Goal: Task Accomplishment & Management: Use online tool/utility

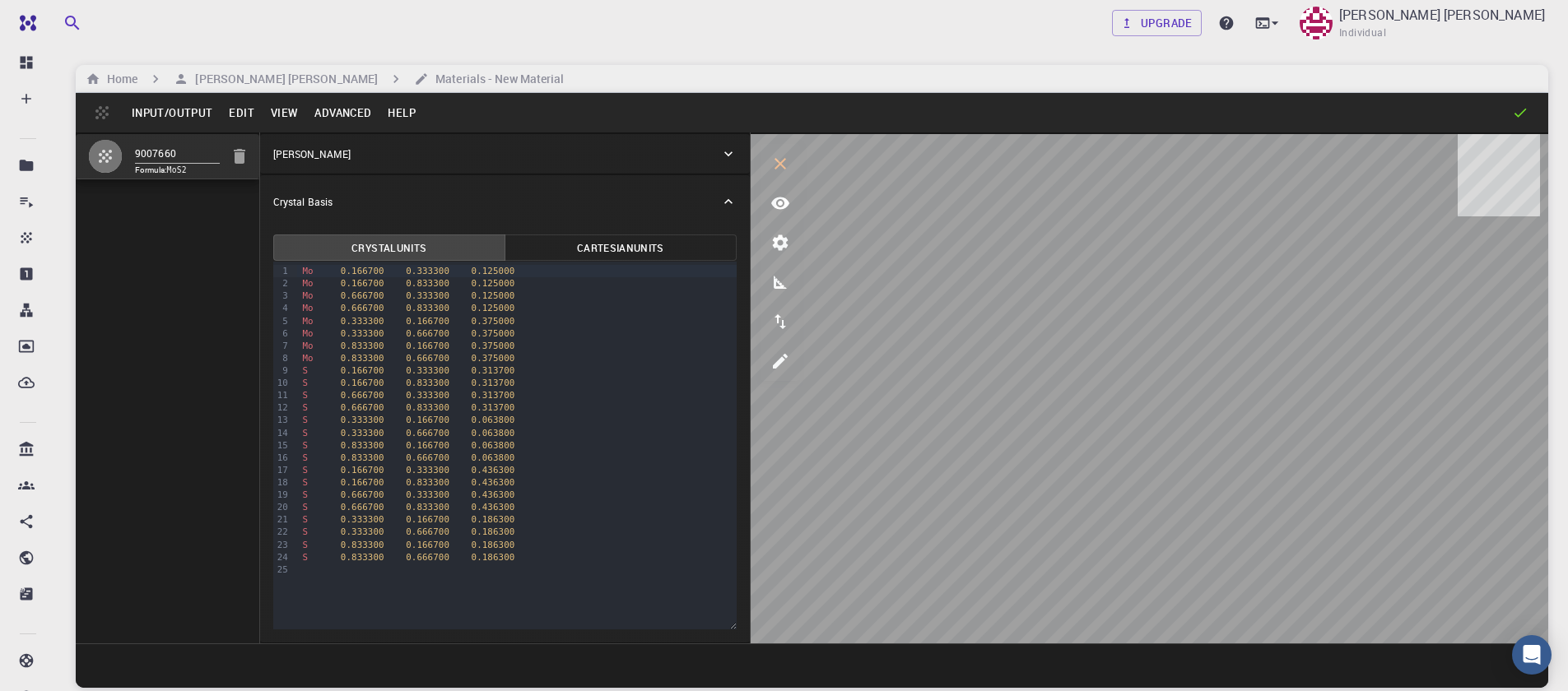
click at [247, 88] on div "Home Sanjay Kumar Mahla Materials - New Material" at bounding box center [812, 79] width 1473 height 28
click at [249, 84] on h6 "[PERSON_NAME] [PERSON_NAME]" at bounding box center [283, 78] width 189 height 18
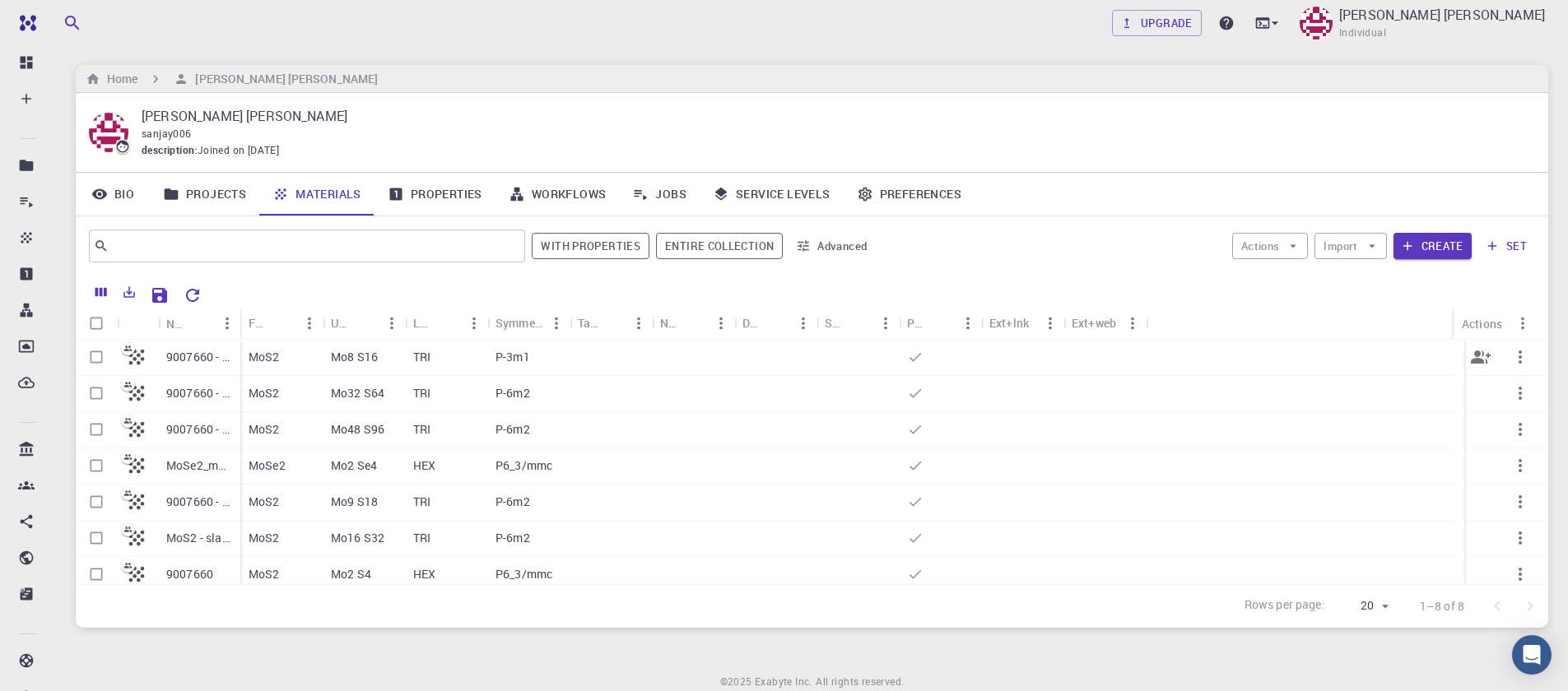
click at [201, 357] on p "9007660 - slab [0,0,1]" at bounding box center [200, 357] width 66 height 16
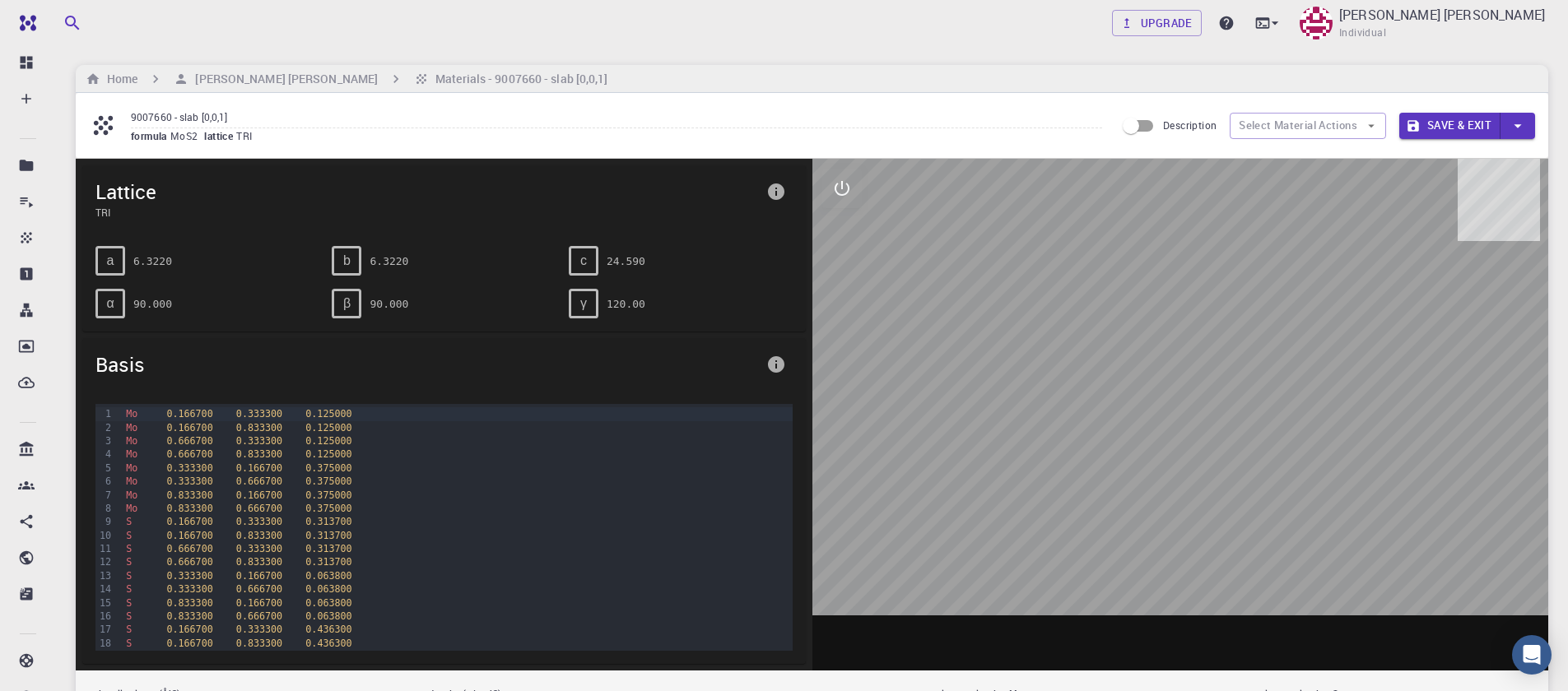
drag, startPoint x: 1172, startPoint y: 502, endPoint x: 1104, endPoint y: 486, distance: 69.9
click at [1104, 492] on div at bounding box center [1181, 415] width 736 height 512
drag, startPoint x: 1151, startPoint y: 430, endPoint x: 1077, endPoint y: 405, distance: 78.1
click at [1083, 410] on div at bounding box center [1181, 415] width 736 height 512
click at [218, 75] on h6 "[PERSON_NAME] [PERSON_NAME]" at bounding box center [283, 78] width 189 height 18
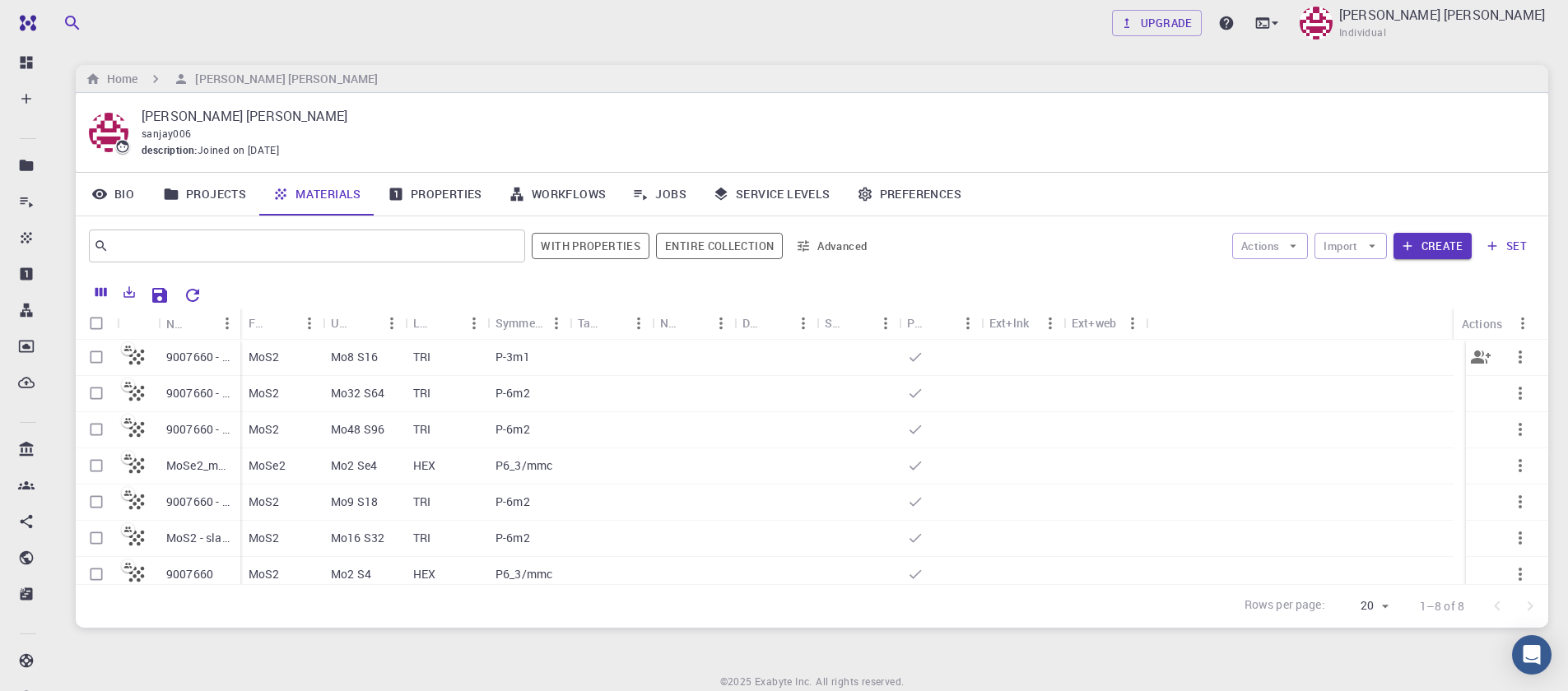
click at [95, 357] on input "Select row" at bounding box center [96, 357] width 31 height 31
checkbox input "true"
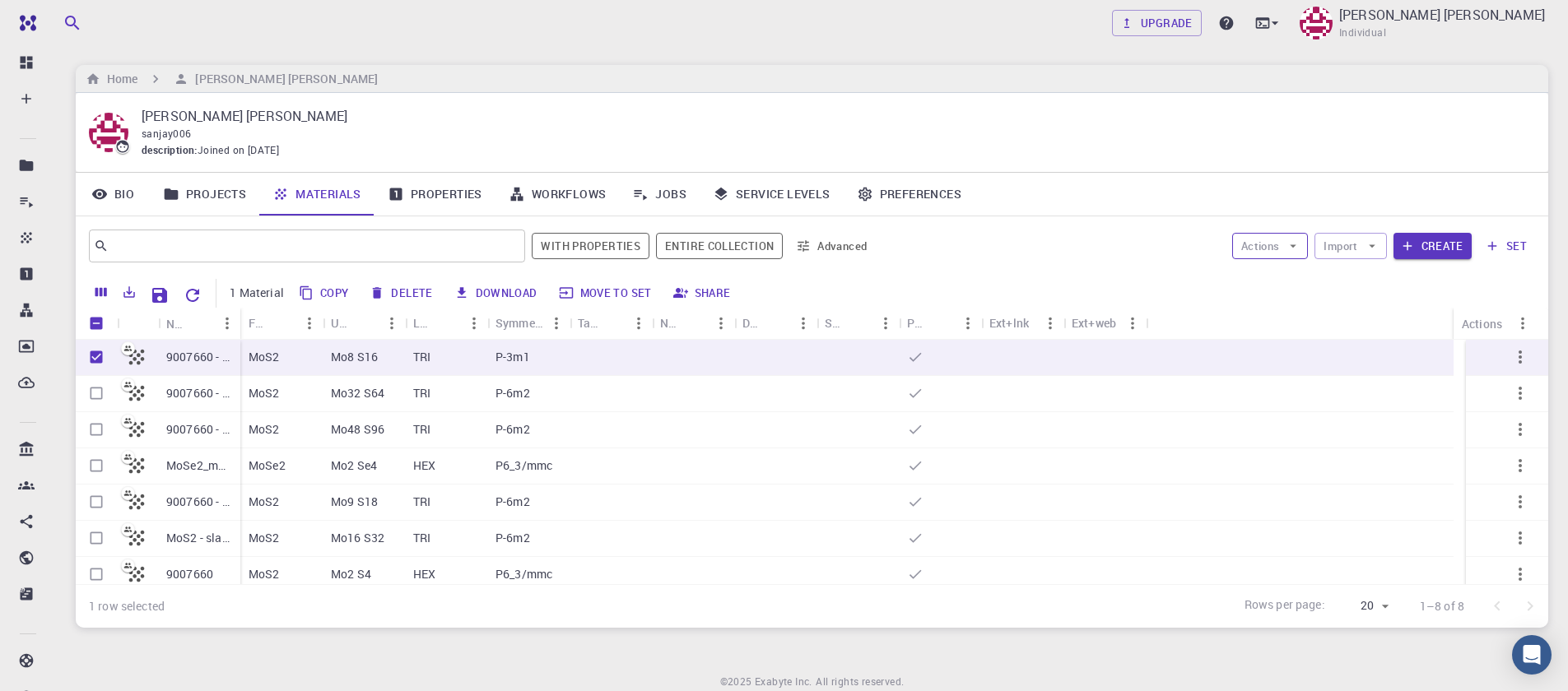
click at [1279, 246] on button "Actions" at bounding box center [1270, 246] width 76 height 26
click at [1280, 280] on span "Create Job" at bounding box center [1301, 279] width 52 height 16
click at [1511, 355] on icon "button" at bounding box center [1520, 357] width 20 height 20
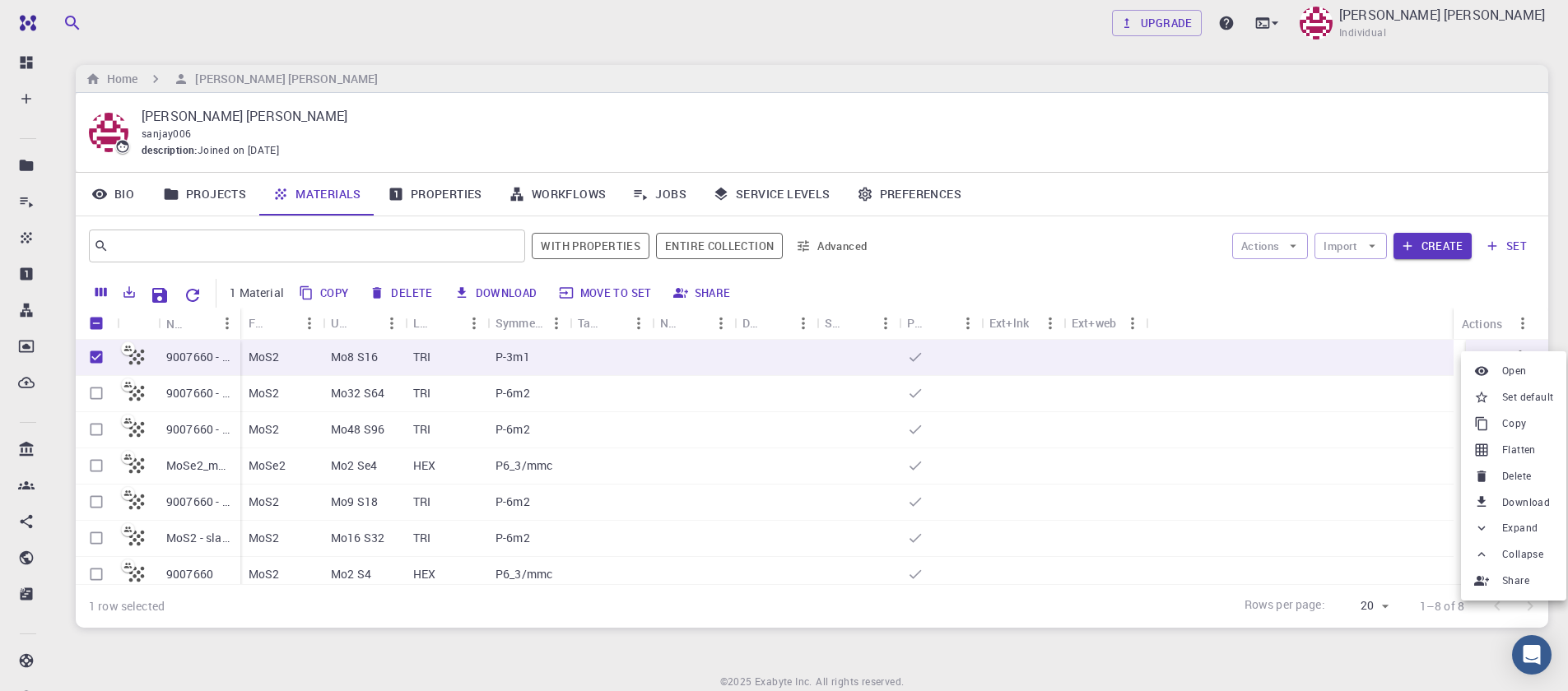
click at [1518, 480] on span "Delete" at bounding box center [1517, 475] width 29 height 16
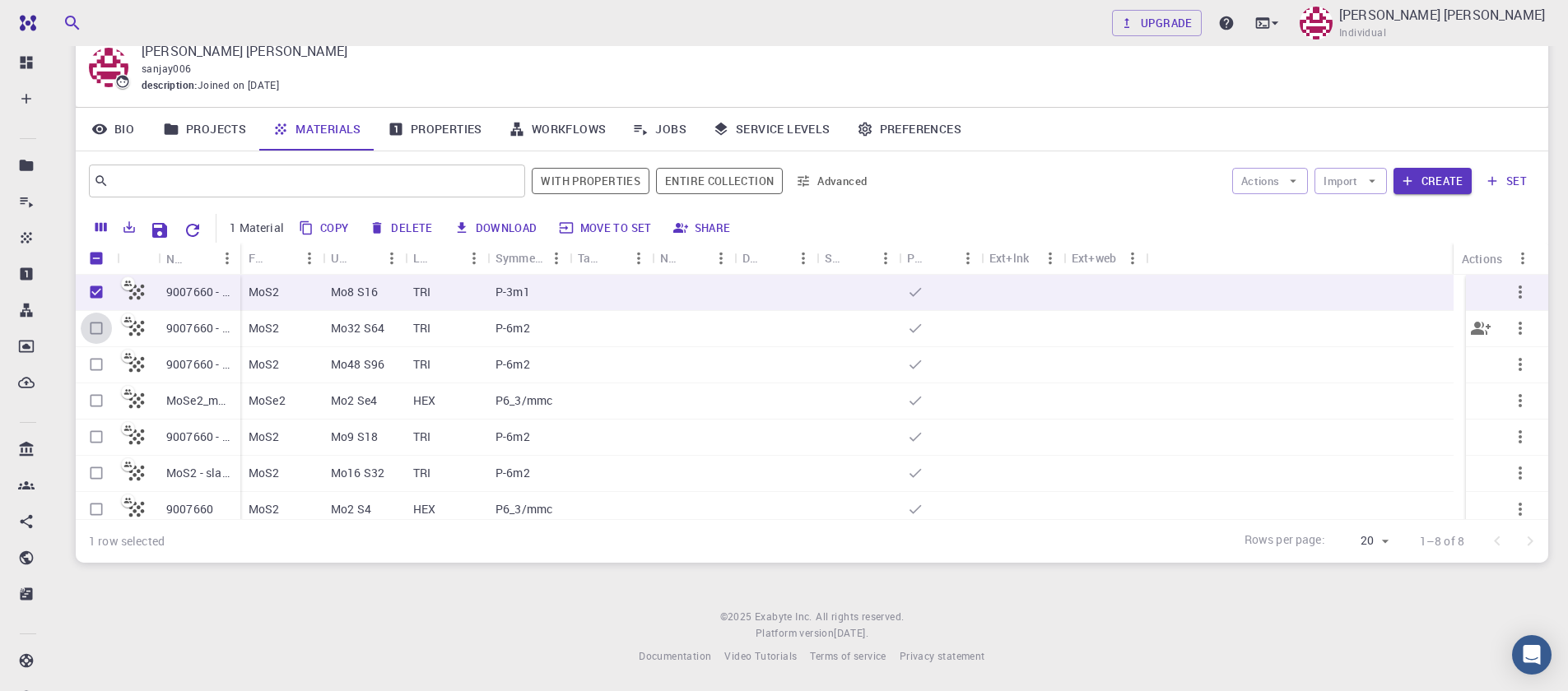
click at [92, 330] on input "Select row" at bounding box center [96, 328] width 31 height 31
checkbox input "true"
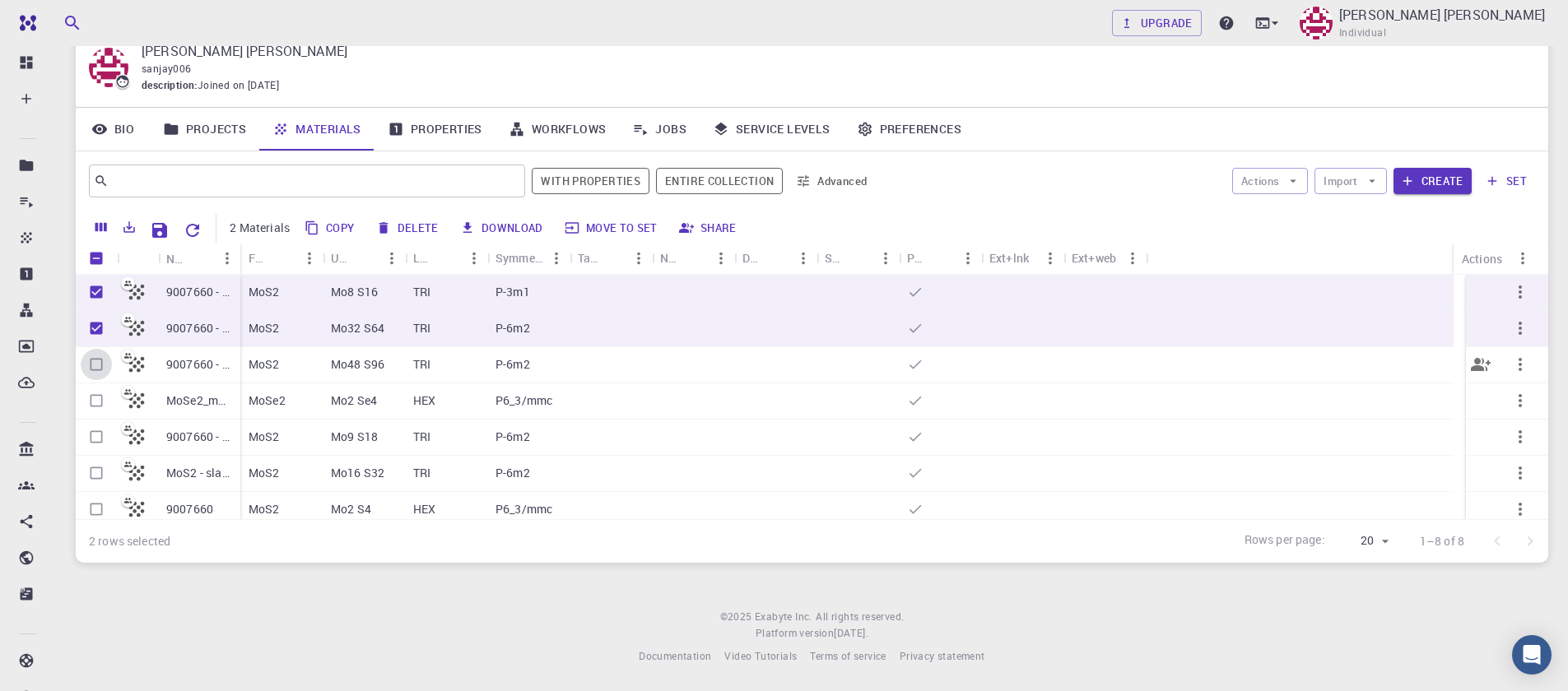
click at [98, 365] on input "Select row" at bounding box center [96, 364] width 31 height 31
checkbox input "true"
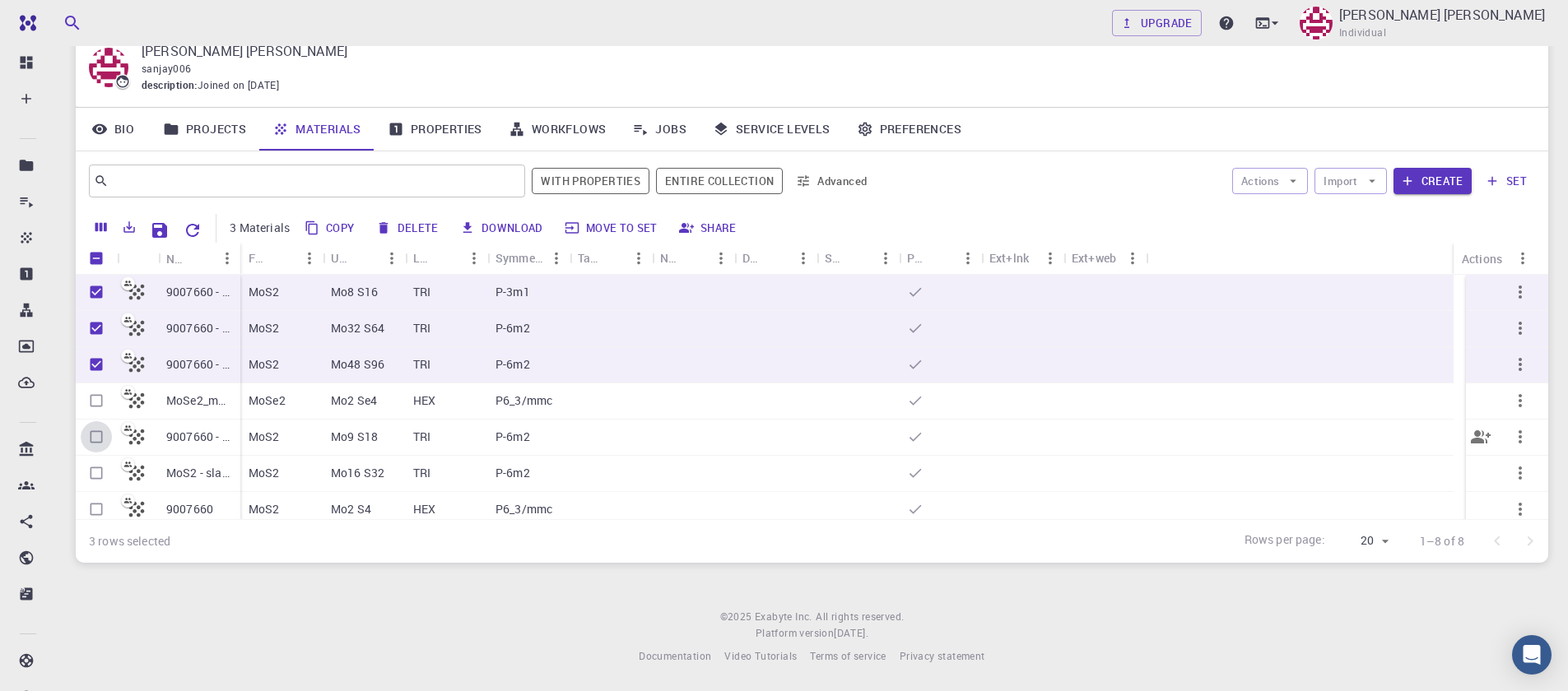
click at [91, 441] on input "Select row" at bounding box center [96, 437] width 31 height 31
checkbox input "true"
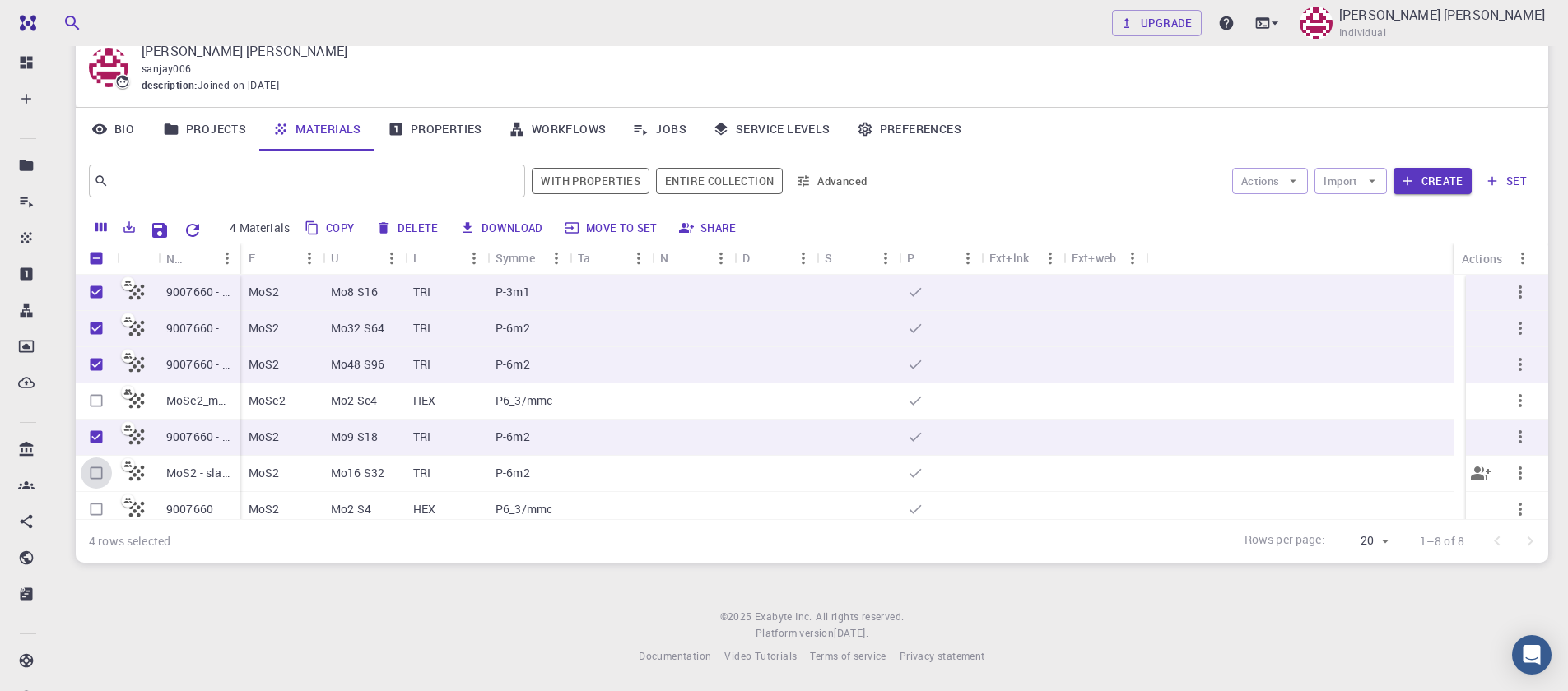
click at [88, 474] on input "Select row" at bounding box center [96, 473] width 31 height 31
checkbox input "true"
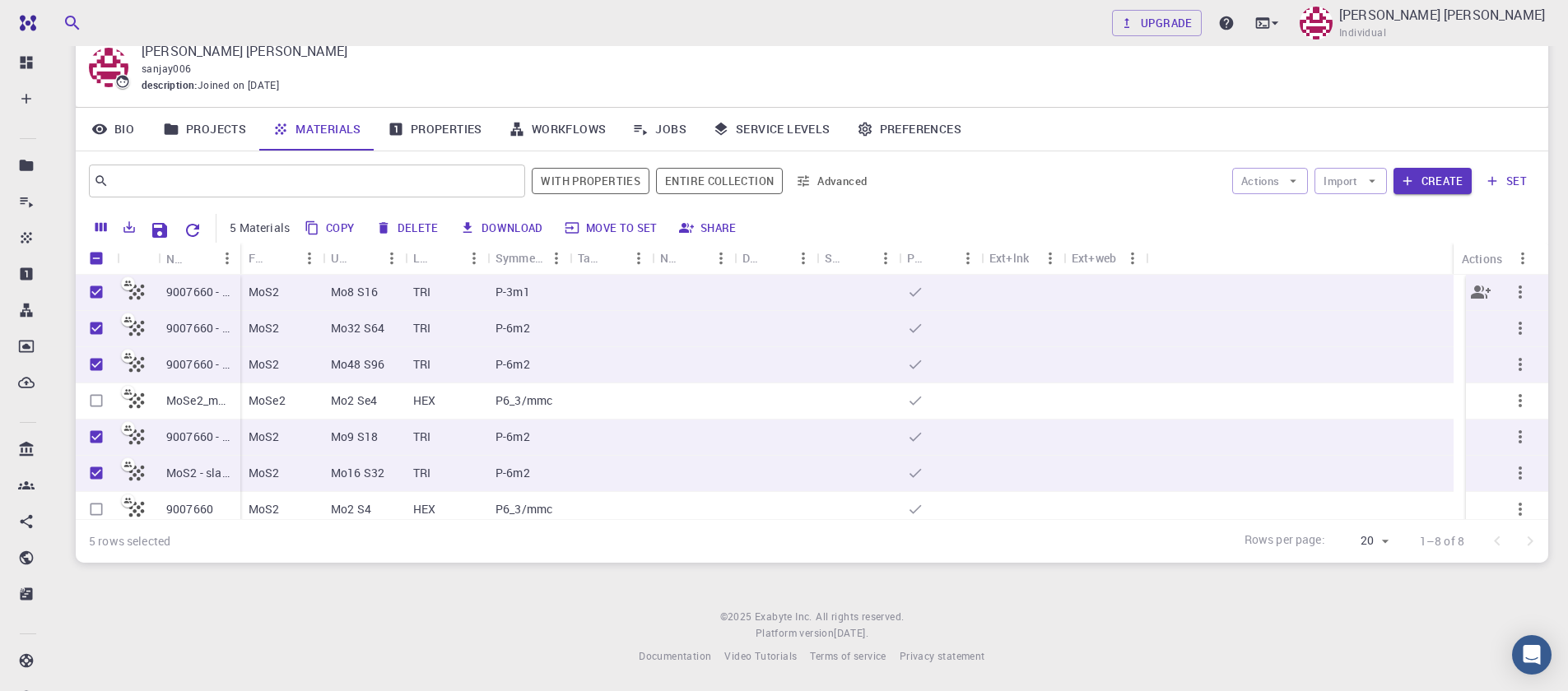
click at [1512, 291] on icon "button" at bounding box center [1520, 292] width 20 height 20
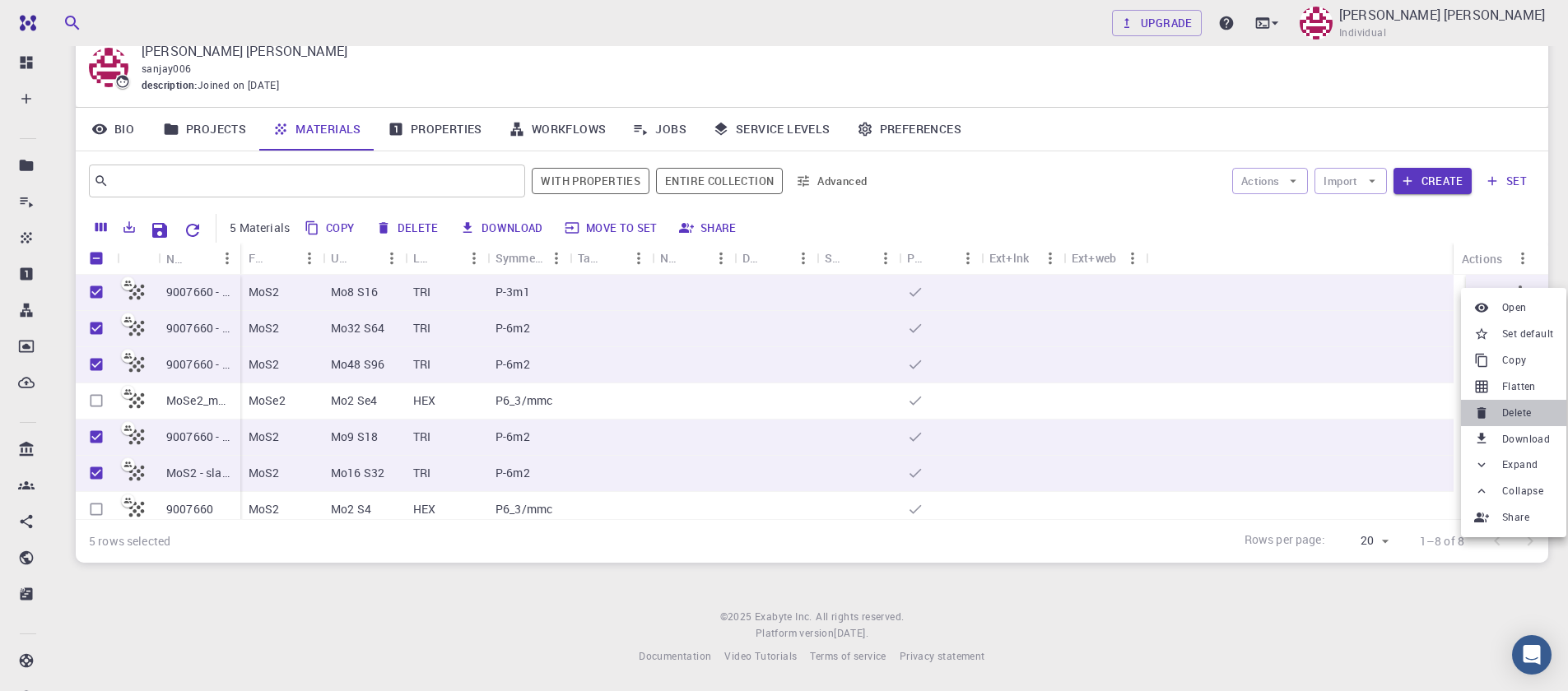
click at [1520, 407] on span "Delete" at bounding box center [1517, 412] width 29 height 16
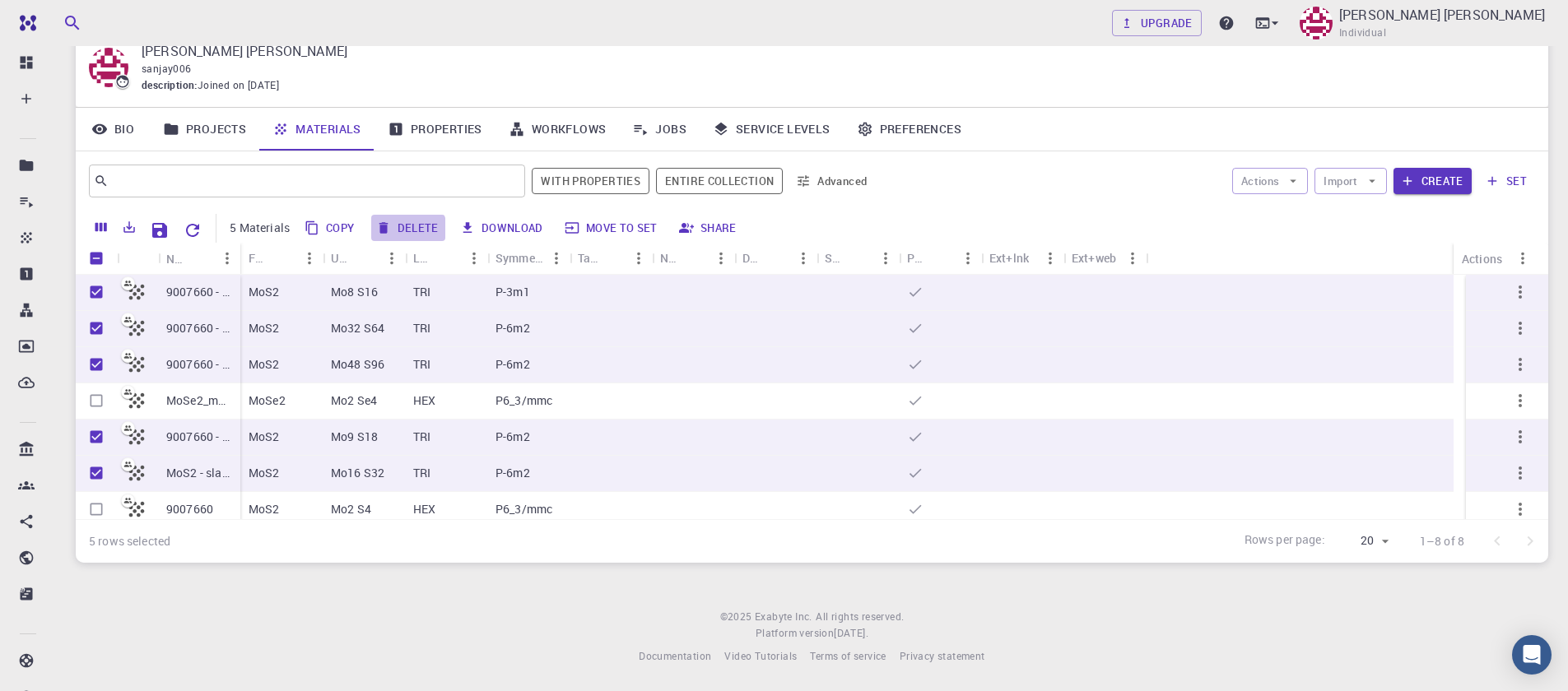
click at [408, 232] on button "Delete" at bounding box center [408, 228] width 74 height 26
click at [408, 229] on button "Delete" at bounding box center [408, 228] width 74 height 26
click at [221, 134] on link "Projects" at bounding box center [204, 129] width 109 height 42
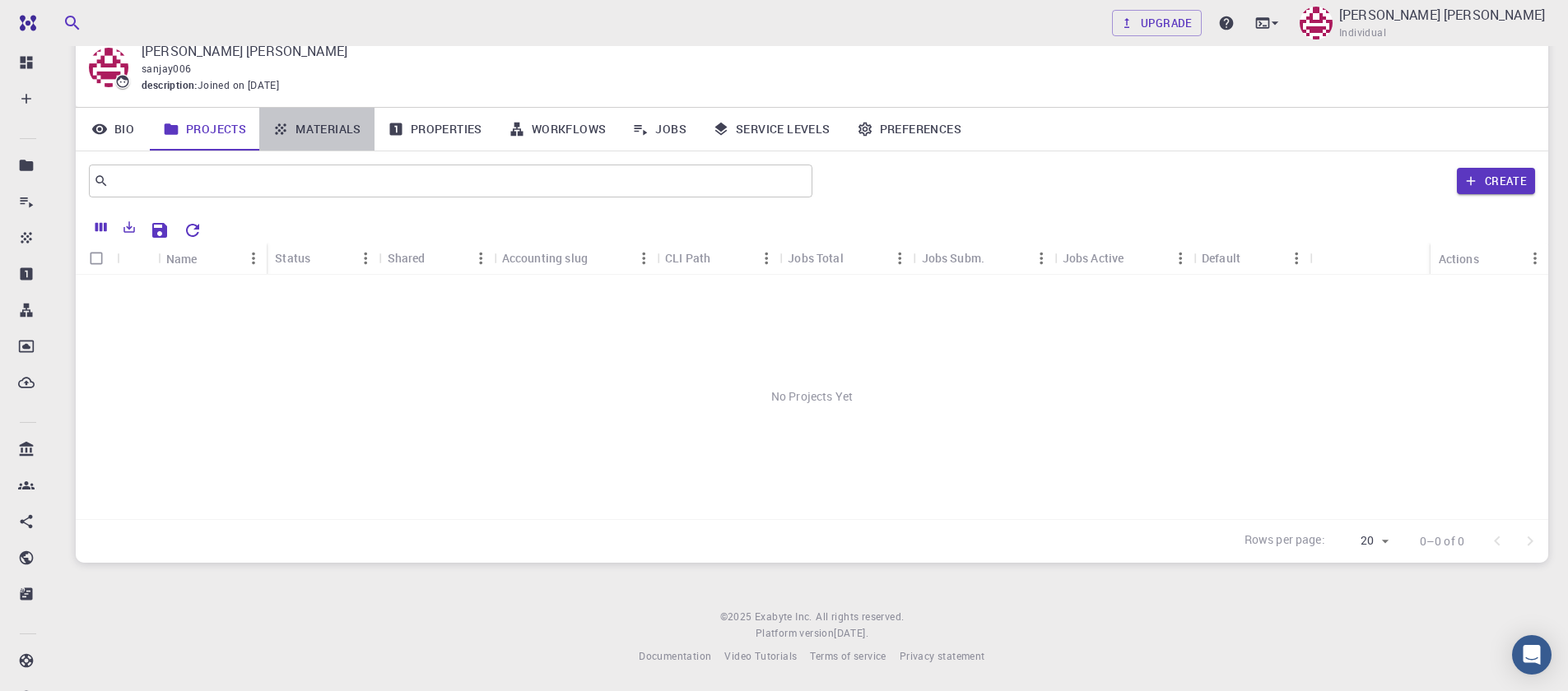
click at [323, 133] on link "Materials" at bounding box center [316, 129] width 115 height 42
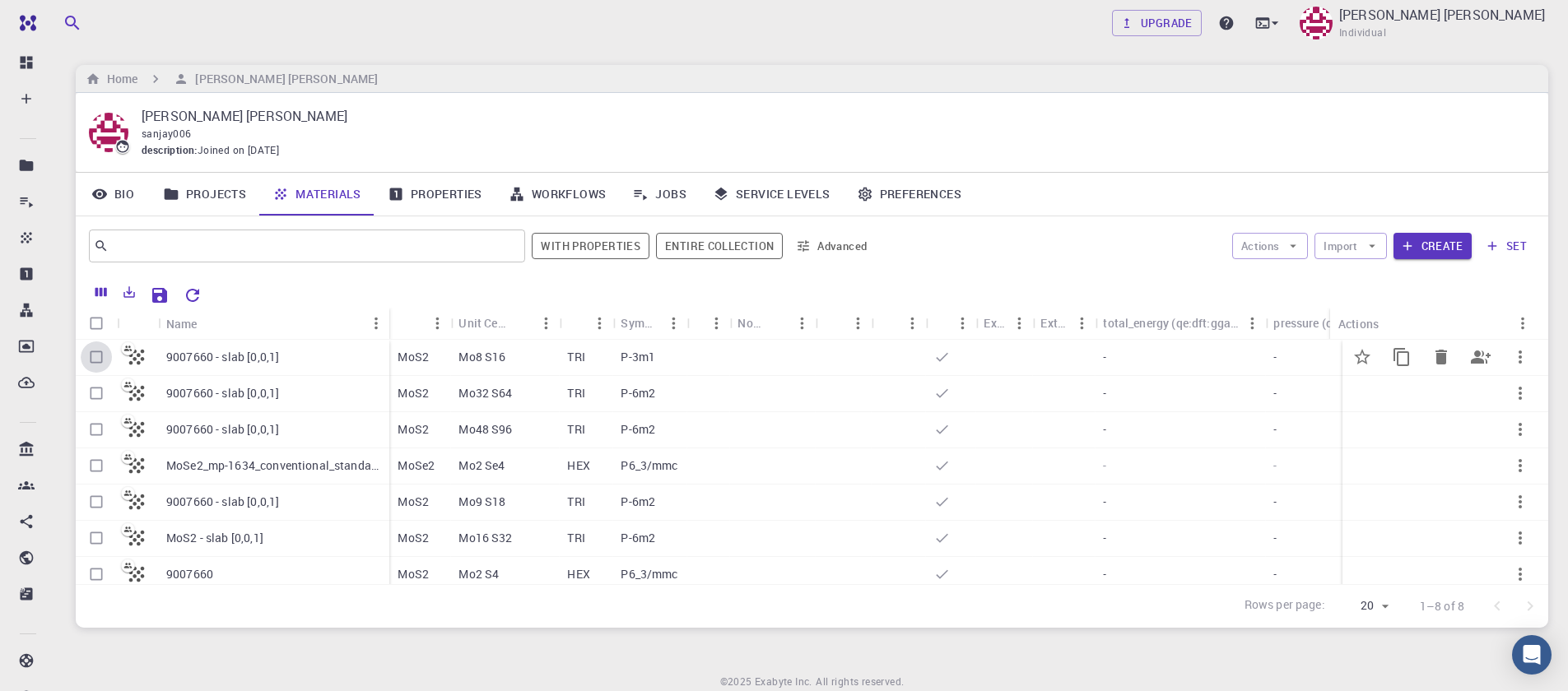
click at [95, 355] on input "Select row" at bounding box center [96, 357] width 31 height 31
checkbox input "true"
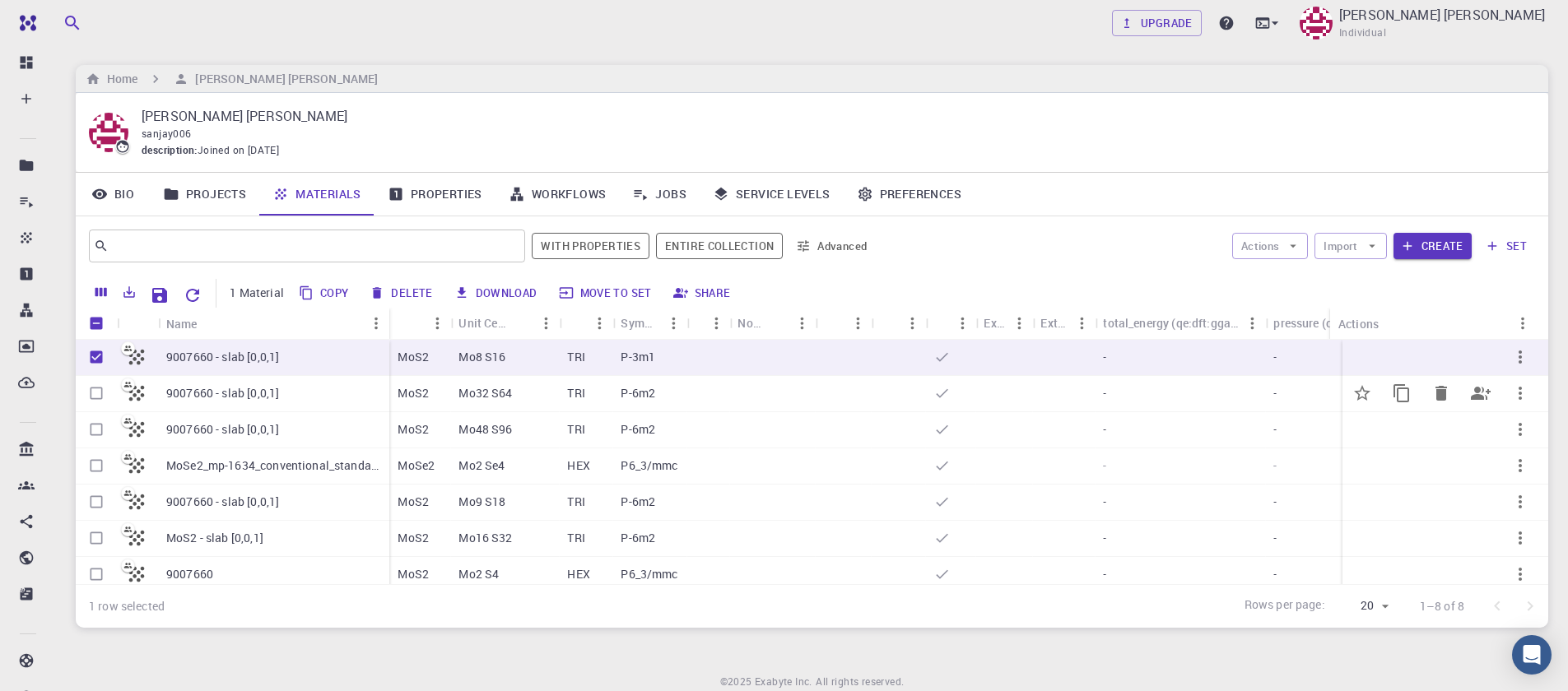
click at [95, 398] on input "Select row" at bounding box center [96, 393] width 31 height 31
checkbox input "true"
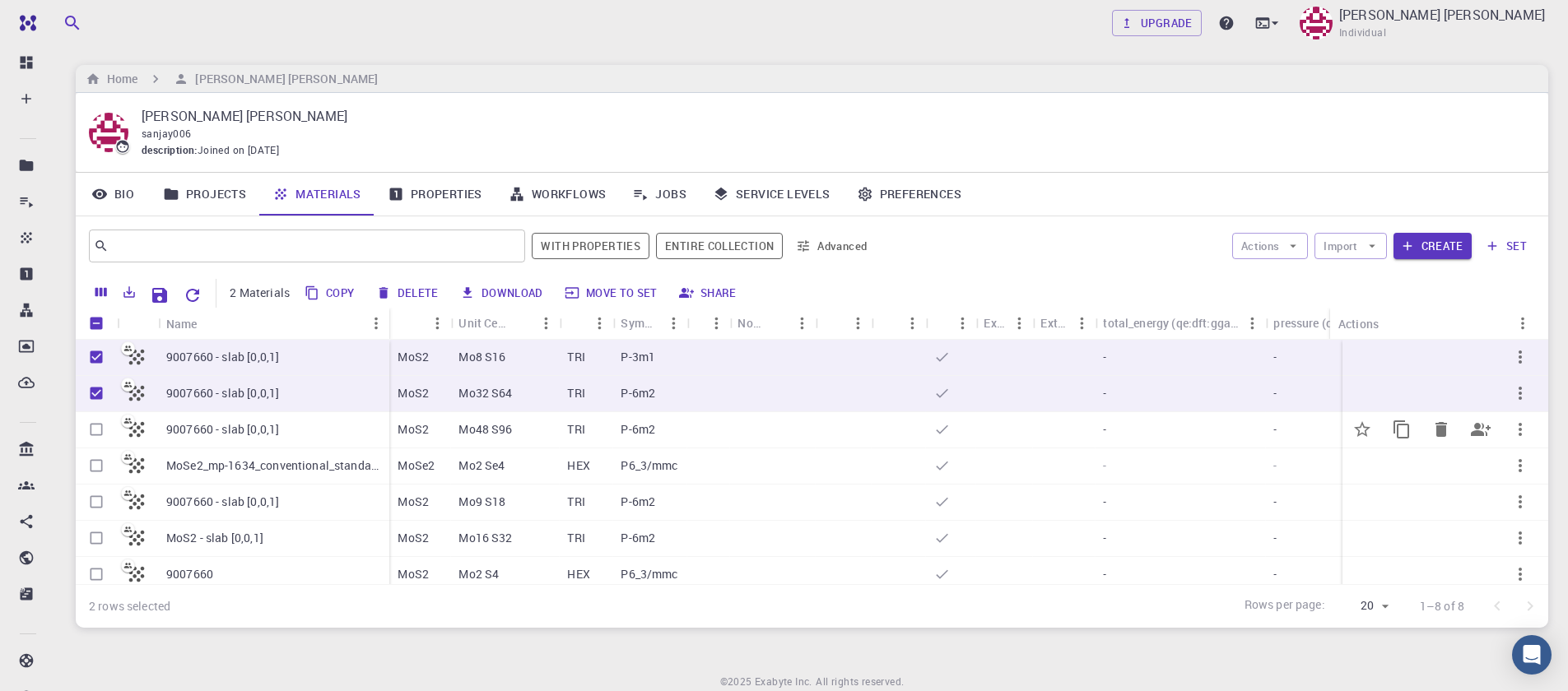
click at [95, 426] on input "Select row" at bounding box center [96, 429] width 31 height 31
checkbox input "true"
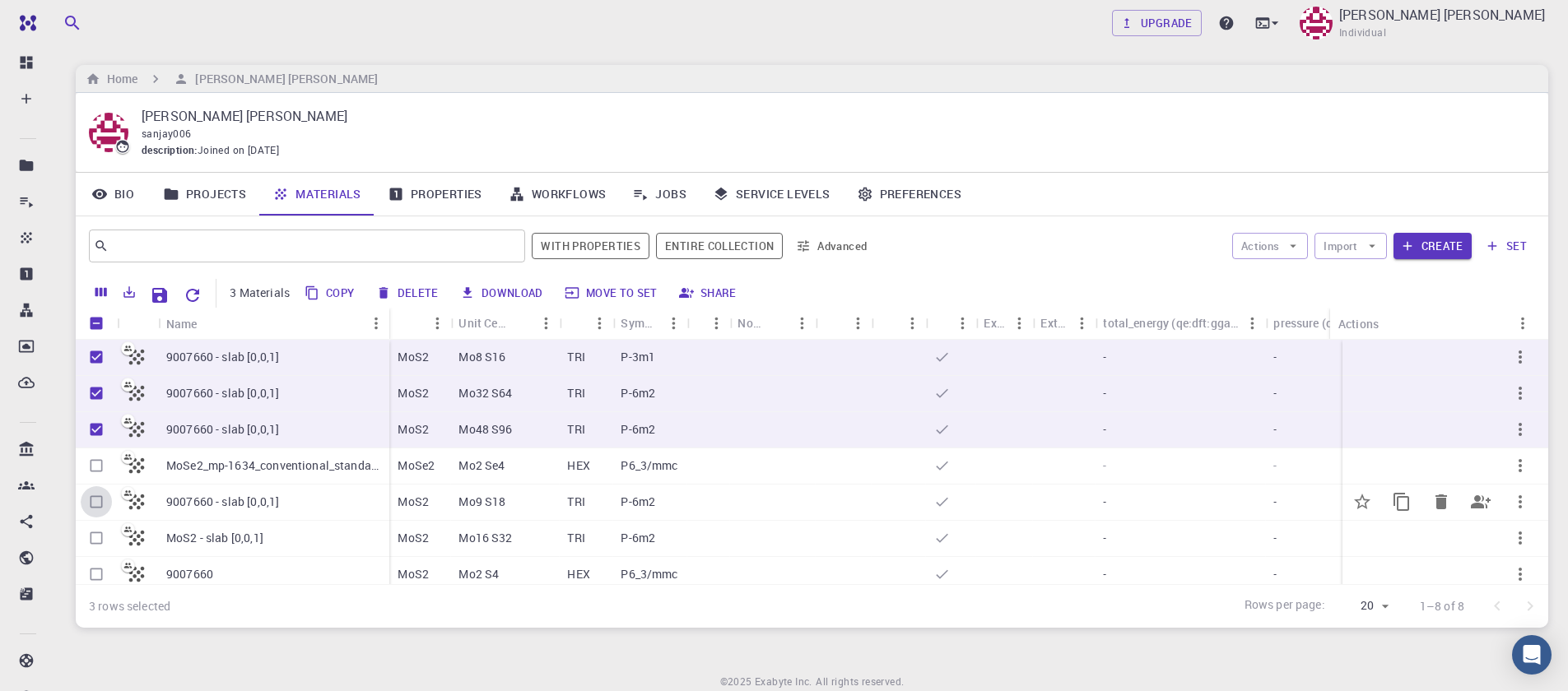
click at [93, 502] on input "Select row" at bounding box center [96, 502] width 31 height 31
checkbox input "true"
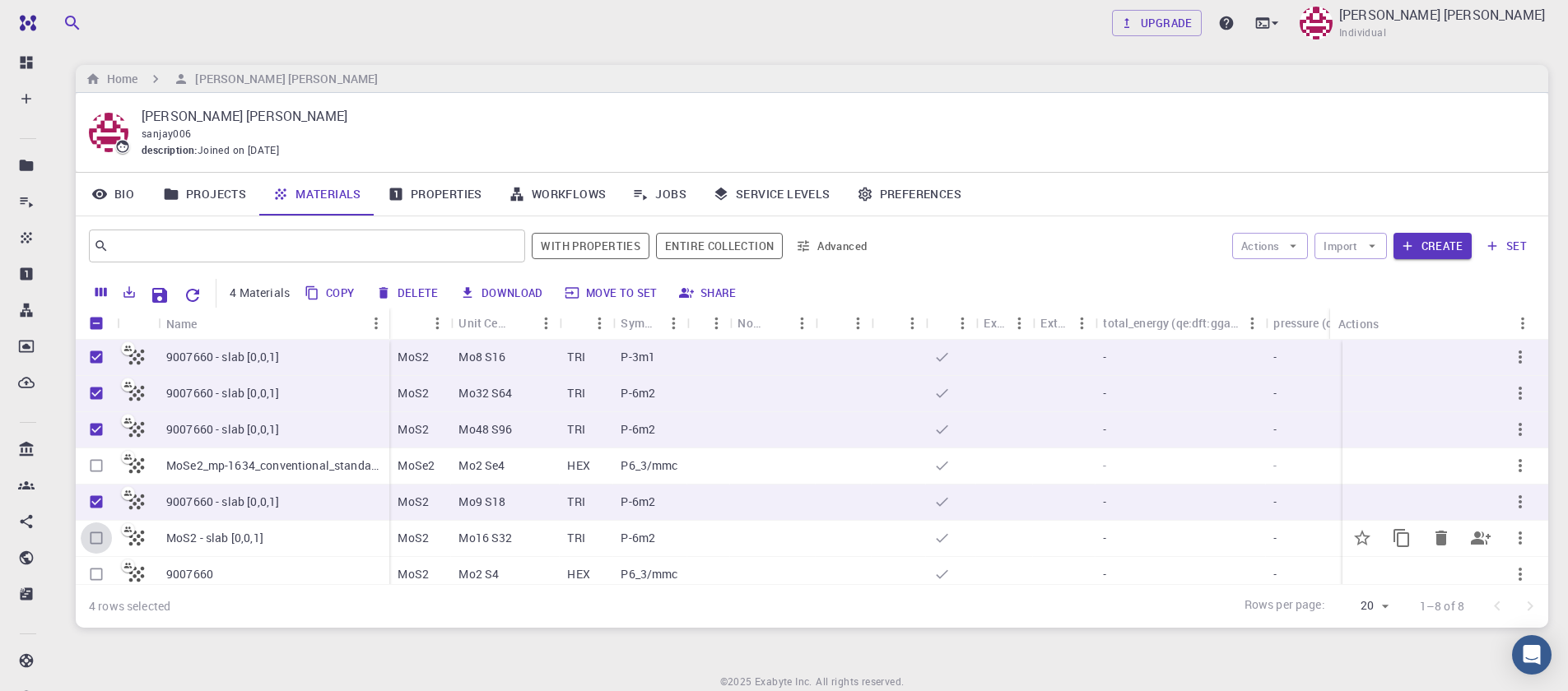
click at [98, 537] on input "Select row" at bounding box center [96, 538] width 31 height 31
checkbox input "true"
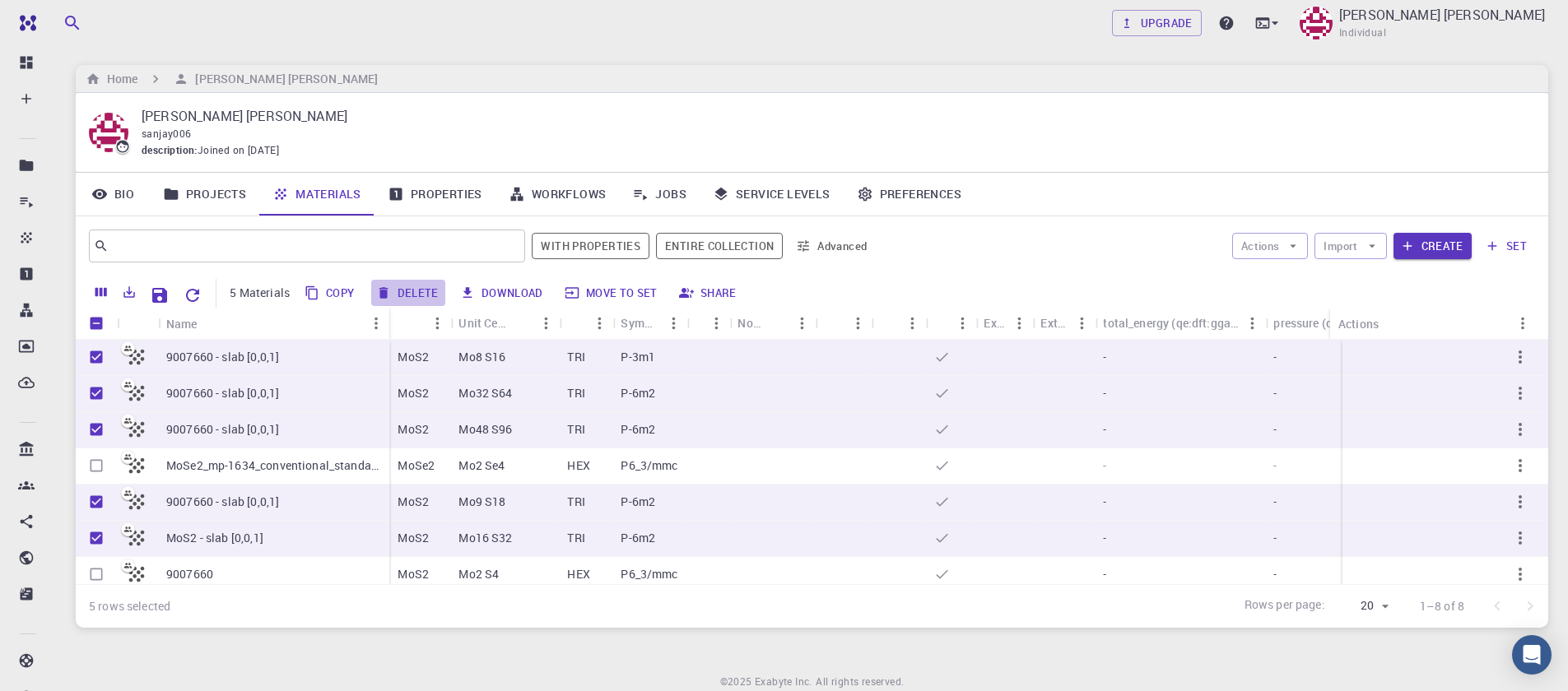
click at [402, 294] on button "Delete" at bounding box center [408, 293] width 74 height 26
checkbox input "false"
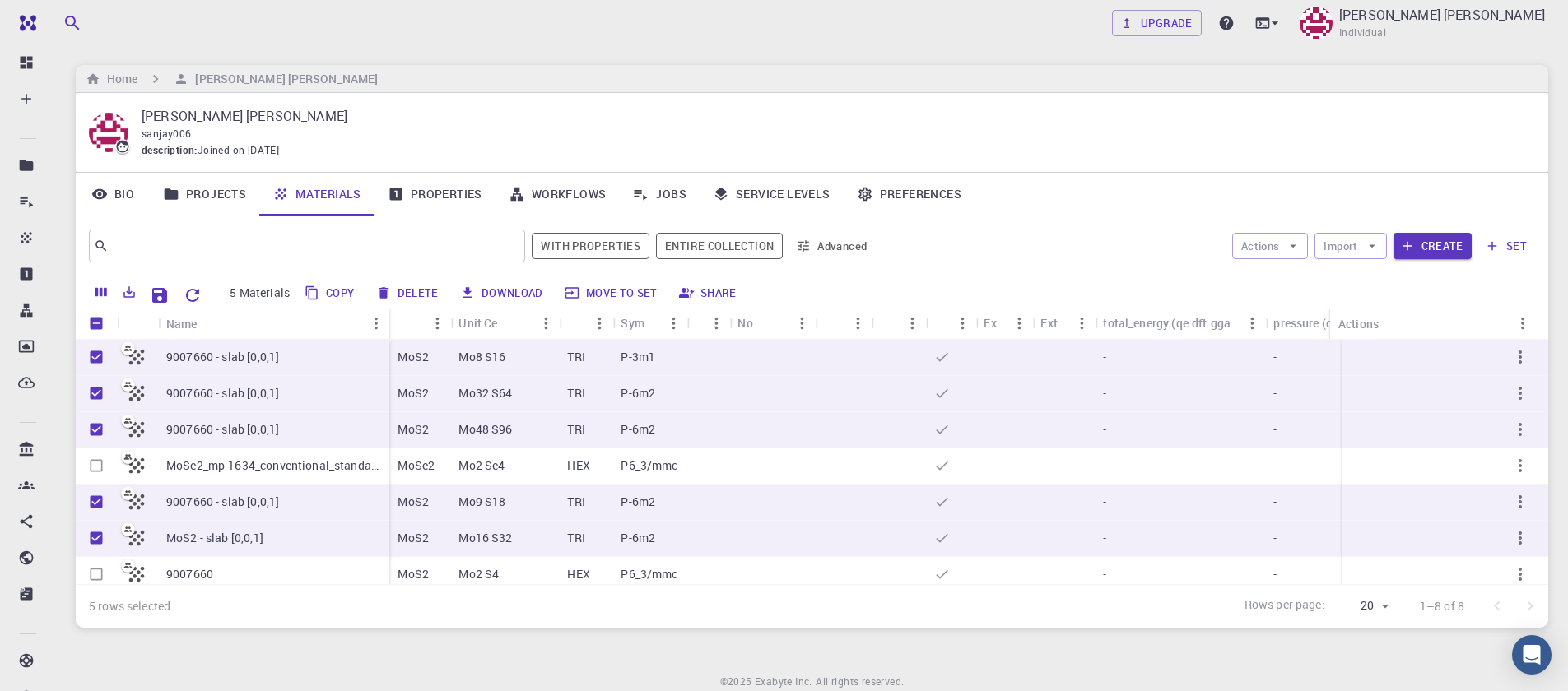
checkbox input "false"
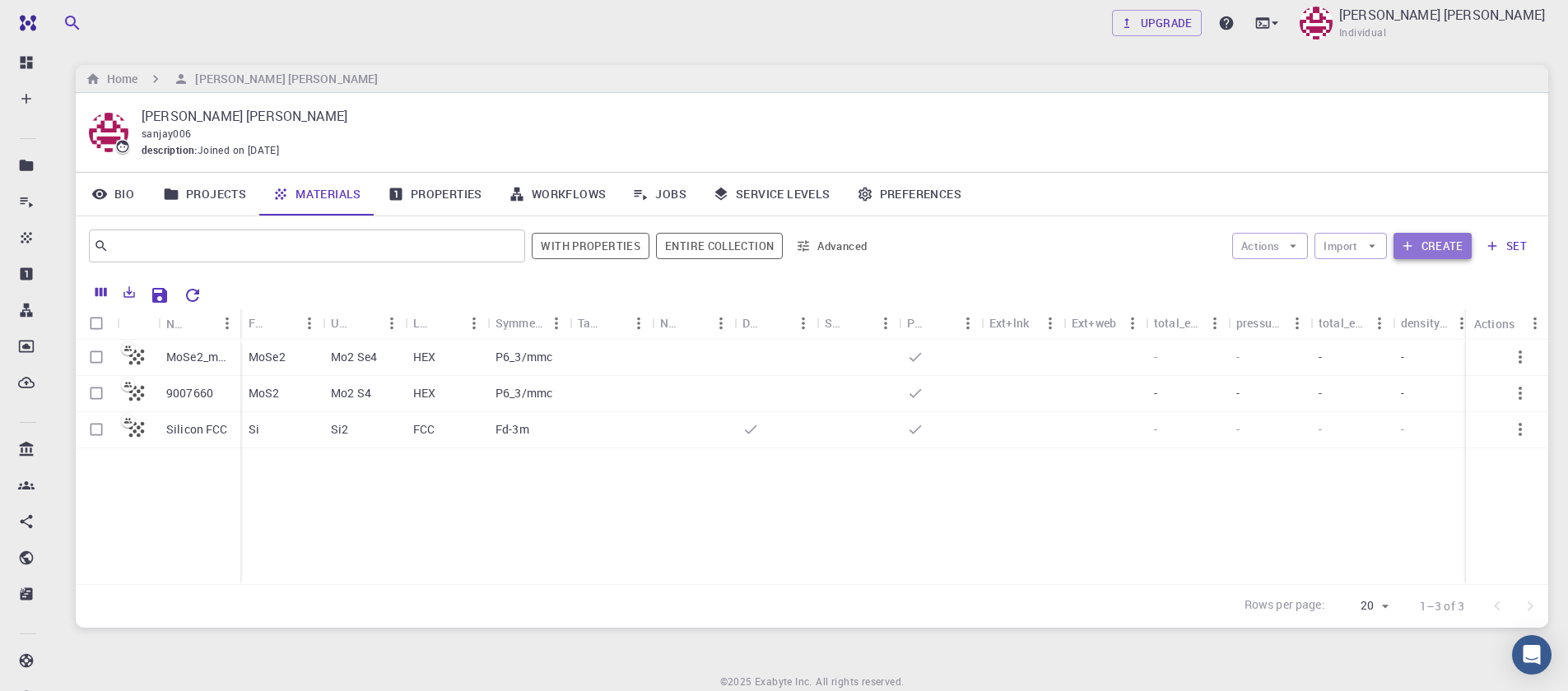
click at [1431, 254] on button "Create" at bounding box center [1432, 246] width 78 height 26
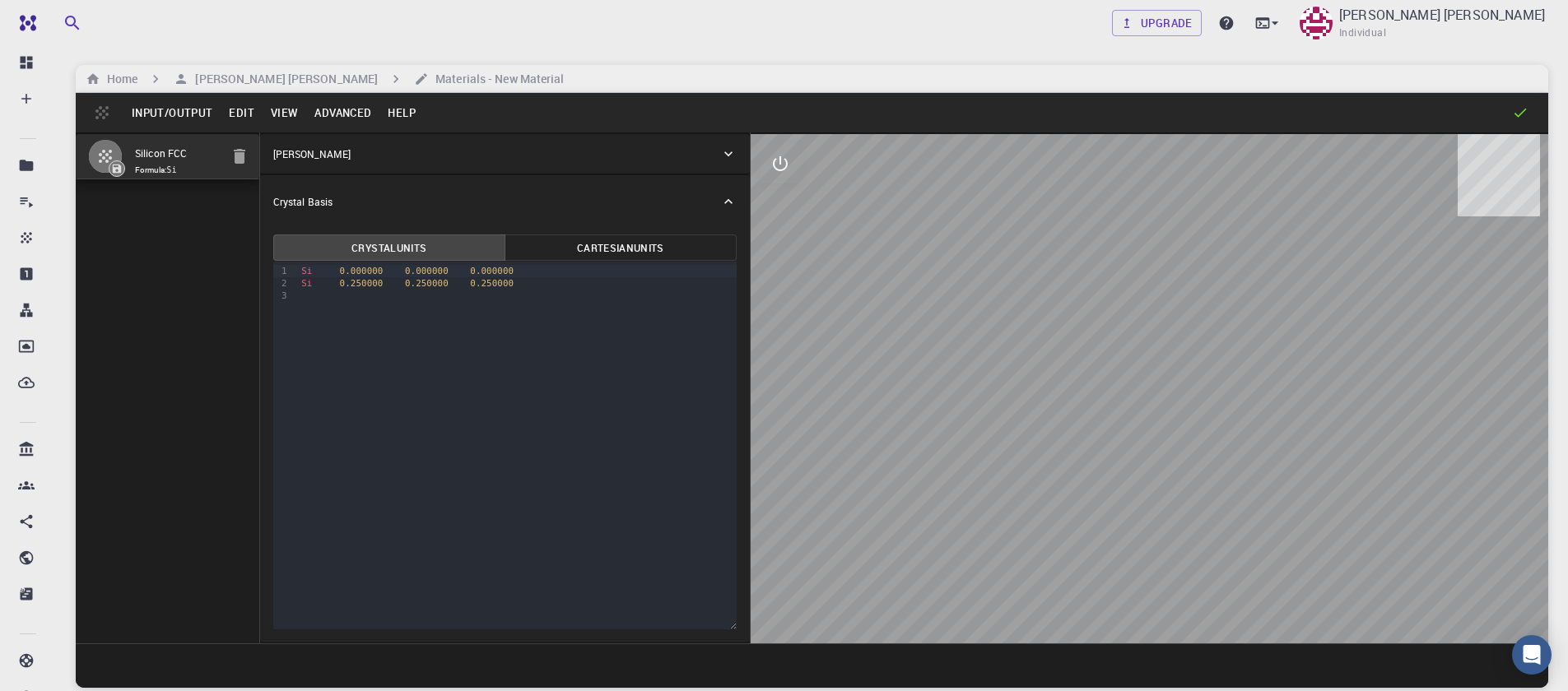
click at [183, 115] on button "Input/Output" at bounding box center [171, 113] width 97 height 26
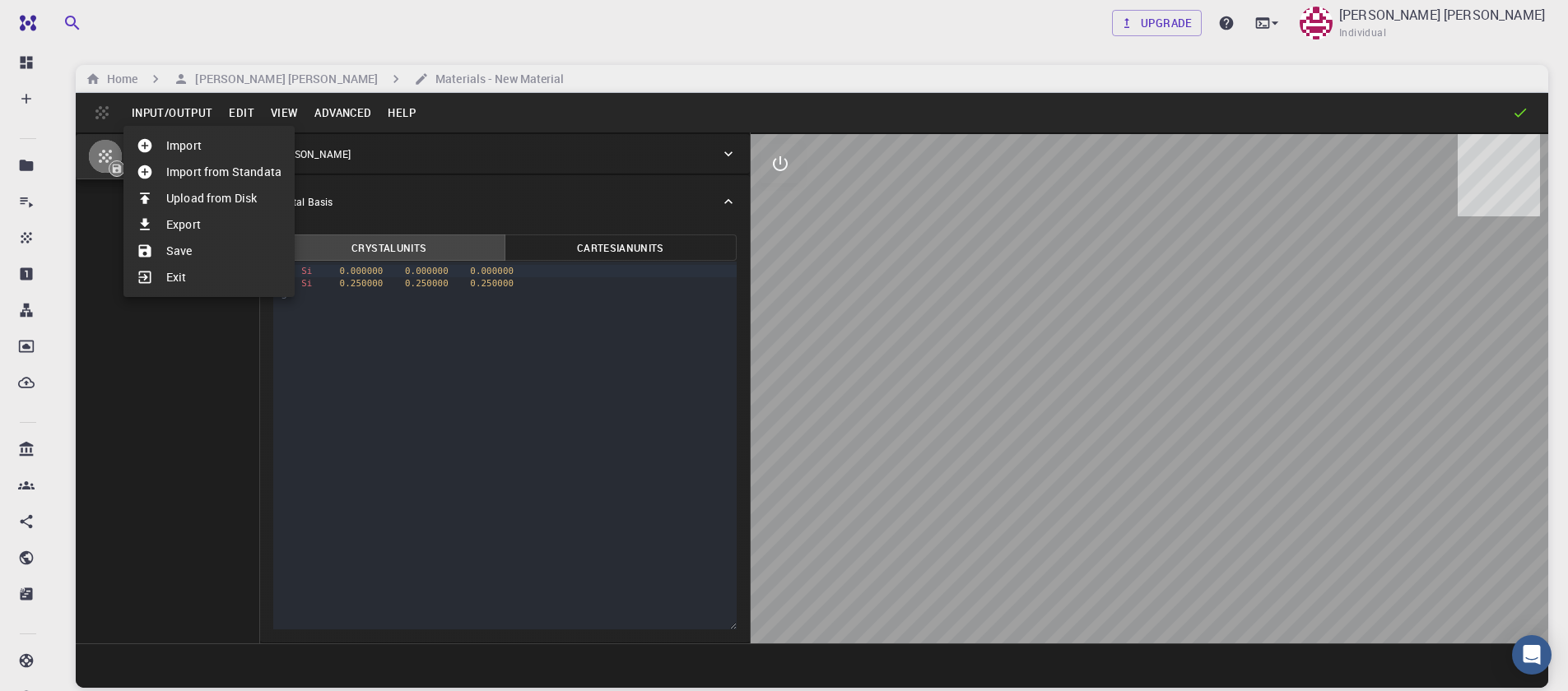
click at [212, 153] on li "Import" at bounding box center [209, 146] width 171 height 26
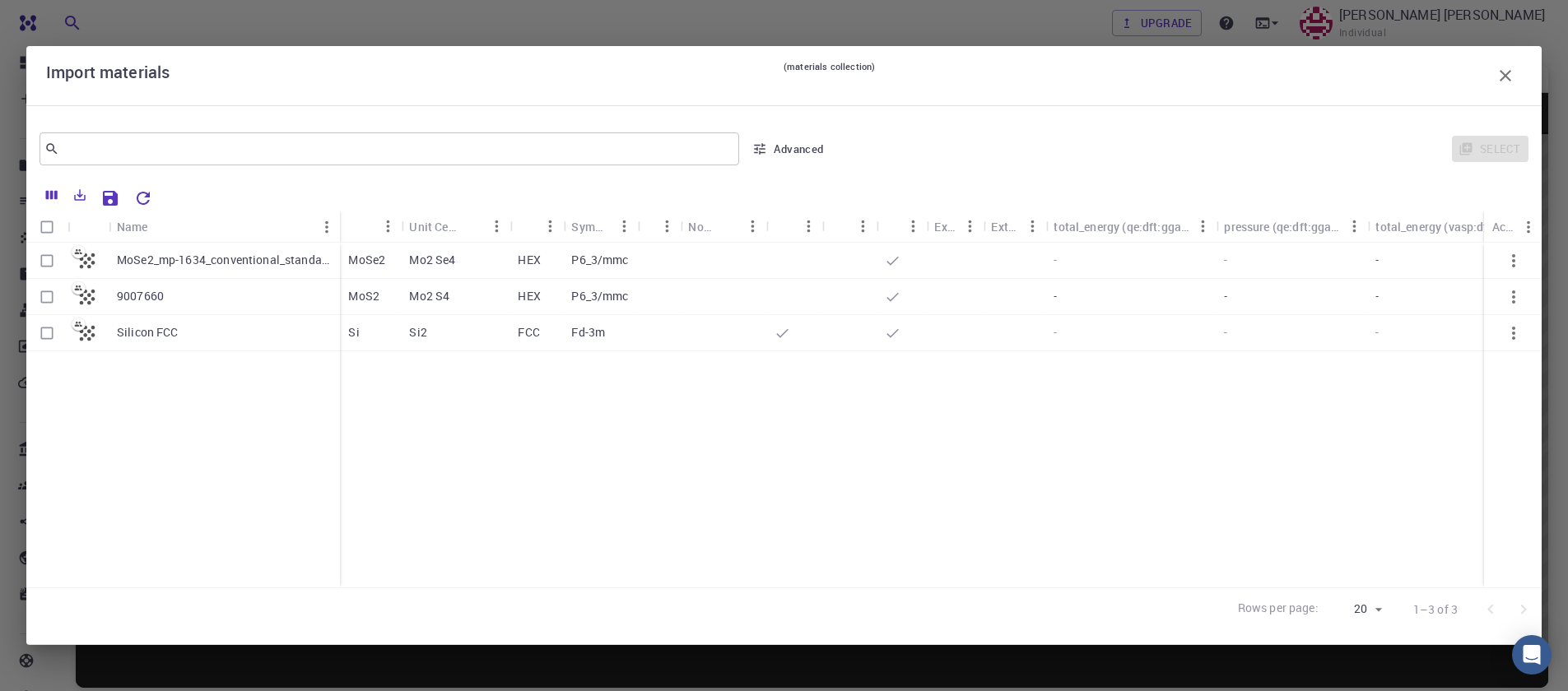
click at [170, 293] on div "9007660" at bounding box center [224, 297] width 232 height 36
checkbox input "true"
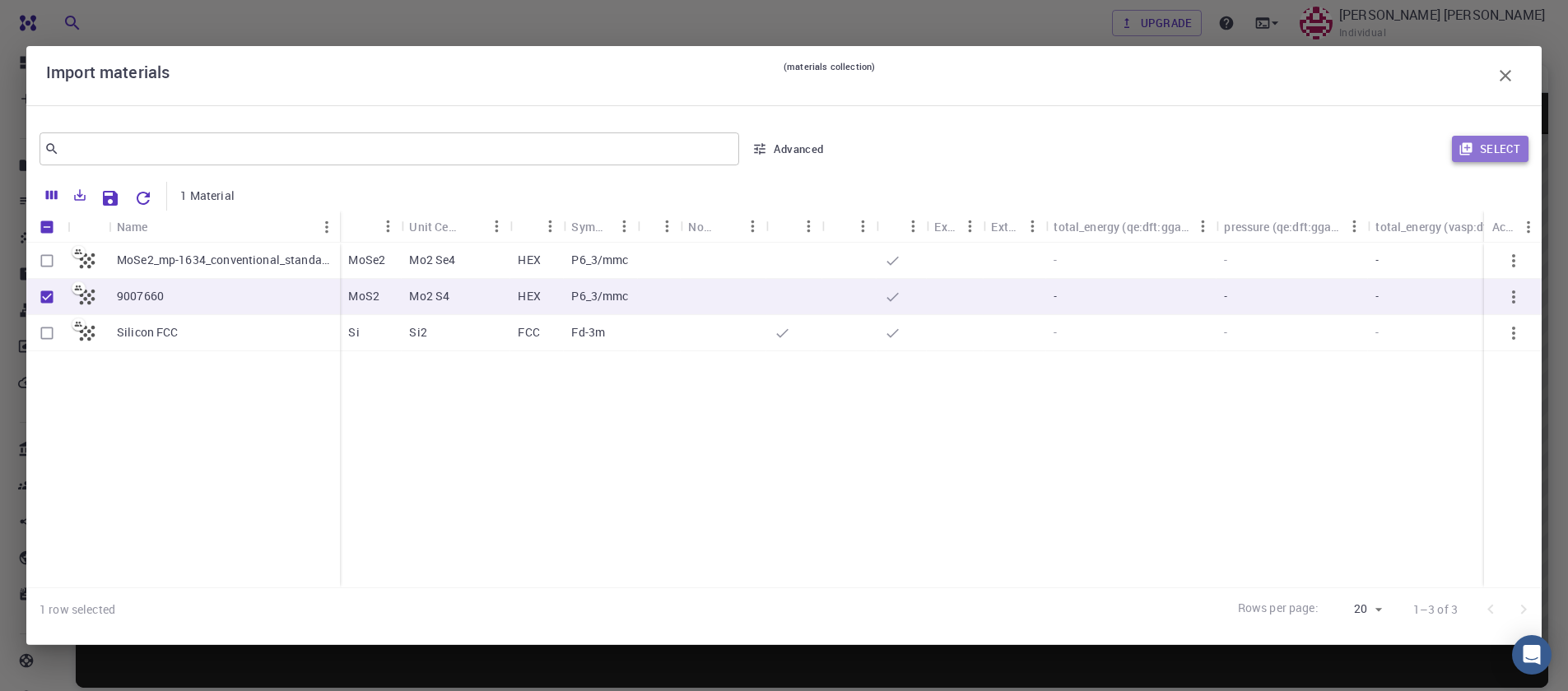
click at [1491, 144] on button "Select" at bounding box center [1490, 149] width 76 height 26
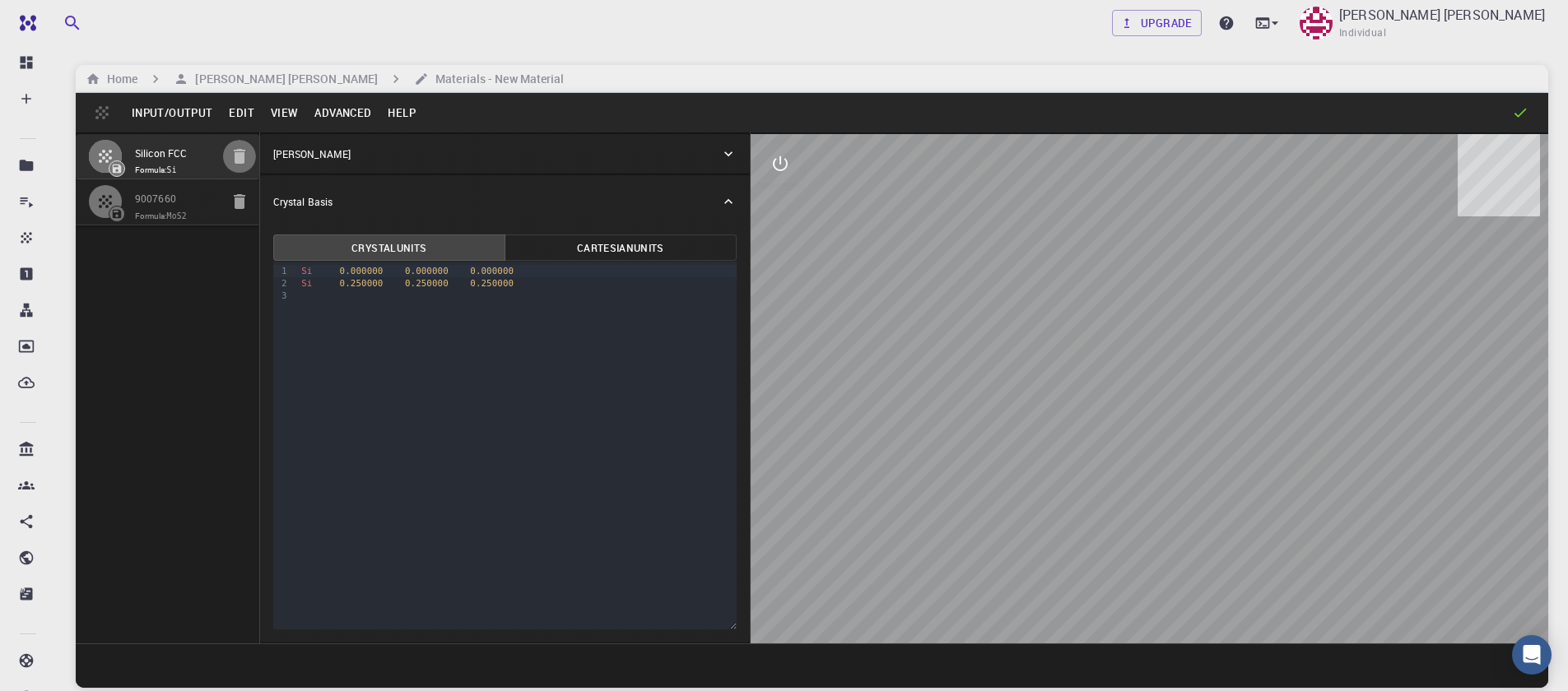
click at [238, 157] on icon "button" at bounding box center [239, 156] width 11 height 15
type input "HEX"
type input "3.161"
type input "12.295"
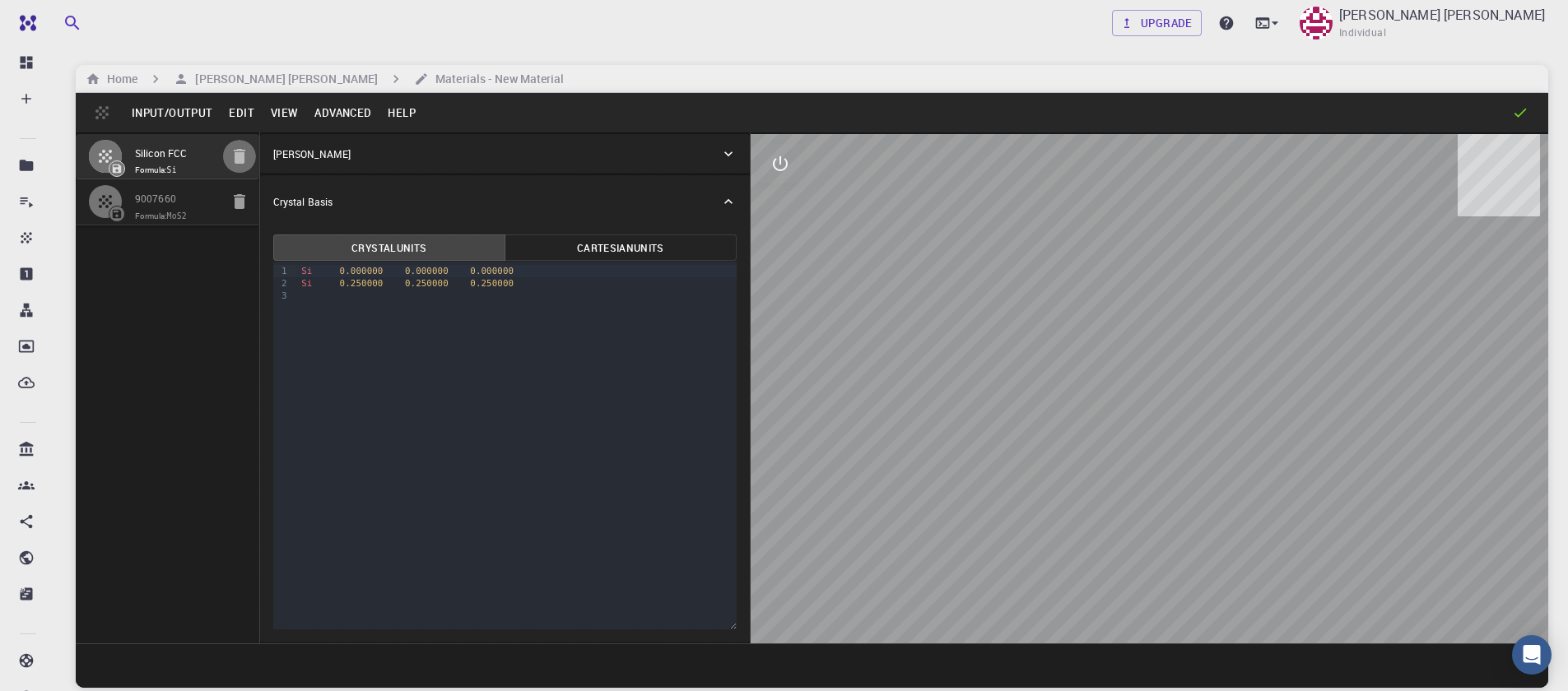
type input "90"
type input "119.99999999999999"
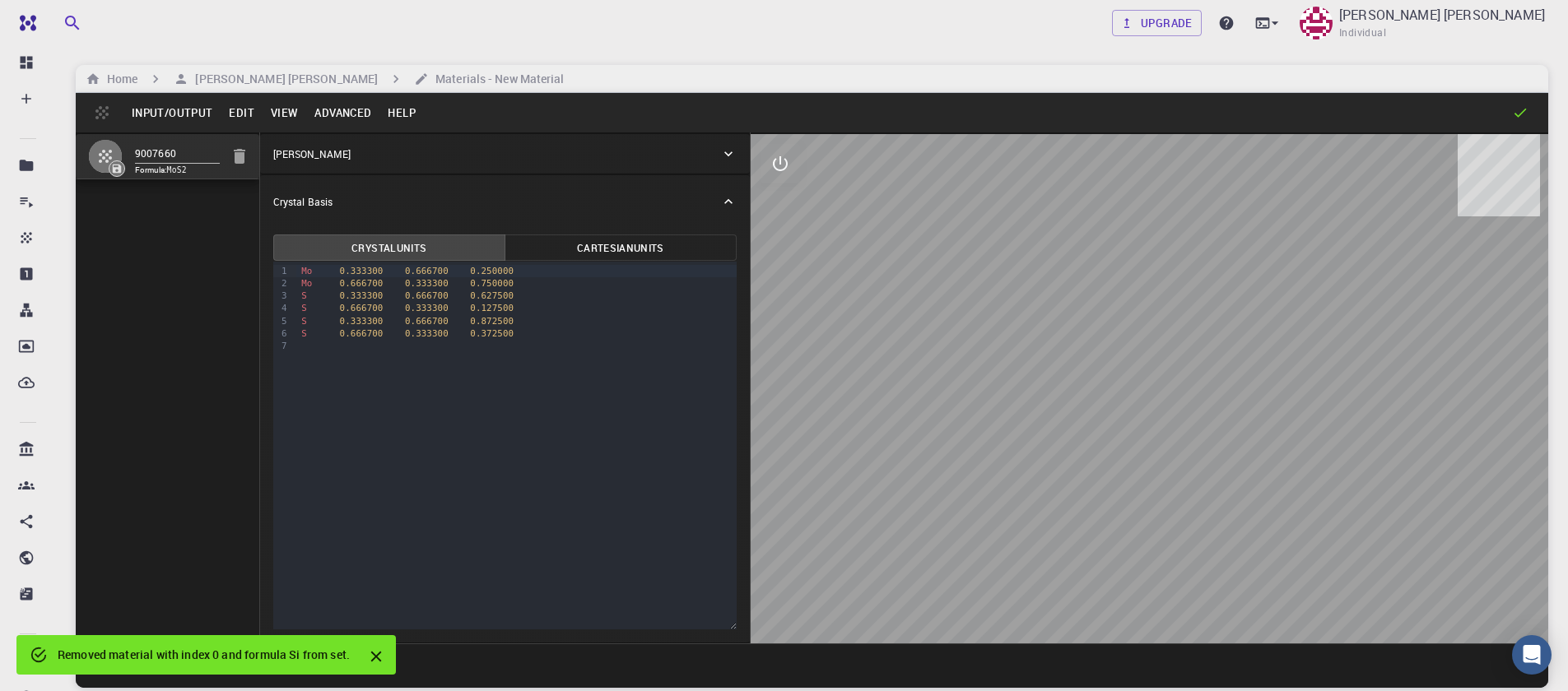
click at [554, 368] on div "9 1 2 3 4 5 6 7 › Mo 0.333300 0.666700 0.250000 Mo 0.666700 0.333300 0.750000 S…" at bounding box center [505, 445] width 463 height 368
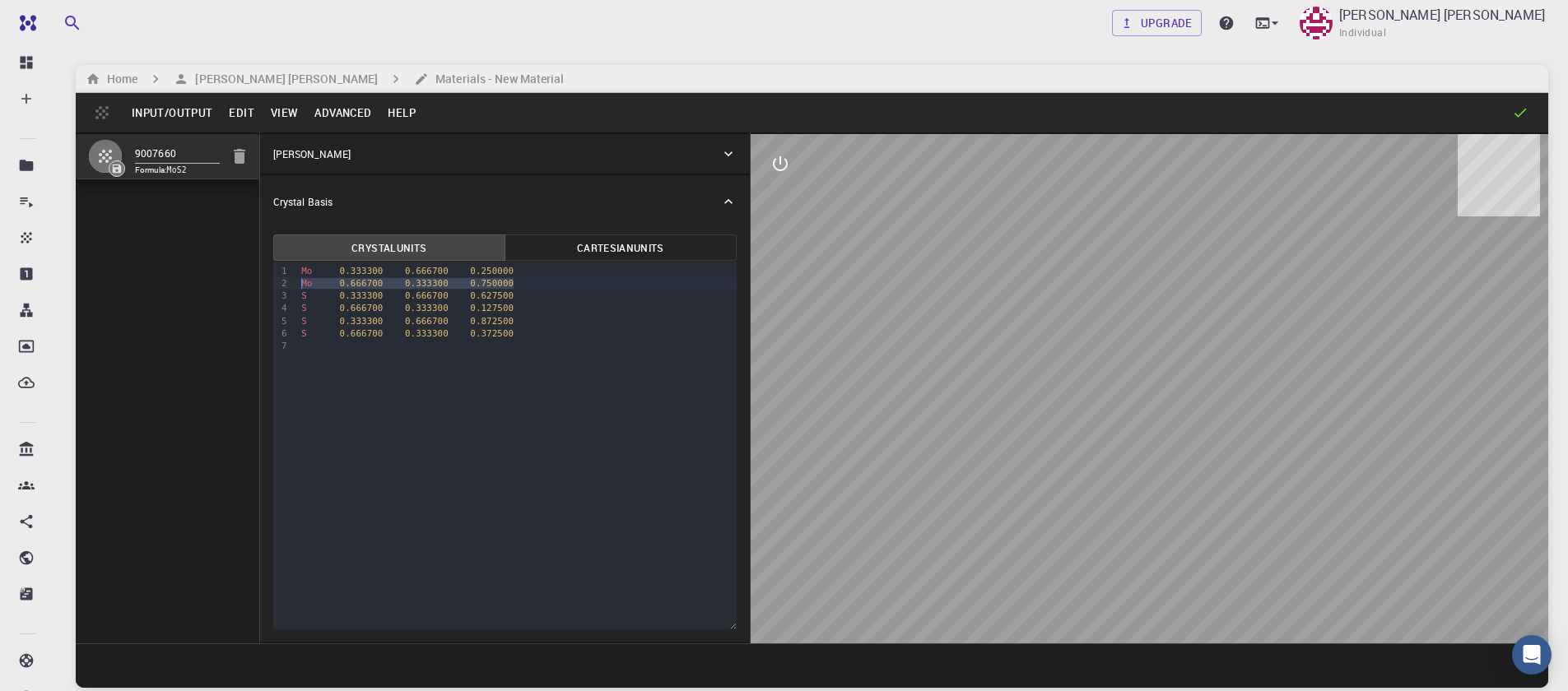
drag, startPoint x: 515, startPoint y: 288, endPoint x: 247, endPoint y: 278, distance: 268.2
click at [247, 279] on div "9007660 Formula: MoS2 Crystal Lattice Lattice units angstrom angstrom Lattice u…" at bounding box center [812, 388] width 1473 height 511
drag, startPoint x: 520, startPoint y: 312, endPoint x: 255, endPoint y: 297, distance: 265.4
click at [252, 304] on div "9007660 Formula: MoS4 Crystal Lattice Lattice units angstrom angstrom Lattice u…" at bounding box center [812, 388] width 1473 height 511
click at [526, 311] on div "S 0.333300 0.666700 0.872500" at bounding box center [517, 308] width 441 height 12
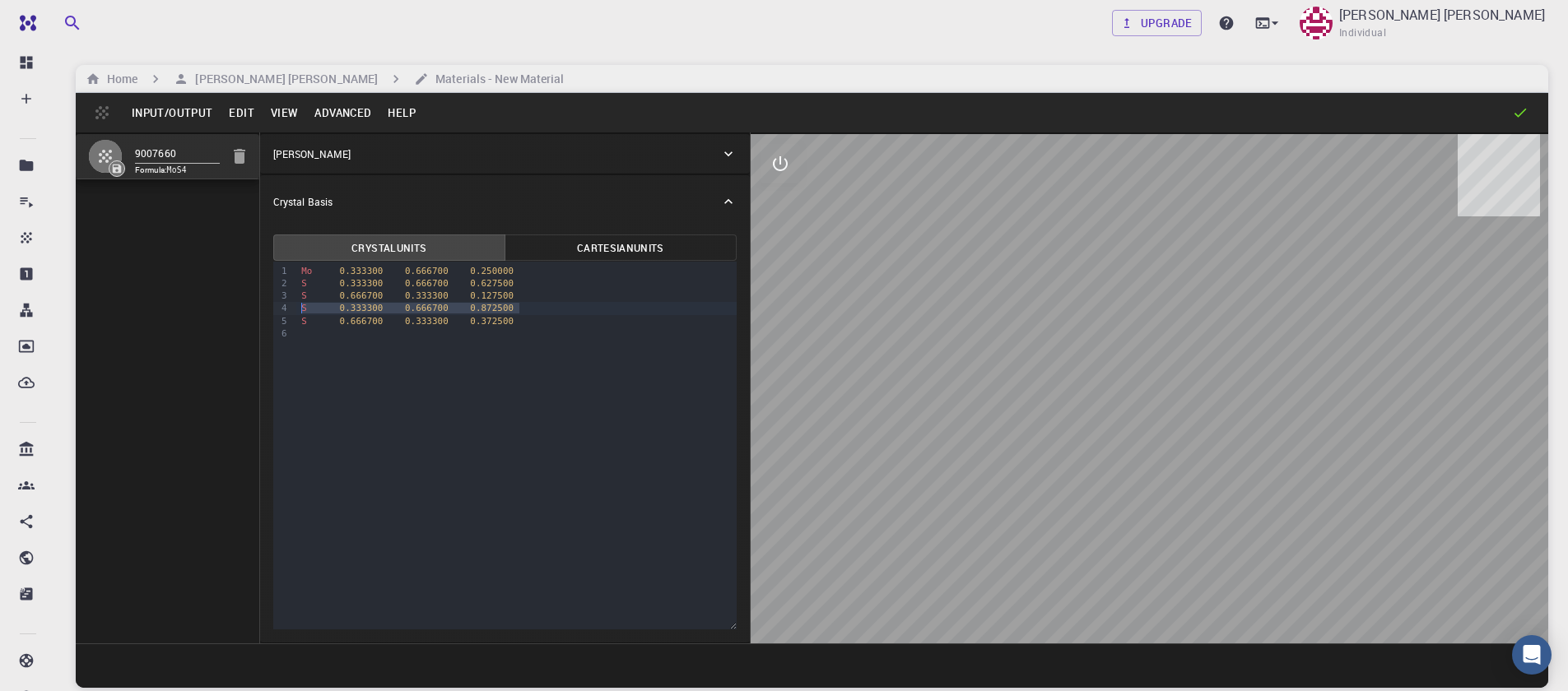
drag, startPoint x: 519, startPoint y: 310, endPoint x: 291, endPoint y: 307, distance: 228.0
click at [292, 308] on div "9 1 2 3 4 5 6 › Mo 0.333300 0.666700 0.250000 S 0.333300 0.666700 0.627500 S 0.…" at bounding box center [505, 445] width 463 height 368
drag, startPoint x: 516, startPoint y: 288, endPoint x: 227, endPoint y: 279, distance: 289.1
click at [227, 279] on div "9007660 Formula: MoS3 Crystal Lattice Lattice units angstrom angstrom Lattice u…" at bounding box center [812, 388] width 1473 height 511
click at [523, 403] on div "9 1 2 3 4 › Mo 0.333300 0.666700 0.250000 S 0.666700 0.333300 0.127500 S 0.6667…" at bounding box center [505, 445] width 463 height 368
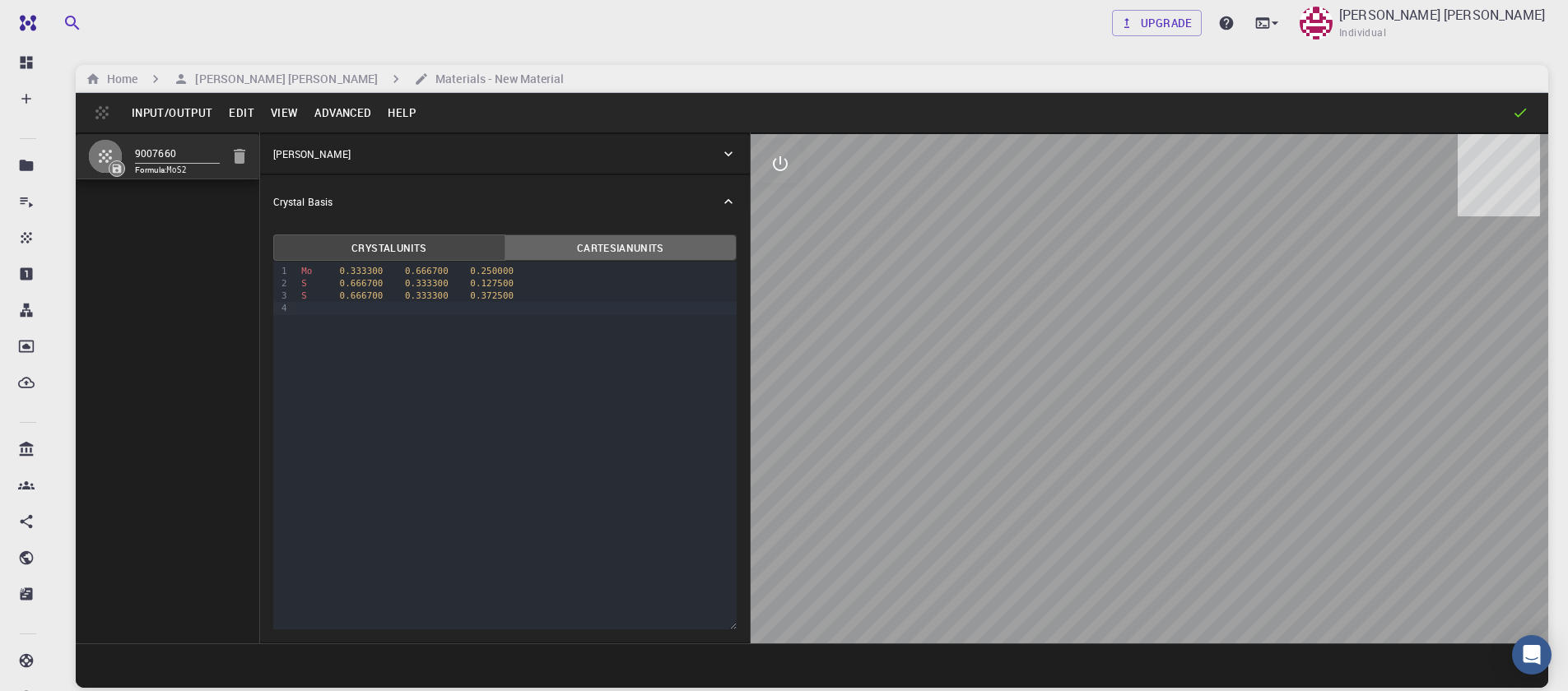
click at [599, 250] on button "Cartesian Units" at bounding box center [621, 248] width 233 height 26
click at [433, 247] on button "Crystal Units" at bounding box center [389, 248] width 233 height 26
click at [344, 114] on button "Advanced" at bounding box center [343, 113] width 73 height 26
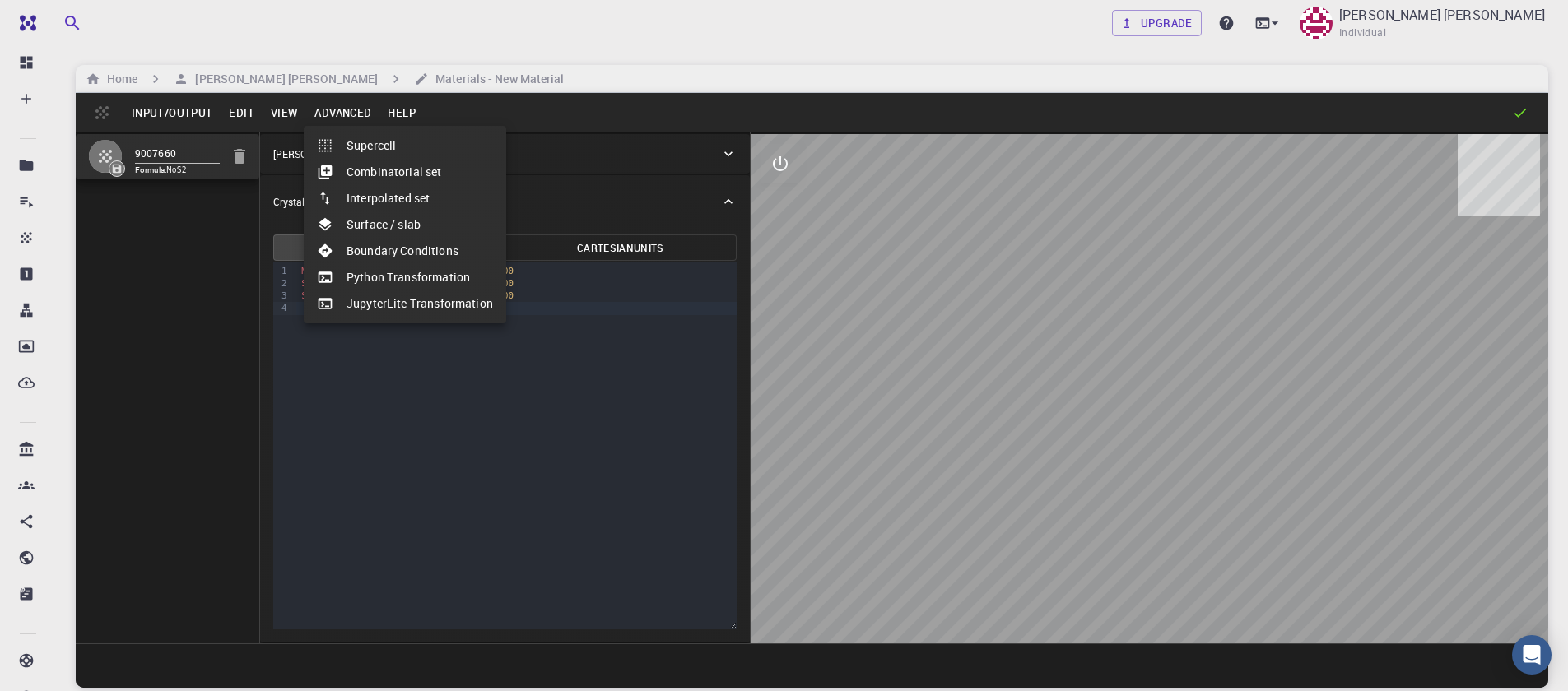
click at [406, 226] on li "Surface / slab" at bounding box center [405, 225] width 202 height 26
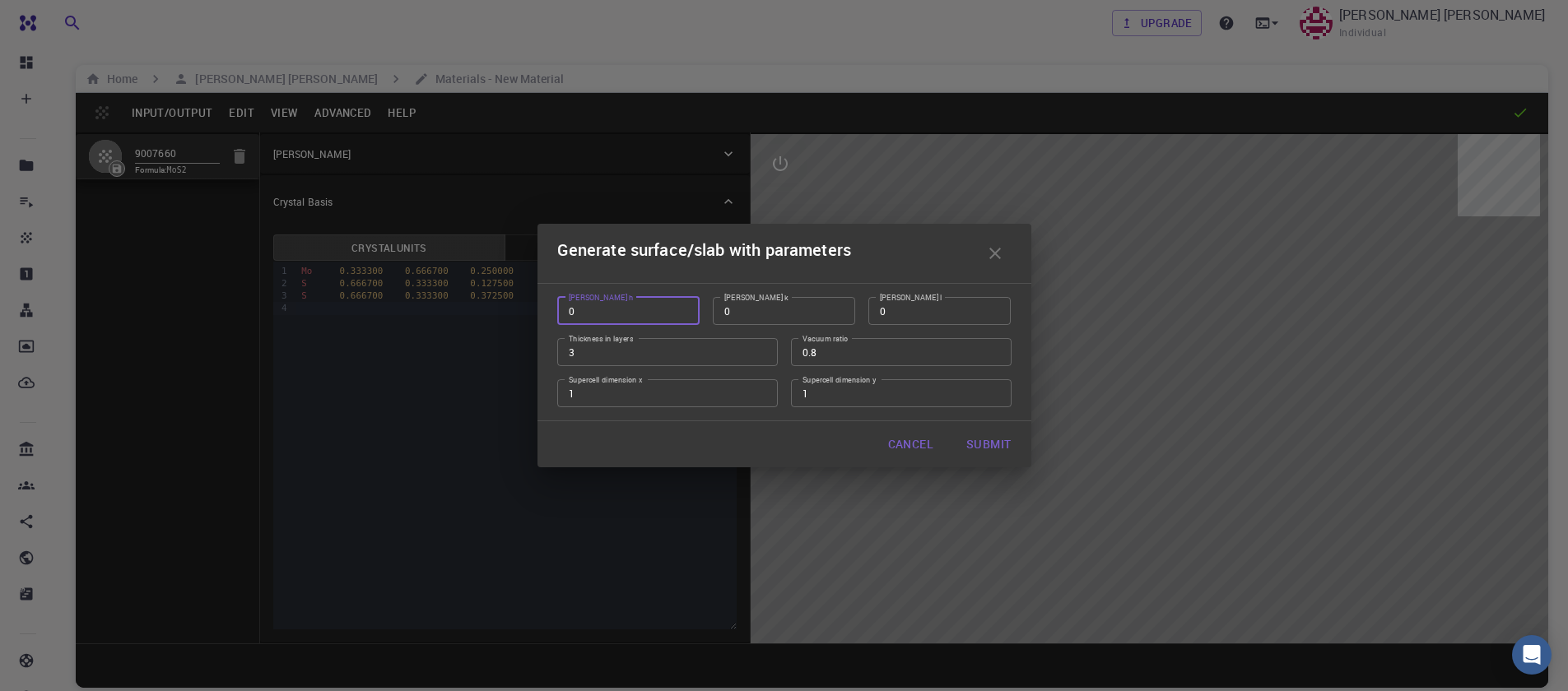
type input "0"
click at [678, 311] on input "0" at bounding box center [628, 312] width 142 height 28
type input "1"
click at [994, 310] on input "1" at bounding box center [939, 312] width 142 height 28
click at [756, 357] on input "2" at bounding box center [668, 352] width 220 height 28
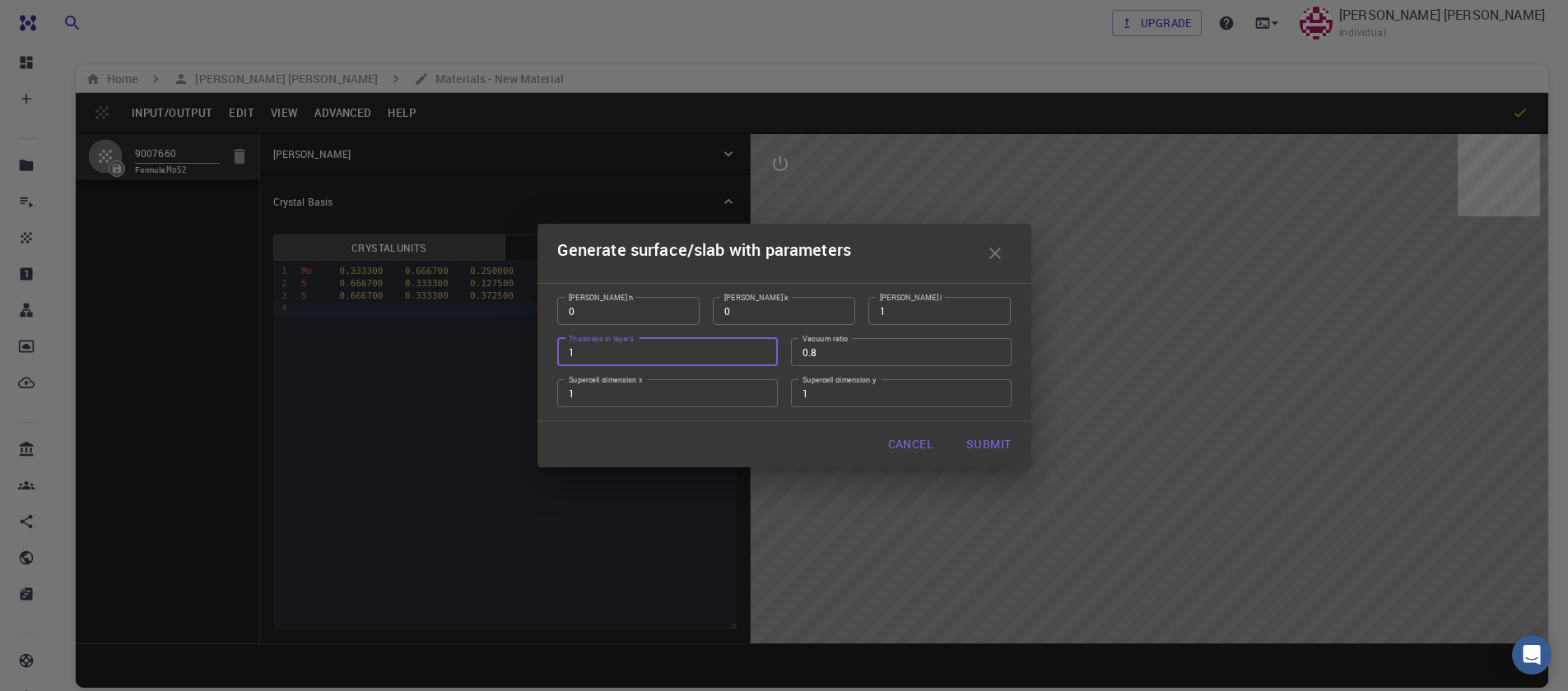
type input "1"
click at [756, 357] on input "1" at bounding box center [668, 352] width 220 height 28
click at [994, 354] on input "0.71" at bounding box center [901, 352] width 220 height 28
click at [994, 354] on input "0.7" at bounding box center [901, 352] width 220 height 28
click at [994, 354] on input "0.69" at bounding box center [901, 352] width 220 height 28
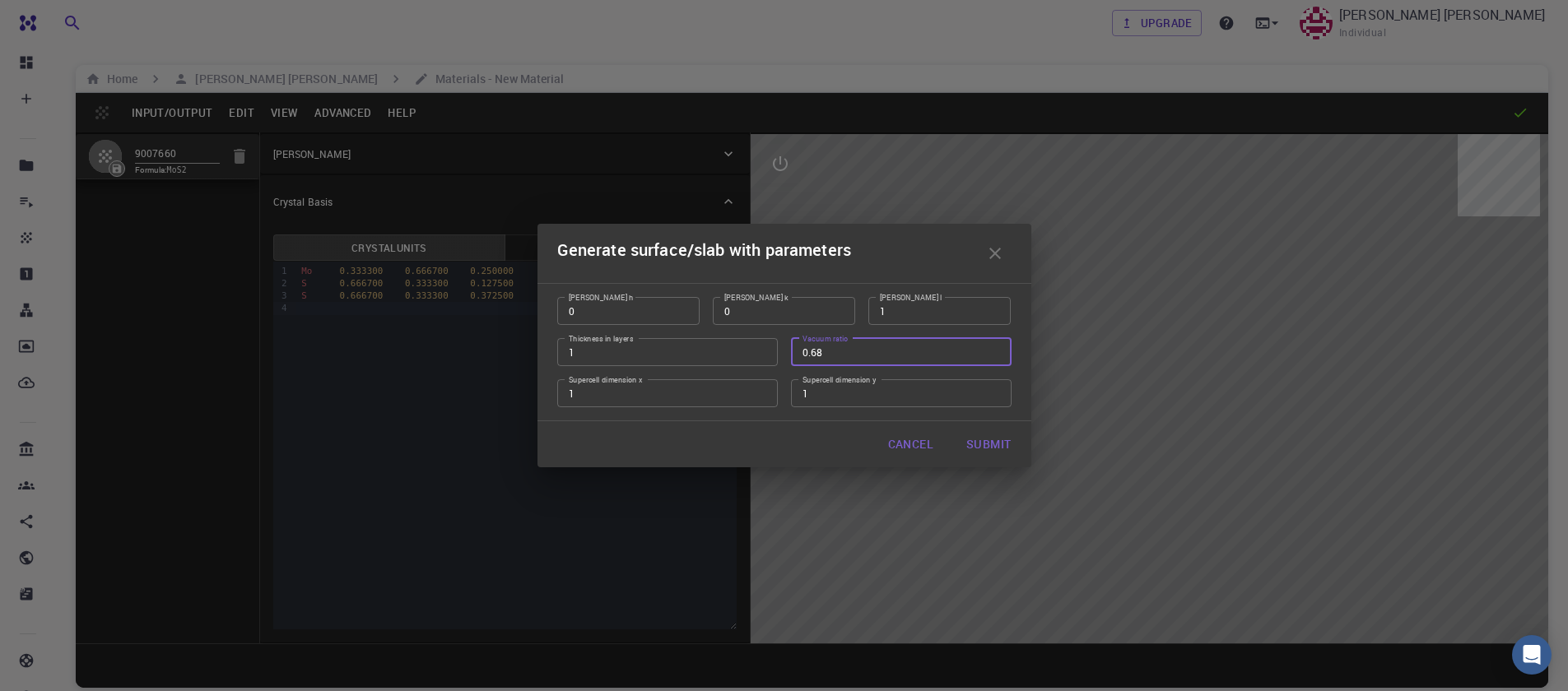
click at [994, 354] on input "0.68" at bounding box center [901, 352] width 220 height 28
click at [994, 354] on input "0.67" at bounding box center [901, 352] width 220 height 28
click at [994, 354] on input "0.66" at bounding box center [901, 352] width 220 height 28
click at [994, 354] on input "0.65" at bounding box center [901, 352] width 220 height 28
click at [994, 354] on input "0.64" at bounding box center [901, 352] width 220 height 28
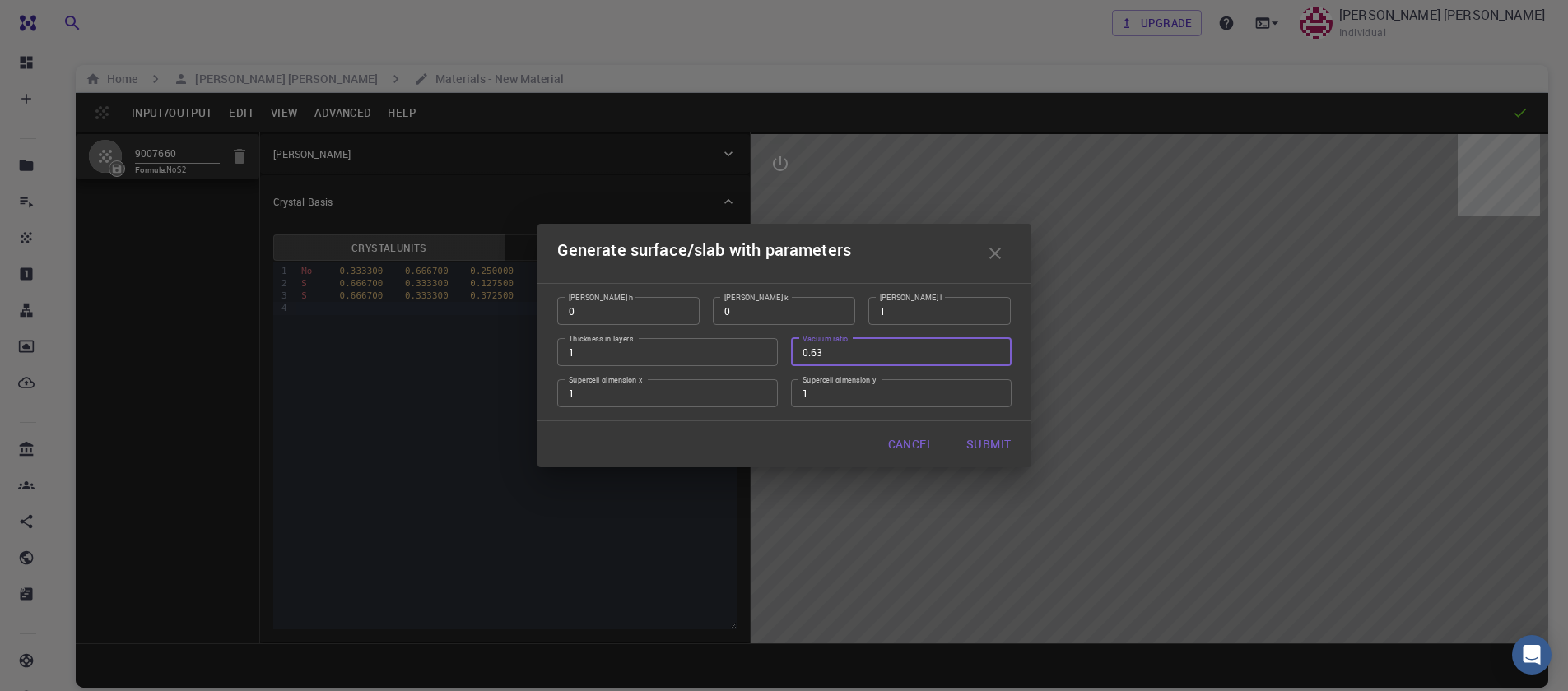
click at [994, 354] on input "0.63" at bounding box center [901, 352] width 220 height 28
click at [994, 354] on input "0.62" at bounding box center [901, 352] width 220 height 28
click at [994, 354] on input "0.48" at bounding box center [901, 352] width 220 height 28
click at [994, 349] on input "0.49" at bounding box center [901, 352] width 220 height 28
type input "0.5"
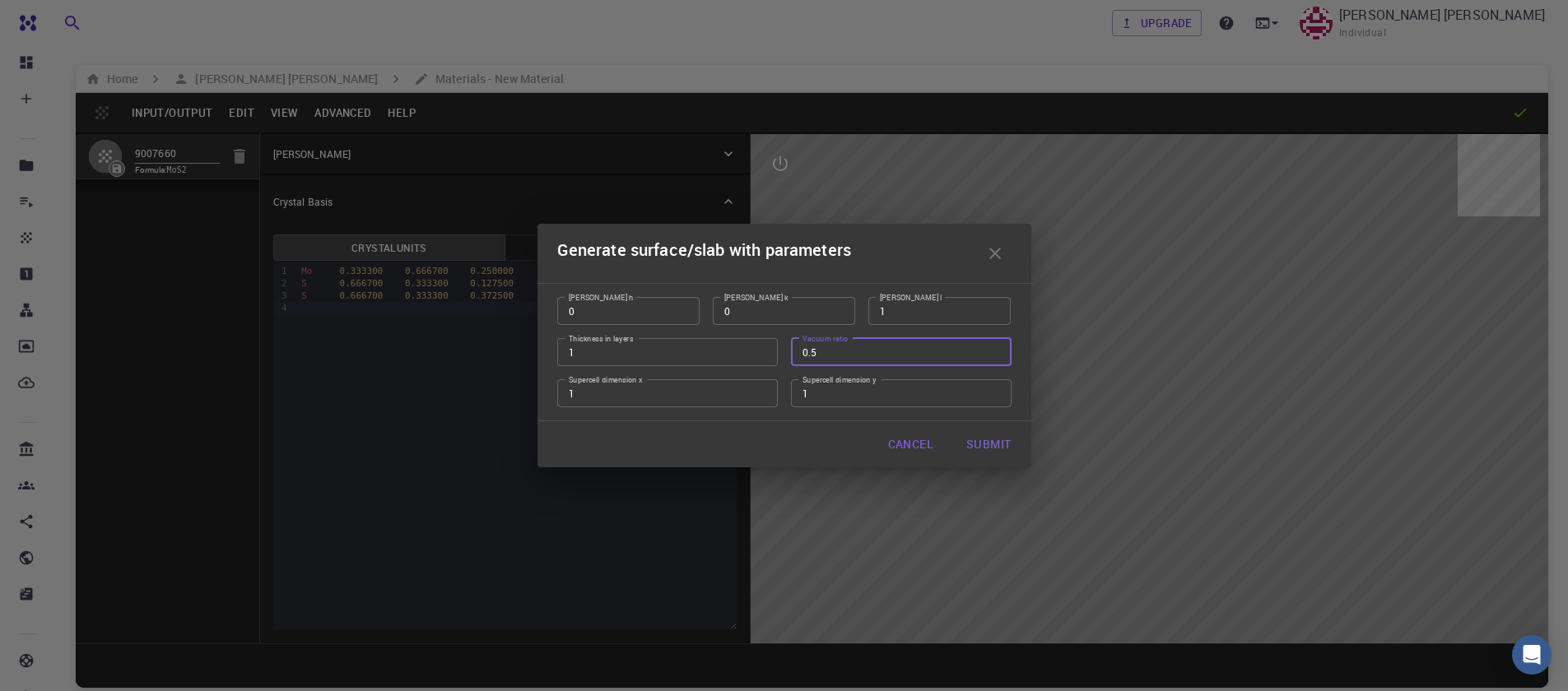
click at [994, 349] on input "0.5" at bounding box center [901, 352] width 220 height 28
click at [763, 398] on input "1" at bounding box center [668, 394] width 220 height 28
type input "2"
click at [764, 393] on input "2" at bounding box center [668, 394] width 220 height 28
type input "2"
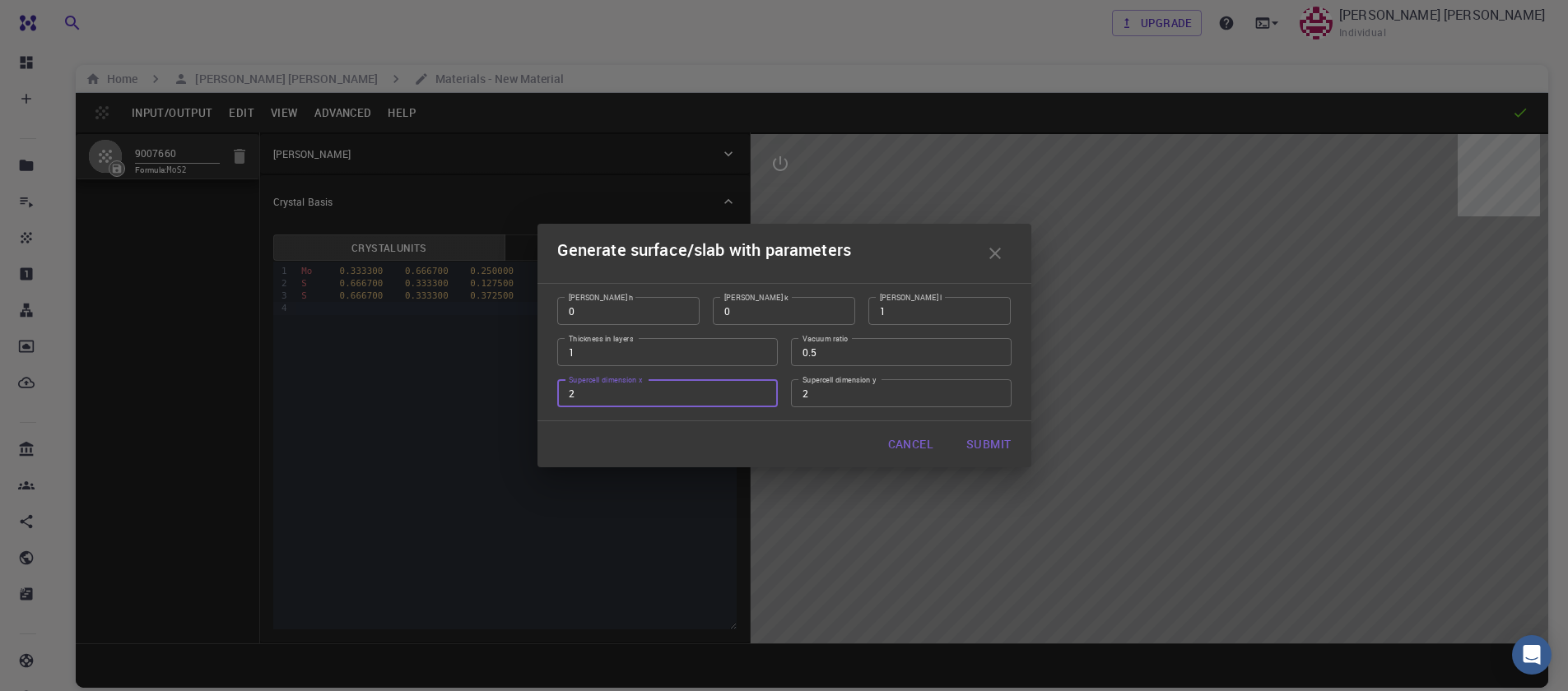
click at [993, 390] on input "2" at bounding box center [901, 394] width 220 height 28
click at [1001, 446] on button "Submit" at bounding box center [988, 444] width 71 height 33
type input "TRI"
type input "6.322"
type input "6.321989085722942"
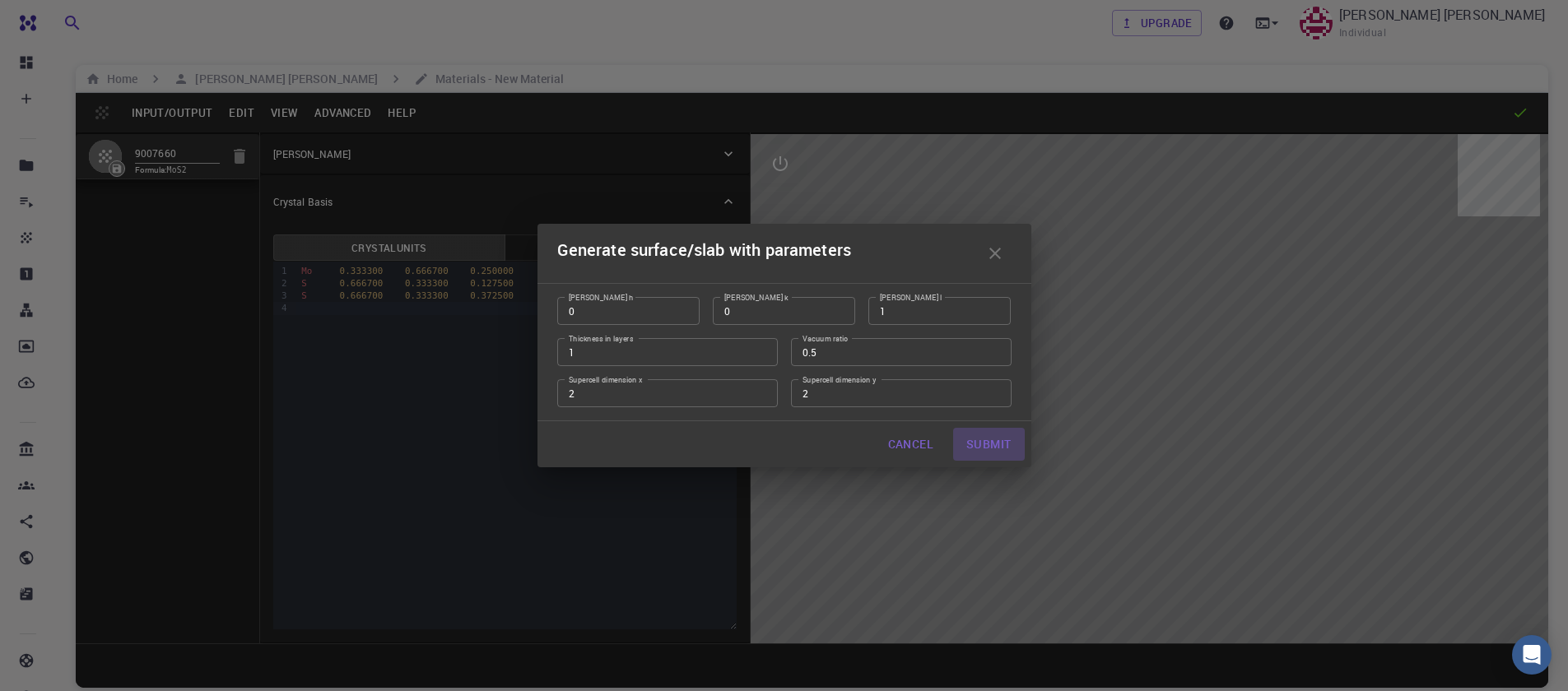
type input "24.59"
type input "120.0000571088431"
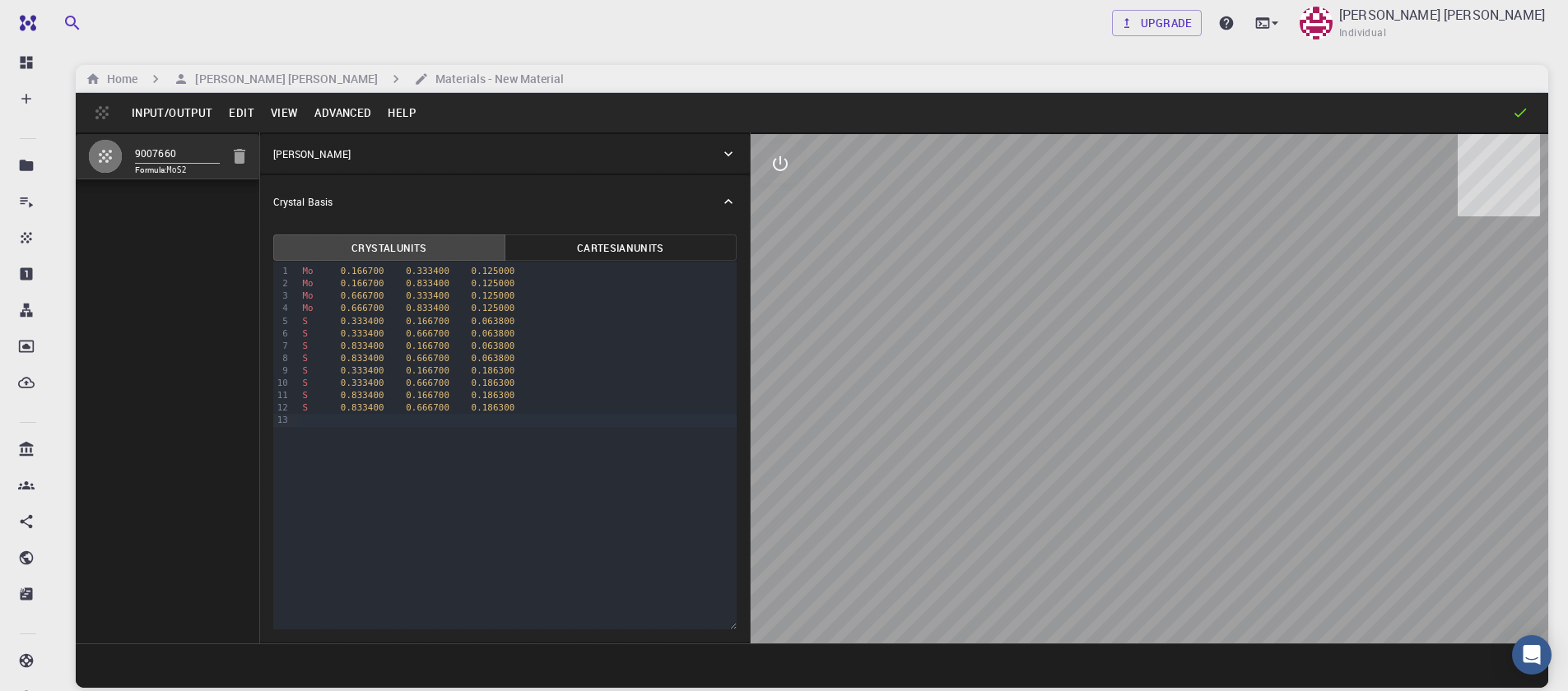
drag, startPoint x: 1176, startPoint y: 545, endPoint x: 1138, endPoint y: 385, distance: 164.5
click at [1164, 428] on div at bounding box center [1149, 389] width 798 height 509
click at [775, 160] on icon "interactive" at bounding box center [781, 164] width 15 height 15
click at [783, 200] on icon "view" at bounding box center [780, 203] width 18 height 12
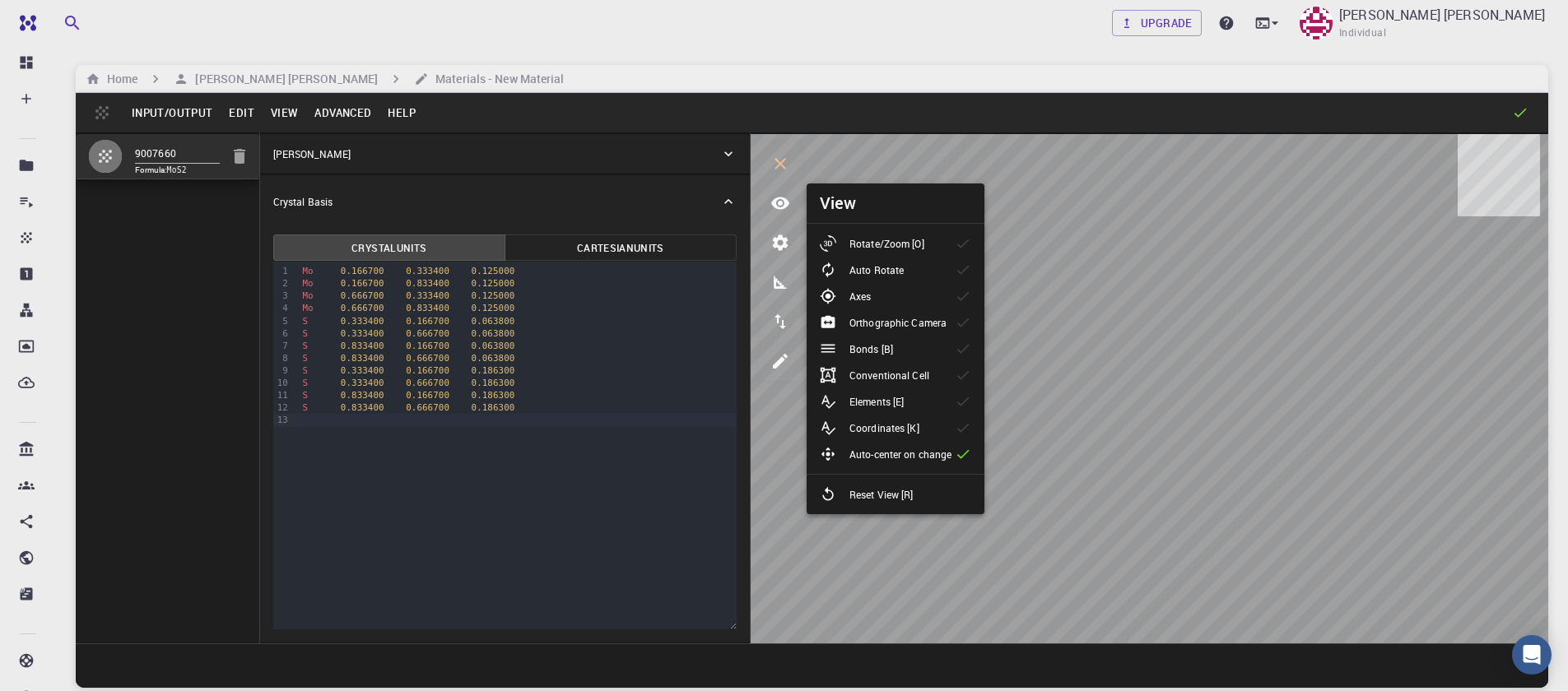
click at [849, 250] on div at bounding box center [834, 243] width 29 height 16
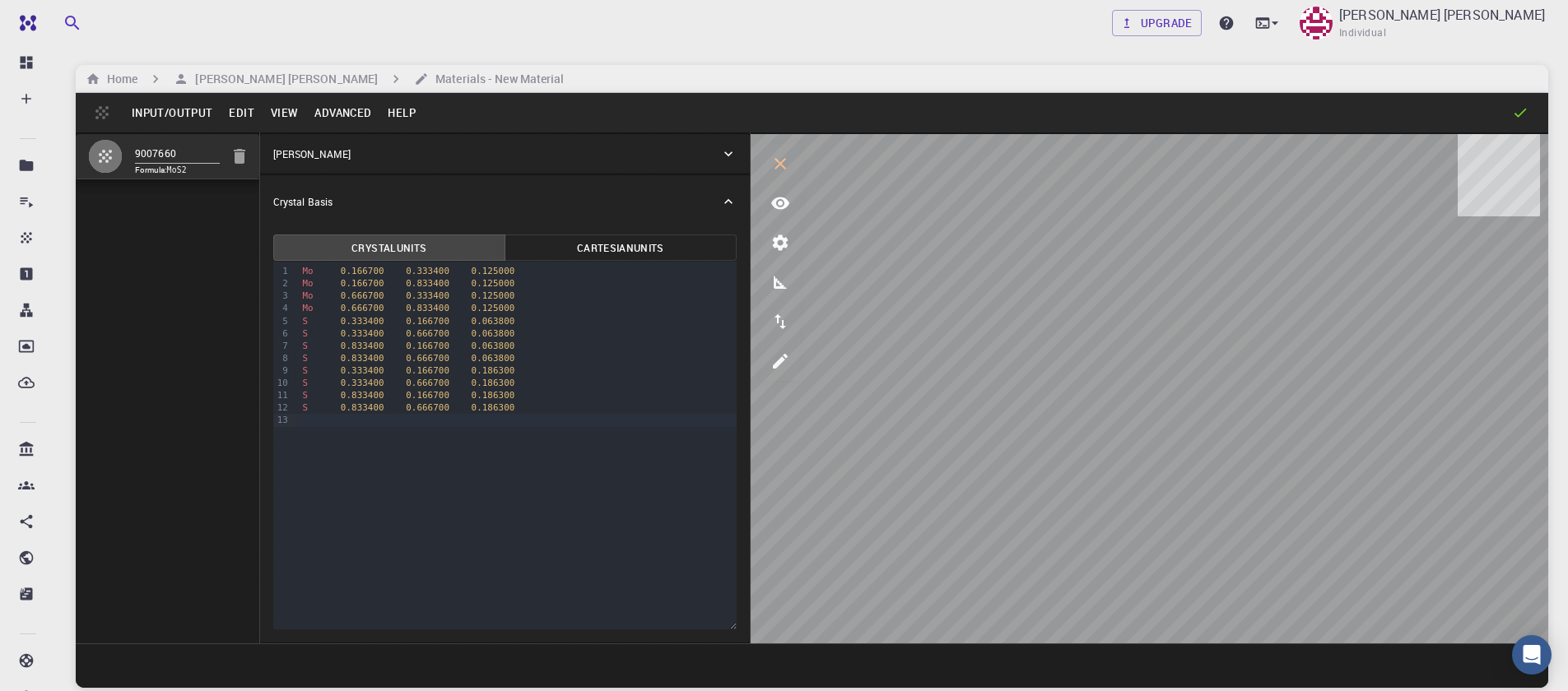
click at [148, 112] on button "Input/Output" at bounding box center [171, 113] width 97 height 26
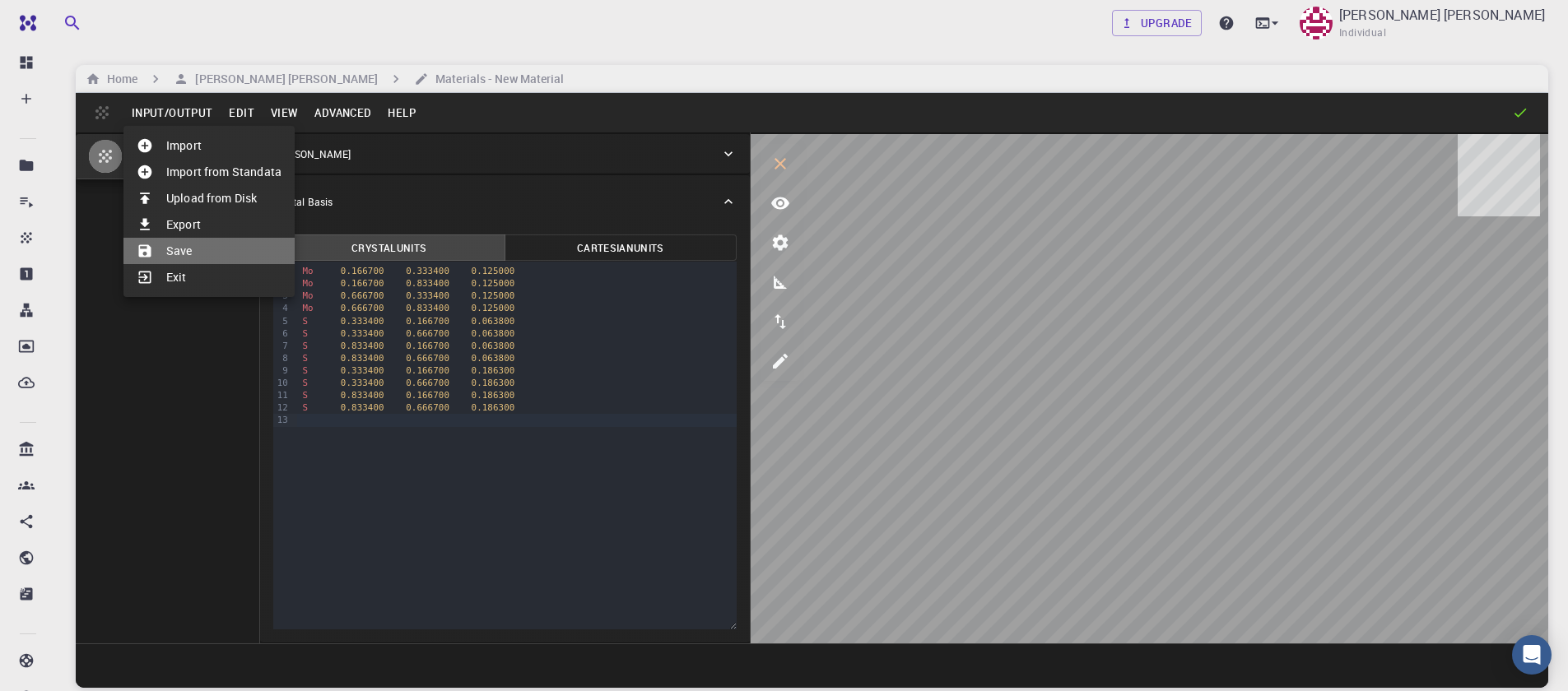
click at [203, 255] on li "Save" at bounding box center [209, 251] width 171 height 26
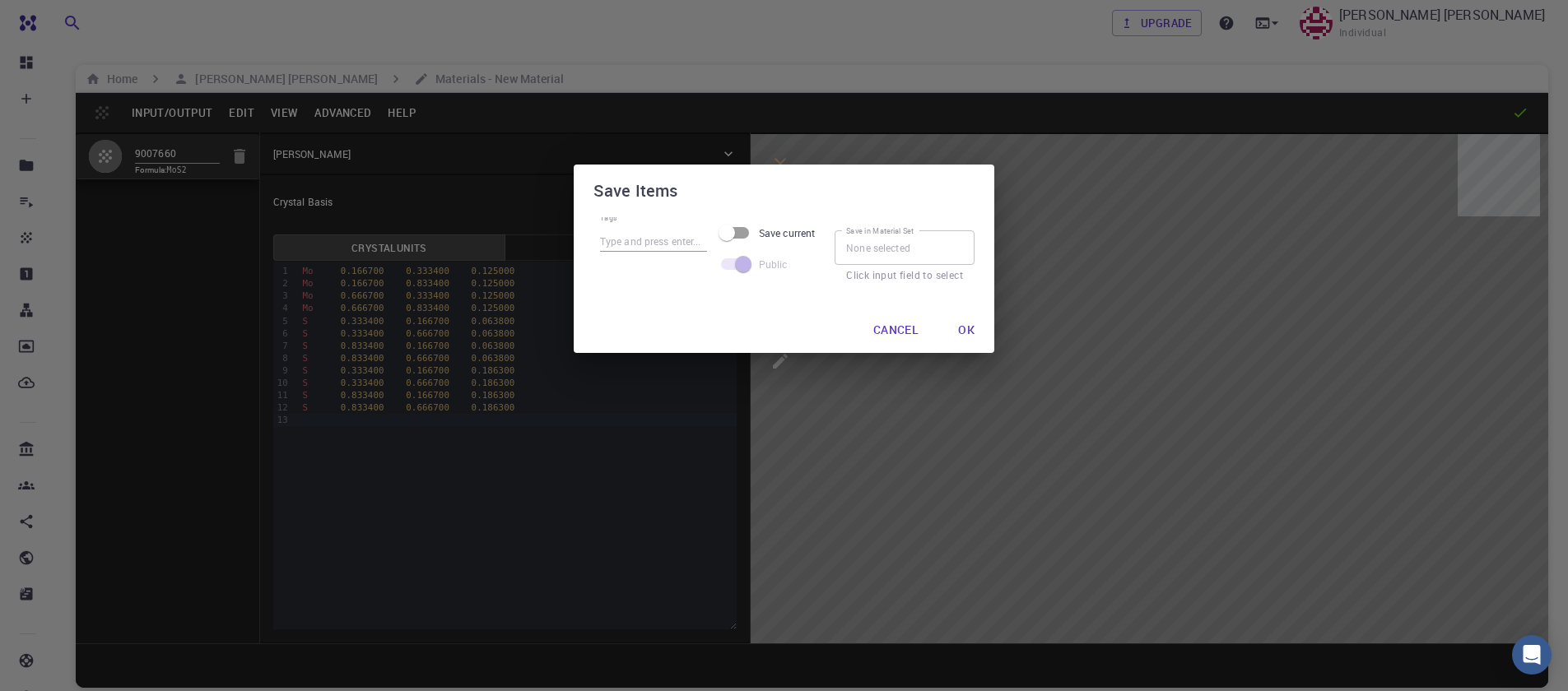
click at [676, 244] on input "Tags" at bounding box center [654, 241] width 107 height 22
type input "mos2_221"
click at [745, 235] on input "Save current" at bounding box center [727, 233] width 94 height 31
checkbox input "true"
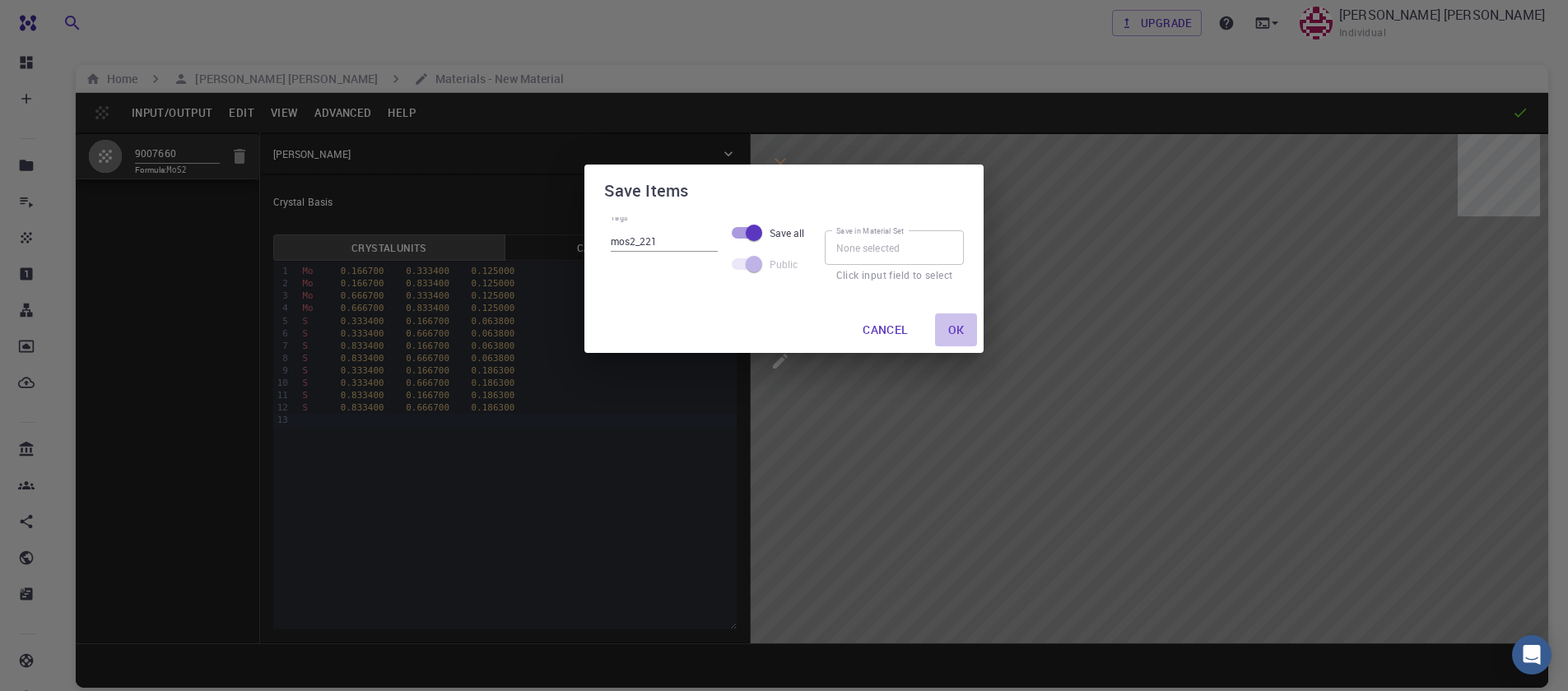
click at [954, 329] on button "Ok" at bounding box center [956, 329] width 42 height 33
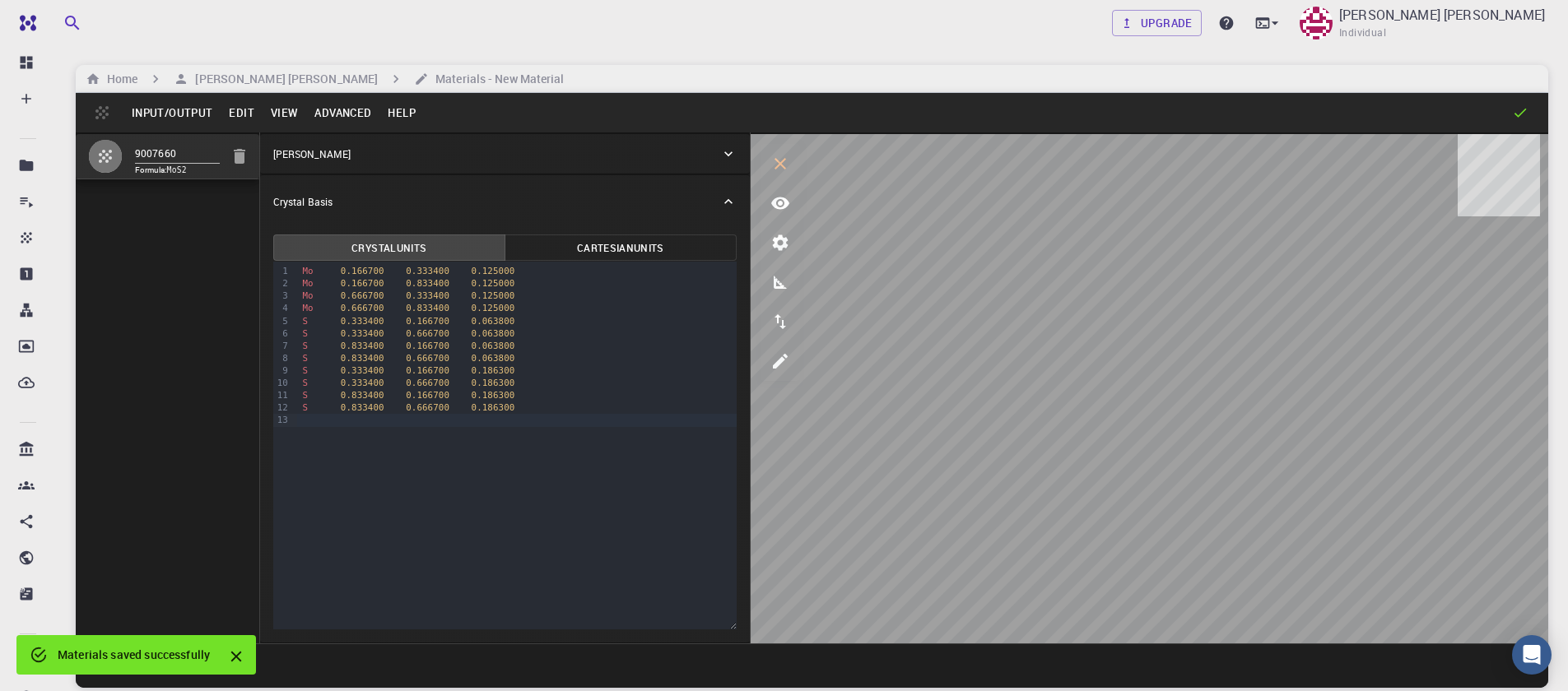
click at [222, 64] on div "Upgrade Sanjay Kumar Mahla Individual Home Sanjay Kumar Mahla Materials - New M…" at bounding box center [812, 408] width 1512 height 816
click at [209, 77] on h6 "[PERSON_NAME] [PERSON_NAME]" at bounding box center [283, 78] width 189 height 18
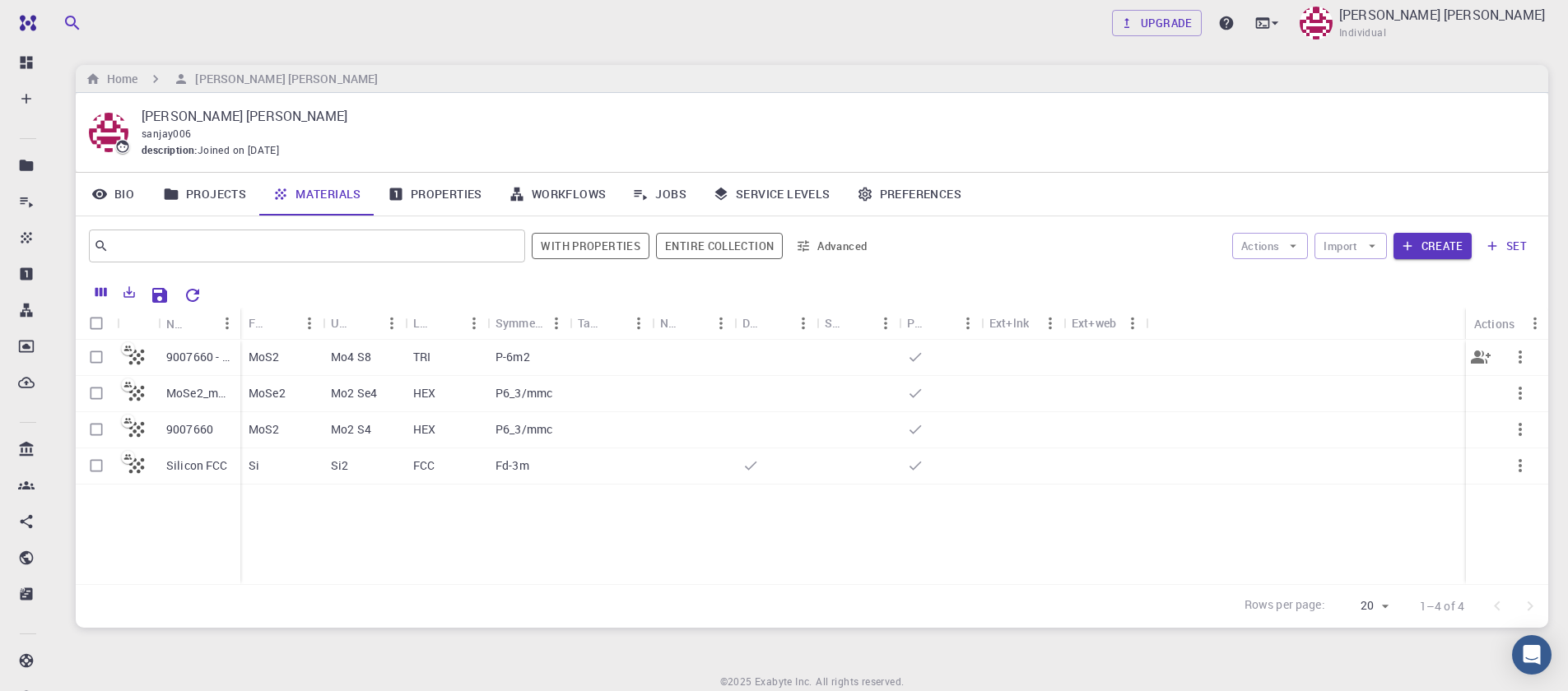
click at [92, 360] on input "Select row" at bounding box center [96, 357] width 31 height 31
checkbox input "true"
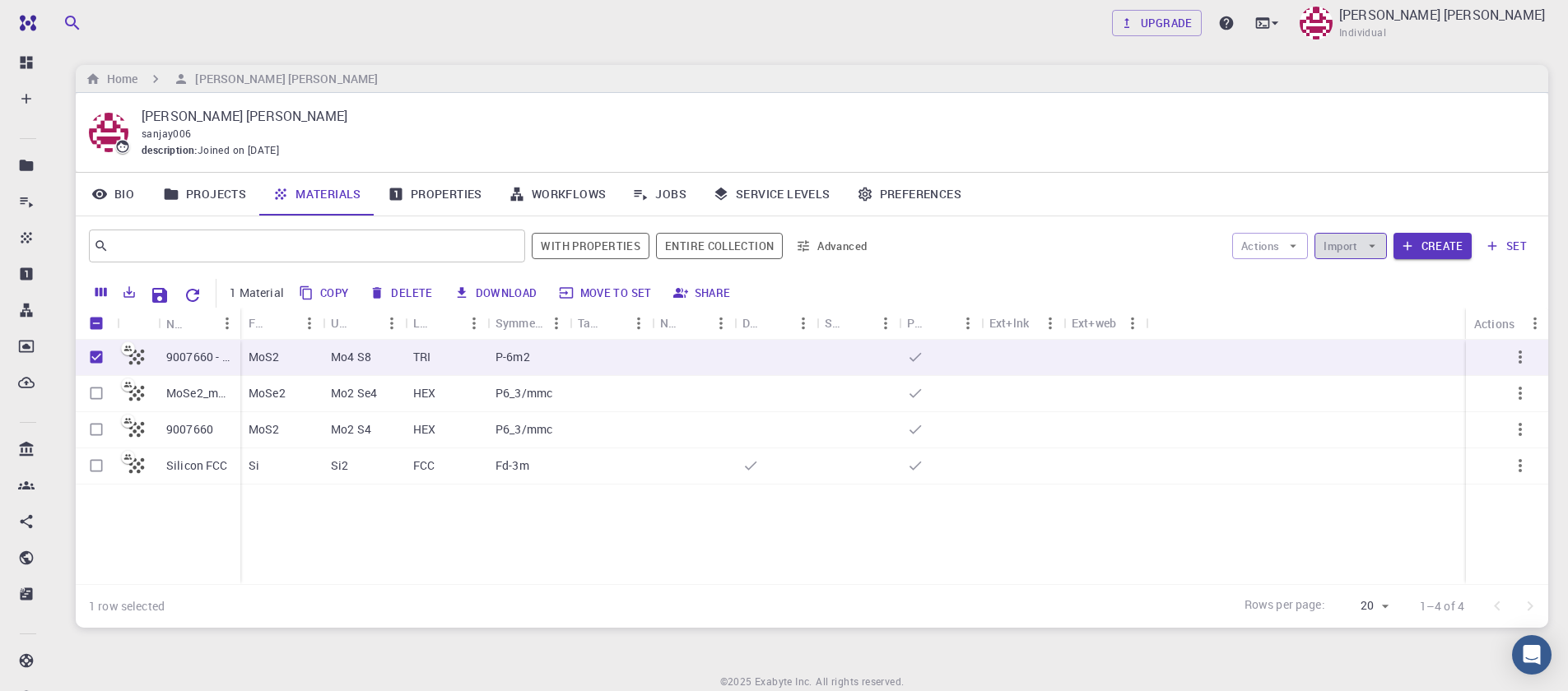
click at [1363, 240] on button "Import" at bounding box center [1350, 246] width 72 height 26
click at [1294, 248] on icon "button" at bounding box center [1294, 247] width 15 height 15
click at [1293, 259] on div "Actions Import Create set" at bounding box center [1208, 246] width 654 height 40
click at [1293, 255] on button "Actions" at bounding box center [1270, 246] width 76 height 26
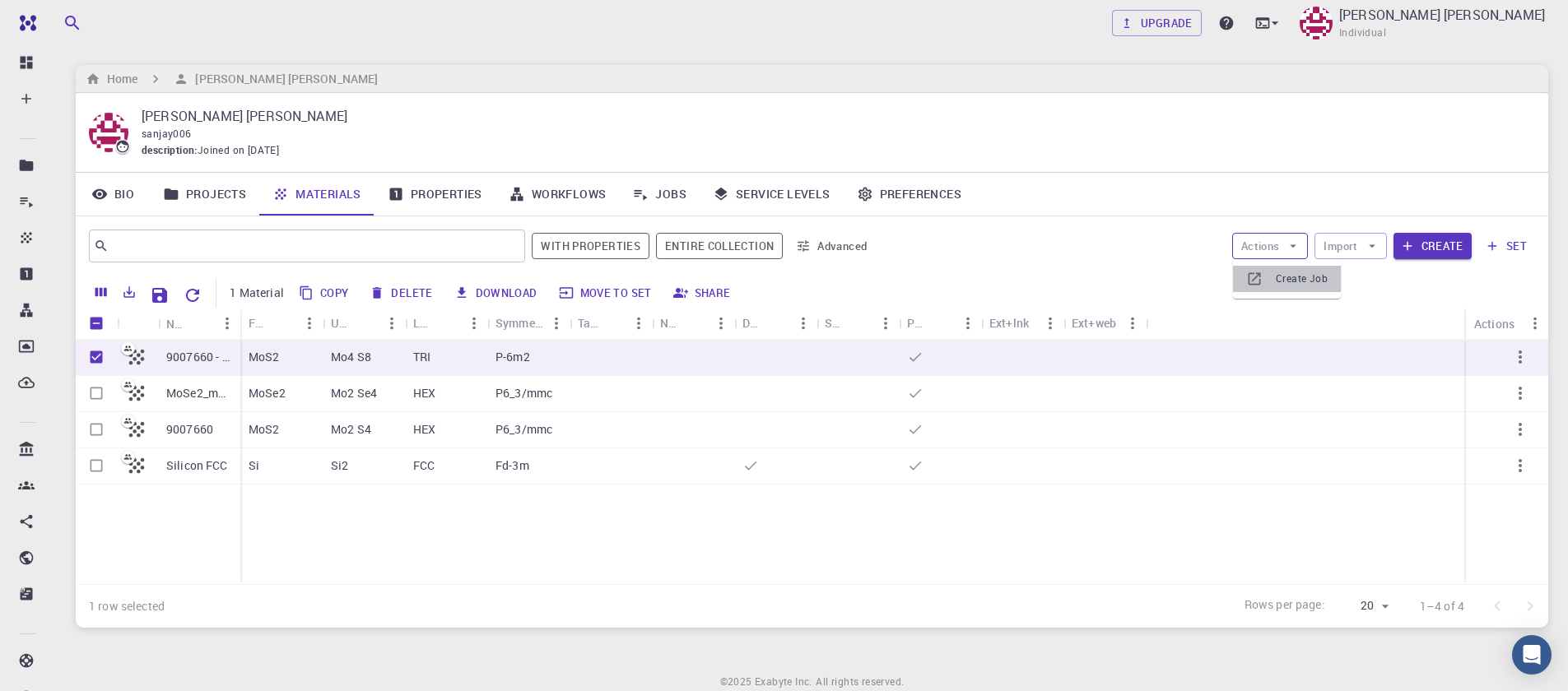
click at [1291, 277] on span "Create Job" at bounding box center [1301, 279] width 52 height 16
click at [157, 556] on div "9007660 - slab [0,0,1] MoSe2_mp-1634_conventional_standard 9007660 Silicon FCC" at bounding box center [157, 462] width 165 height 245
click at [1431, 246] on button "Create" at bounding box center [1432, 246] width 78 height 26
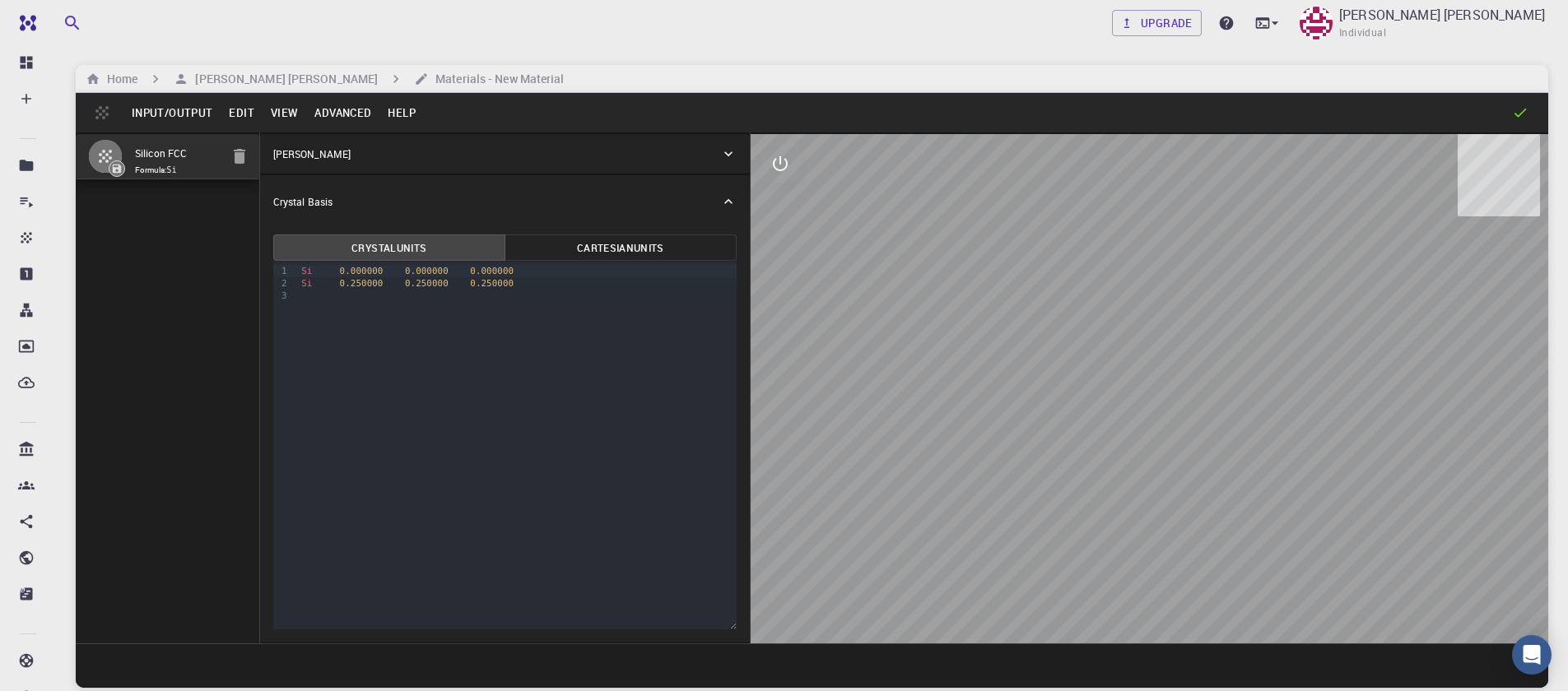
click at [180, 116] on button "Input/Output" at bounding box center [171, 113] width 97 height 26
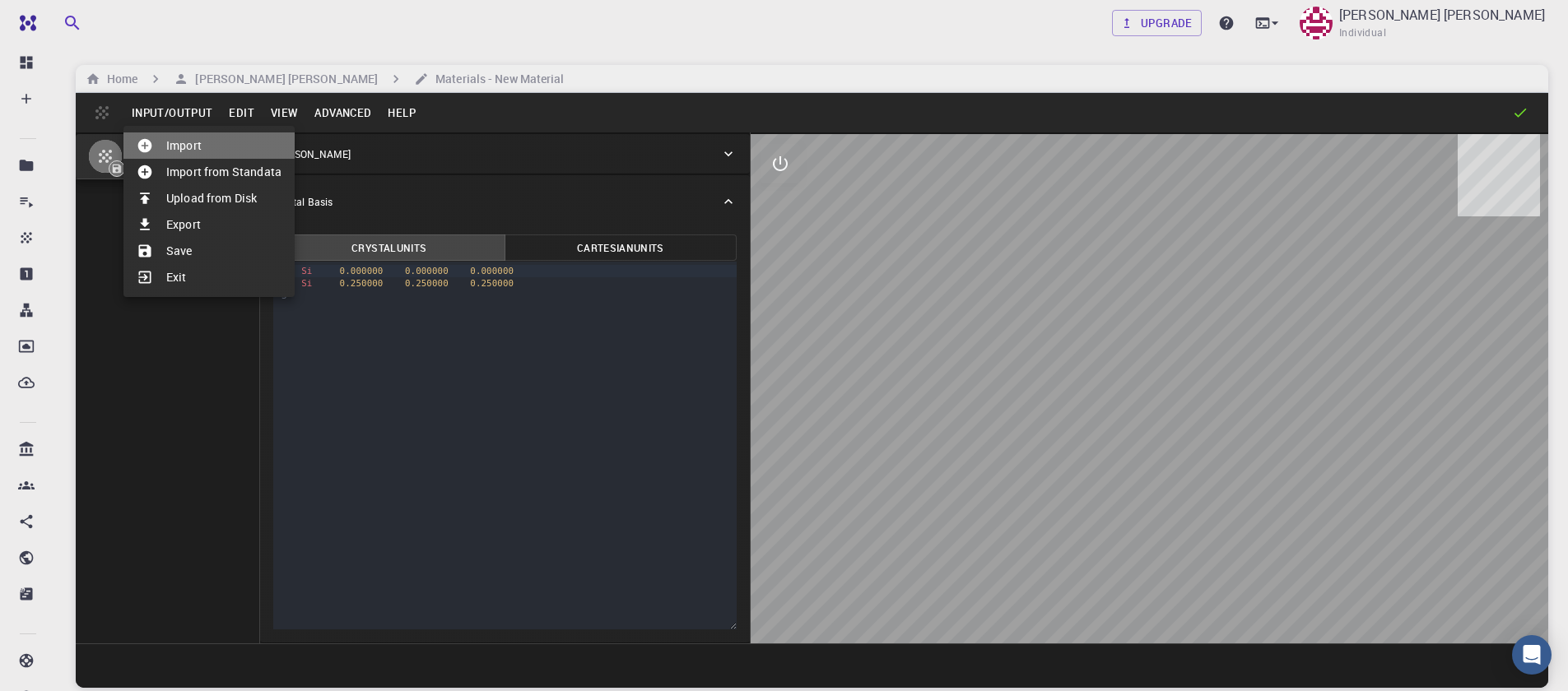
click at [191, 140] on li "Import" at bounding box center [209, 146] width 171 height 26
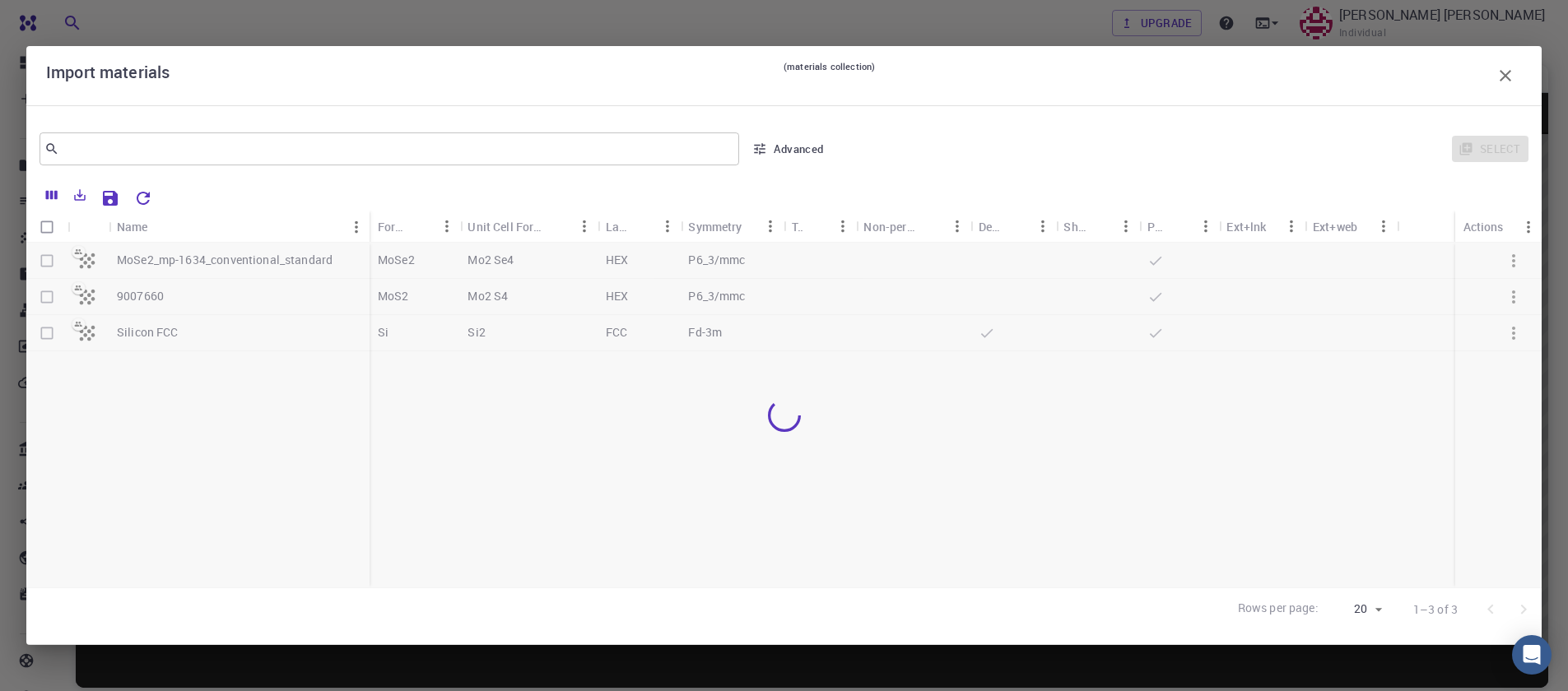
click at [1513, 78] on icon "button" at bounding box center [1506, 75] width 20 height 20
click at [1513, 78] on div "Home Sanjay Kumar Mahla Materials - New Material" at bounding box center [812, 79] width 1473 height 28
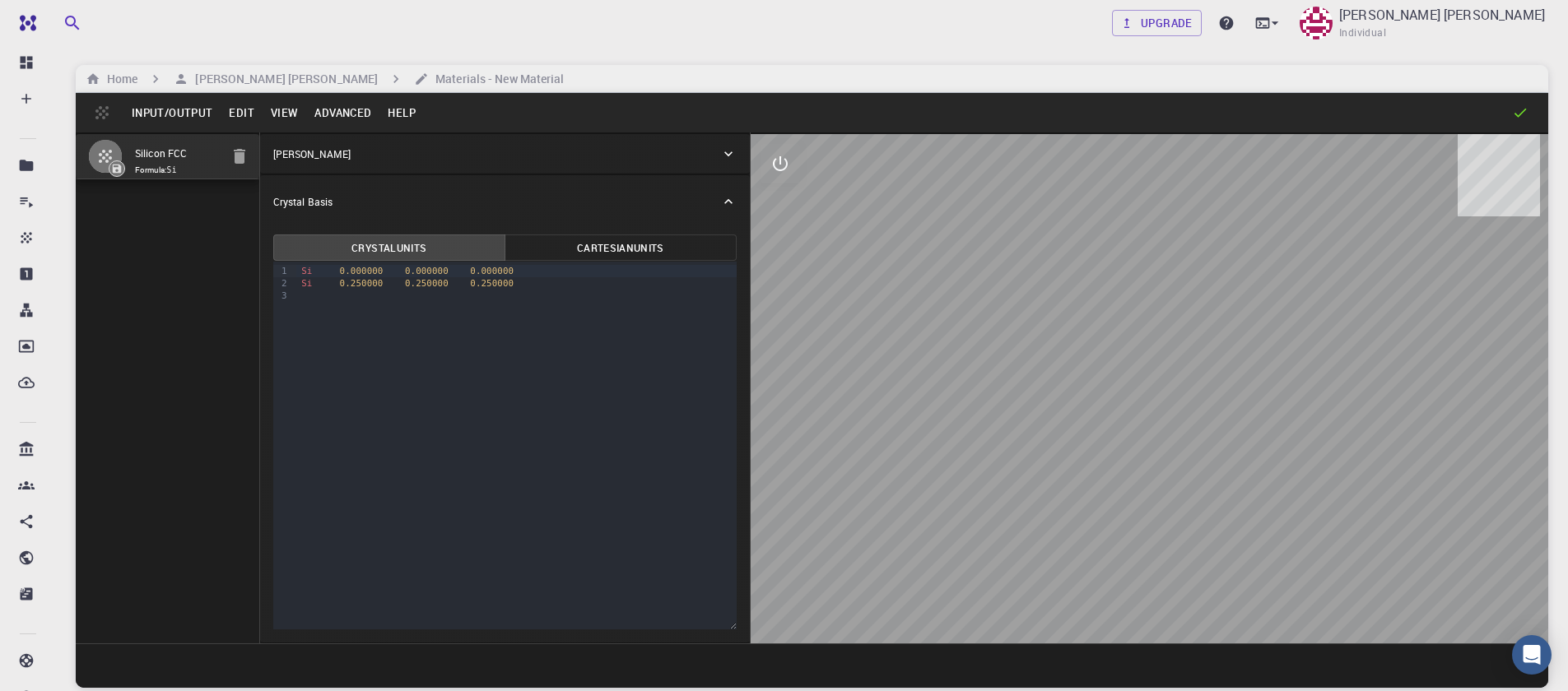
click at [173, 112] on button "Input/Output" at bounding box center [171, 113] width 97 height 26
click at [174, 116] on button "Input/Output" at bounding box center [171, 113] width 97 height 26
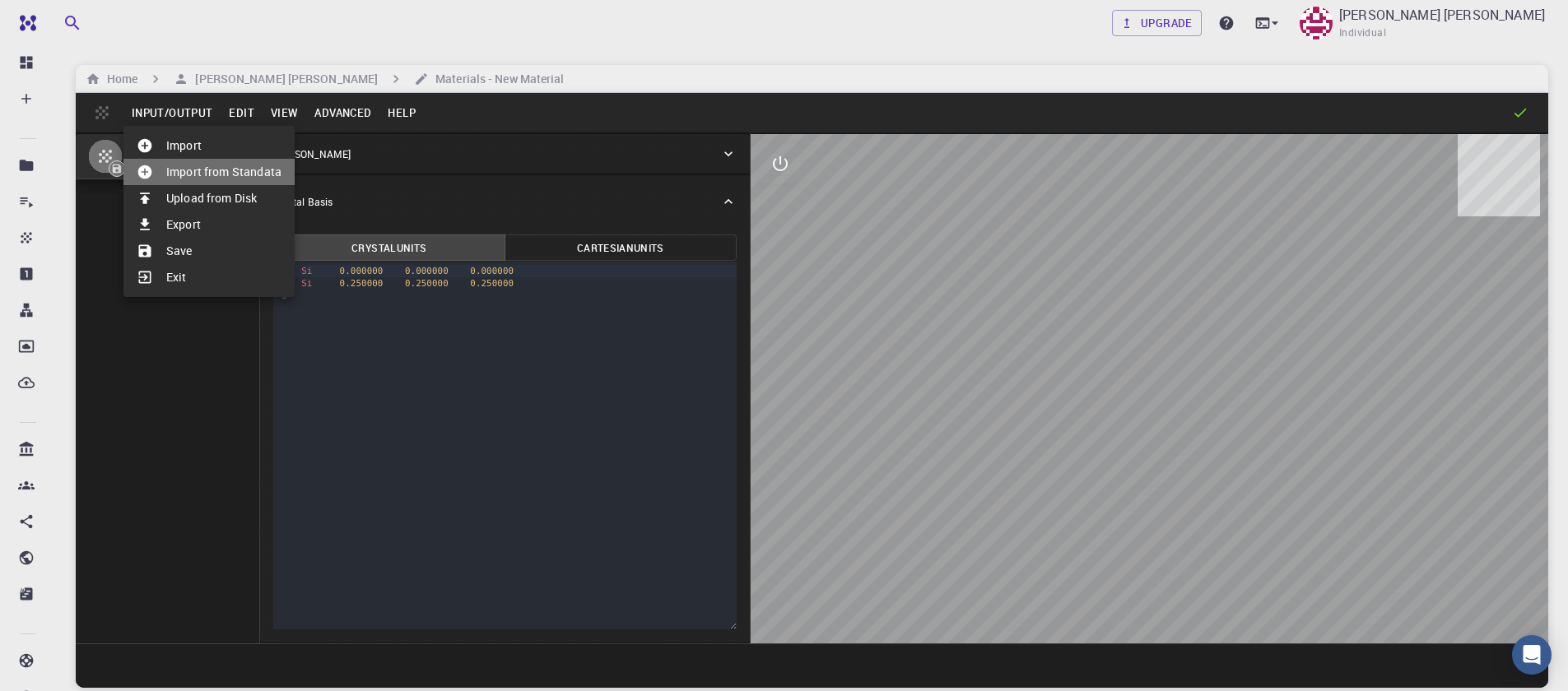
click at [191, 160] on li "Import from Standata" at bounding box center [209, 172] width 171 height 26
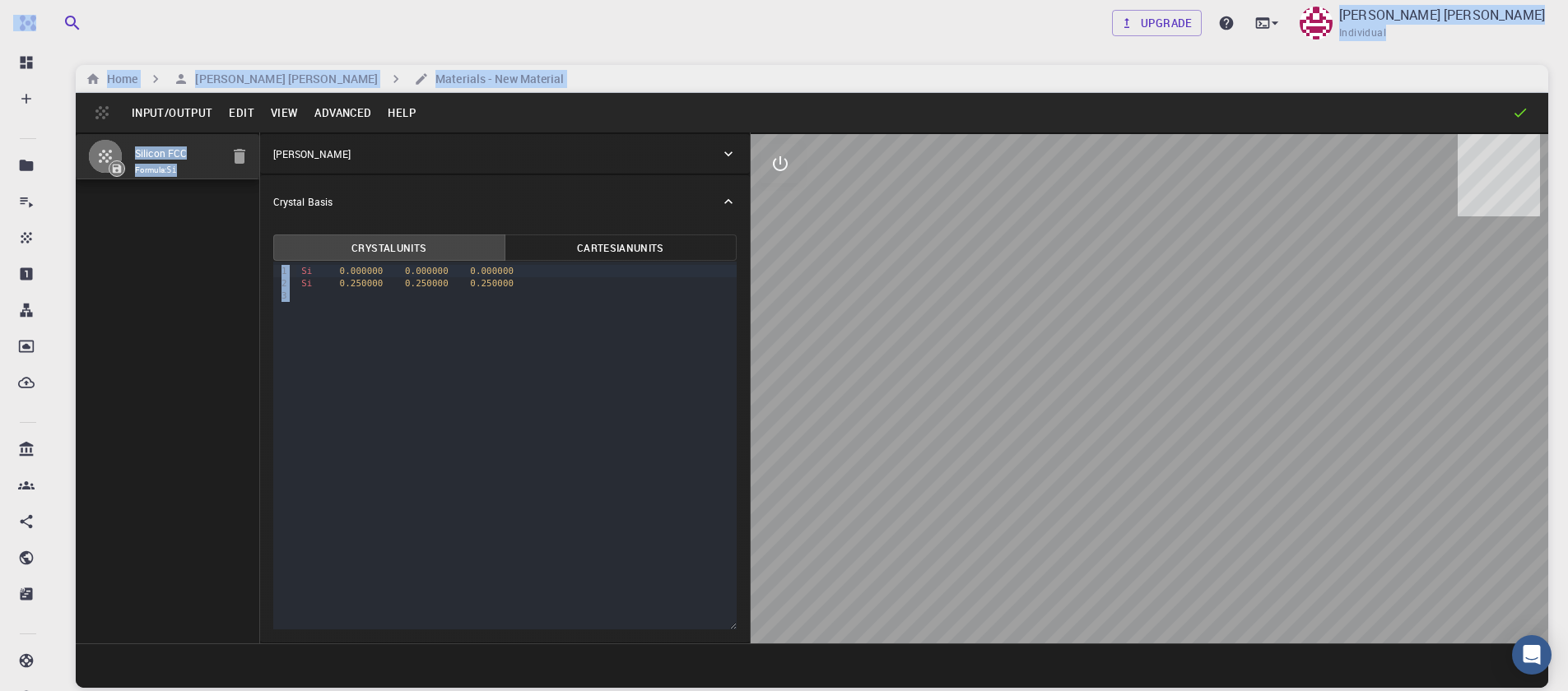
click at [192, 160] on div "Import from Standata Selected Materials Selected Materials Name Lattice Formula…" at bounding box center [784, 346] width 1568 height 691
click at [185, 115] on button "Input/Output" at bounding box center [171, 113] width 97 height 26
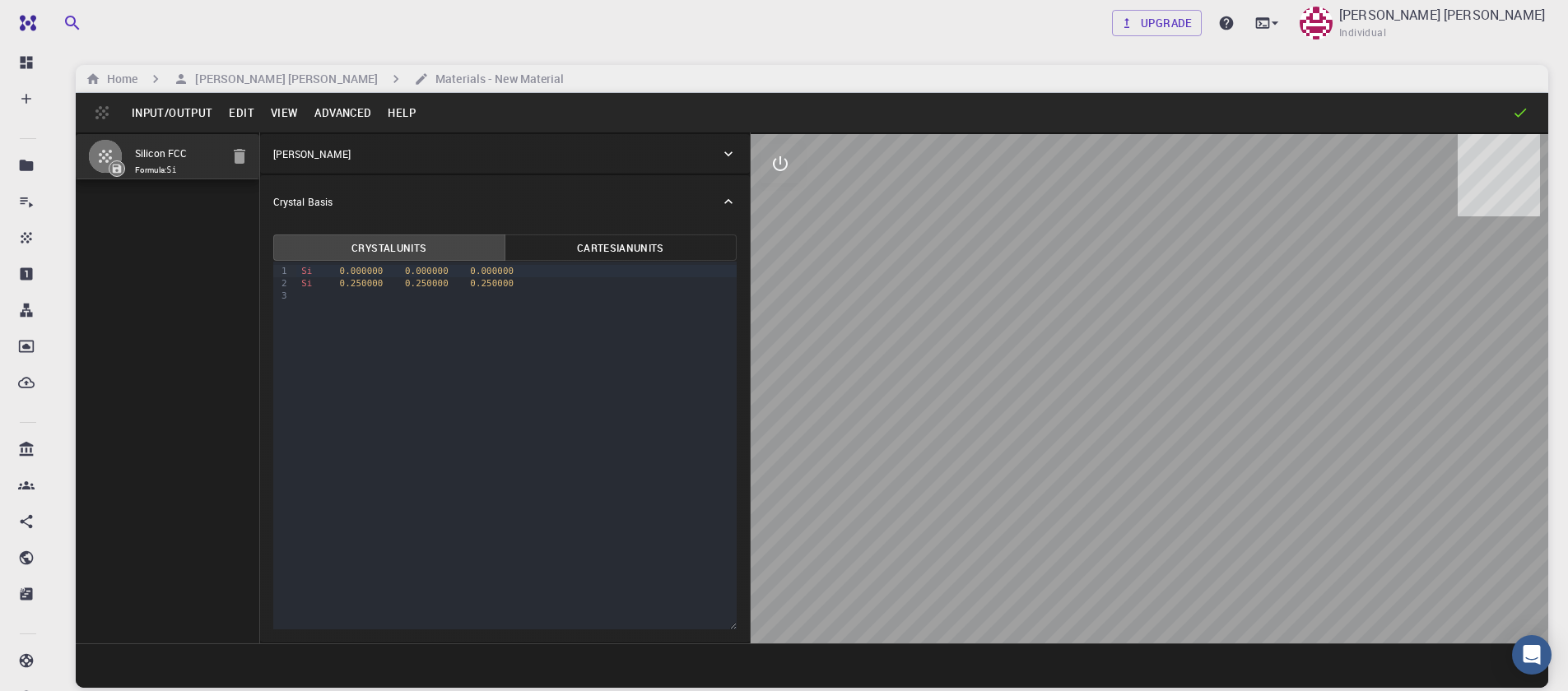
click at [190, 121] on button "Input/Output" at bounding box center [171, 113] width 97 height 26
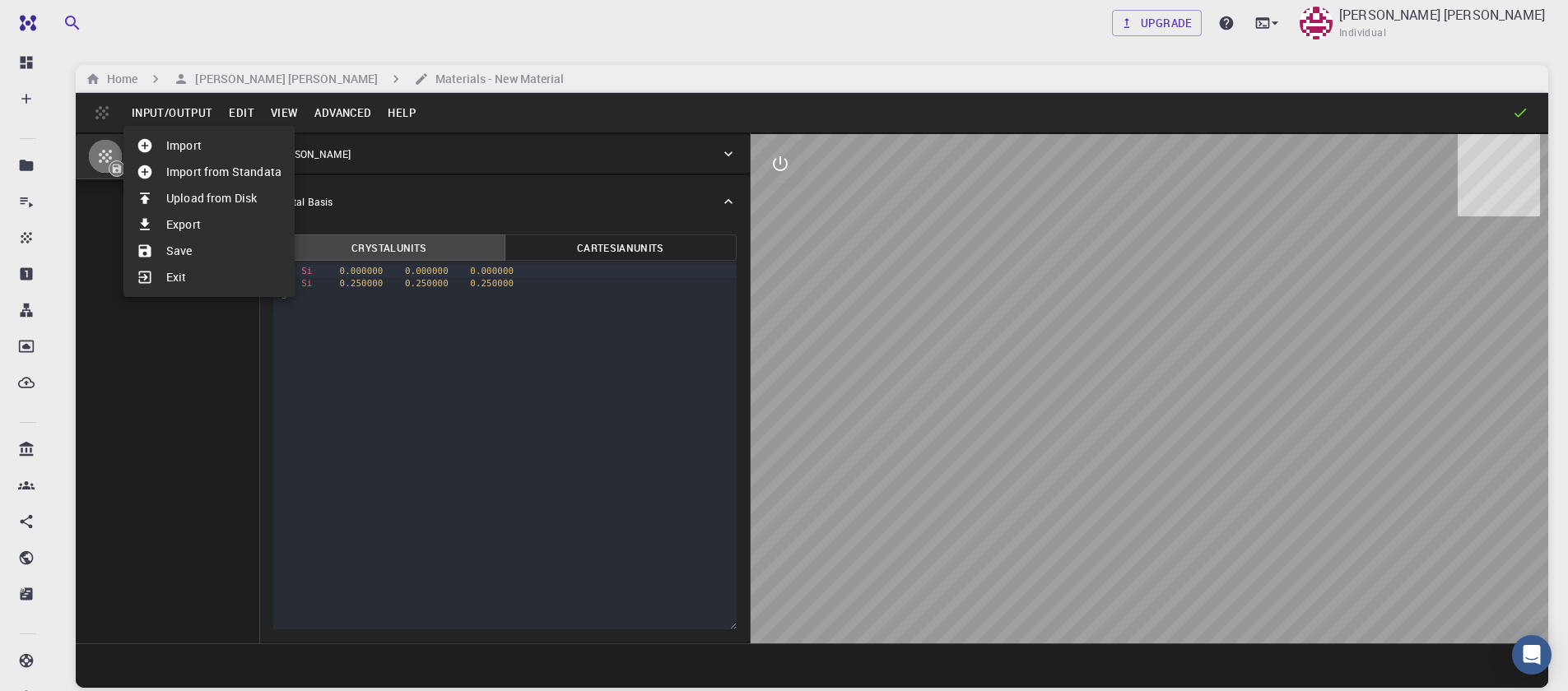
click at [190, 121] on div at bounding box center [784, 346] width 1568 height 691
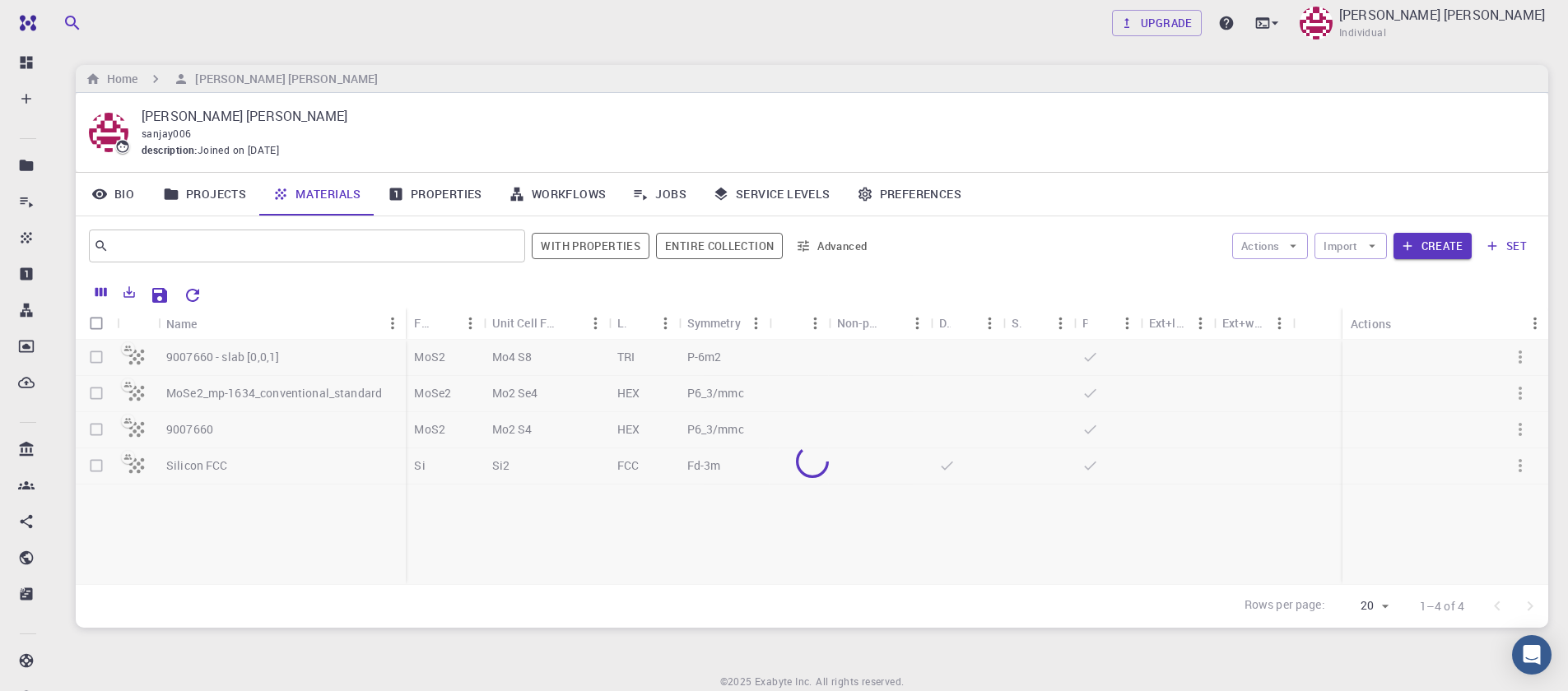
scroll to position [65, 0]
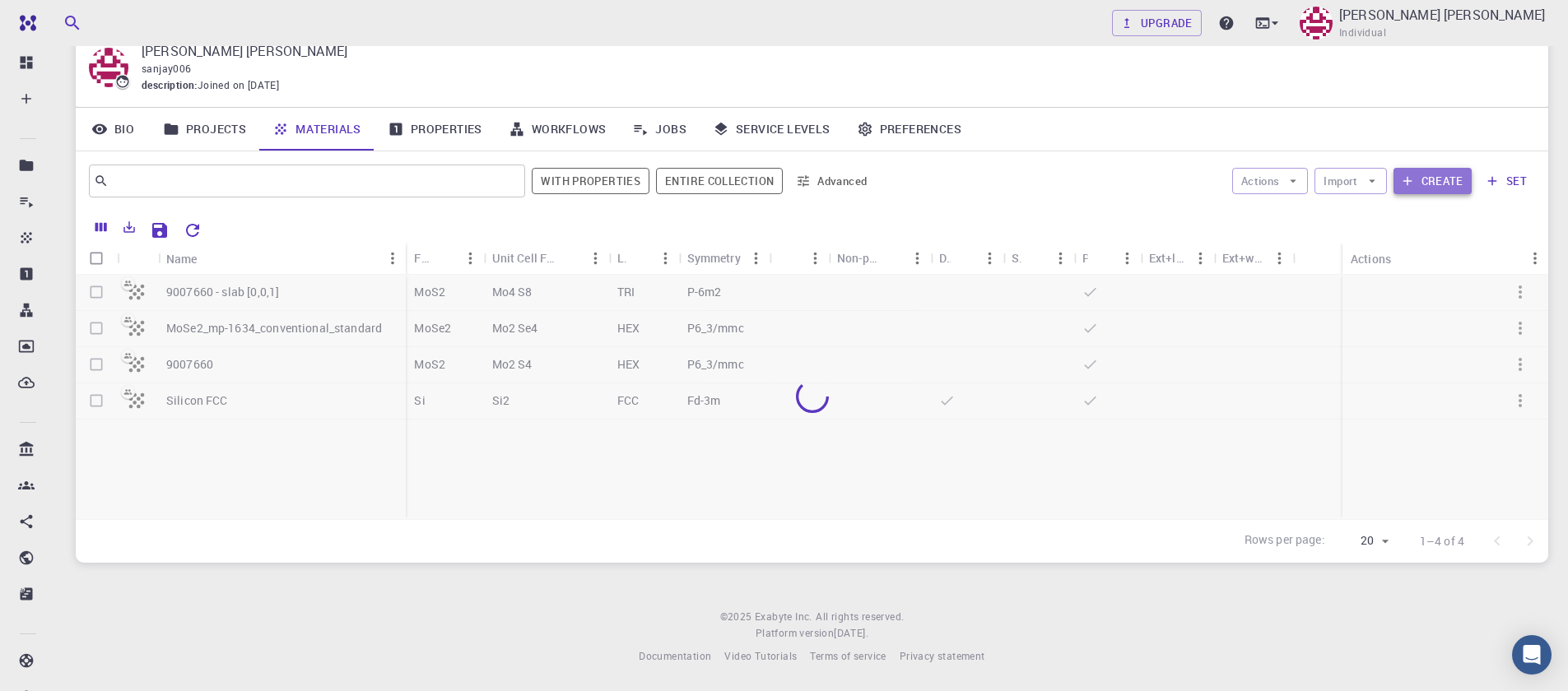
click at [1440, 180] on button "Create" at bounding box center [1432, 181] width 78 height 26
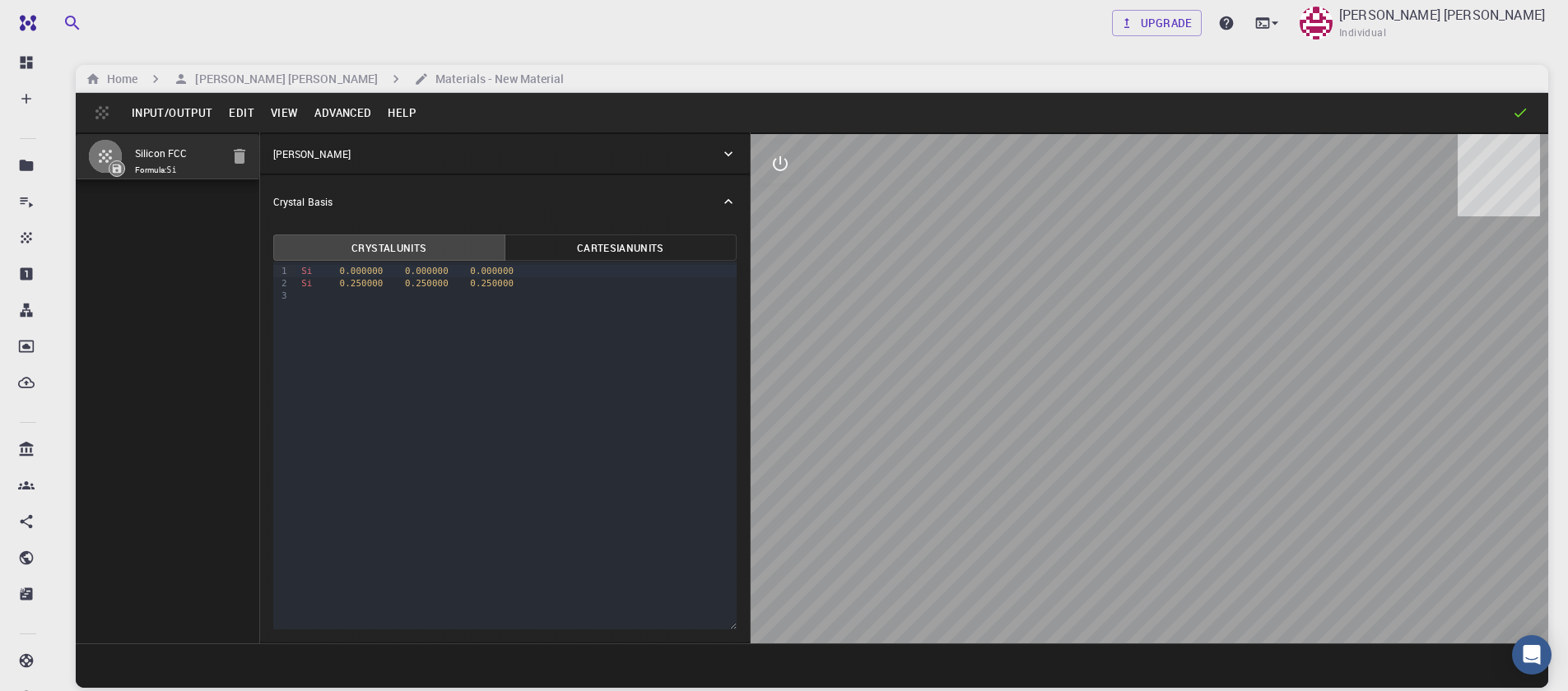
click at [182, 111] on button "Input/Output" at bounding box center [171, 113] width 97 height 26
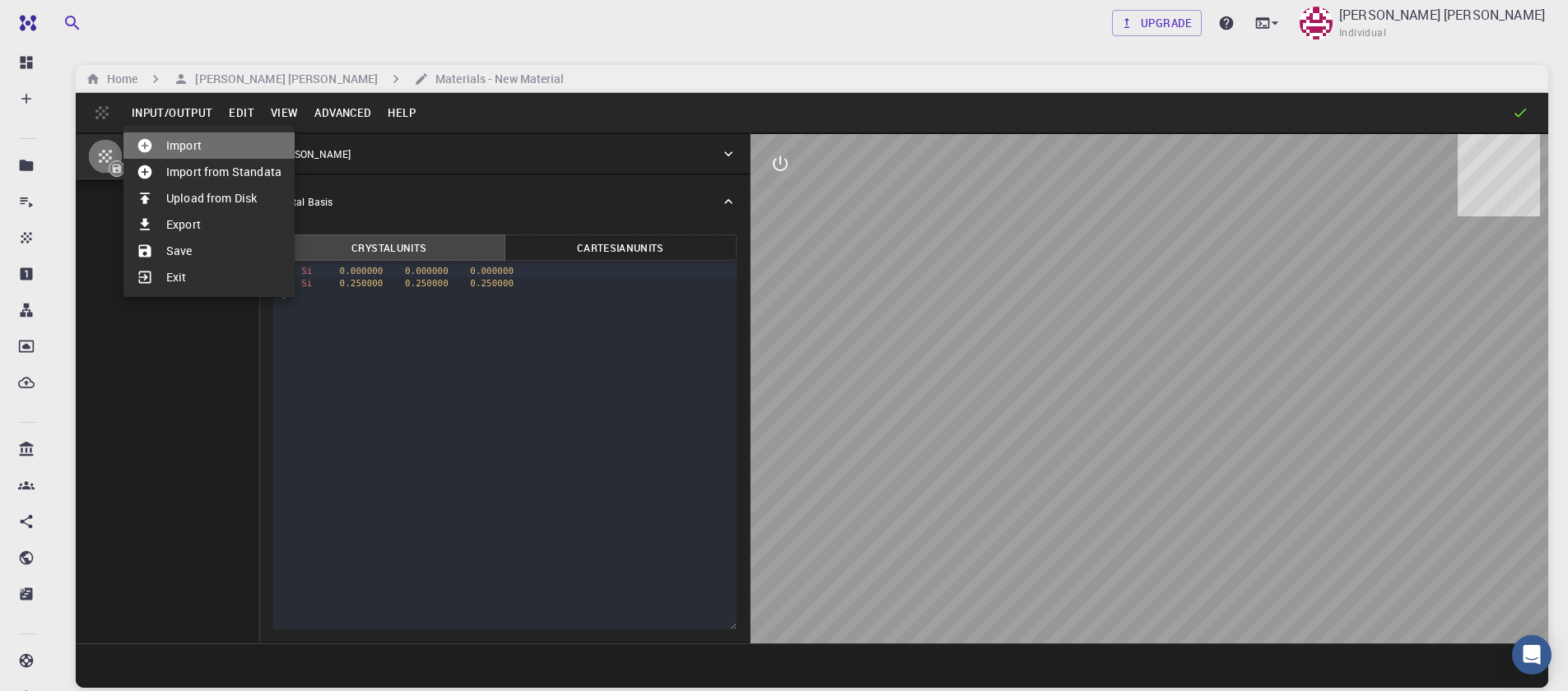
click at [193, 148] on li "Import" at bounding box center [209, 146] width 171 height 26
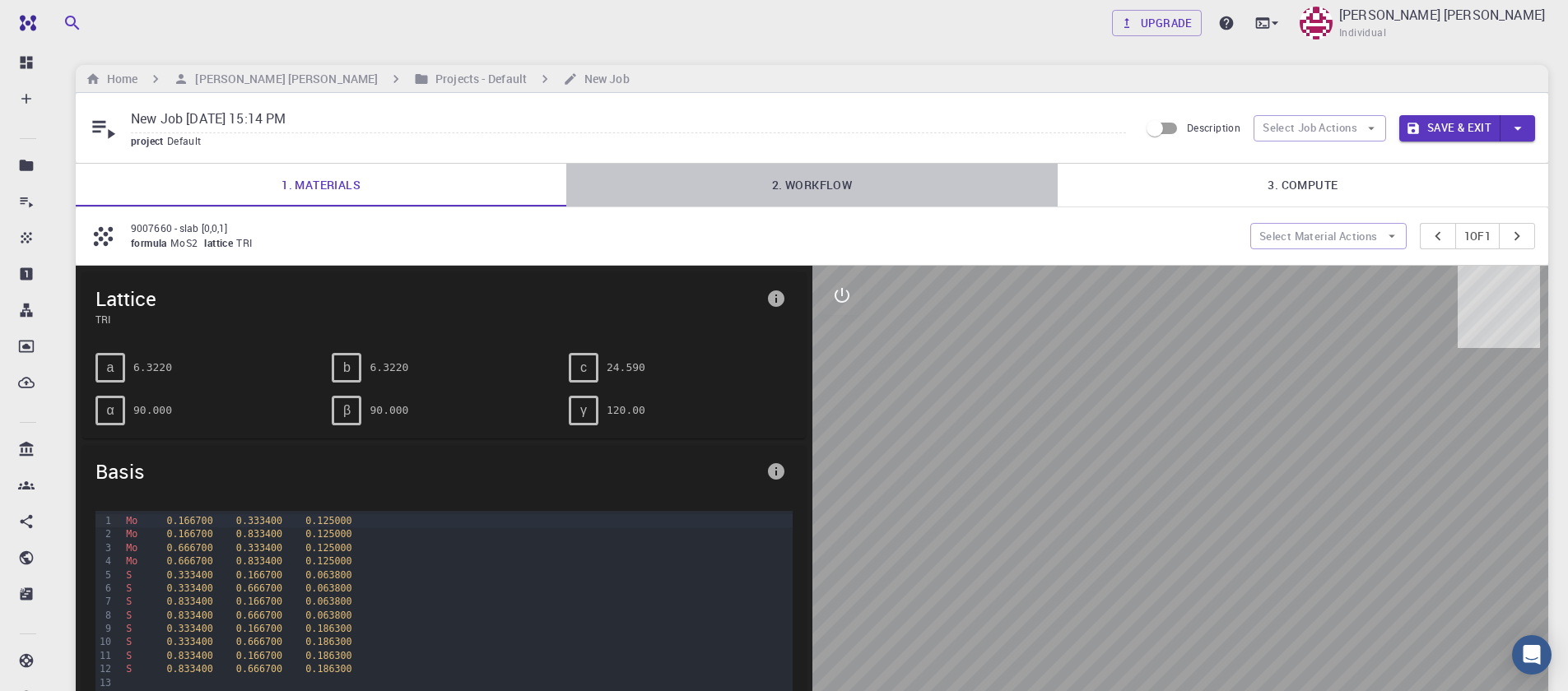
click at [855, 193] on link "2. Workflow" at bounding box center [811, 185] width 491 height 42
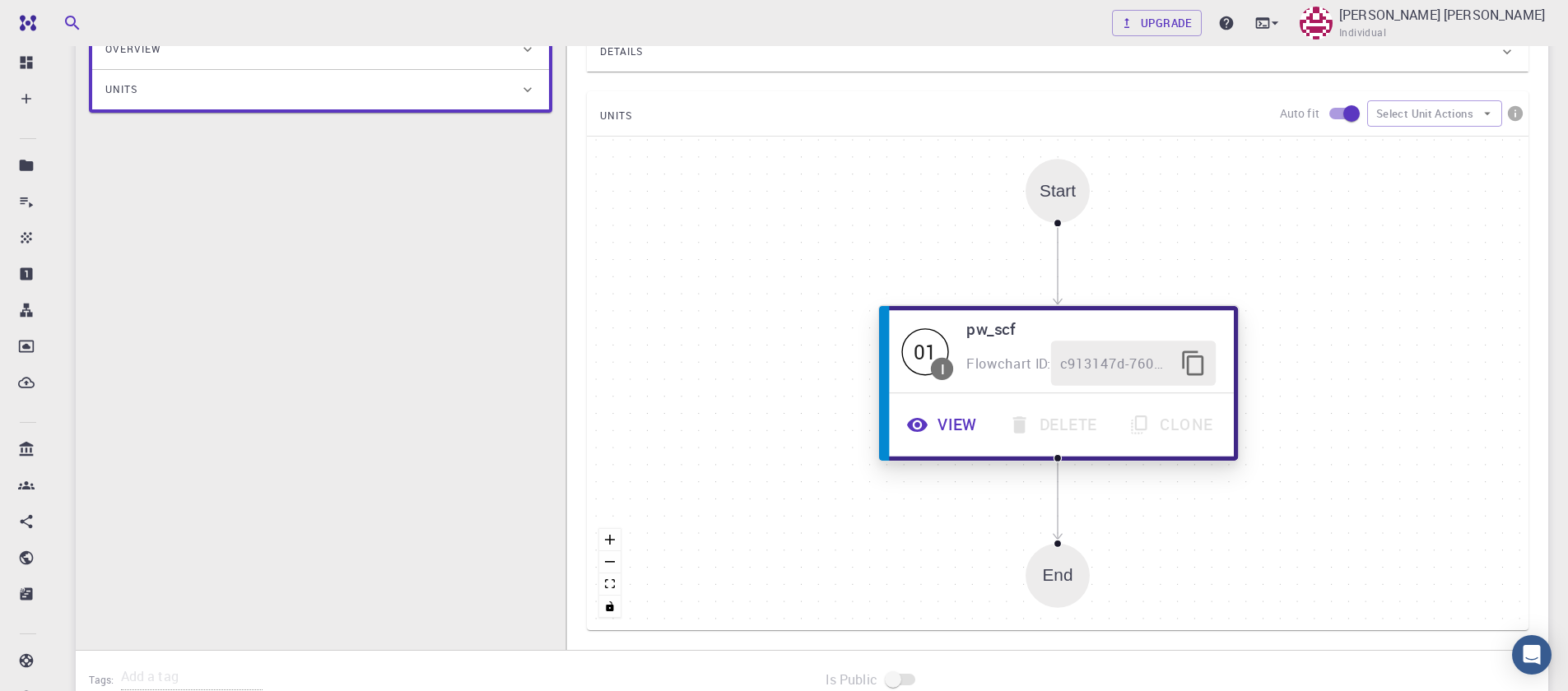
scroll to position [395, 0]
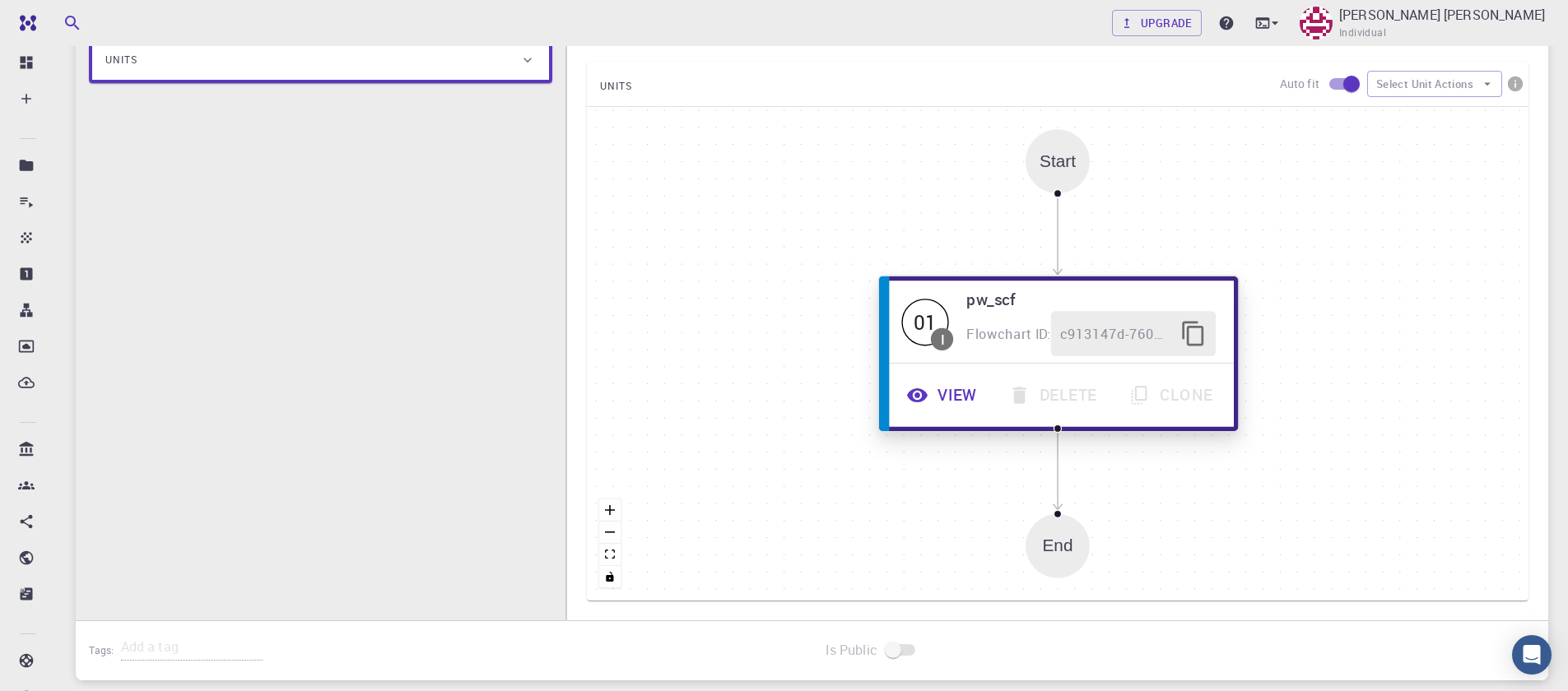
click at [959, 391] on button "View" at bounding box center [945, 395] width 102 height 45
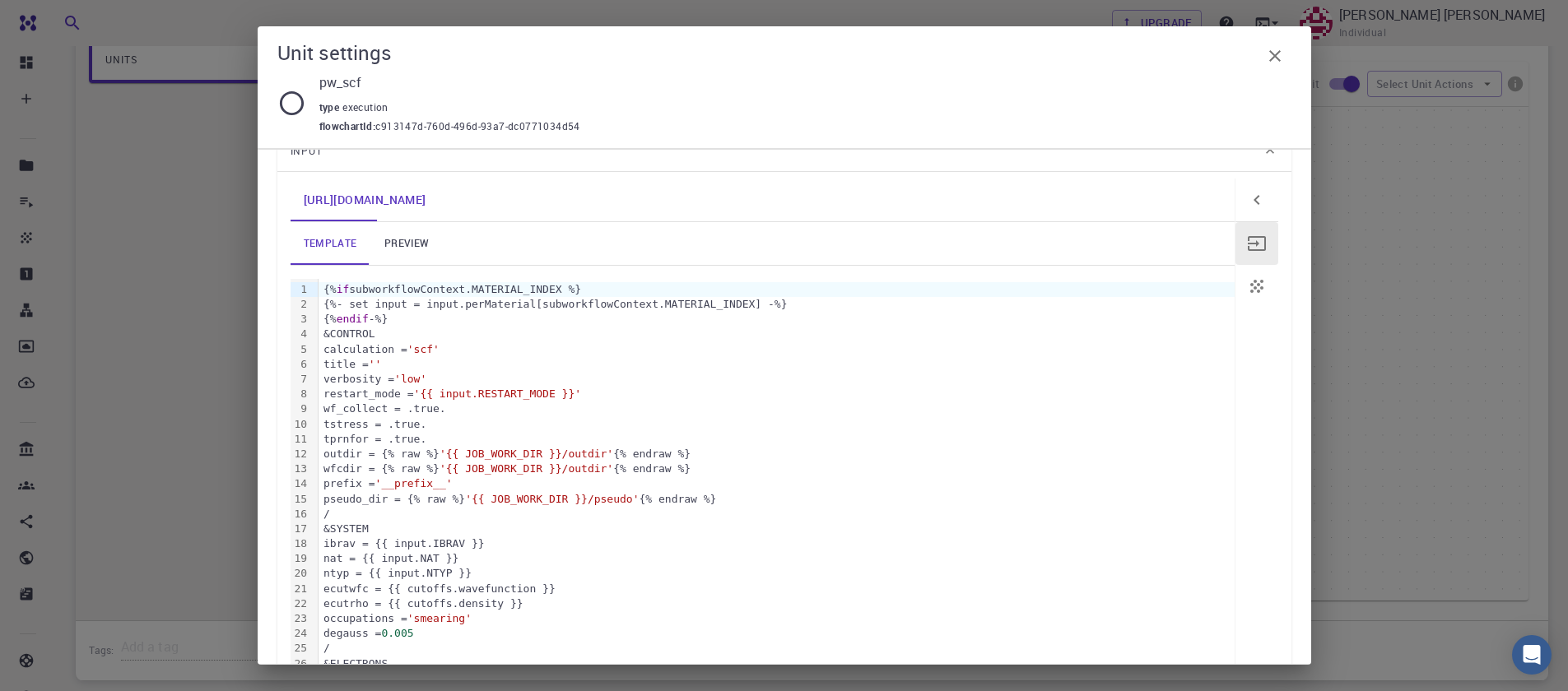
scroll to position [0, 0]
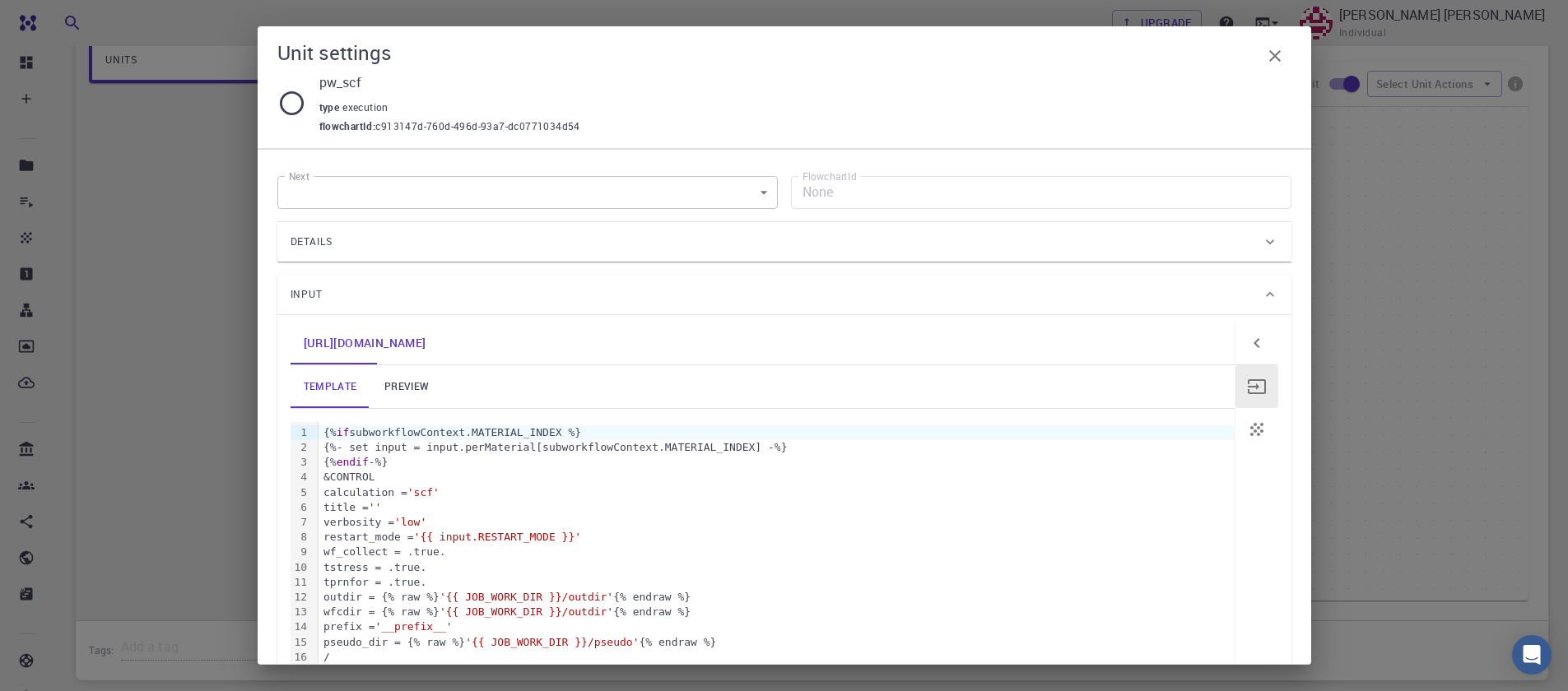
click at [396, 382] on link "preview" at bounding box center [407, 386] width 74 height 42
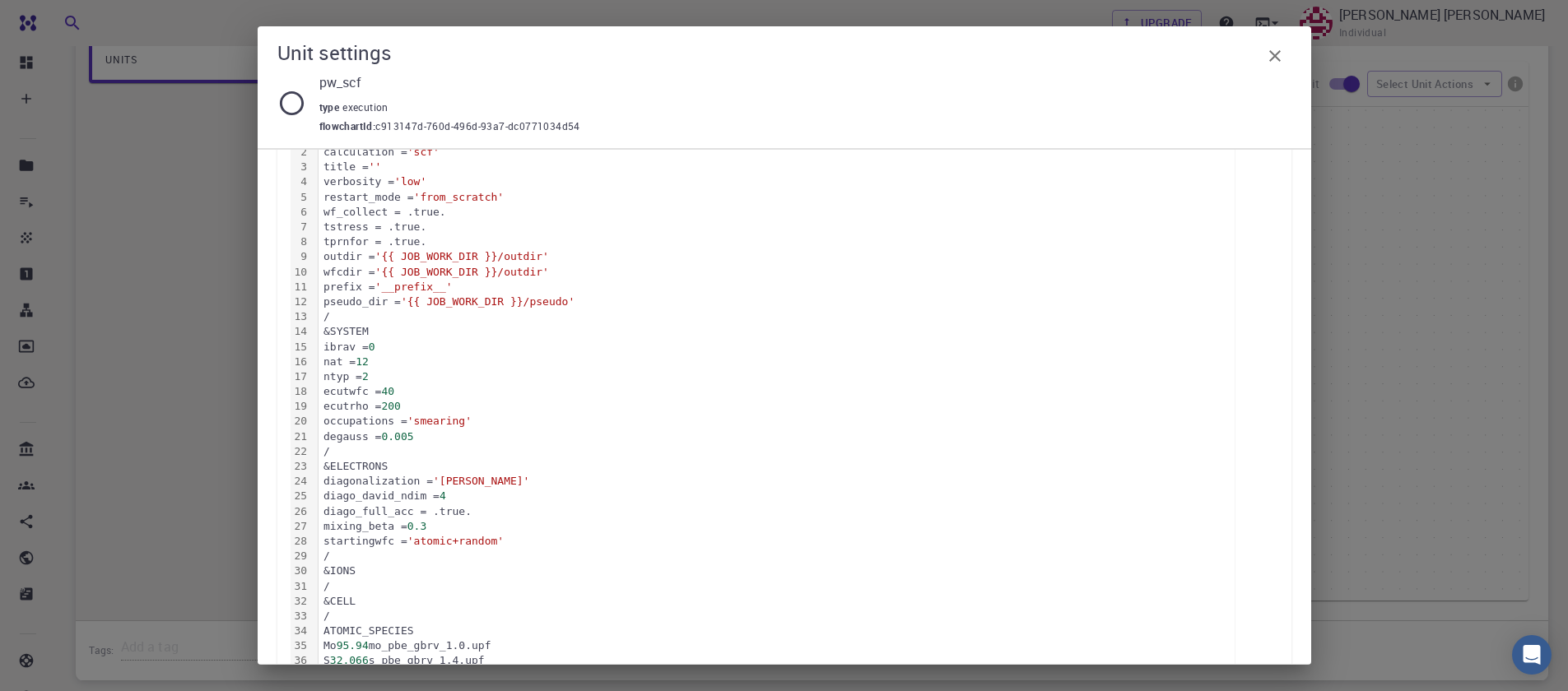
scroll to position [297, 0]
click at [608, 480] on div "diagonalization = 'david'" at bounding box center [776, 481] width 916 height 15
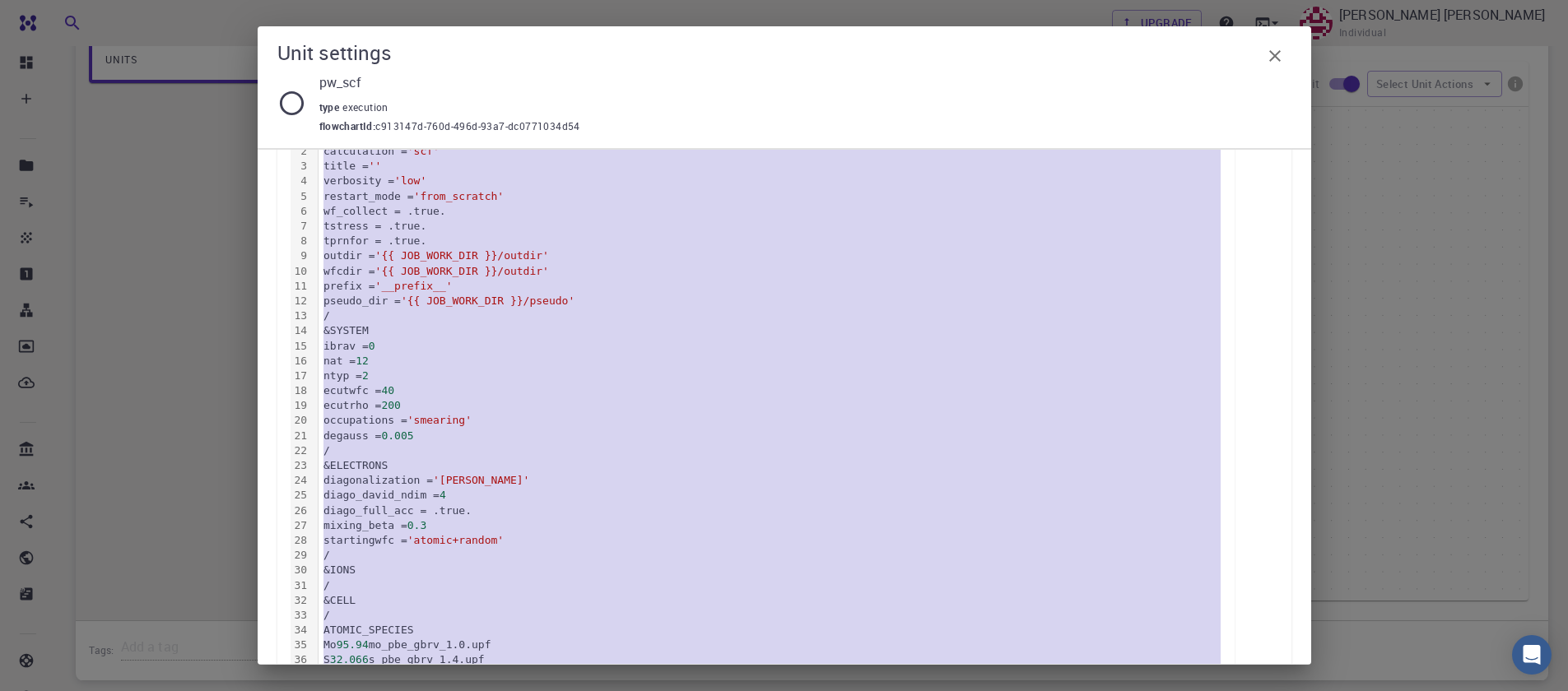
copy div "&CONTROL calculation = 'scf' title = '' verbosity = 'low' restart_mode = 'from_…"
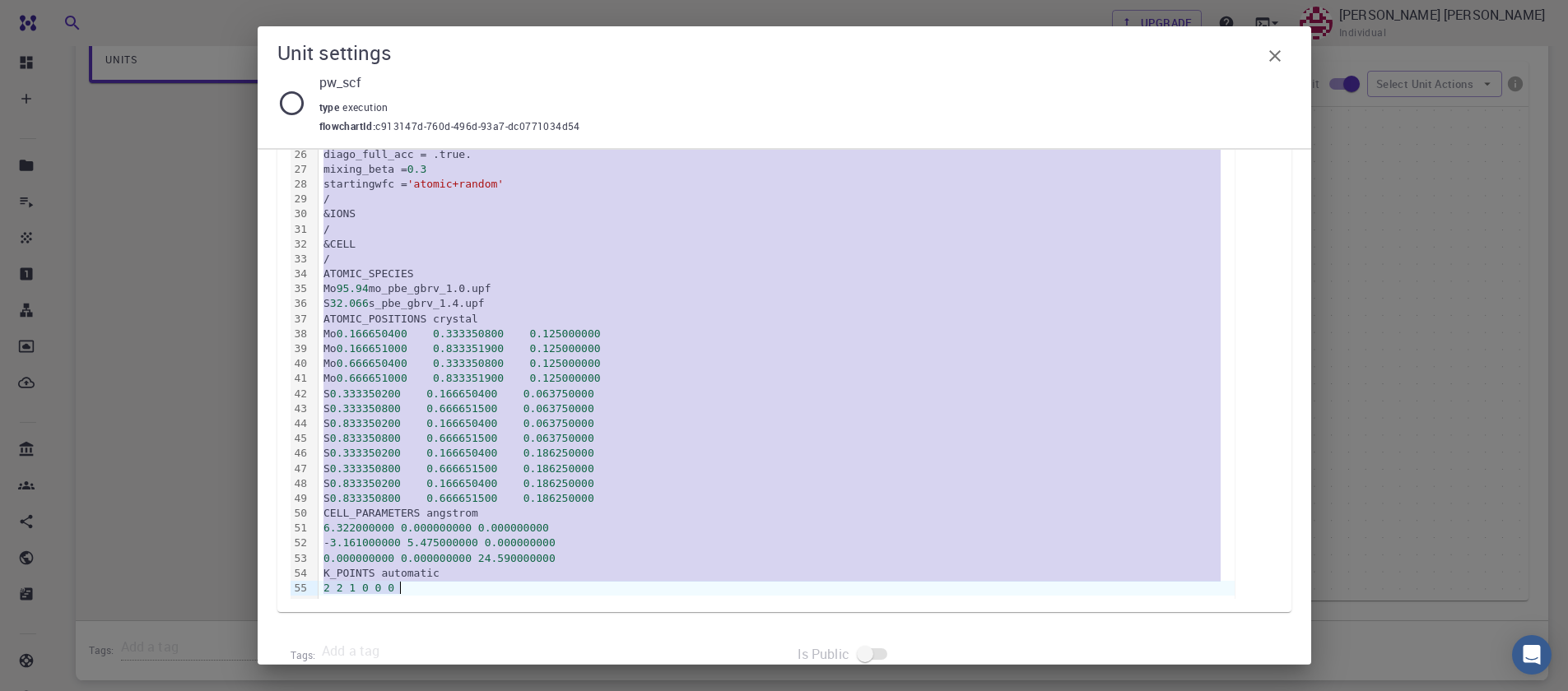
scroll to position [686, 0]
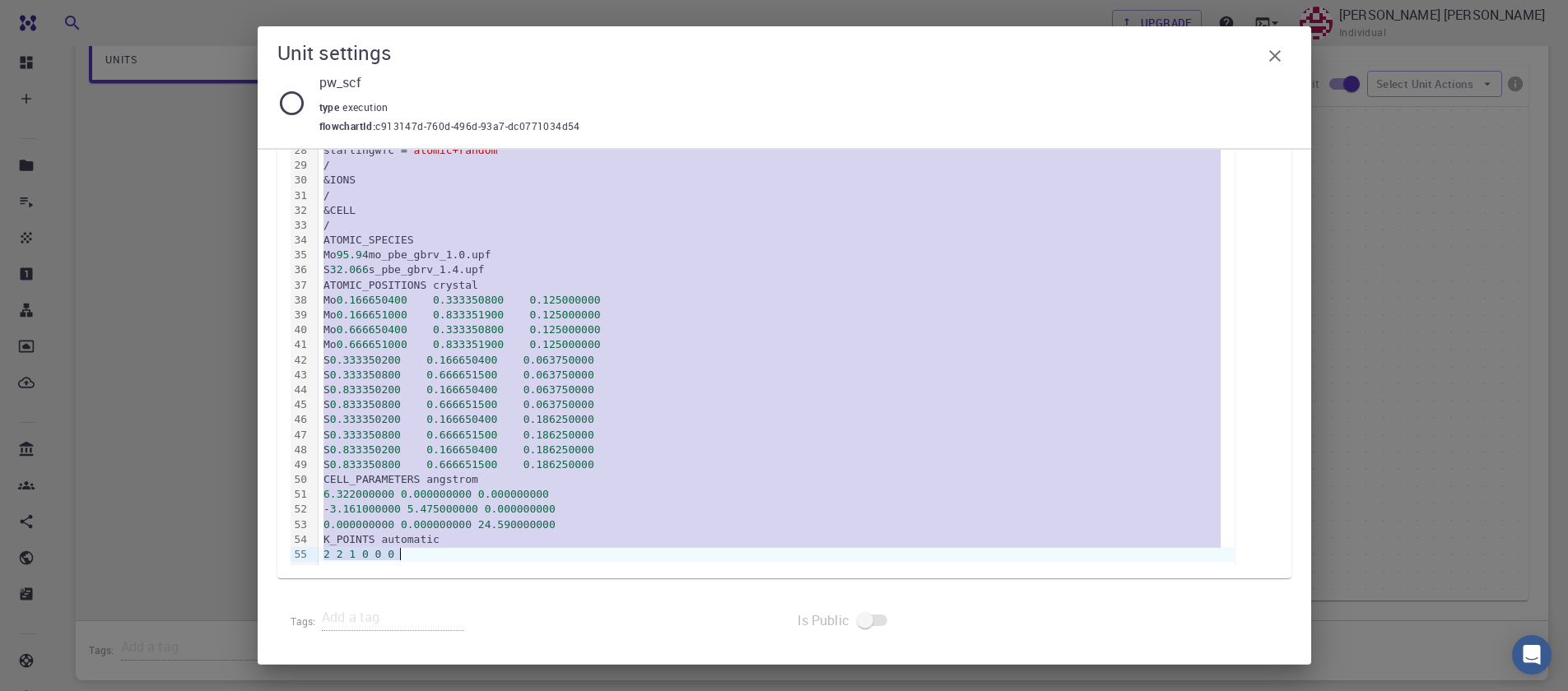
click at [1274, 62] on icon "button" at bounding box center [1275, 56] width 20 height 20
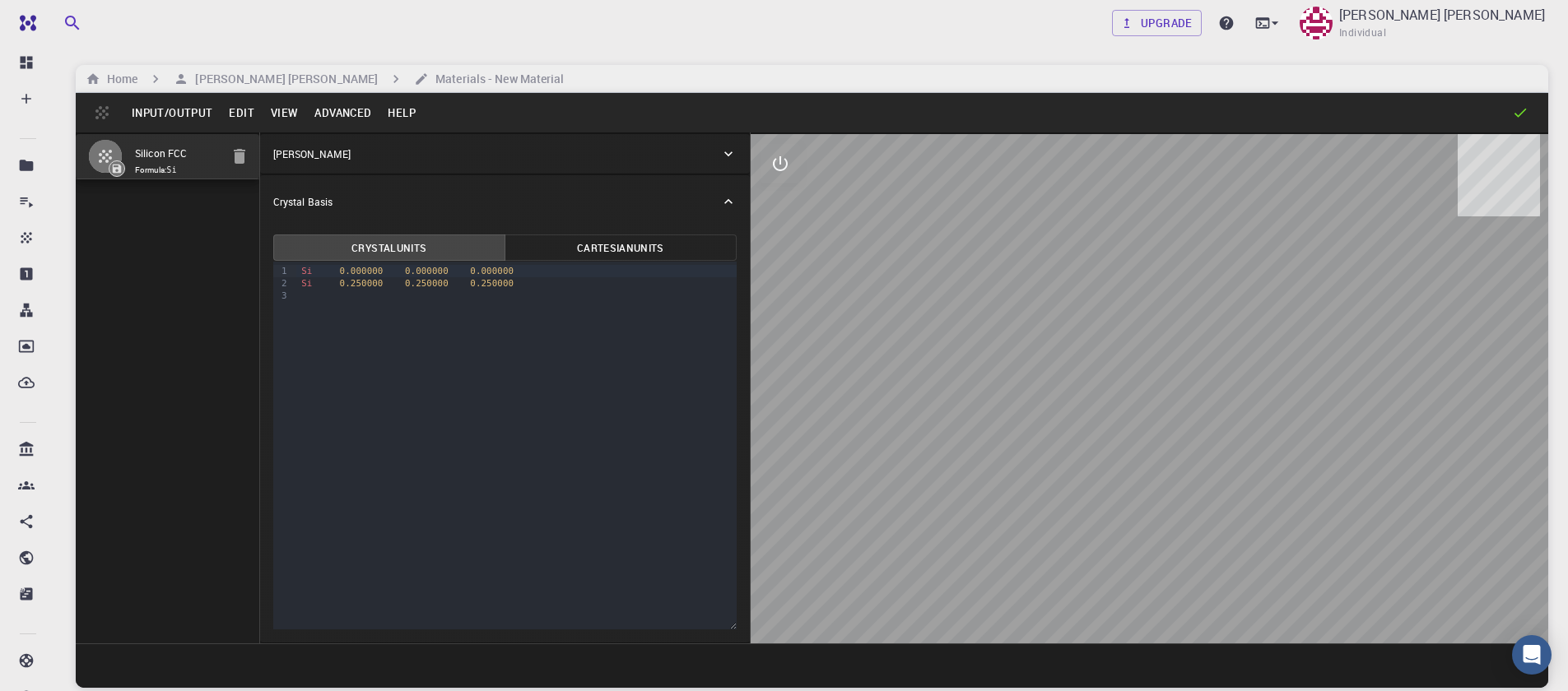
click at [160, 113] on button "Input/Output" at bounding box center [171, 113] width 97 height 26
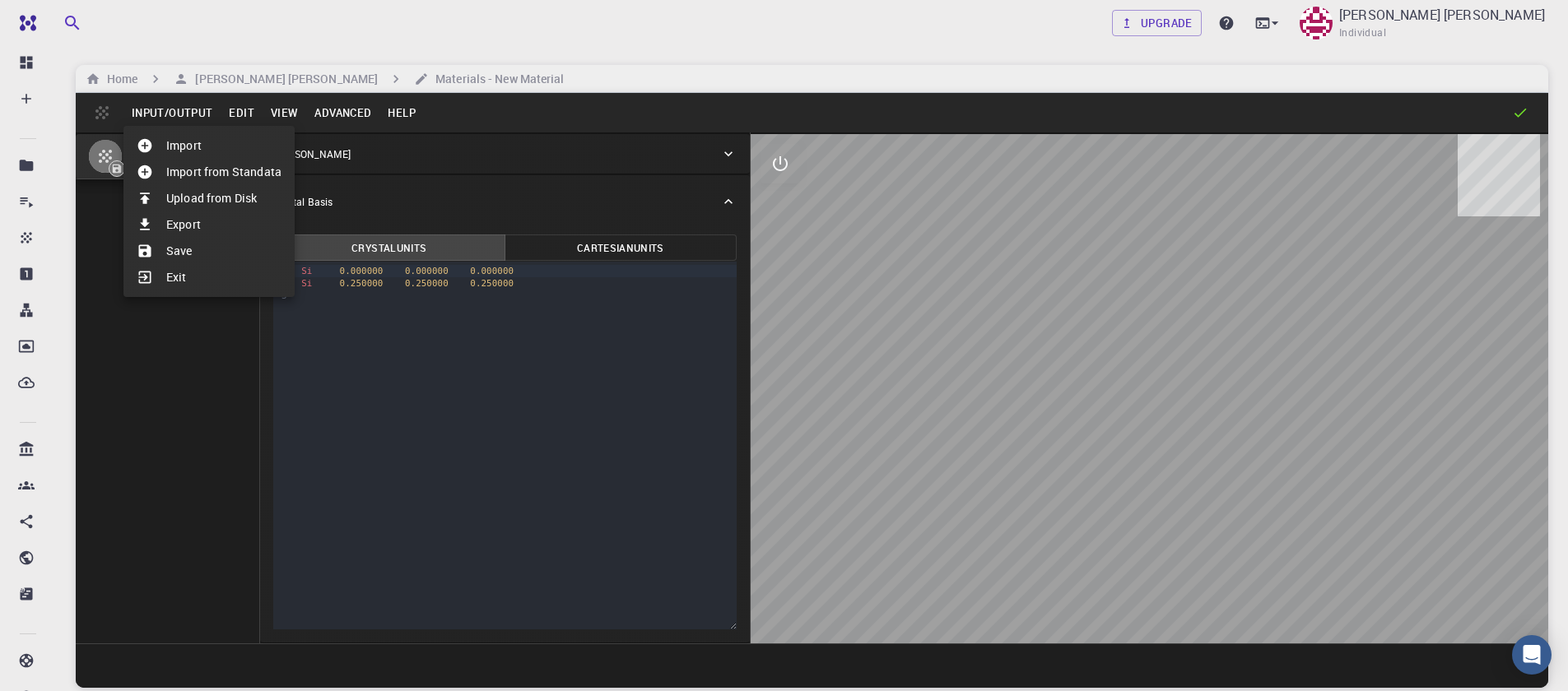
click at [187, 141] on li "Import" at bounding box center [209, 146] width 171 height 26
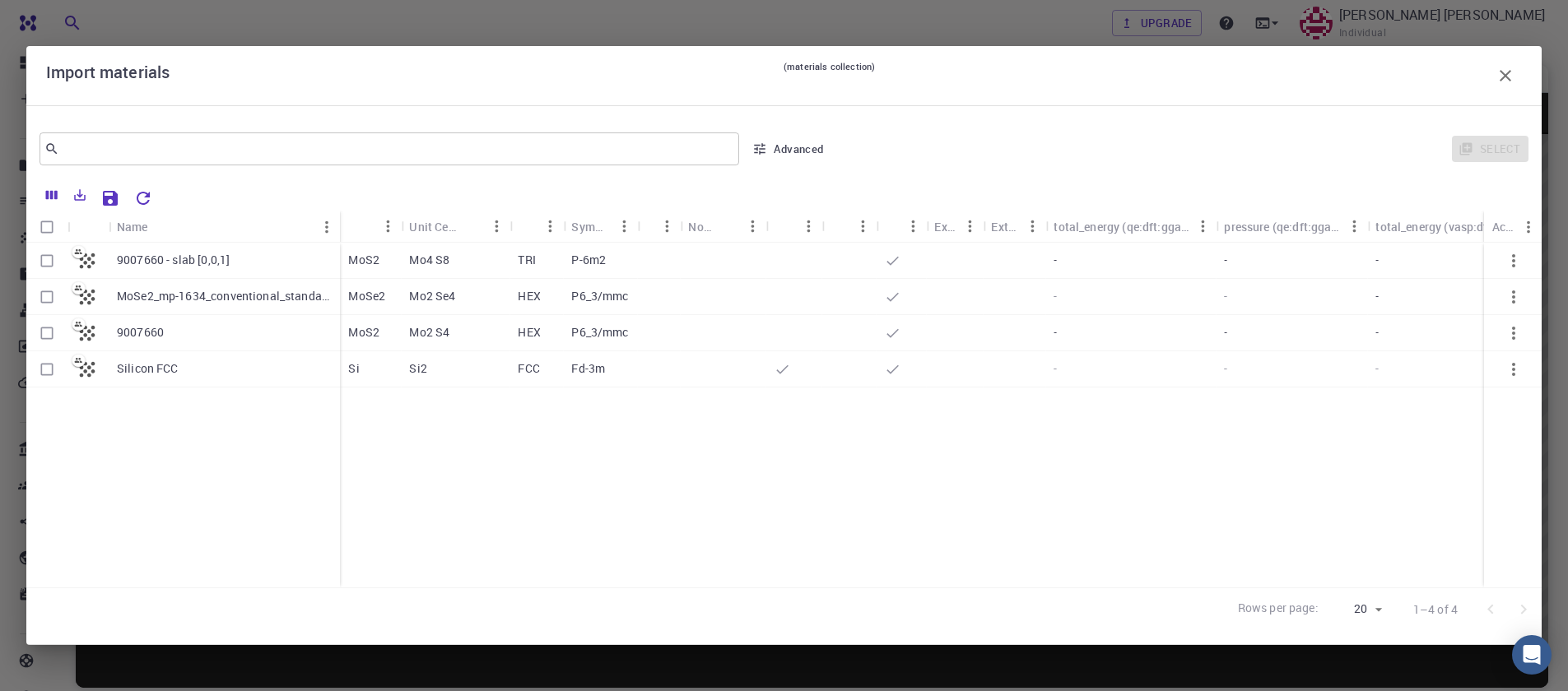
click at [45, 330] on input "Select row" at bounding box center [46, 332] width 31 height 31
checkbox input "true"
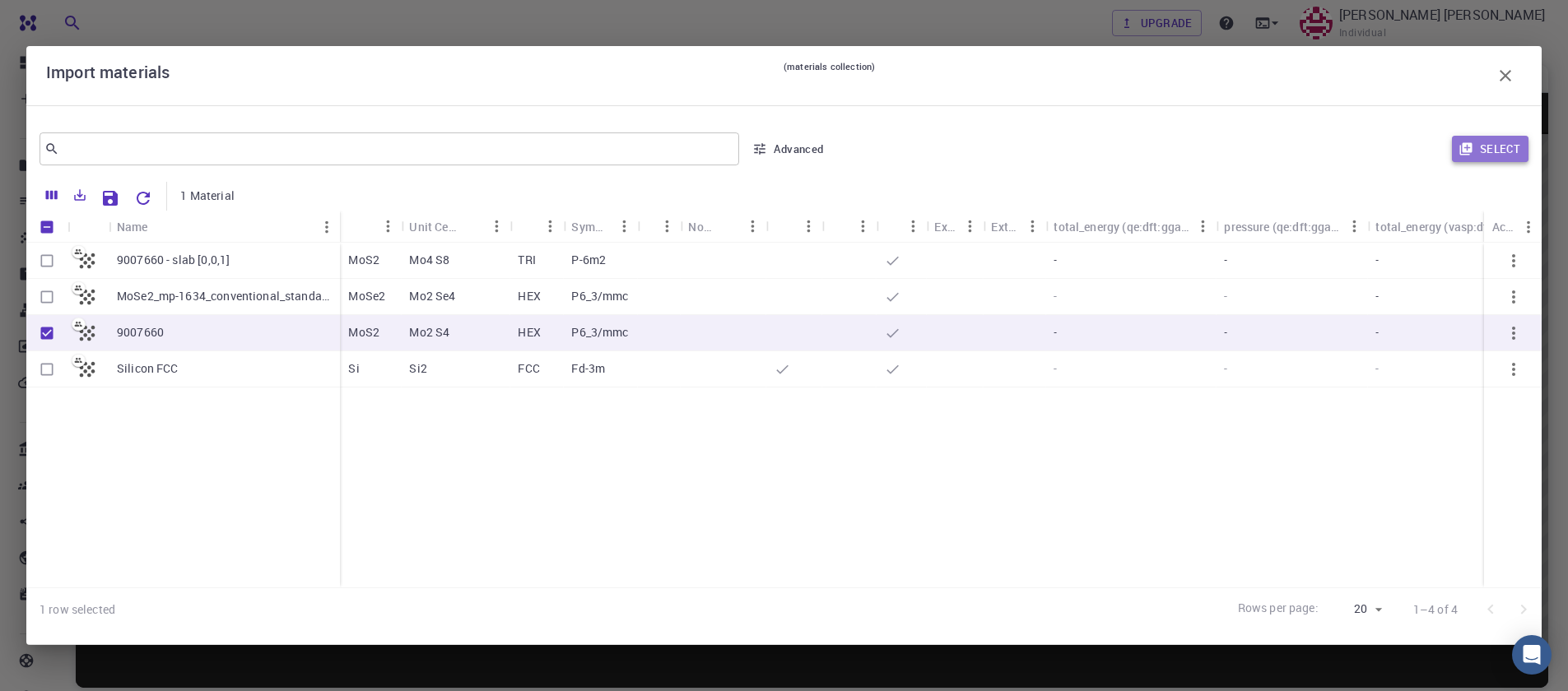
click at [1501, 159] on button "Select" at bounding box center [1490, 149] width 76 height 26
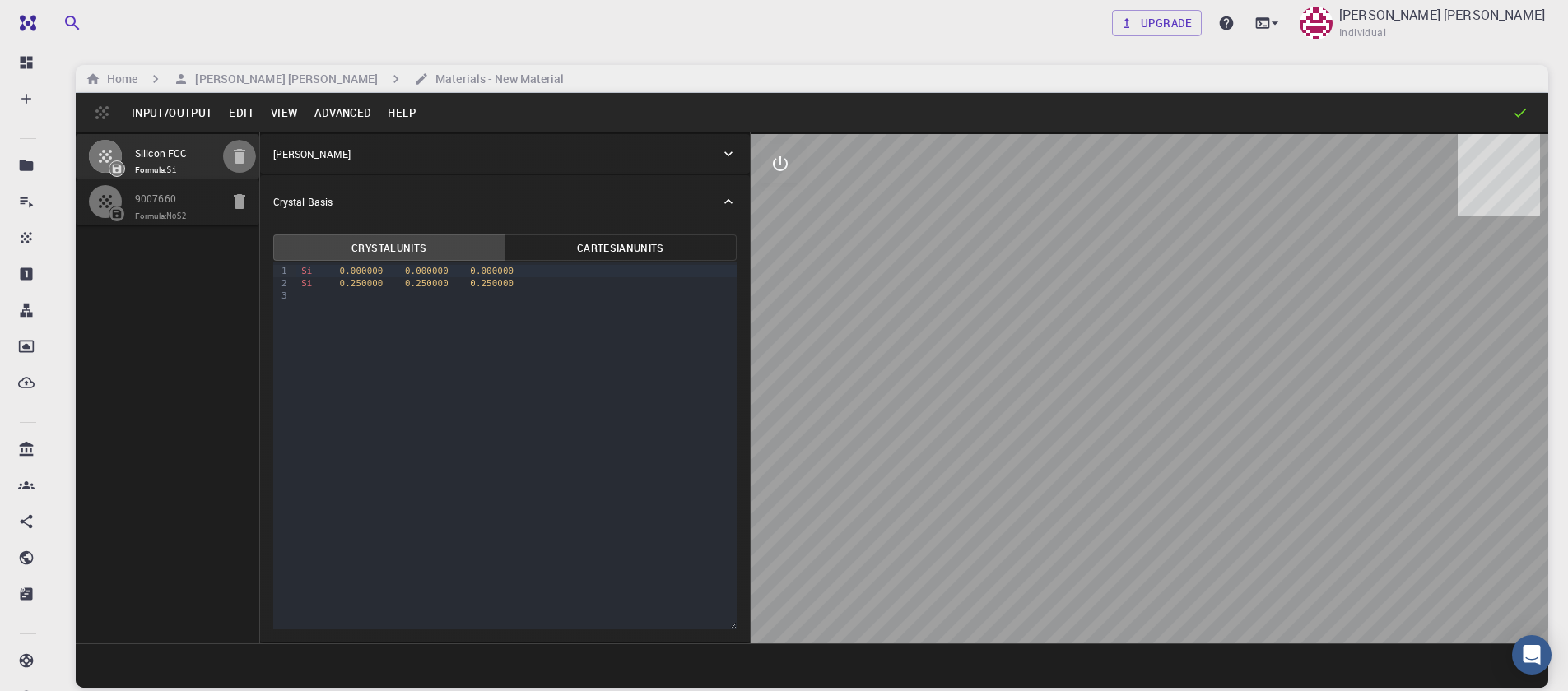
click at [236, 168] on button "button" at bounding box center [239, 156] width 33 height 33
type input "HEX"
type input "3.161"
type input "12.295"
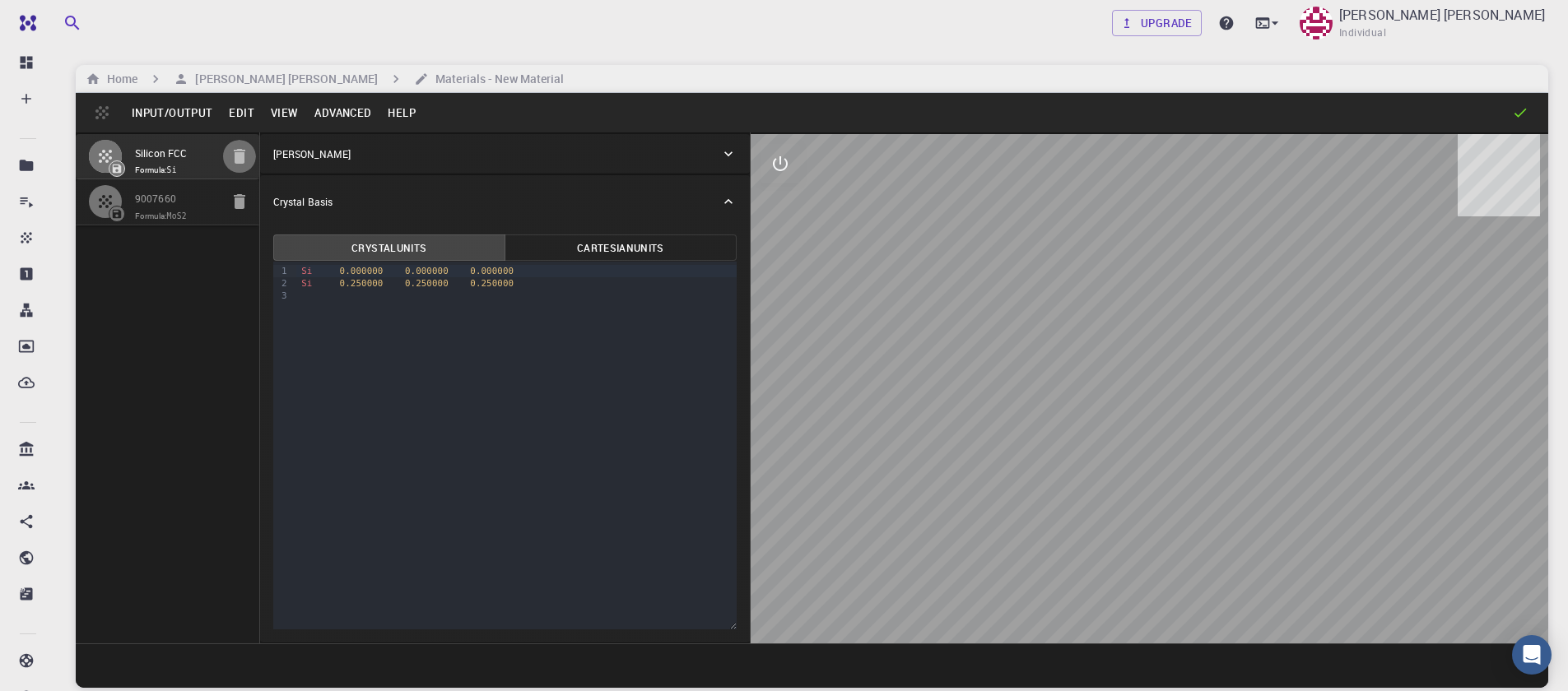
type input "90"
type input "119.99999999999999"
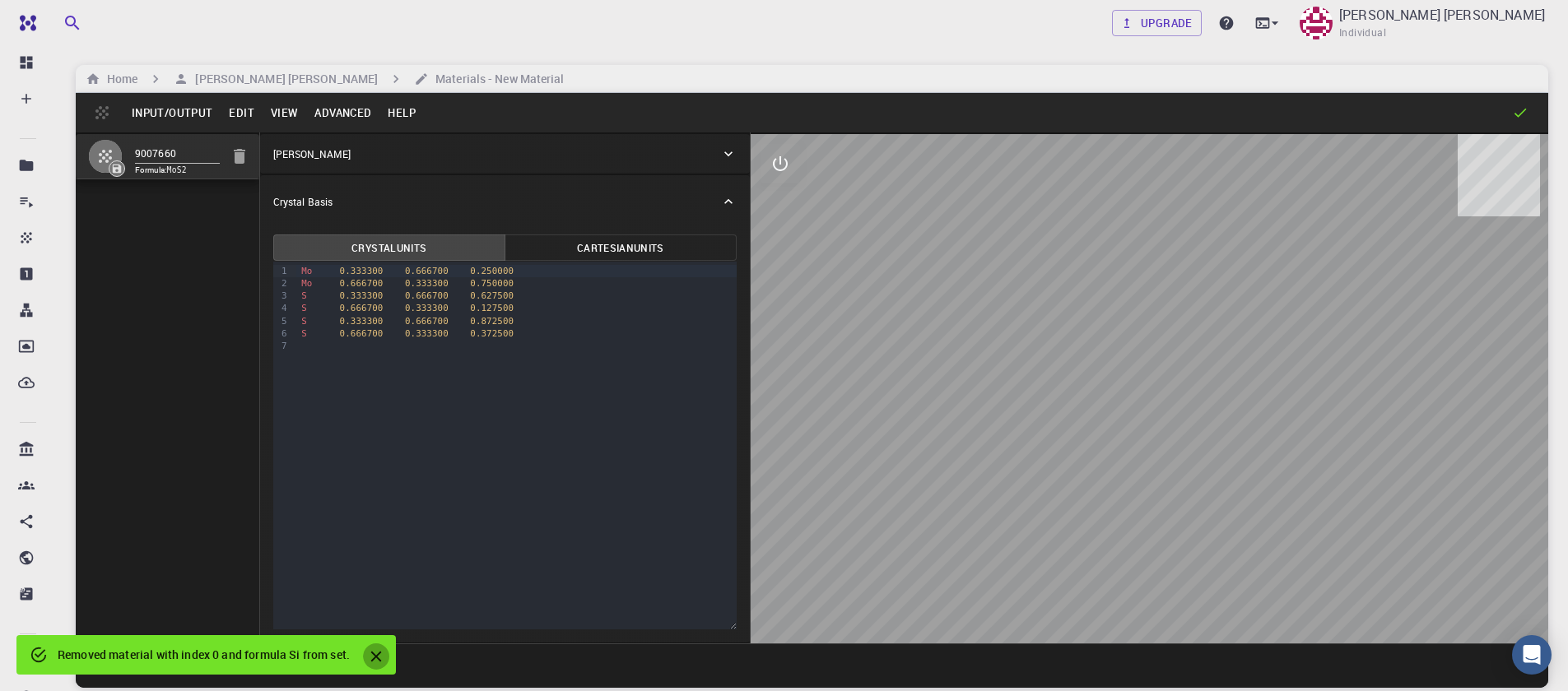
click at [367, 658] on button "Close" at bounding box center [377, 657] width 26 height 26
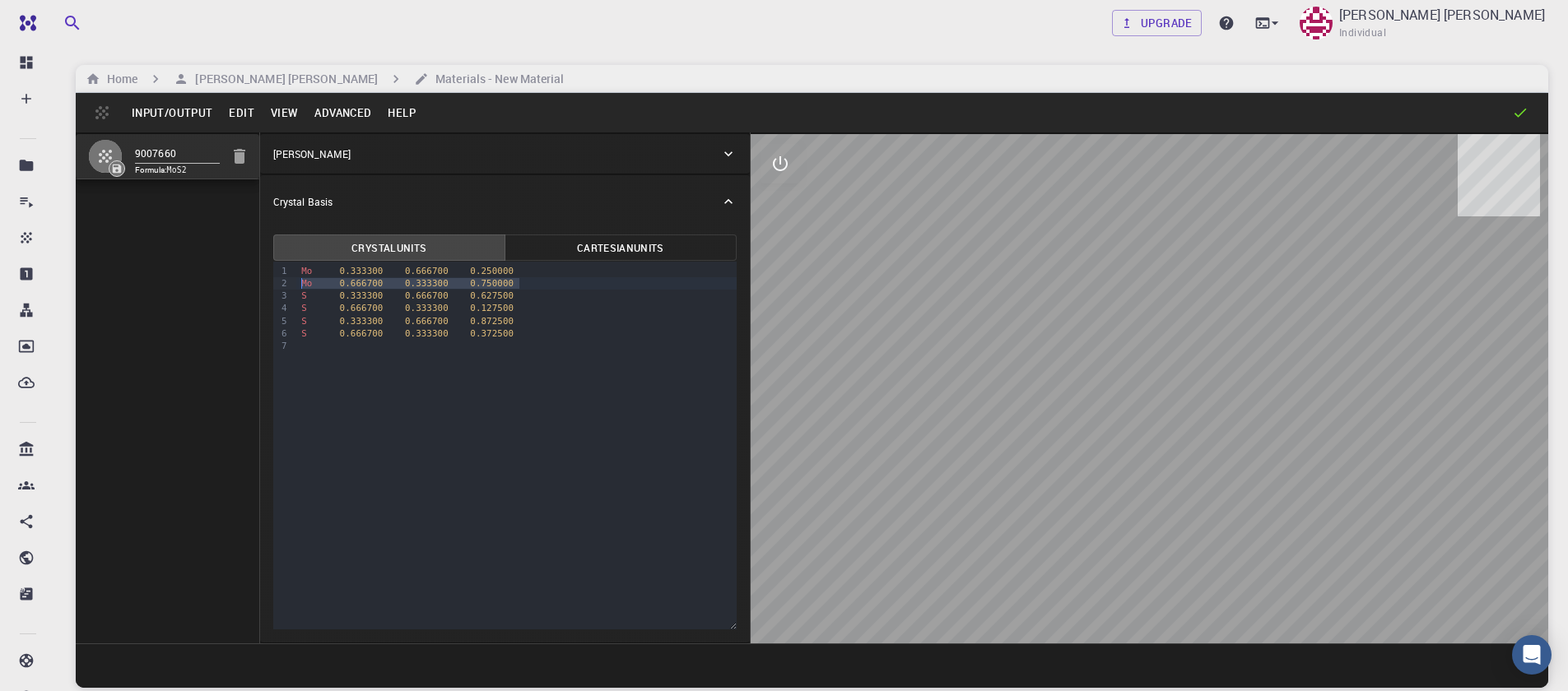
drag, startPoint x: 517, startPoint y: 285, endPoint x: 290, endPoint y: 285, distance: 227.0
click at [290, 285] on div "9 1 2 3 4 5 6 7 › Mo 0.333300 0.666700 0.250000 Mo 0.666700 0.333300 0.750000 S…" at bounding box center [505, 445] width 463 height 368
click at [530, 284] on div "S 0.333300 0.666700 0.627500" at bounding box center [517, 283] width 441 height 12
drag, startPoint x: 515, startPoint y: 283, endPoint x: 287, endPoint y: 281, distance: 228.0
click at [286, 285] on div "9 1 2 3 4 5 6 › Mo 0.333300 0.666700 0.250000 S 0.333300 0.666700 0.627500 S 0.…" at bounding box center [505, 445] width 463 height 368
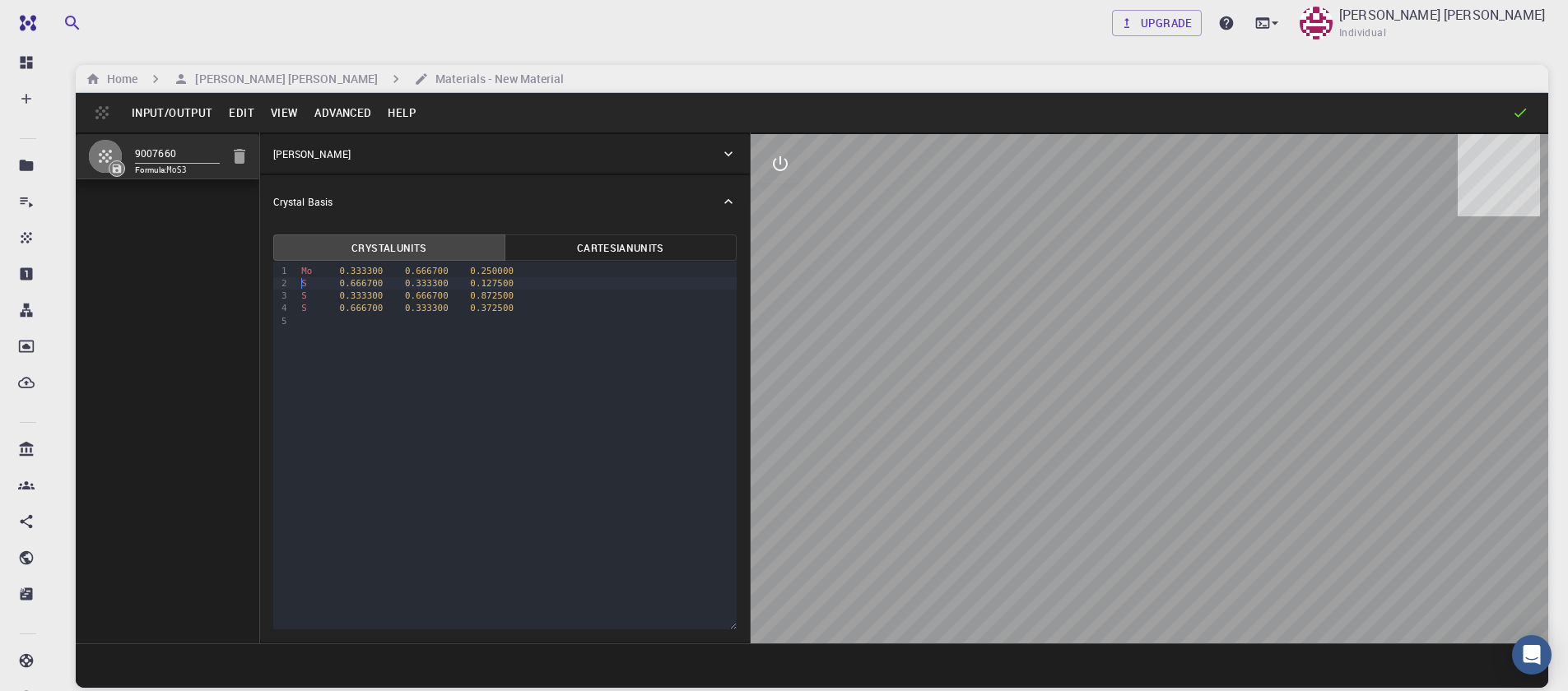
drag, startPoint x: 515, startPoint y: 296, endPoint x: 473, endPoint y: 296, distance: 42.0
click at [514, 296] on div "S 0.333300 0.666700 0.872500" at bounding box center [517, 296] width 441 height 12
drag, startPoint x: 473, startPoint y: 296, endPoint x: 280, endPoint y: 296, distance: 193.0
click at [280, 296] on div "9 1 2 3 4 5 › Mo 0.333300 0.666700 0.250000 S 0.666700 0.333300 0.127500 S 0.33…" at bounding box center [505, 445] width 463 height 368
click at [331, 122] on button "Advanced" at bounding box center [343, 113] width 73 height 26
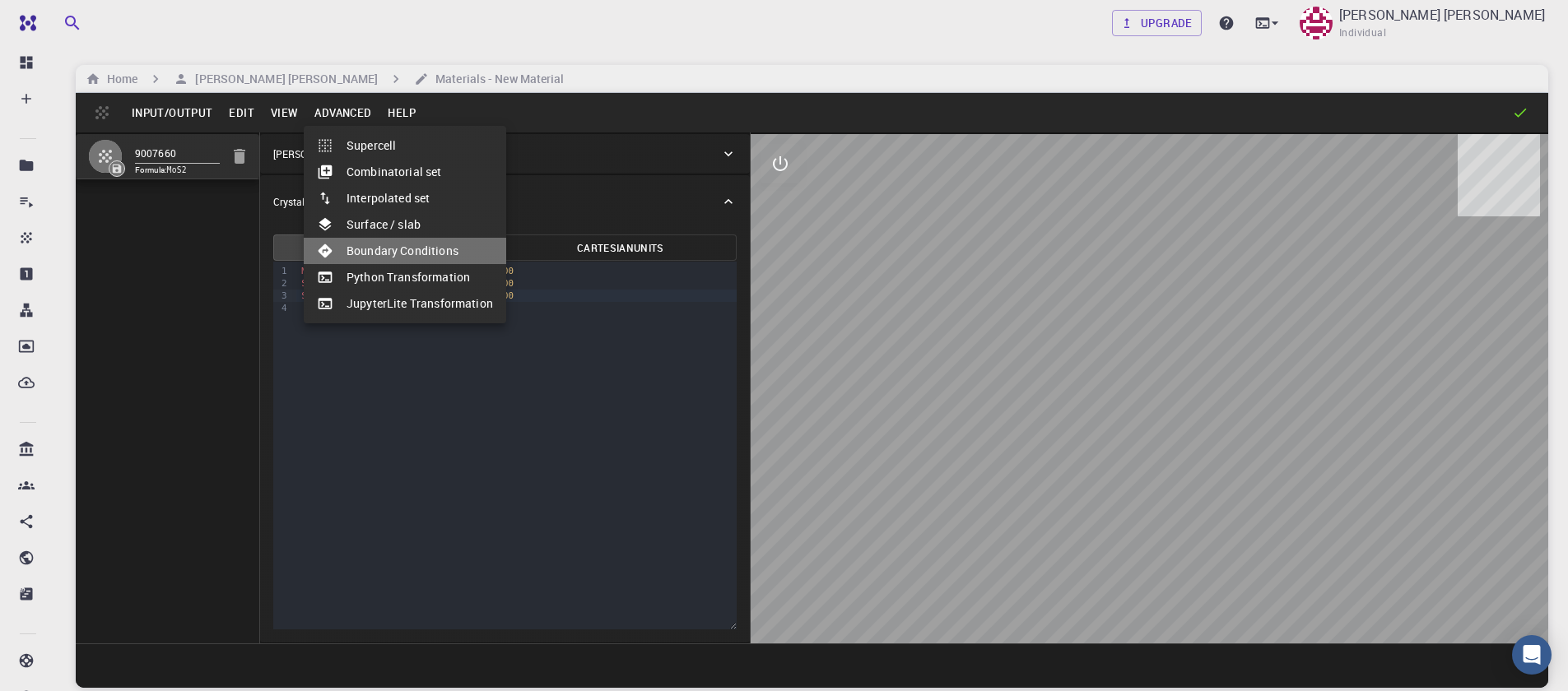
click at [406, 264] on li "Boundary Conditions" at bounding box center [405, 251] width 202 height 26
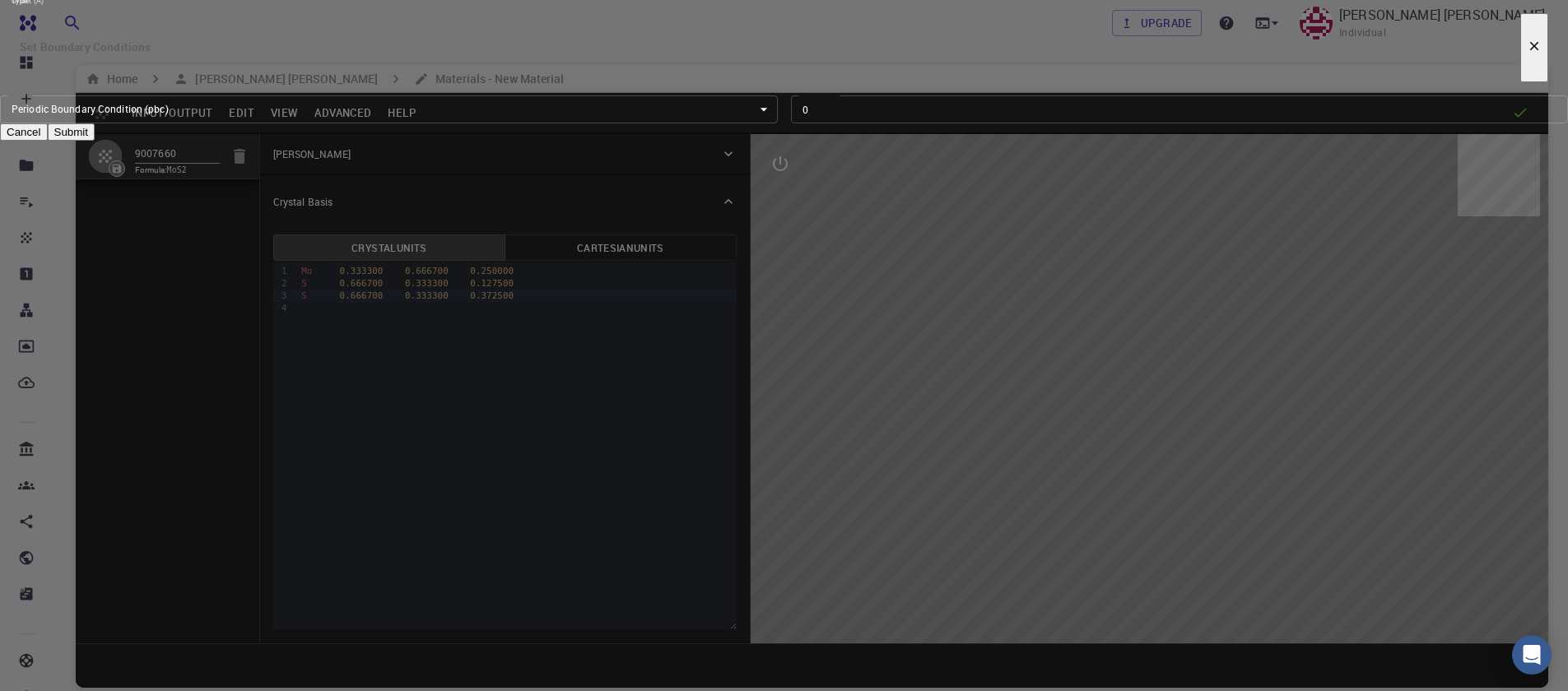
click at [48, 140] on button "Cancel" at bounding box center [24, 132] width 48 height 17
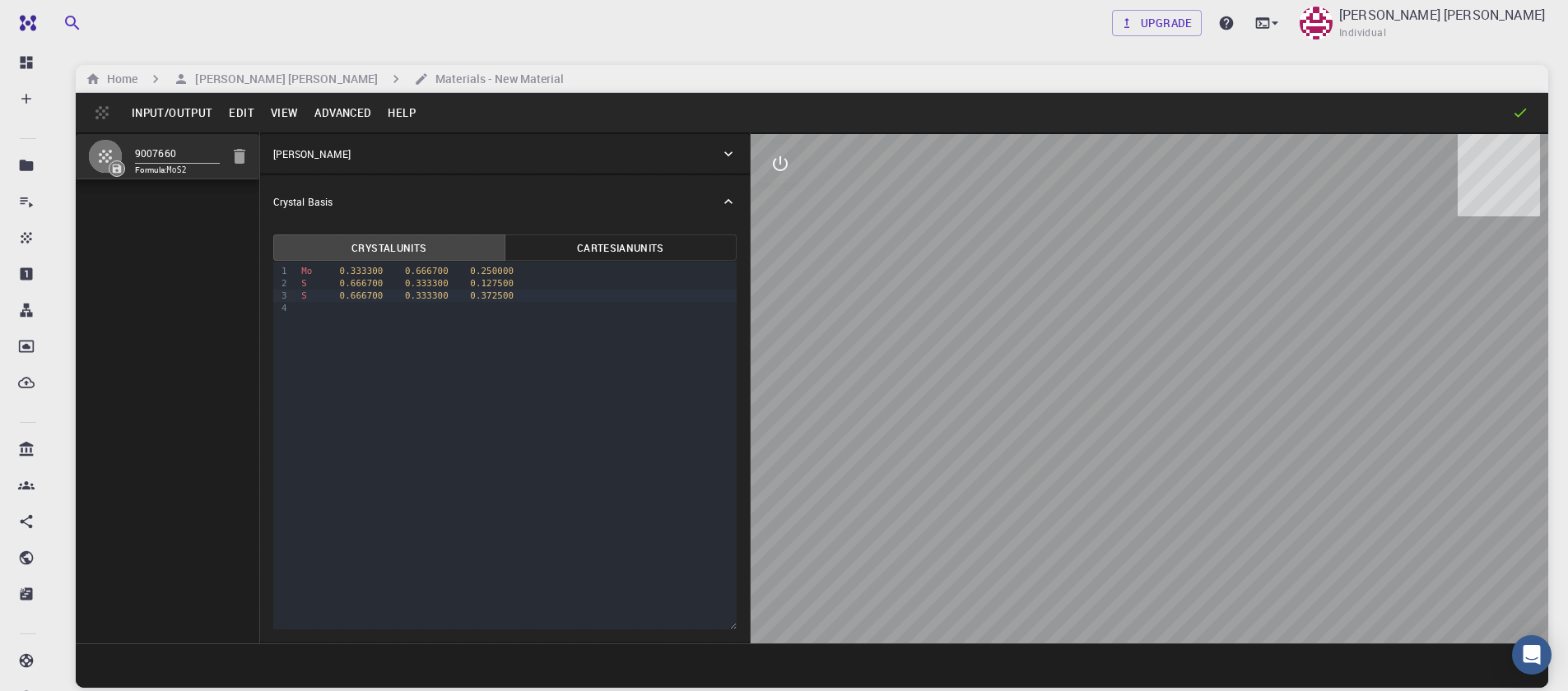
click at [331, 124] on button "Advanced" at bounding box center [343, 113] width 73 height 26
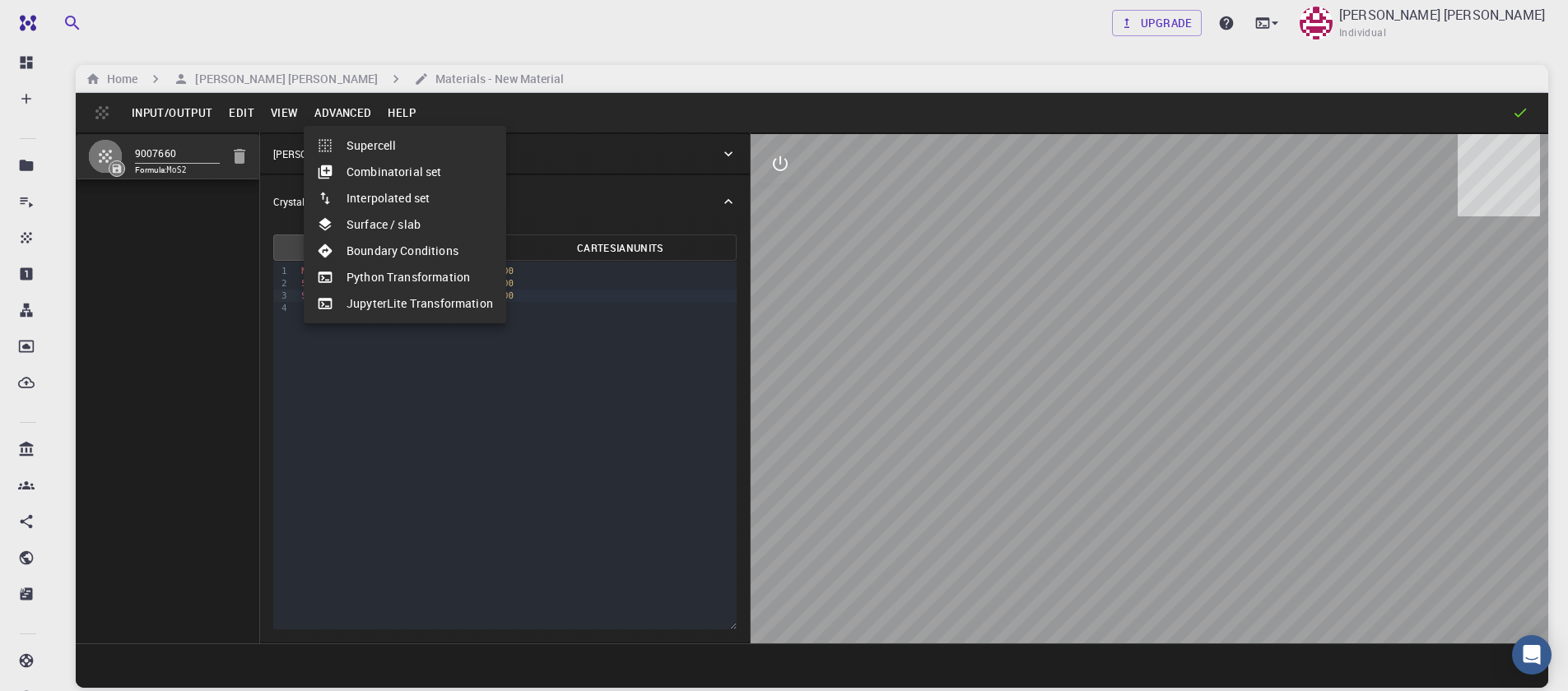
click at [355, 235] on li "Surface / slab" at bounding box center [405, 225] width 202 height 26
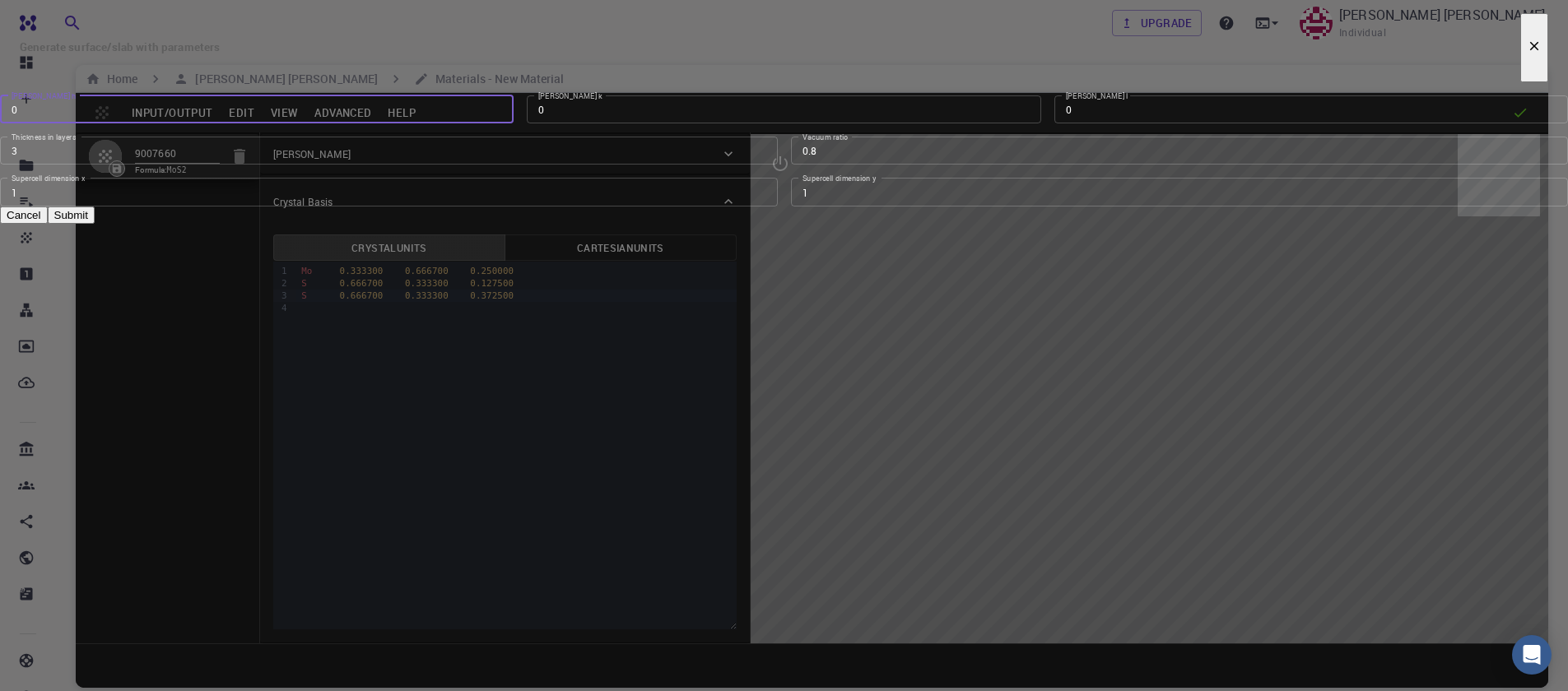
type input "0"
click at [514, 123] on input "0" at bounding box center [257, 109] width 514 height 28
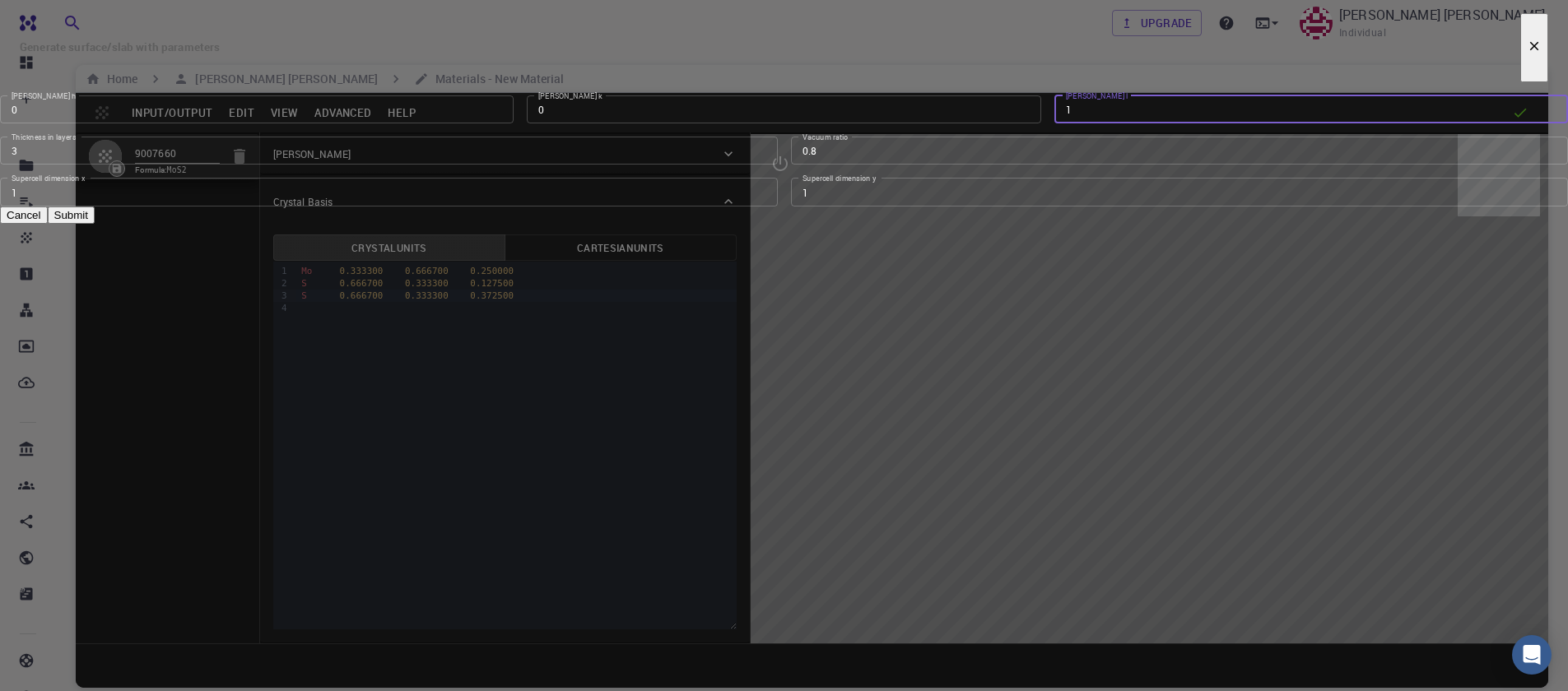
click at [1055, 123] on input "1" at bounding box center [1312, 109] width 514 height 28
click at [1055, 123] on input "2" at bounding box center [1312, 109] width 514 height 28
type input "1"
click at [1055, 123] on input "1" at bounding box center [1312, 109] width 514 height 28
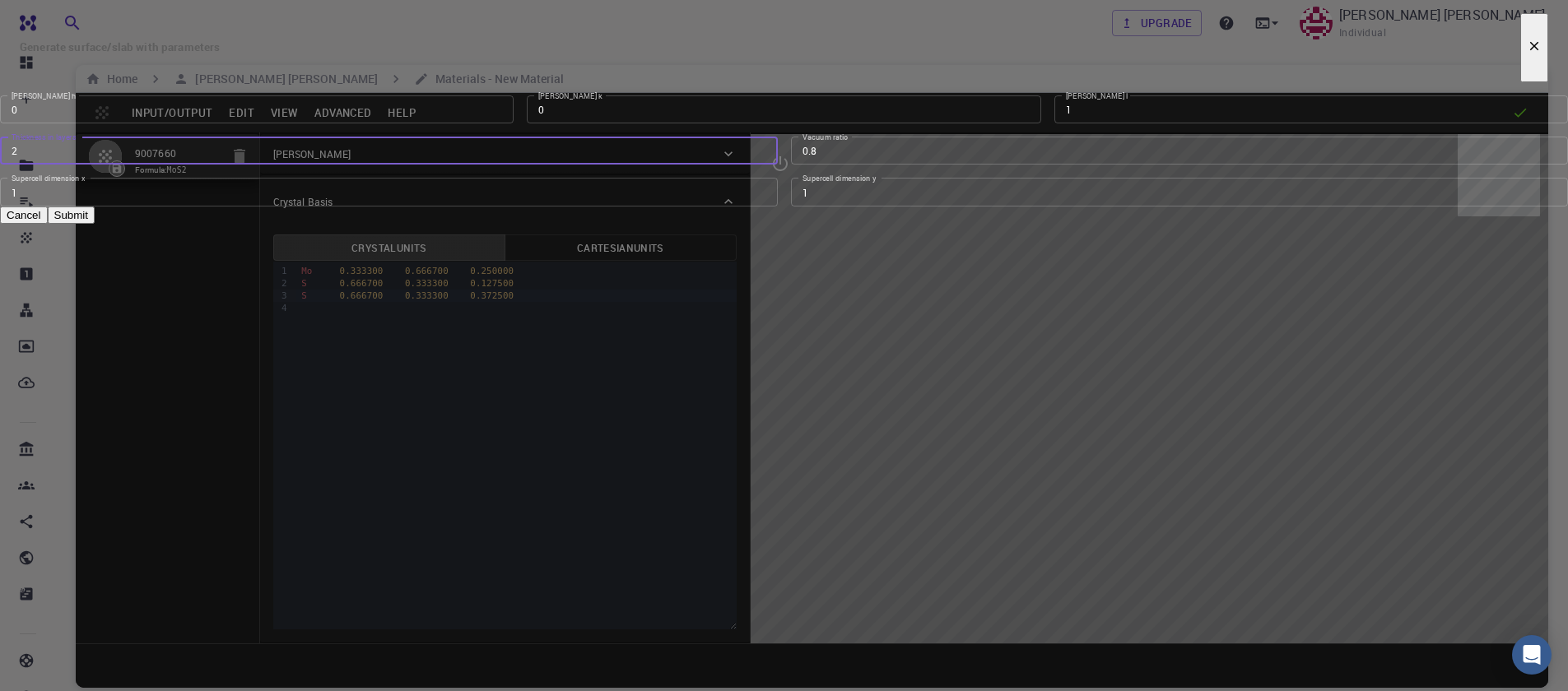
click at [764, 165] on input "2" at bounding box center [389, 151] width 778 height 28
type input "1"
click at [763, 165] on input "1" at bounding box center [389, 151] width 778 height 28
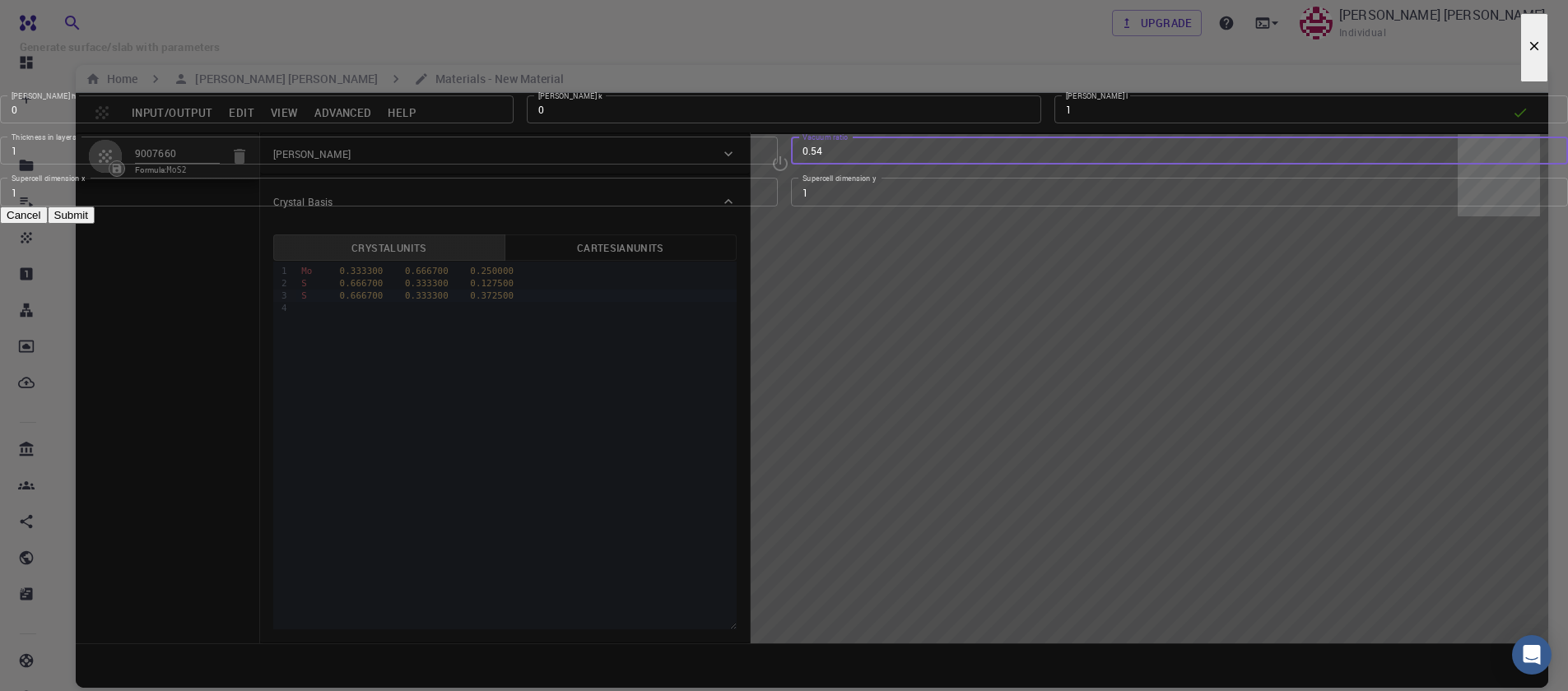
click at [994, 165] on input "0.54" at bounding box center [1180, 151] width 778 height 28
click at [994, 165] on input "0.53" at bounding box center [1180, 151] width 778 height 28
click at [994, 165] on input "0.51" at bounding box center [1180, 151] width 778 height 28
type input "0.5"
click at [994, 165] on input "0.5" at bounding box center [1180, 151] width 778 height 28
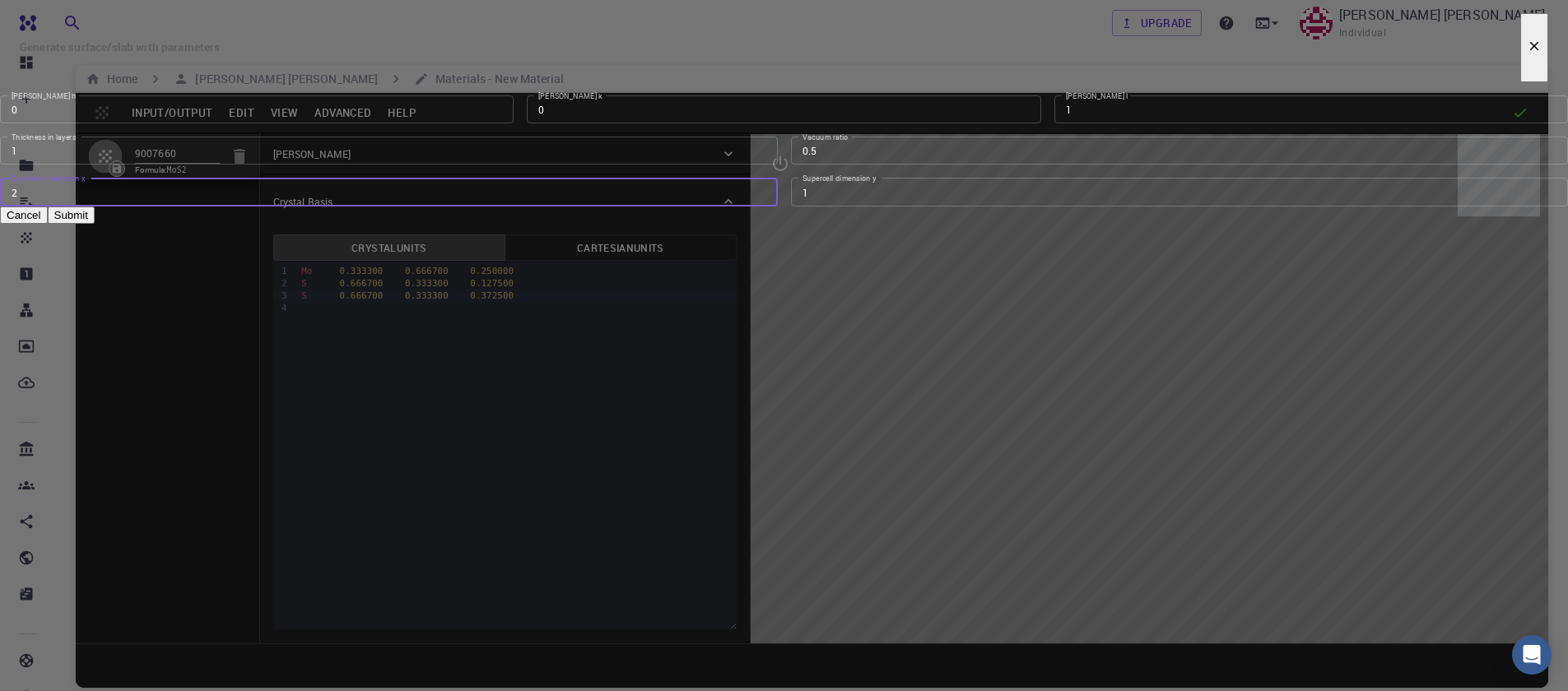
click at [760, 206] on input "2" at bounding box center [389, 192] width 778 height 28
click at [760, 206] on input "3" at bounding box center [389, 192] width 778 height 28
type input "4"
click at [760, 206] on input "4" at bounding box center [389, 192] width 778 height 28
click at [992, 206] on input "2" at bounding box center [1180, 192] width 778 height 28
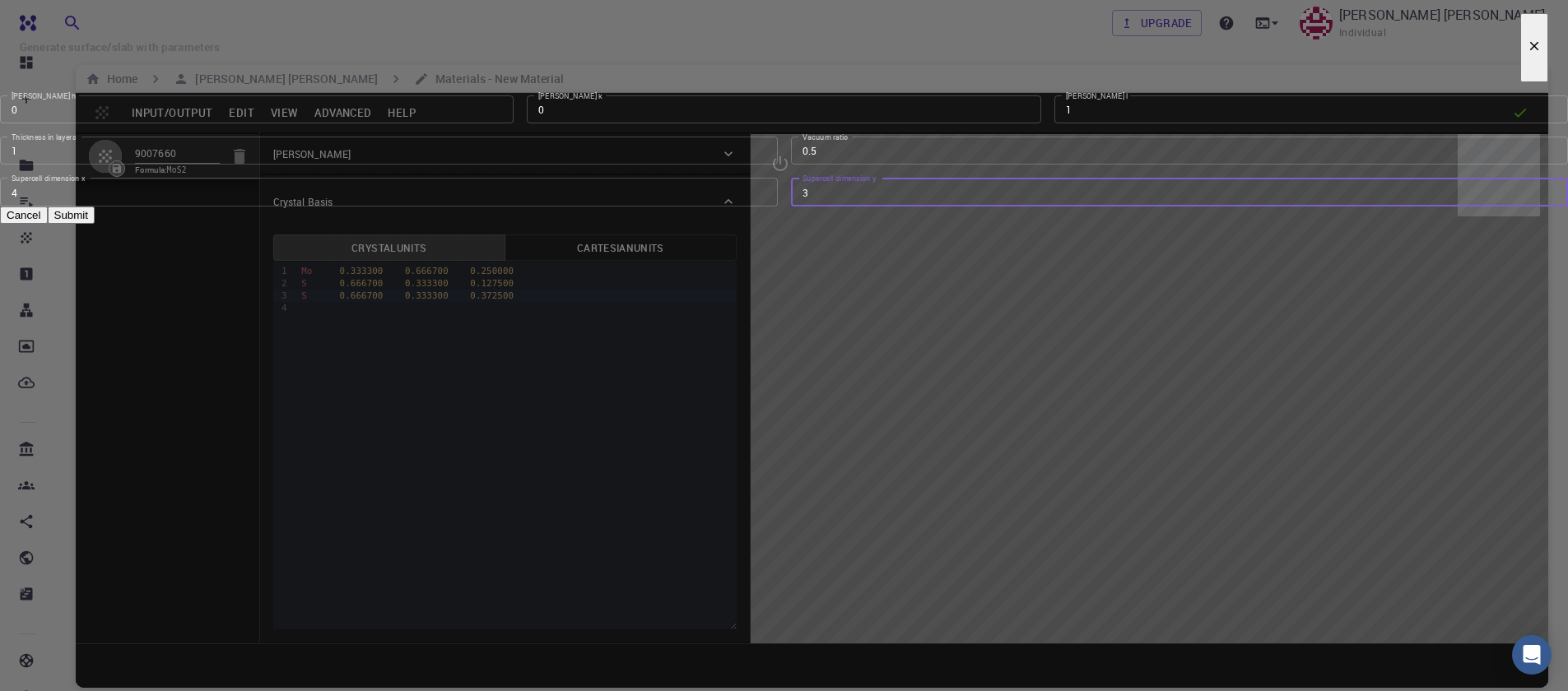
click at [992, 206] on input "3" at bounding box center [1180, 192] width 778 height 28
type input "4"
click at [992, 206] on input "4" at bounding box center [1180, 192] width 778 height 28
click at [95, 224] on button "Submit" at bounding box center [72, 215] width 47 height 17
type input "TRI"
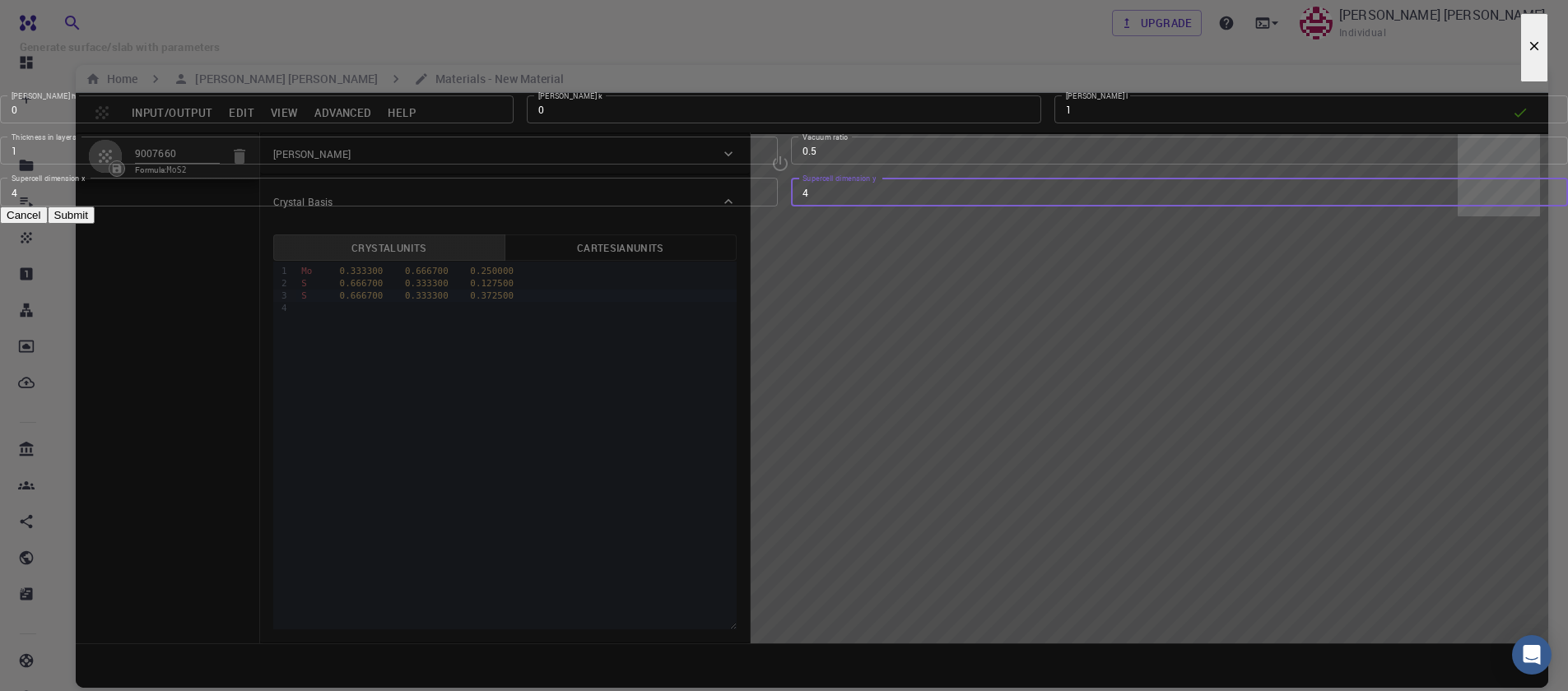
type input "12.644"
type input "12.643978171445884"
type input "24.59"
type input "120.0000571088431"
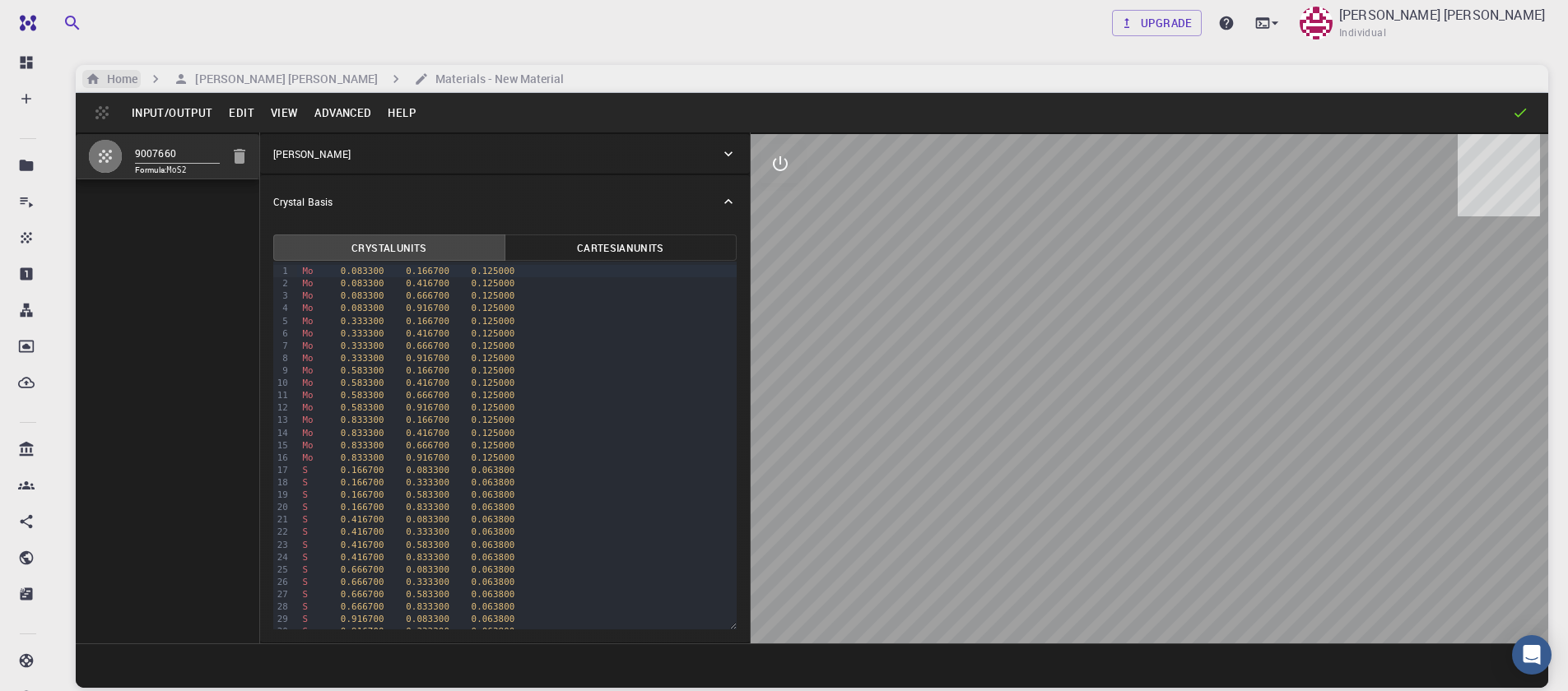
click at [132, 77] on h6 "Home" at bounding box center [119, 78] width 37 height 18
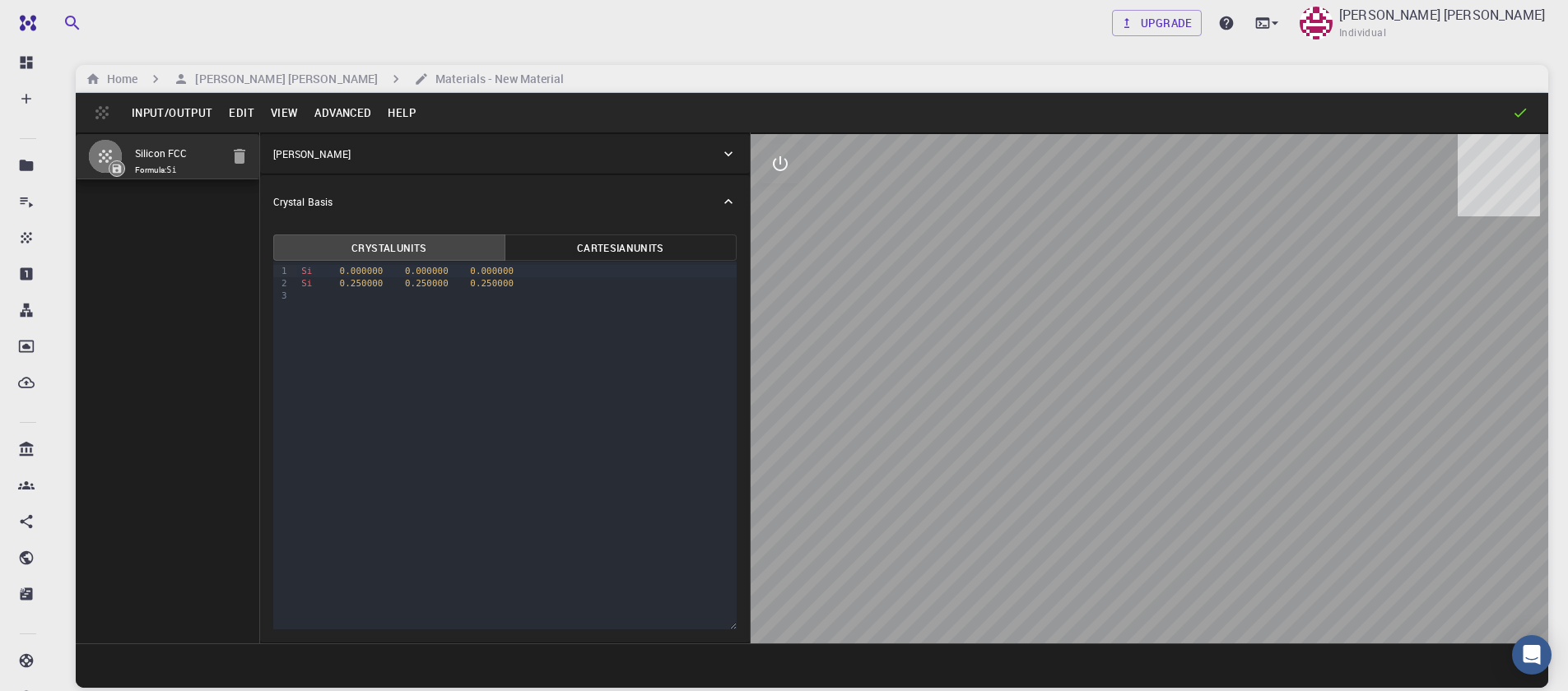
click at [193, 105] on button "Input/Output" at bounding box center [171, 113] width 97 height 26
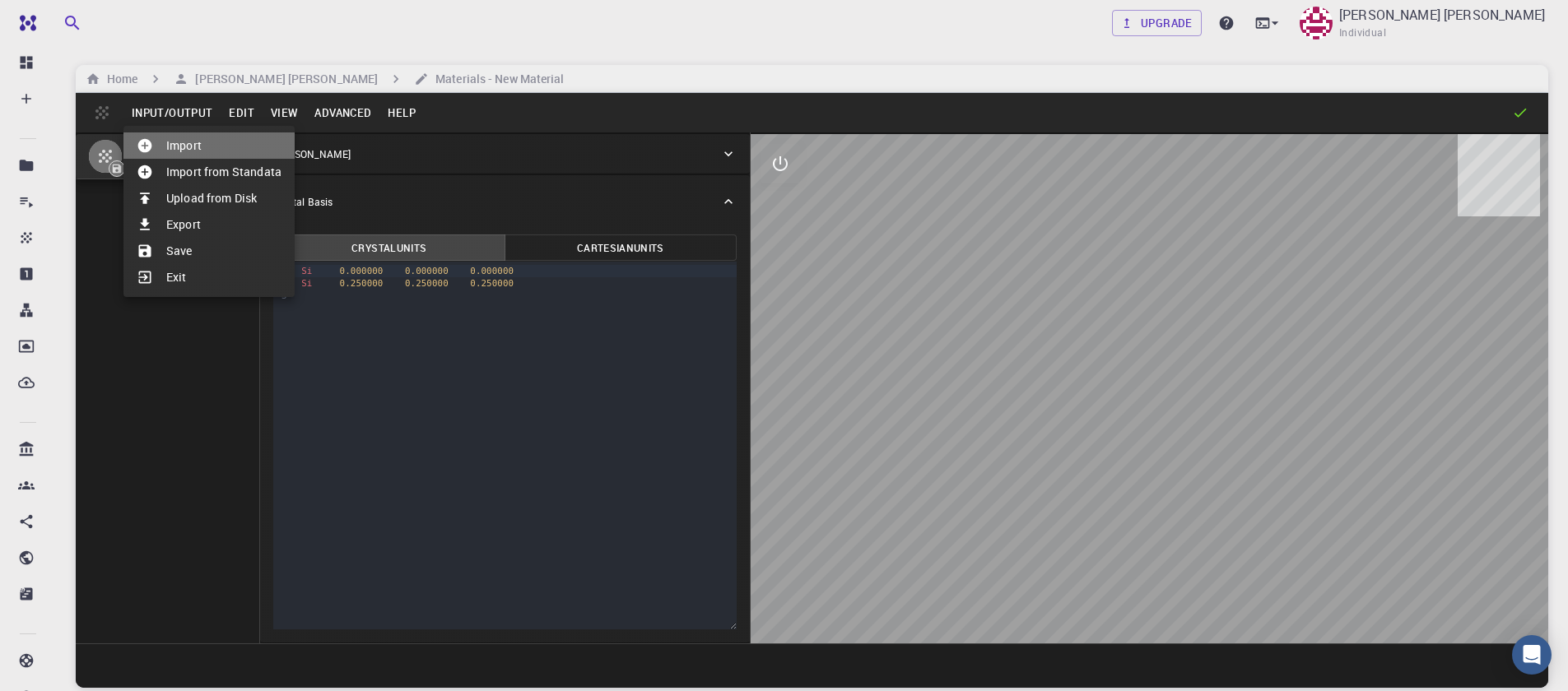
click at [184, 153] on li "Import" at bounding box center [209, 146] width 171 height 26
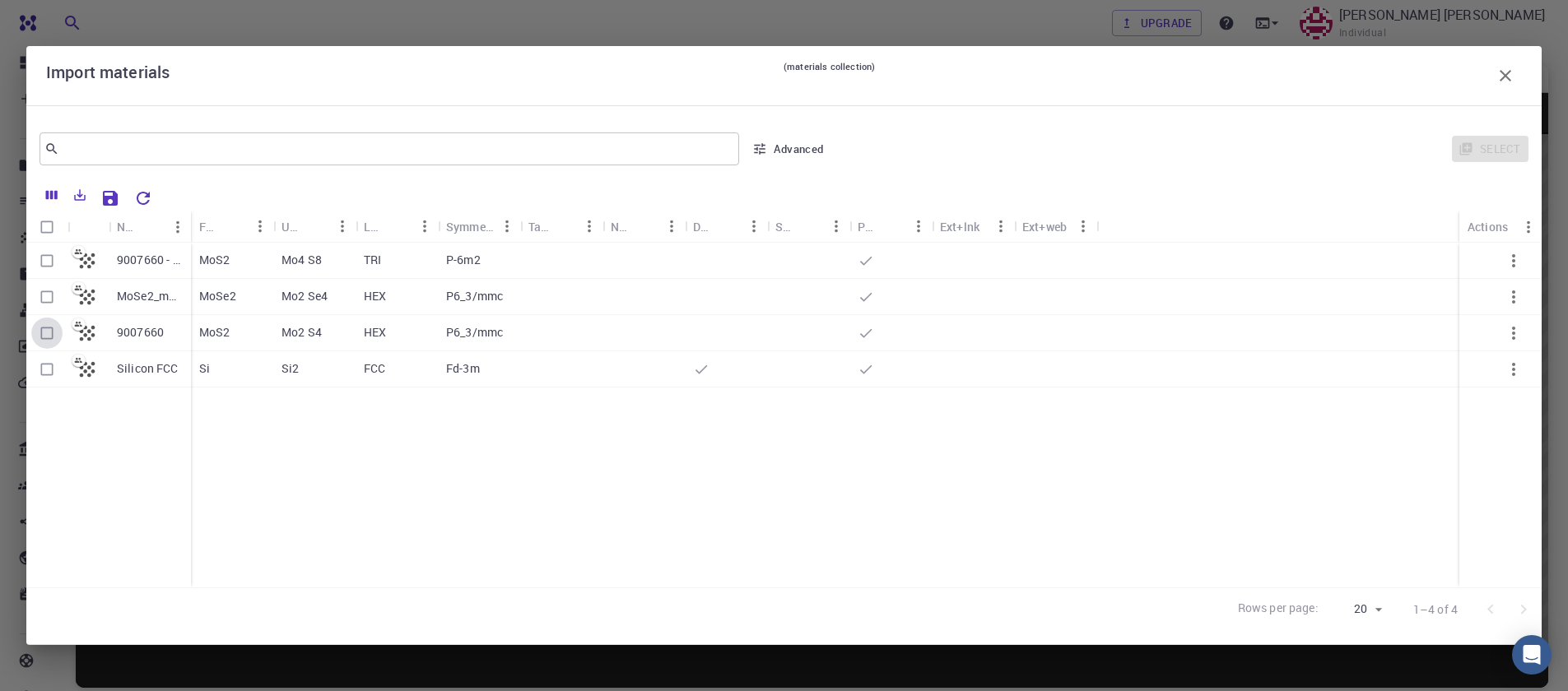
click at [47, 337] on input "Select row" at bounding box center [46, 332] width 31 height 31
checkbox input "true"
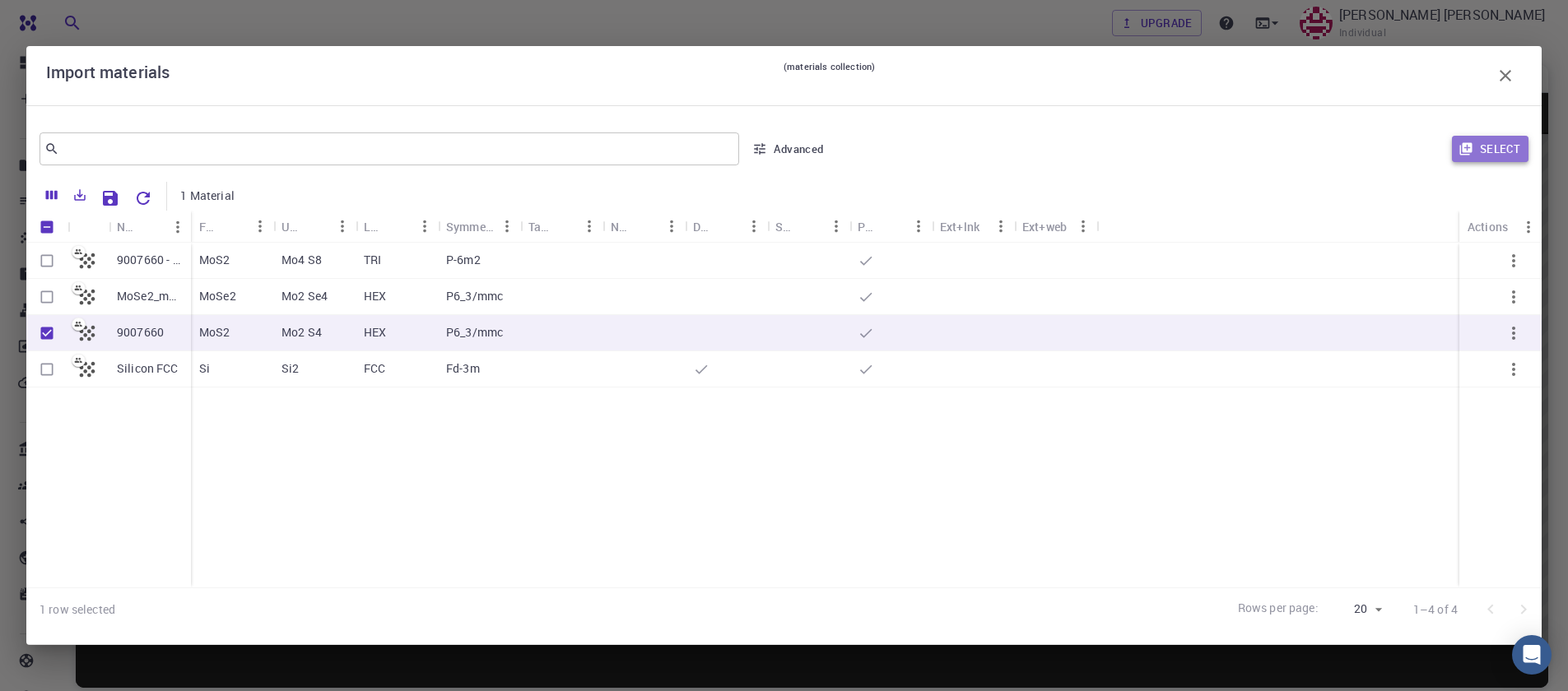
click at [1511, 148] on button "Select" at bounding box center [1490, 149] width 76 height 26
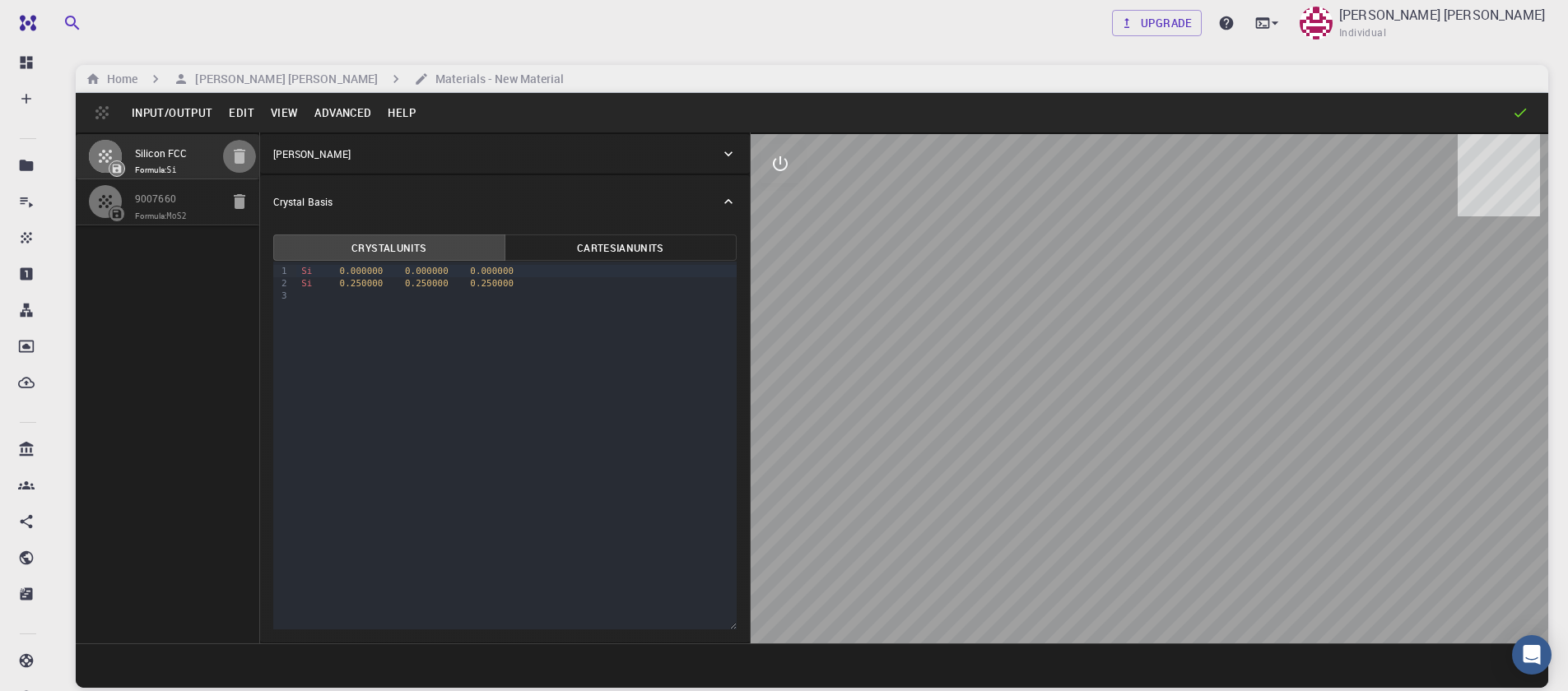
click at [235, 163] on icon "button" at bounding box center [239, 156] width 11 height 15
type input "HEX"
type input "3.161"
type input "12.295"
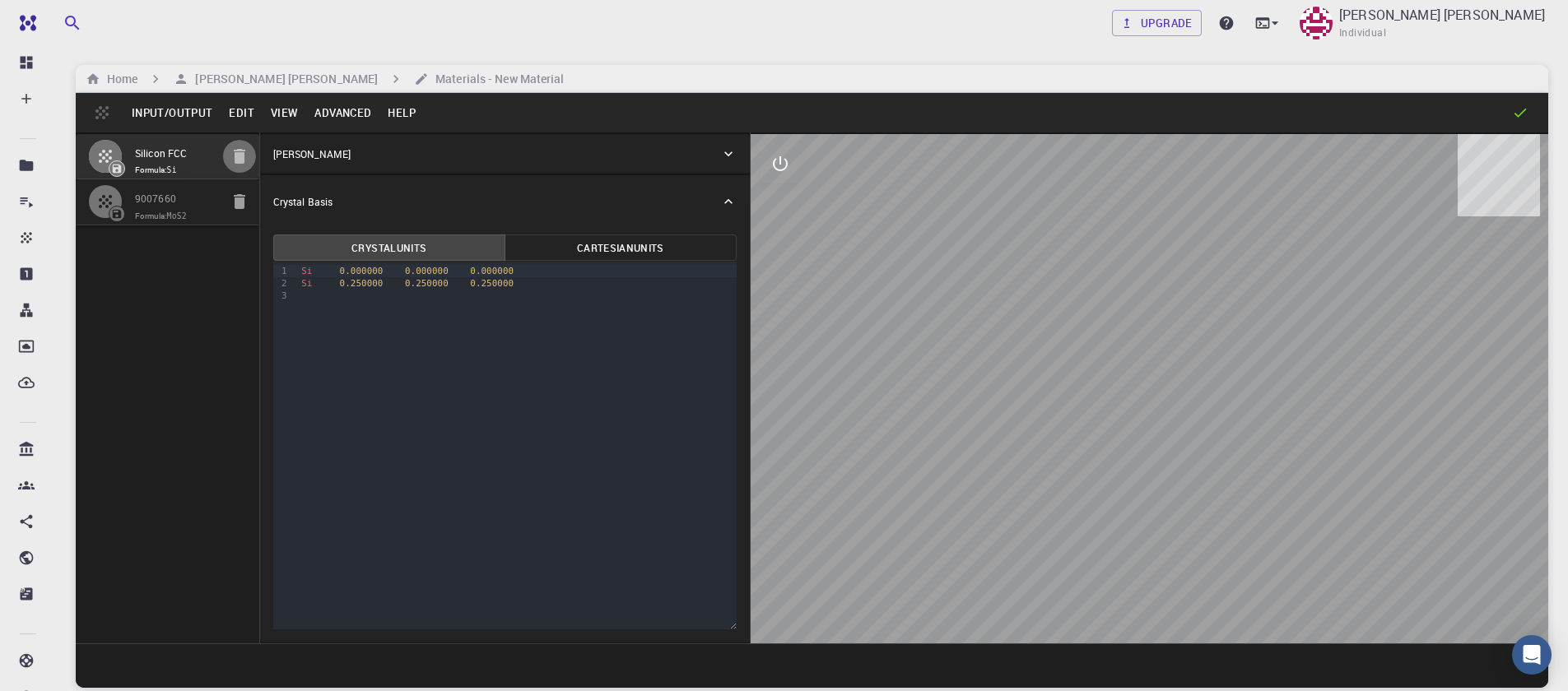
type input "90"
type input "119.99999999999999"
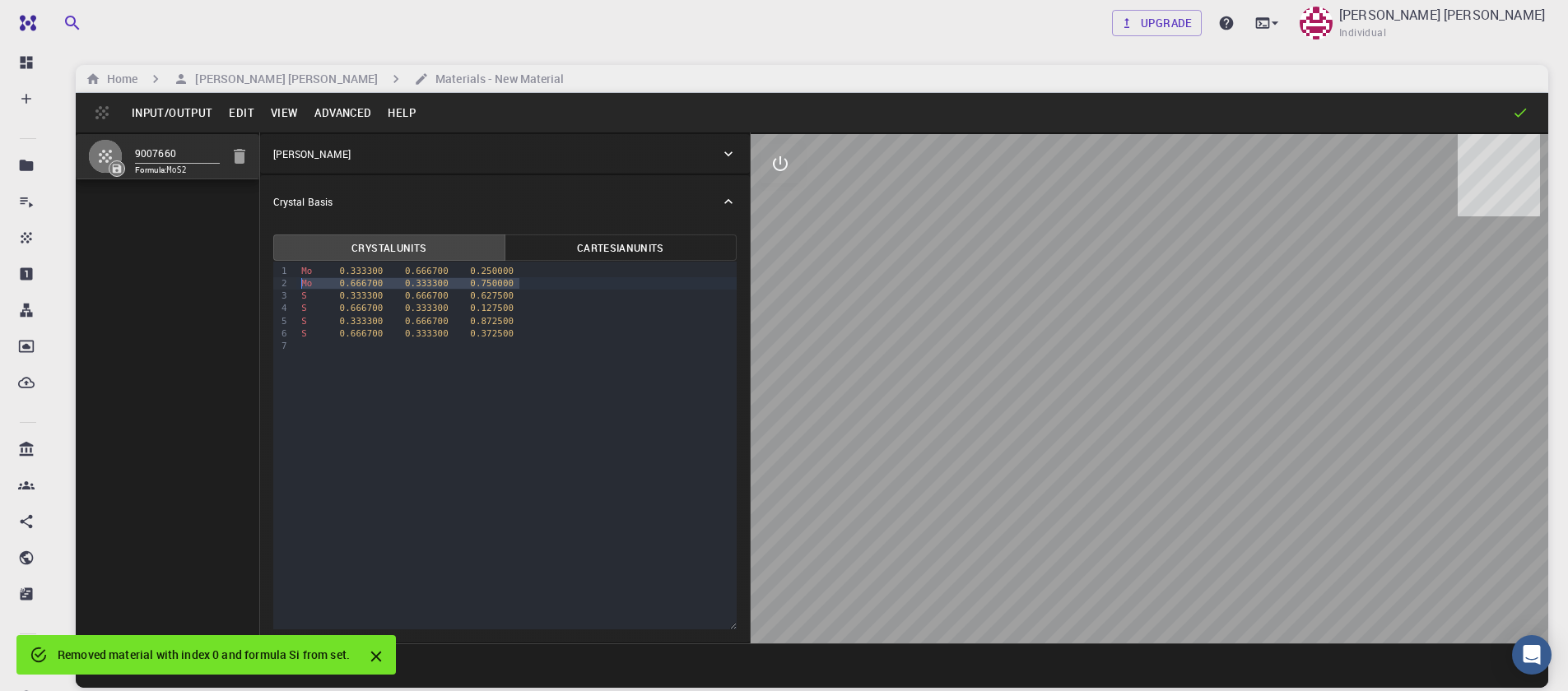
drag, startPoint x: 521, startPoint y: 286, endPoint x: 293, endPoint y: 277, distance: 228.2
click at [293, 278] on div "9 1 2 3 4 5 6 7 › Mo 0.333300 0.666700 0.250000 Mo 0.666700 0.333300 0.750000 S…" at bounding box center [505, 445] width 463 height 368
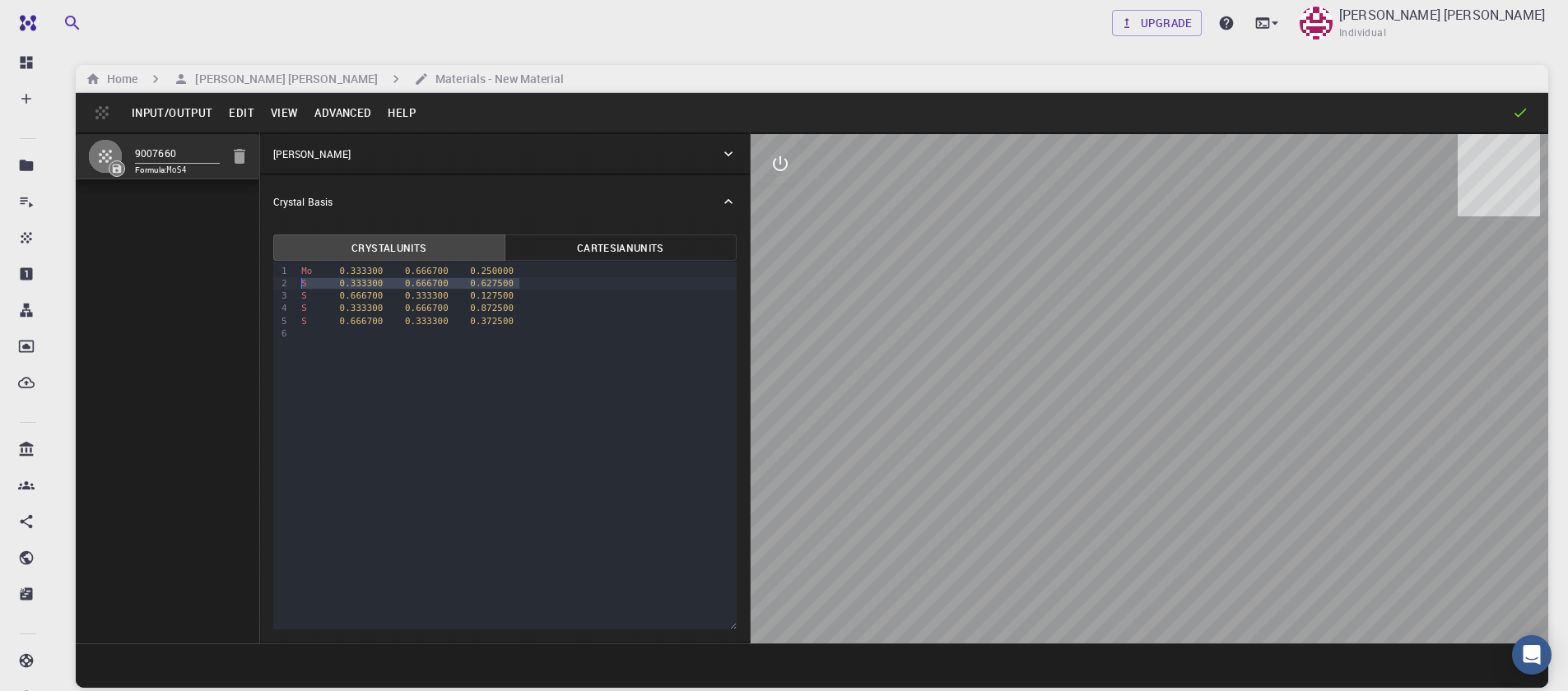
drag, startPoint x: 519, startPoint y: 284, endPoint x: 291, endPoint y: 284, distance: 228.0
click at [291, 284] on div "9 1 2 3 4 5 6 › Mo 0.333300 0.666700 0.250000 S 0.333300 0.666700 0.627500 S 0.…" at bounding box center [505, 445] width 463 height 368
drag, startPoint x: 516, startPoint y: 298, endPoint x: 279, endPoint y: 277, distance: 237.9
click at [271, 293] on div "Crystal Units Cartesian Units Selection deleted 9 1 2 3 4 5 › Mo 0.333300 0.666…" at bounding box center [505, 435] width 490 height 415
click at [330, 114] on button "Advanced" at bounding box center [343, 113] width 73 height 26
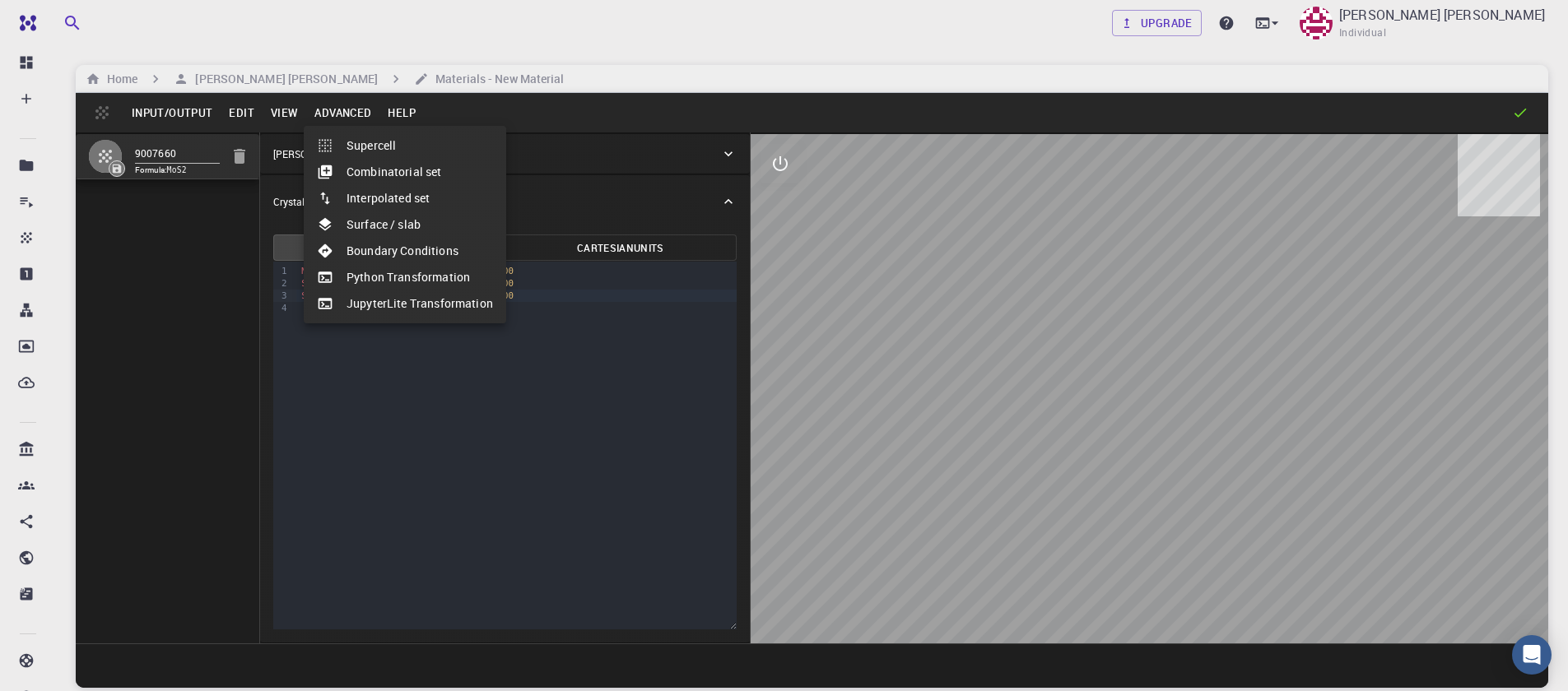
click at [355, 226] on li "Surface / slab" at bounding box center [405, 225] width 202 height 26
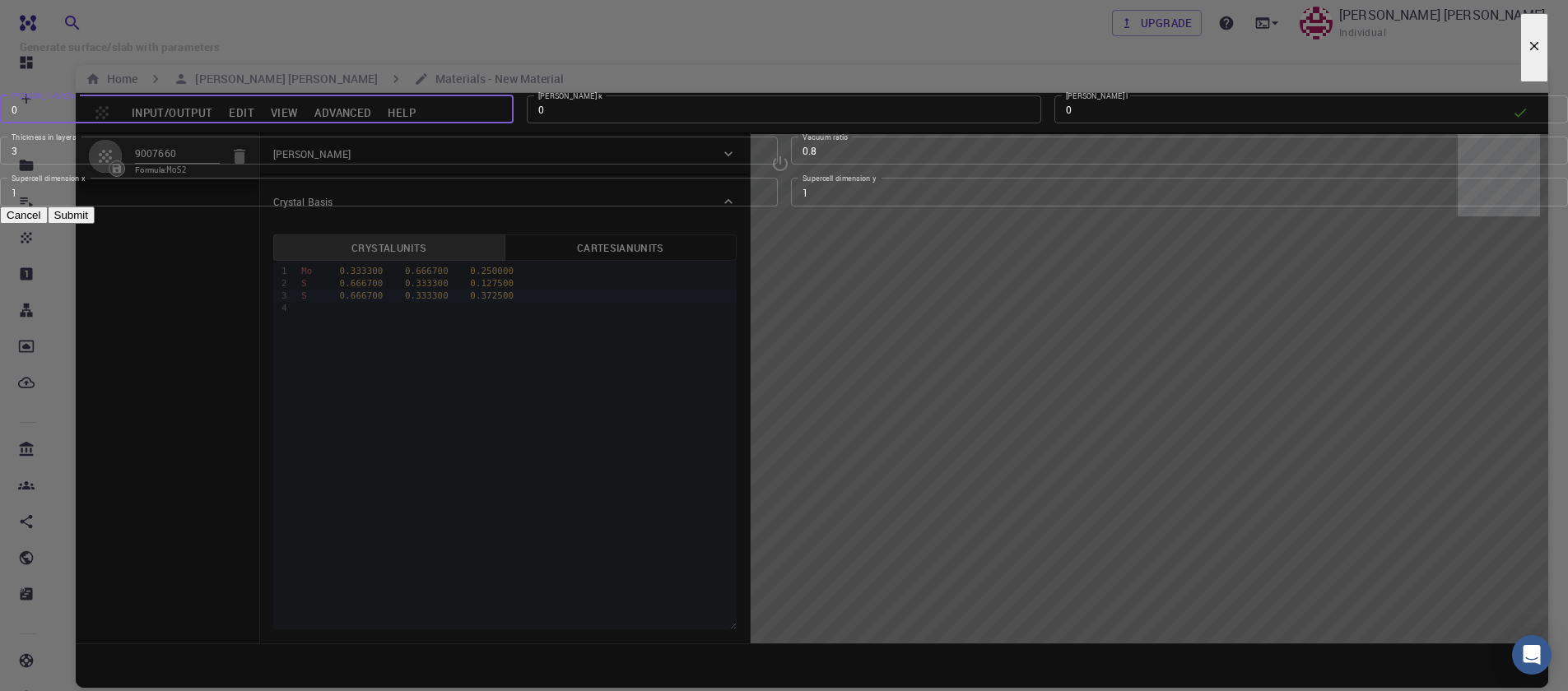
type input "0"
click at [514, 123] on input "0" at bounding box center [257, 109] width 514 height 28
type input "1"
click at [1055, 123] on input "1" at bounding box center [1312, 109] width 514 height 28
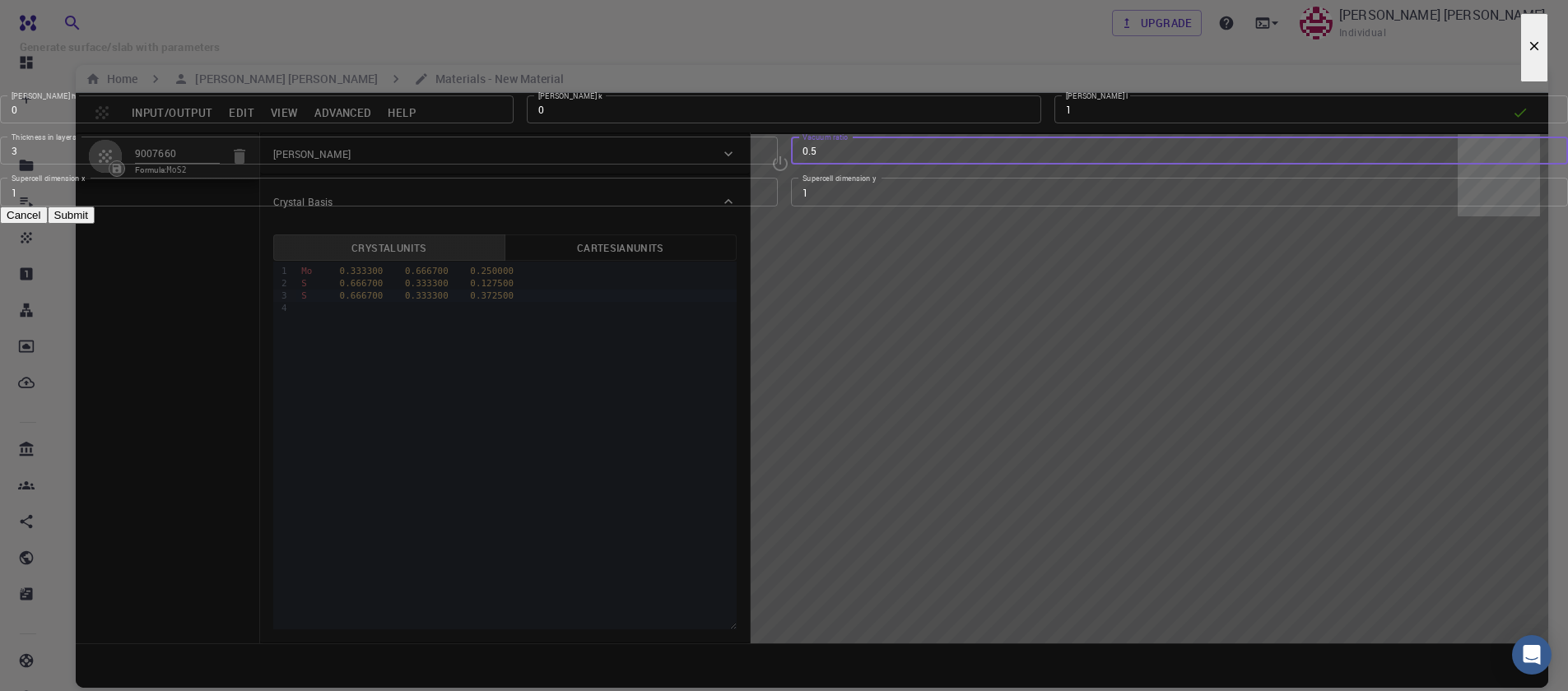
type input "0.5"
click at [994, 165] on input "0.5" at bounding box center [1180, 151] width 778 height 28
click at [756, 165] on input "2" at bounding box center [389, 151] width 778 height 28
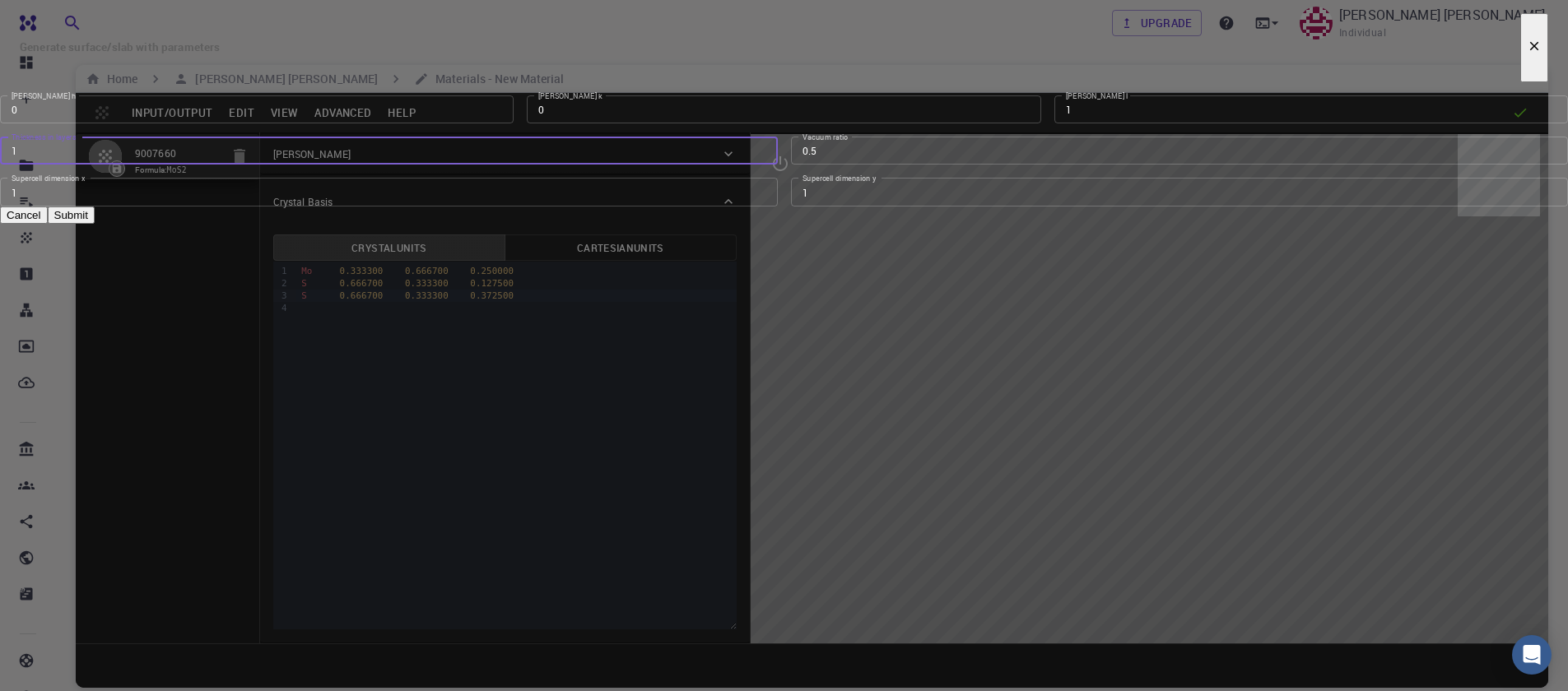
type input "1"
click at [756, 165] on input "1" at bounding box center [389, 151] width 778 height 28
click at [990, 206] on input "2" at bounding box center [1180, 192] width 778 height 28
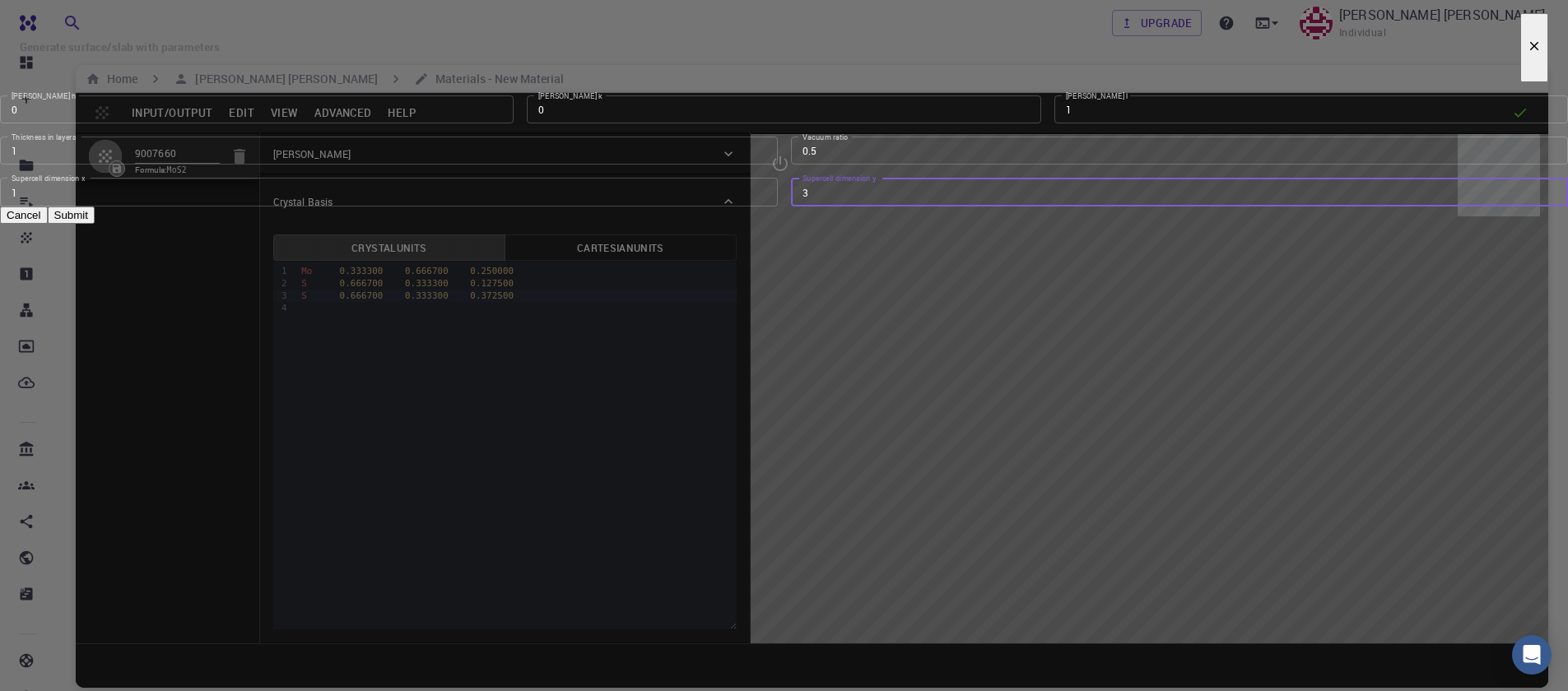
click at [990, 206] on input "3" at bounding box center [1180, 192] width 778 height 28
type input "4"
click at [990, 206] on input "4" at bounding box center [1180, 192] width 778 height 28
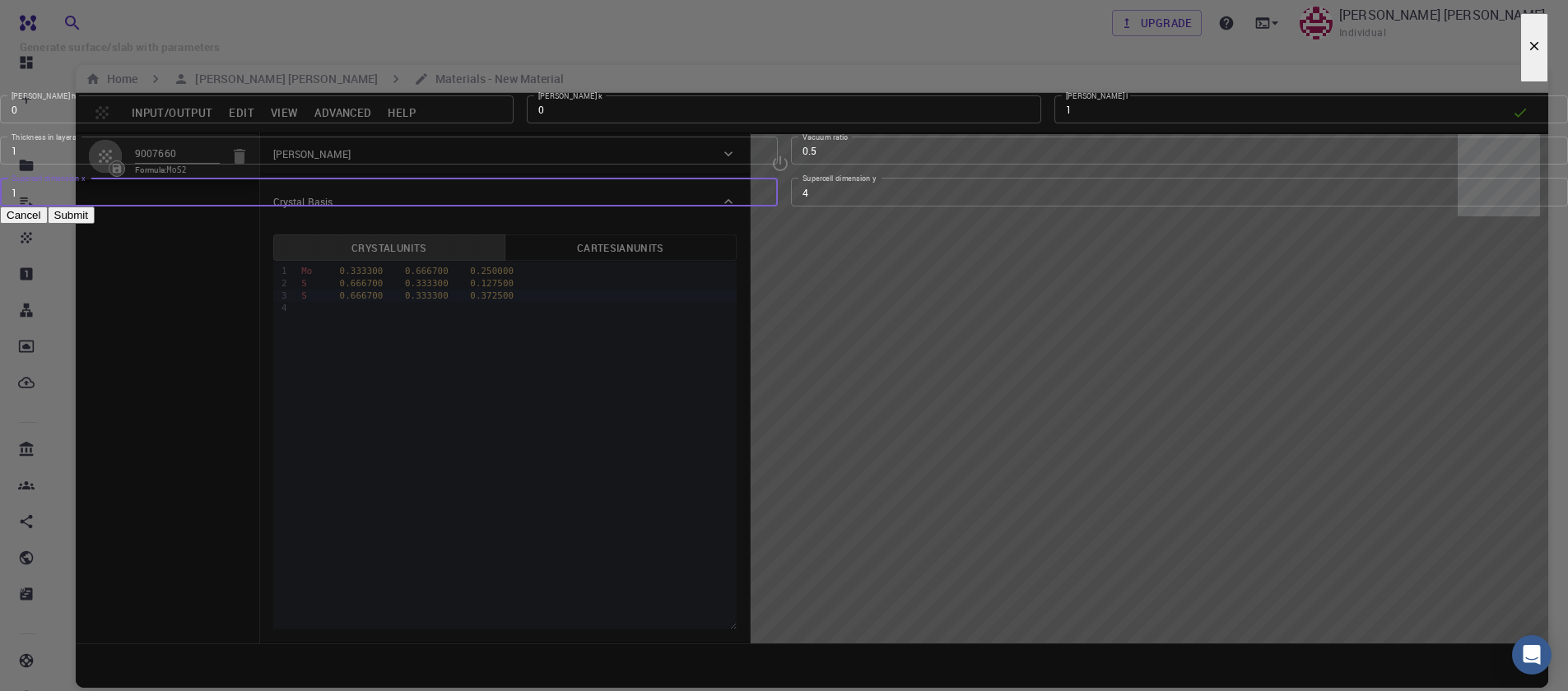
click at [773, 206] on input "1" at bounding box center [389, 192] width 778 height 28
click at [766, 206] on input "2" at bounding box center [389, 192] width 778 height 28
click at [766, 206] on input "3" at bounding box center [389, 192] width 778 height 28
type input "4"
click at [766, 206] on input "4" at bounding box center [389, 192] width 778 height 28
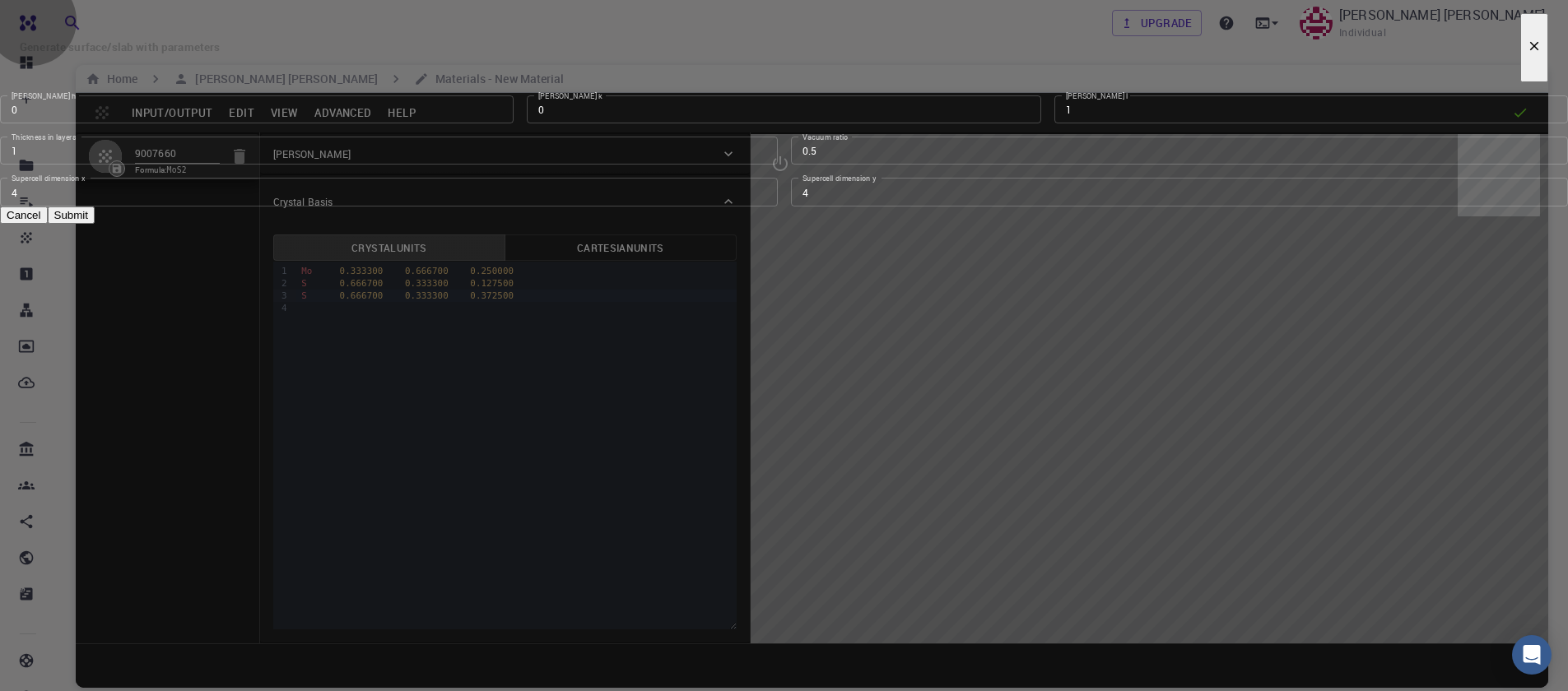
click at [95, 224] on button "Submit" at bounding box center [72, 215] width 47 height 17
type input "TRI"
type input "12.644"
type input "12.643978171445884"
type input "24.59"
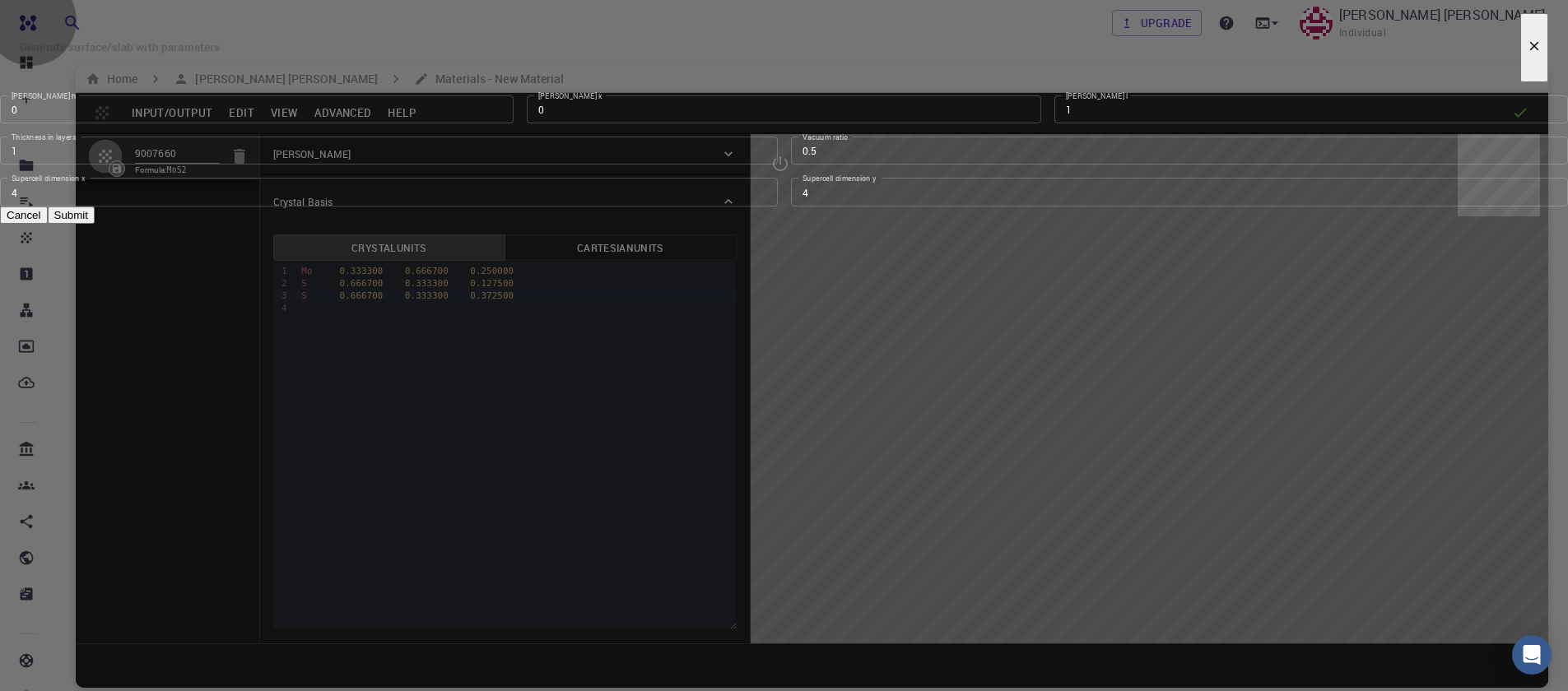
type input "120.0000571088431"
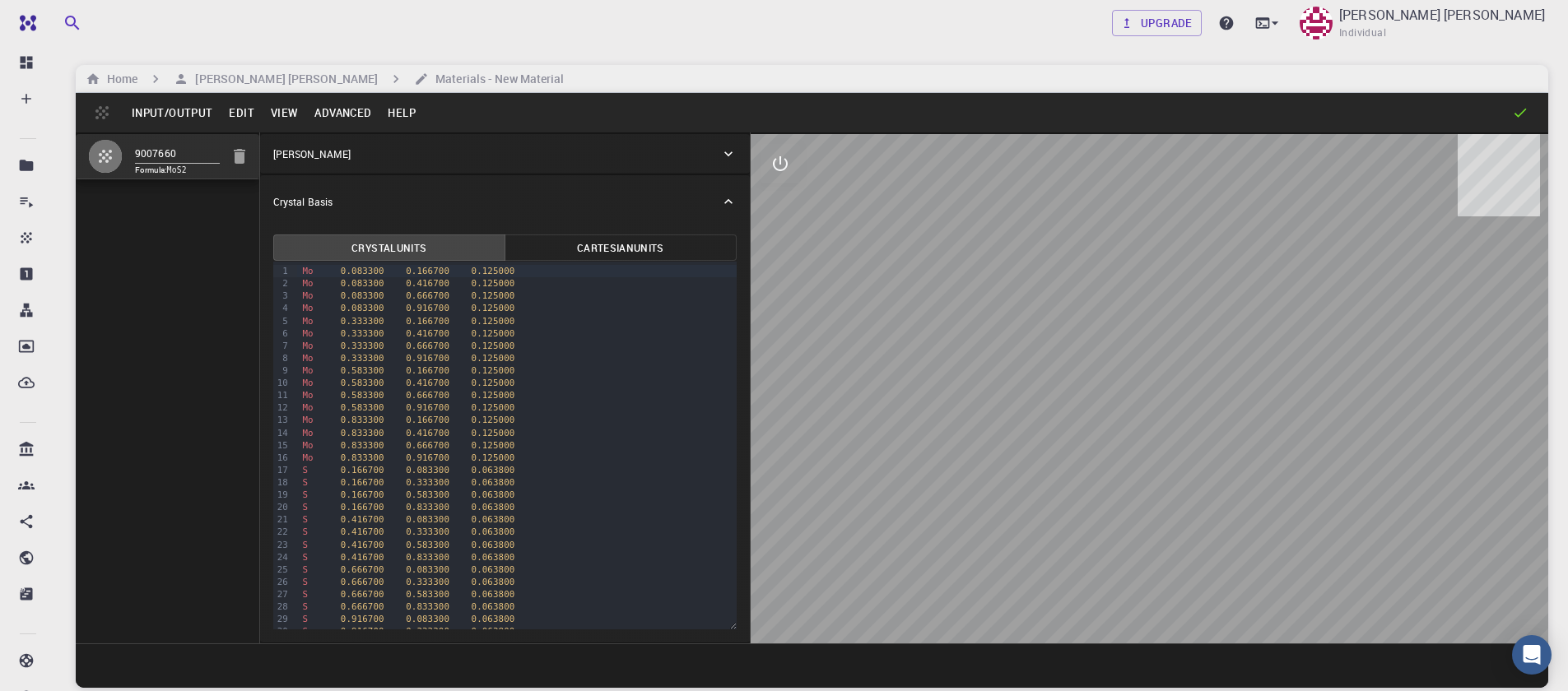
click at [180, 111] on button "Input/Output" at bounding box center [171, 113] width 97 height 26
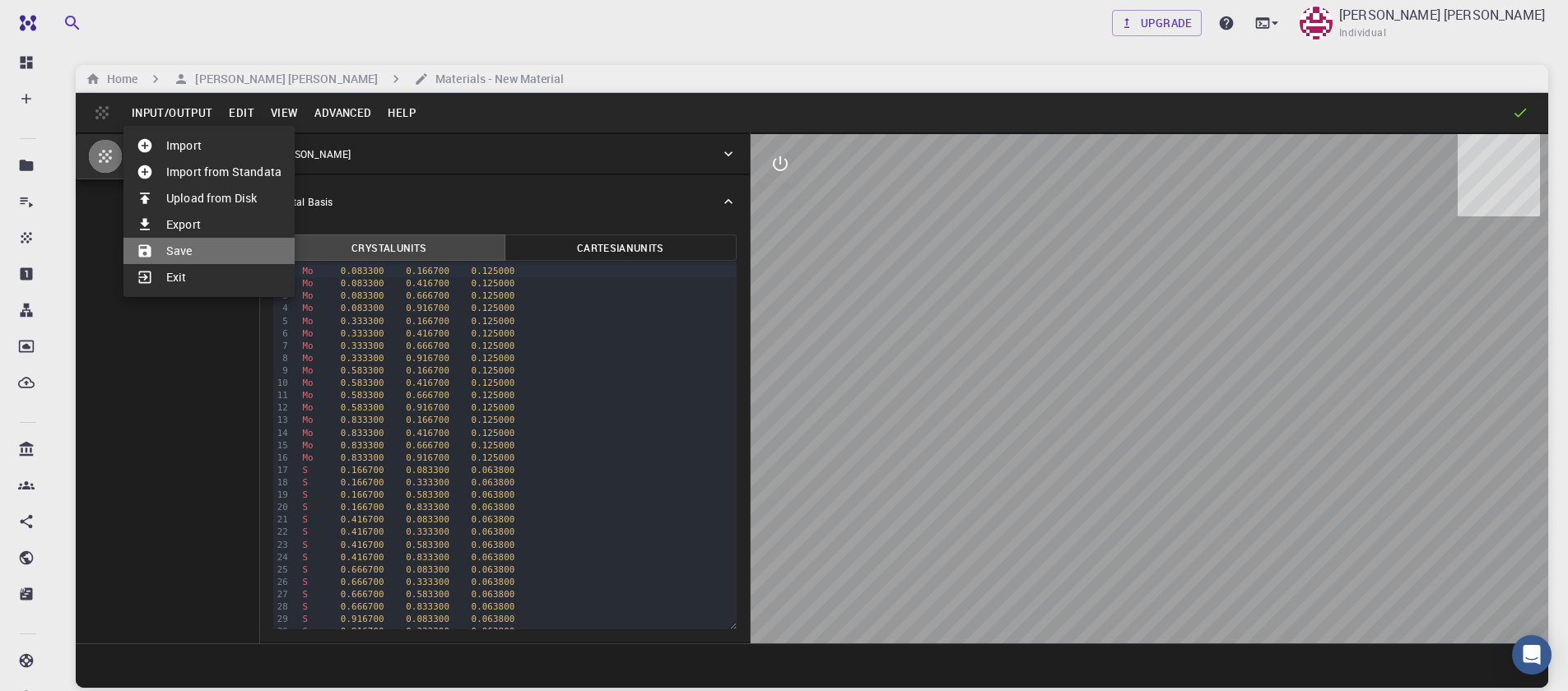
click at [202, 241] on li "Save" at bounding box center [209, 251] width 171 height 26
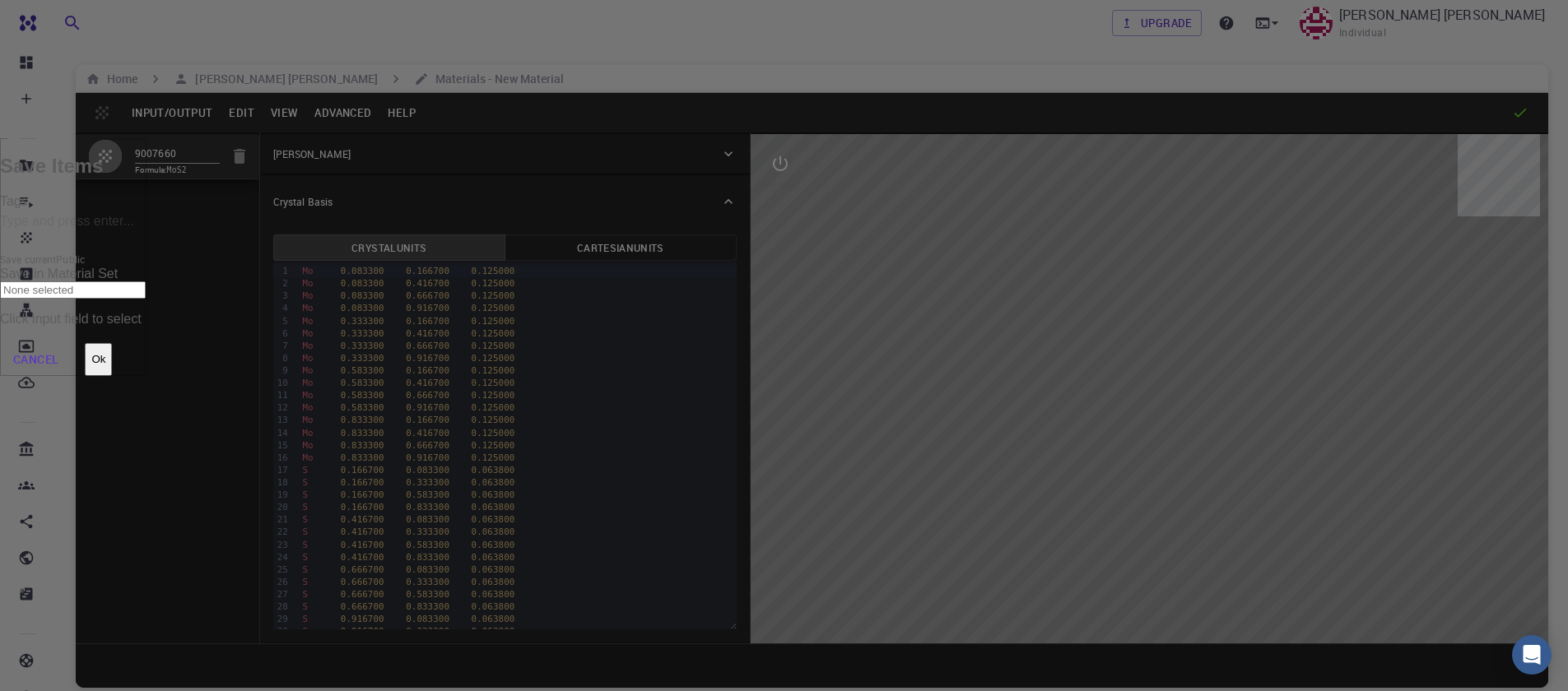
click at [146, 281] on input "Save in Material Set" at bounding box center [73, 290] width 146 height 17
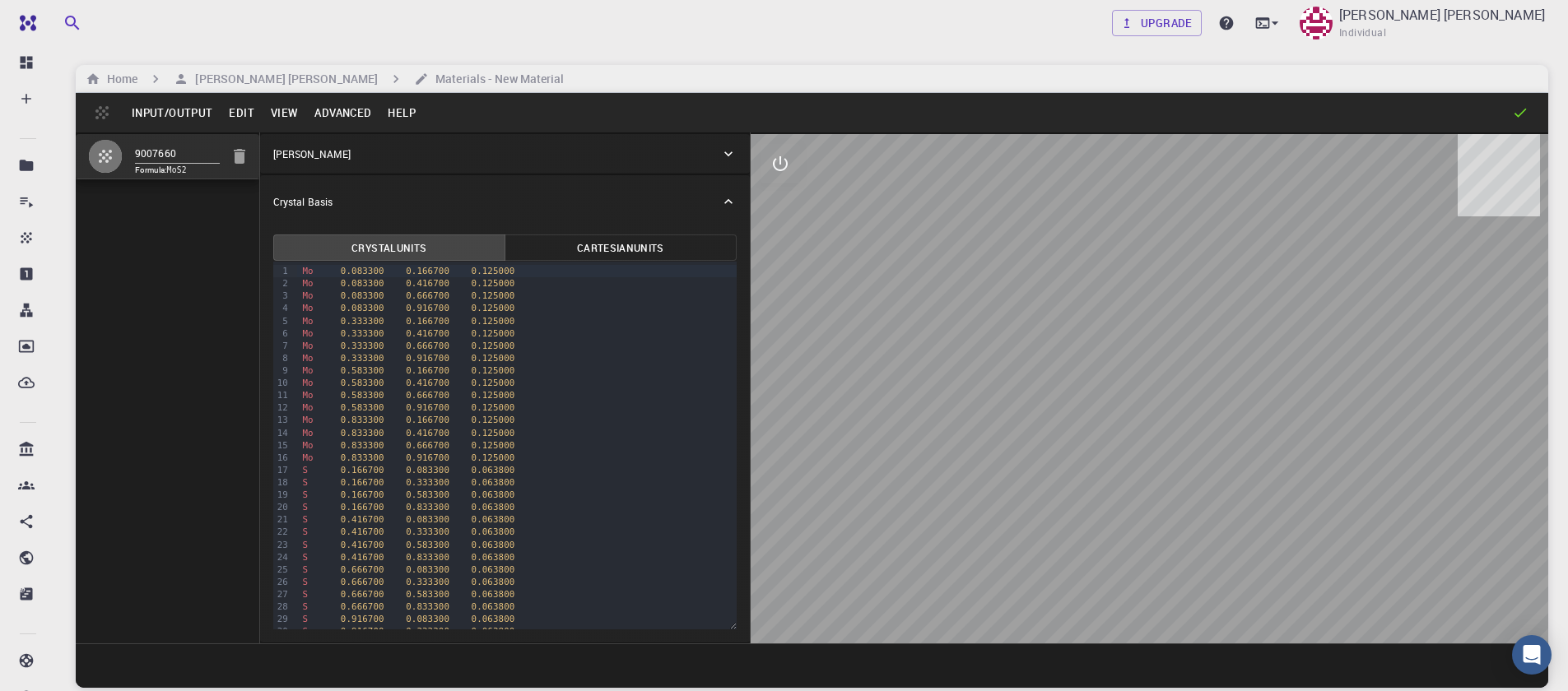
click at [196, 114] on button "Input/Output" at bounding box center [171, 113] width 97 height 26
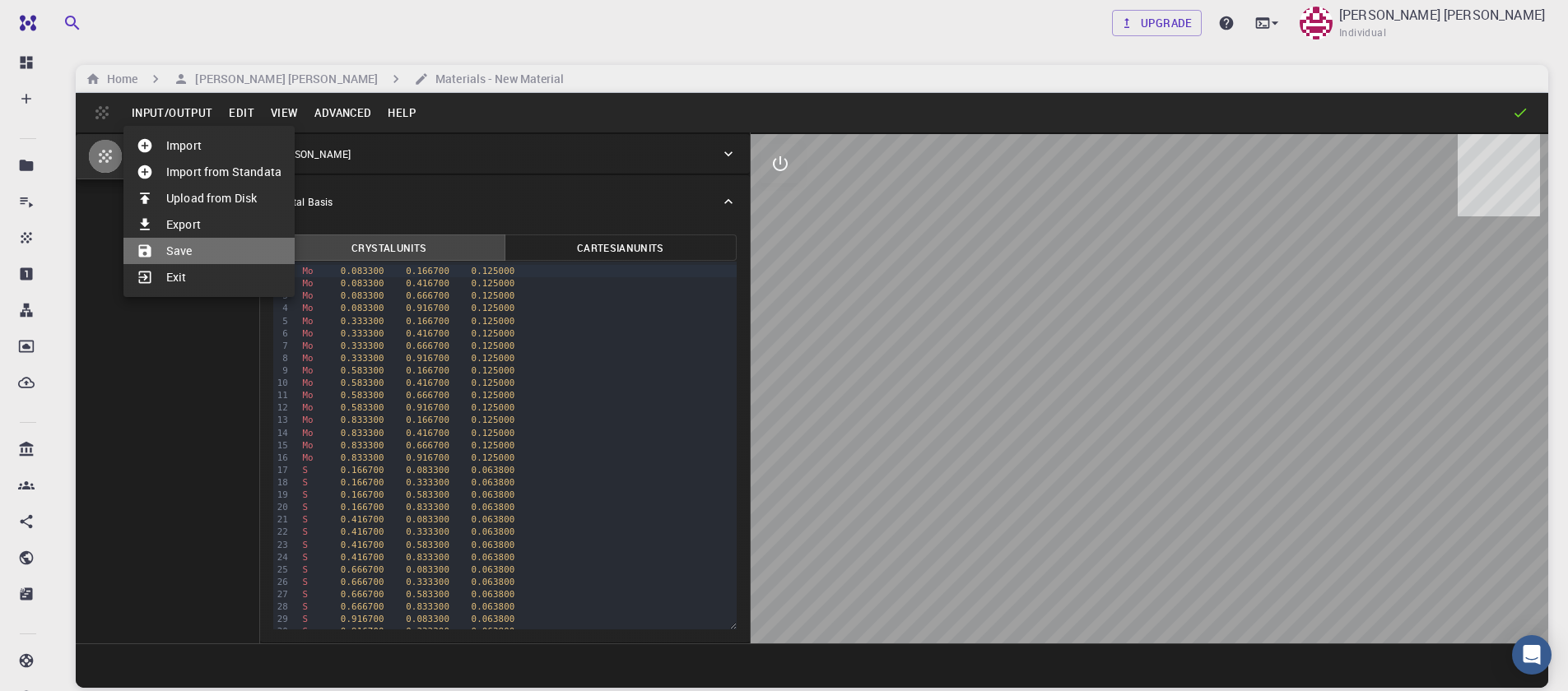
click at [193, 244] on li "Save" at bounding box center [209, 251] width 171 height 26
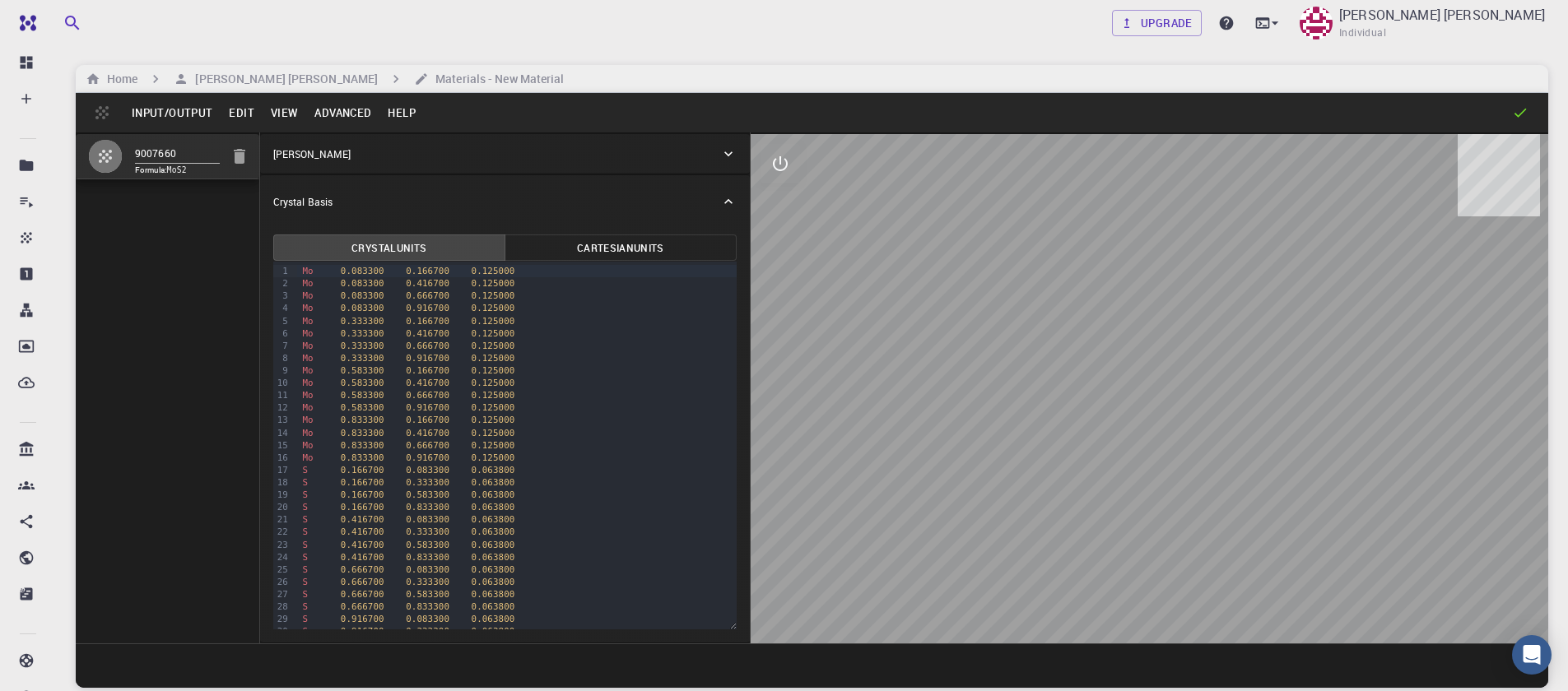
click at [176, 108] on button "Input/Output" at bounding box center [171, 113] width 97 height 26
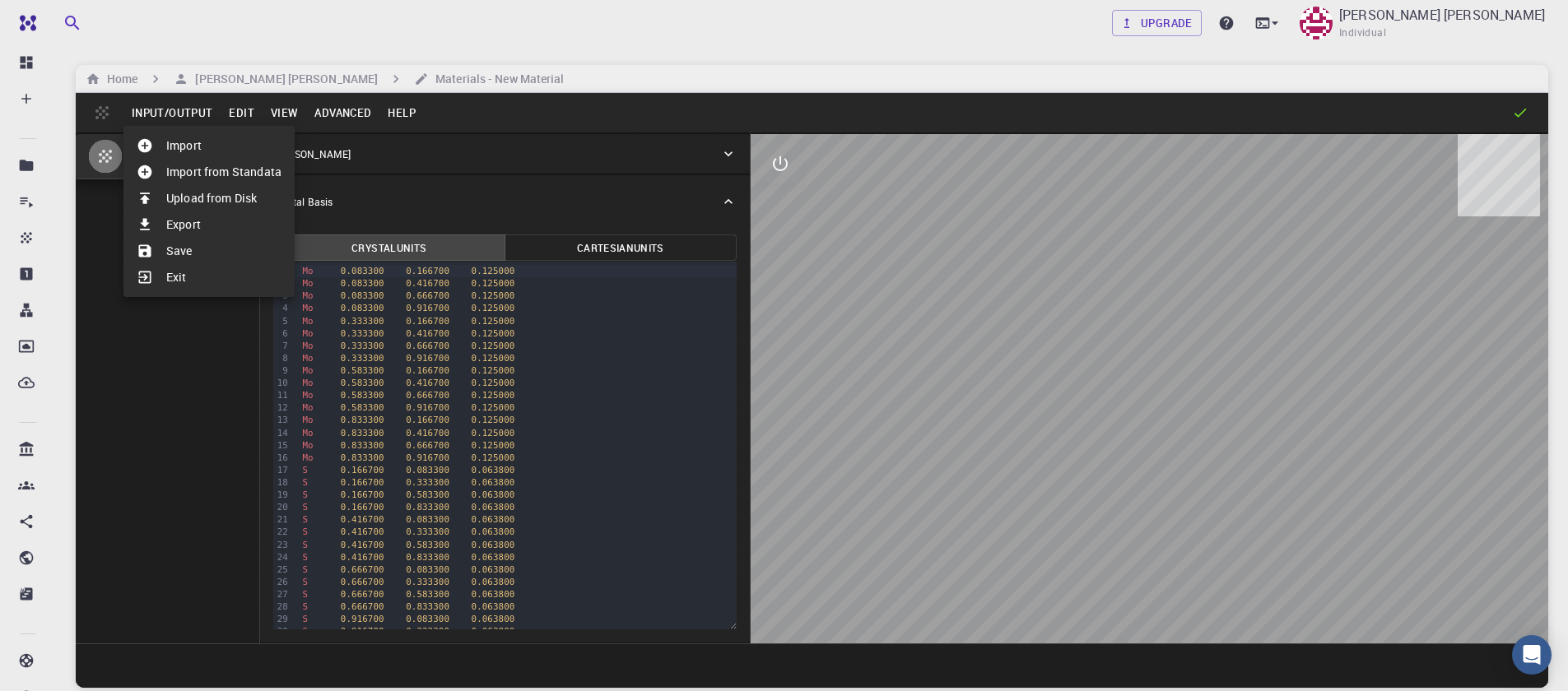
click at [186, 244] on li "Save" at bounding box center [209, 251] width 171 height 26
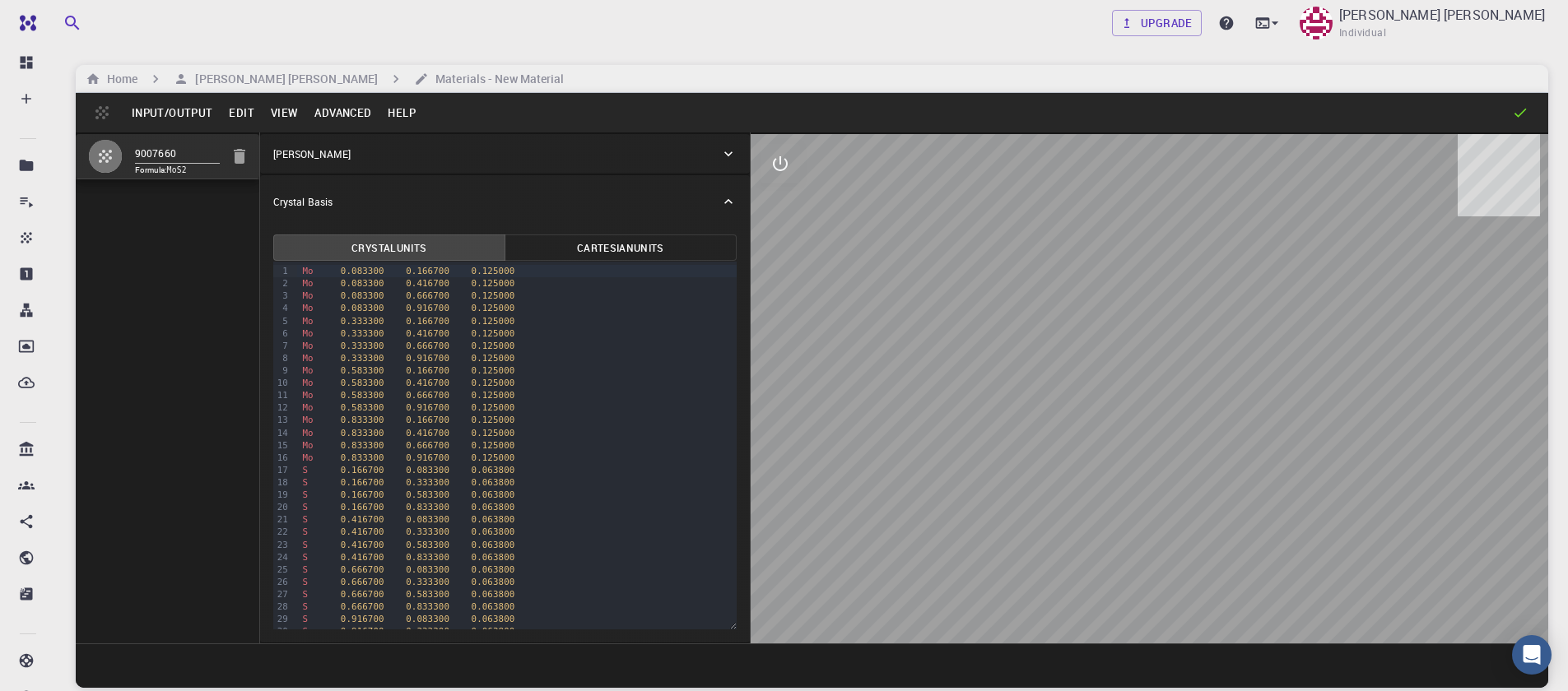
click at [167, 105] on button "Input/Output" at bounding box center [171, 113] width 97 height 26
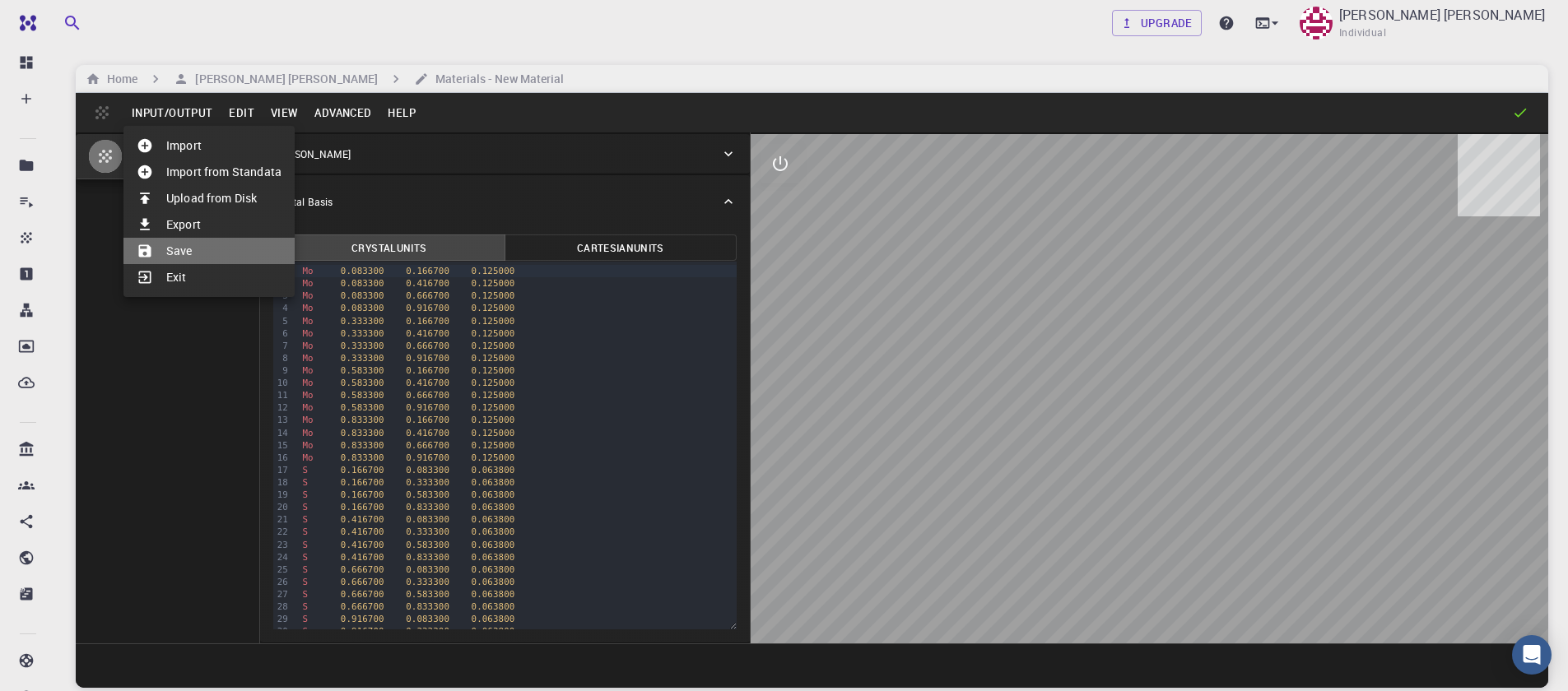
click at [186, 247] on li "Save" at bounding box center [209, 251] width 171 height 26
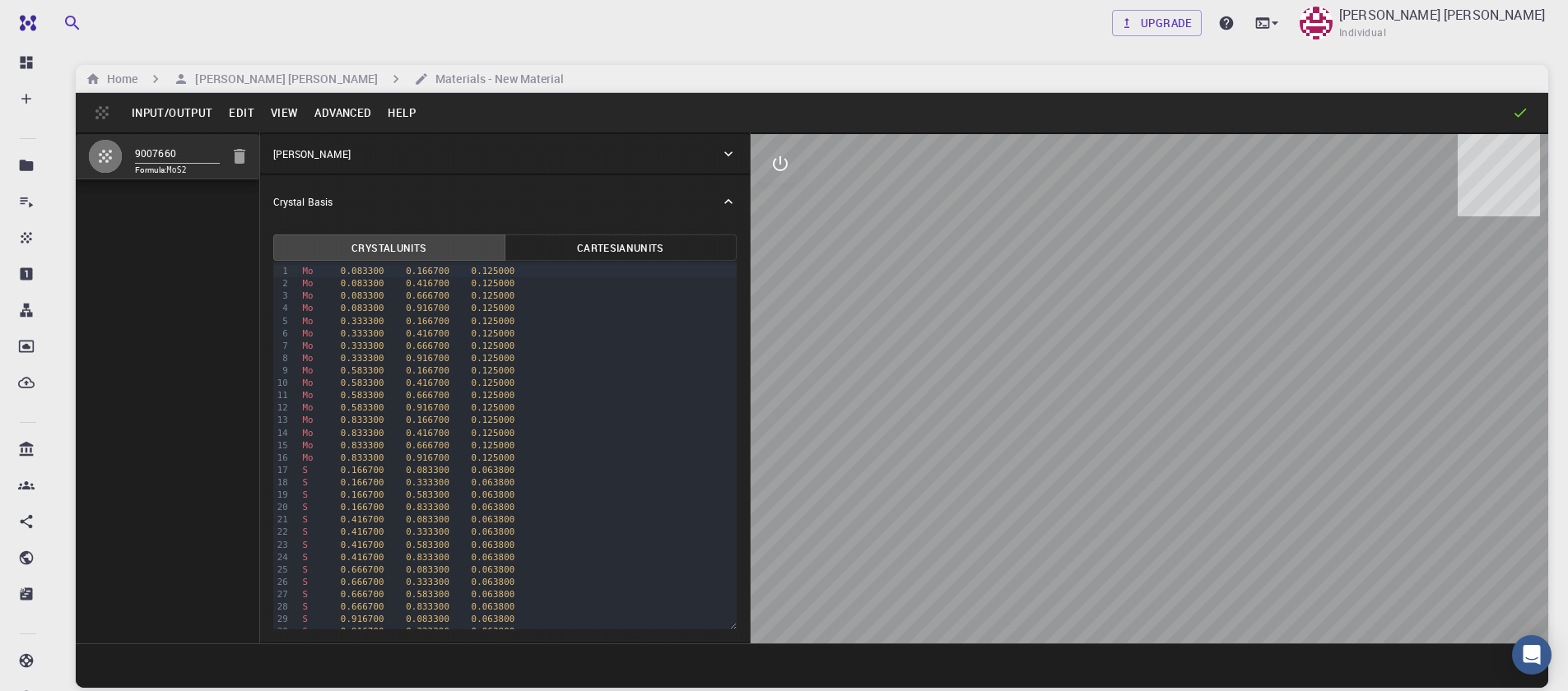
click at [176, 154] on input "9007660" at bounding box center [177, 154] width 85 height 19
click at [160, 109] on button "Input/Output" at bounding box center [171, 113] width 97 height 26
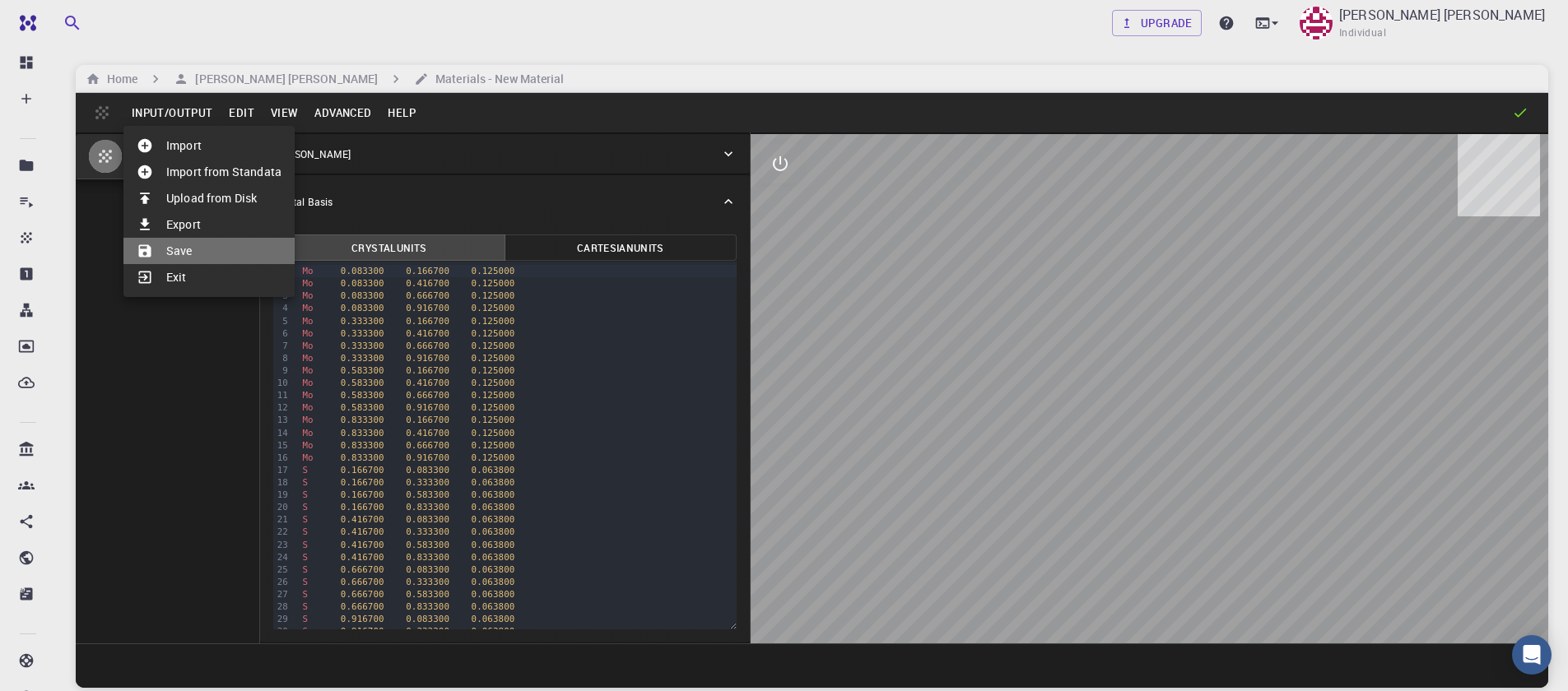
click at [183, 242] on li "Save" at bounding box center [209, 251] width 171 height 26
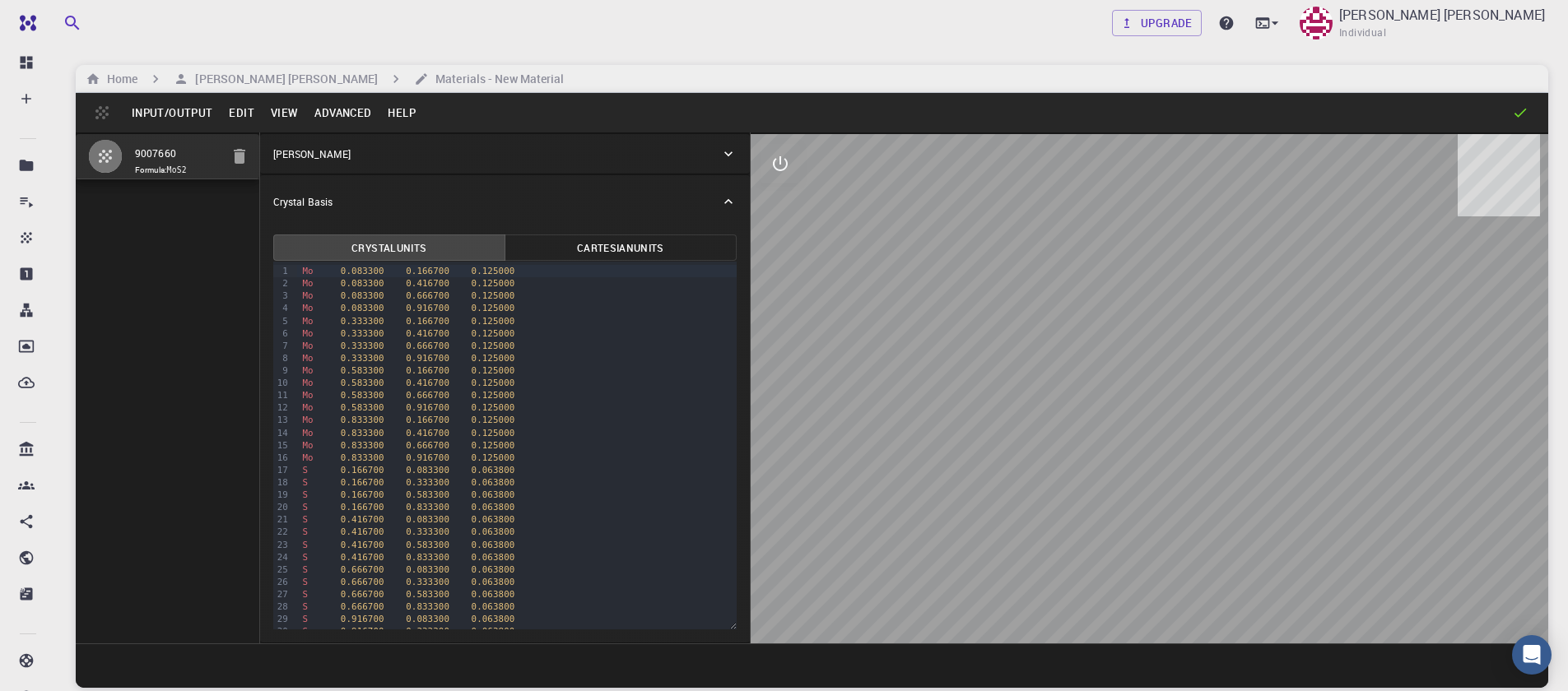
click at [161, 115] on button "Input/Output" at bounding box center [171, 113] width 97 height 26
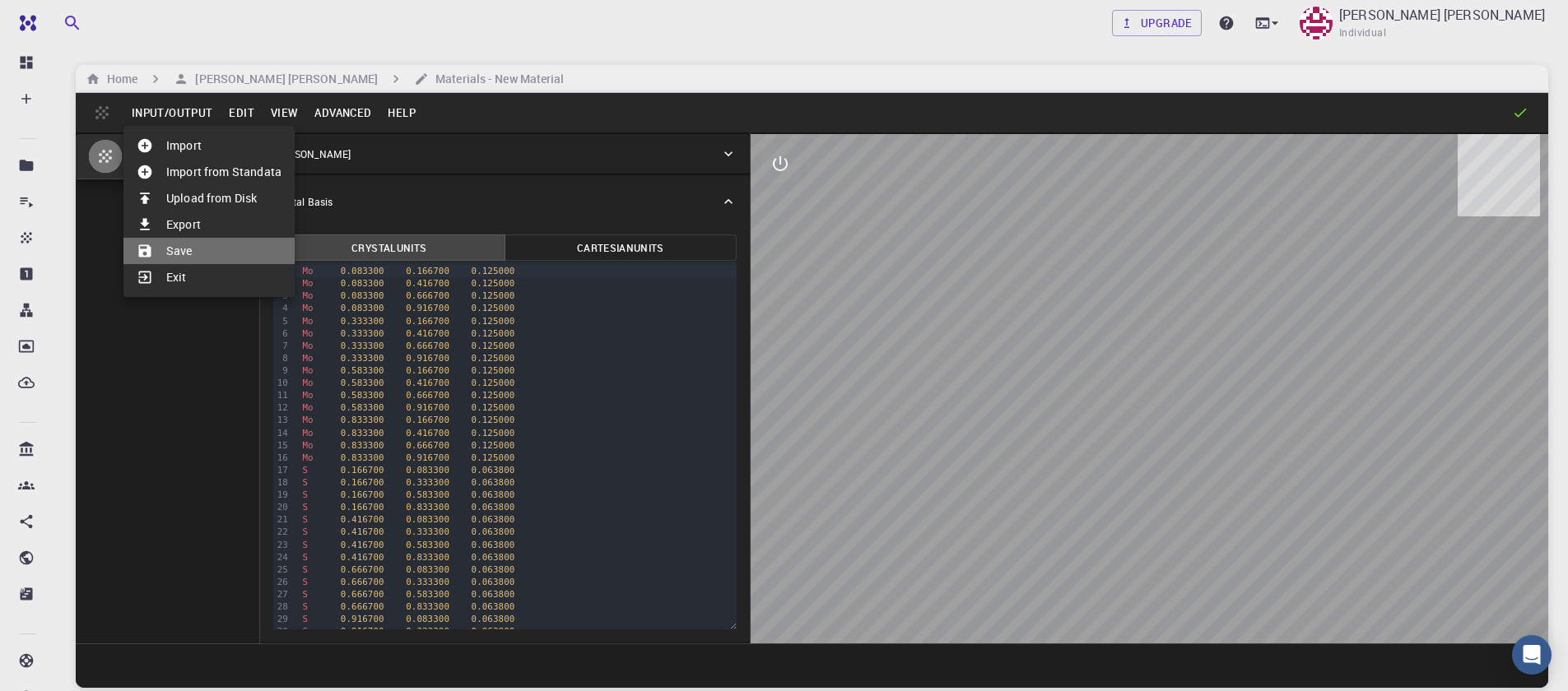
click at [196, 251] on li "Save" at bounding box center [209, 251] width 171 height 26
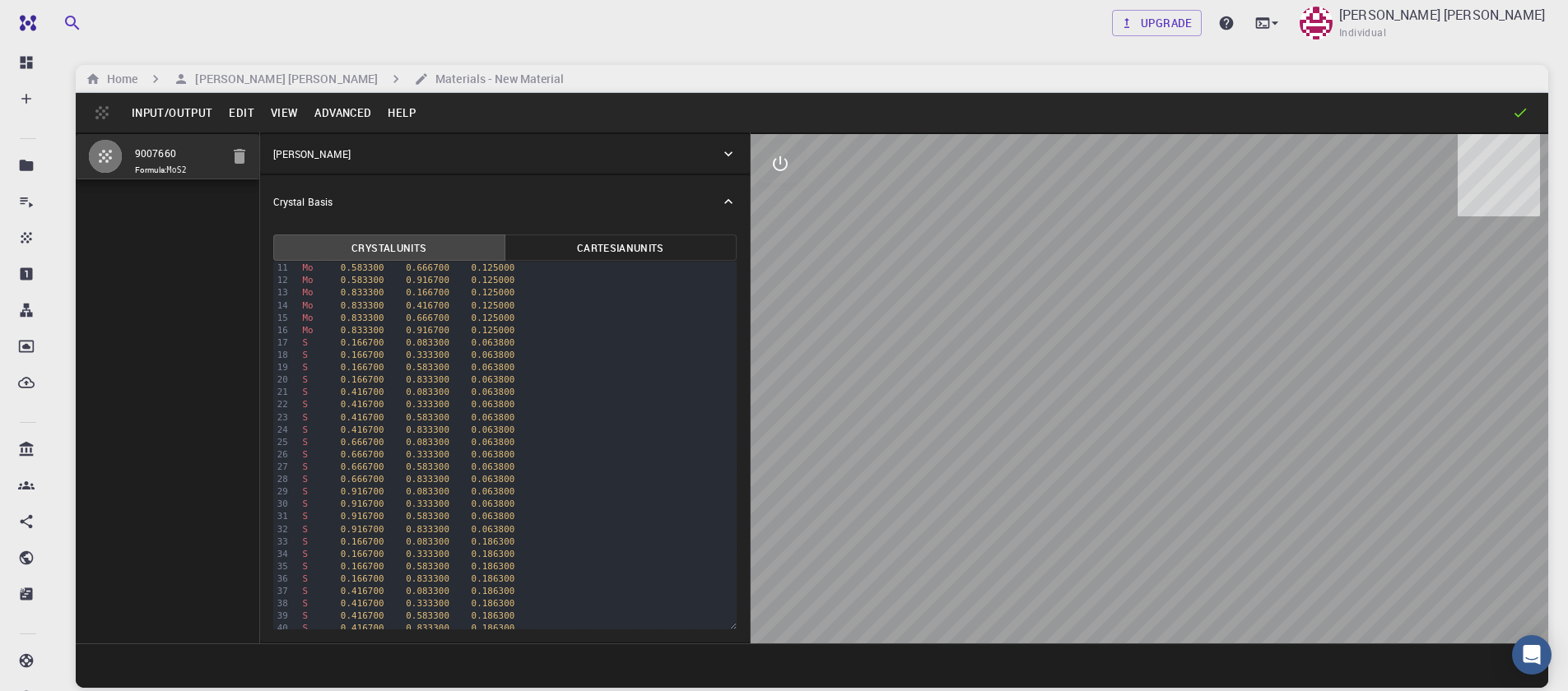
scroll to position [248, 0]
drag, startPoint x: 526, startPoint y: 612, endPoint x: 236, endPoint y: 753, distance: 322.5
click at [236, 691] on html "Free Dashboard Create New Job New Material Create Material Upload File Import f…" at bounding box center [784, 408] width 1568 height 816
click at [121, 509] on div "9007660 Formula: MoS2" at bounding box center [168, 388] width 185 height 511
click at [202, 121] on button "Input/Output" at bounding box center [171, 113] width 97 height 26
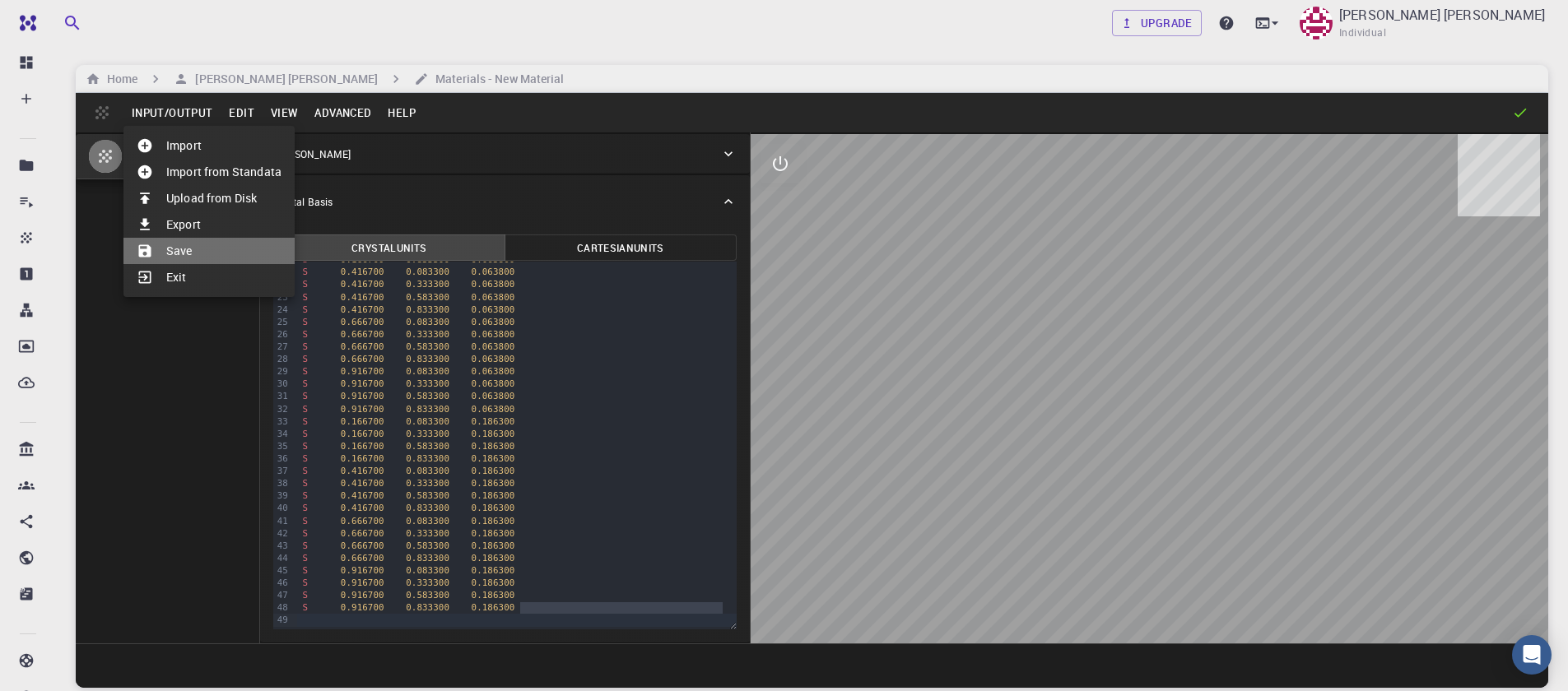
click at [182, 251] on li "Save" at bounding box center [209, 251] width 171 height 26
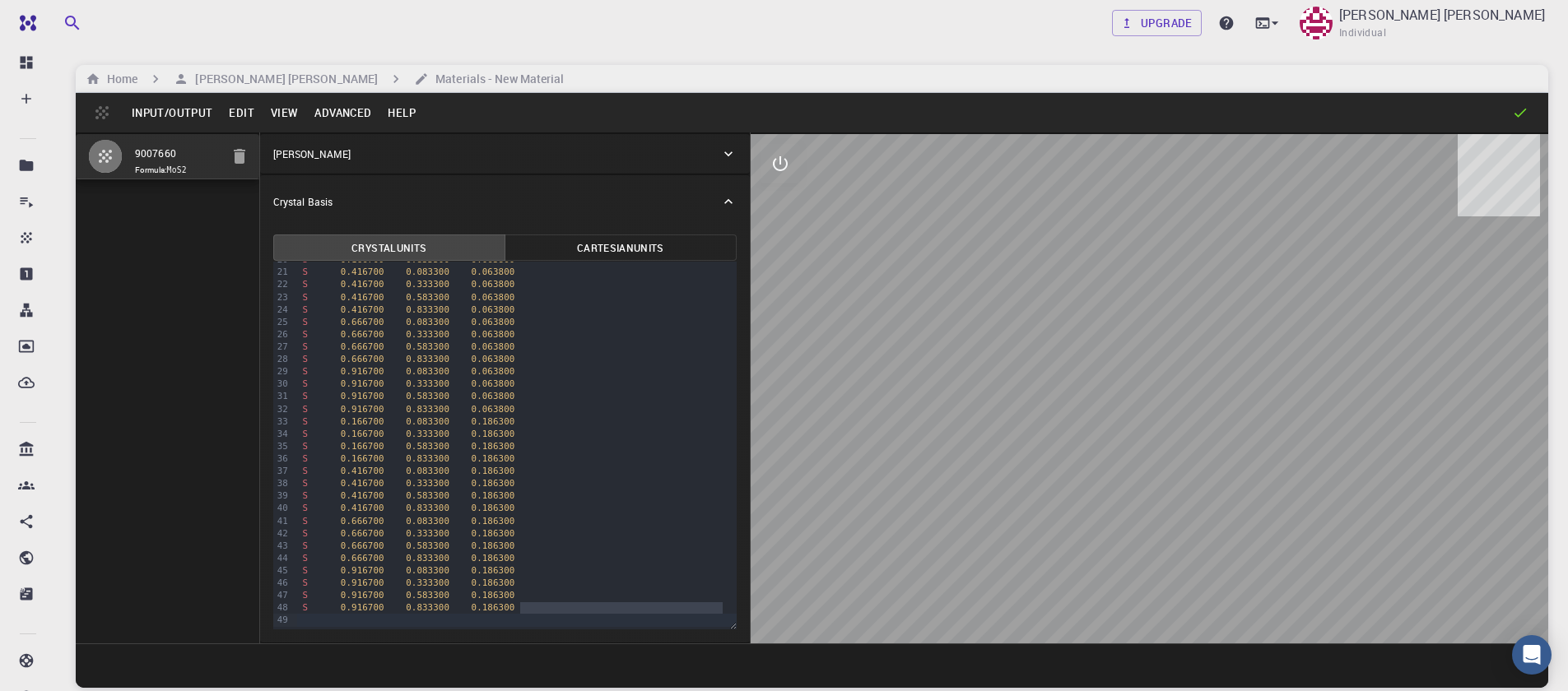
click at [161, 120] on button "Input/Output" at bounding box center [171, 113] width 97 height 26
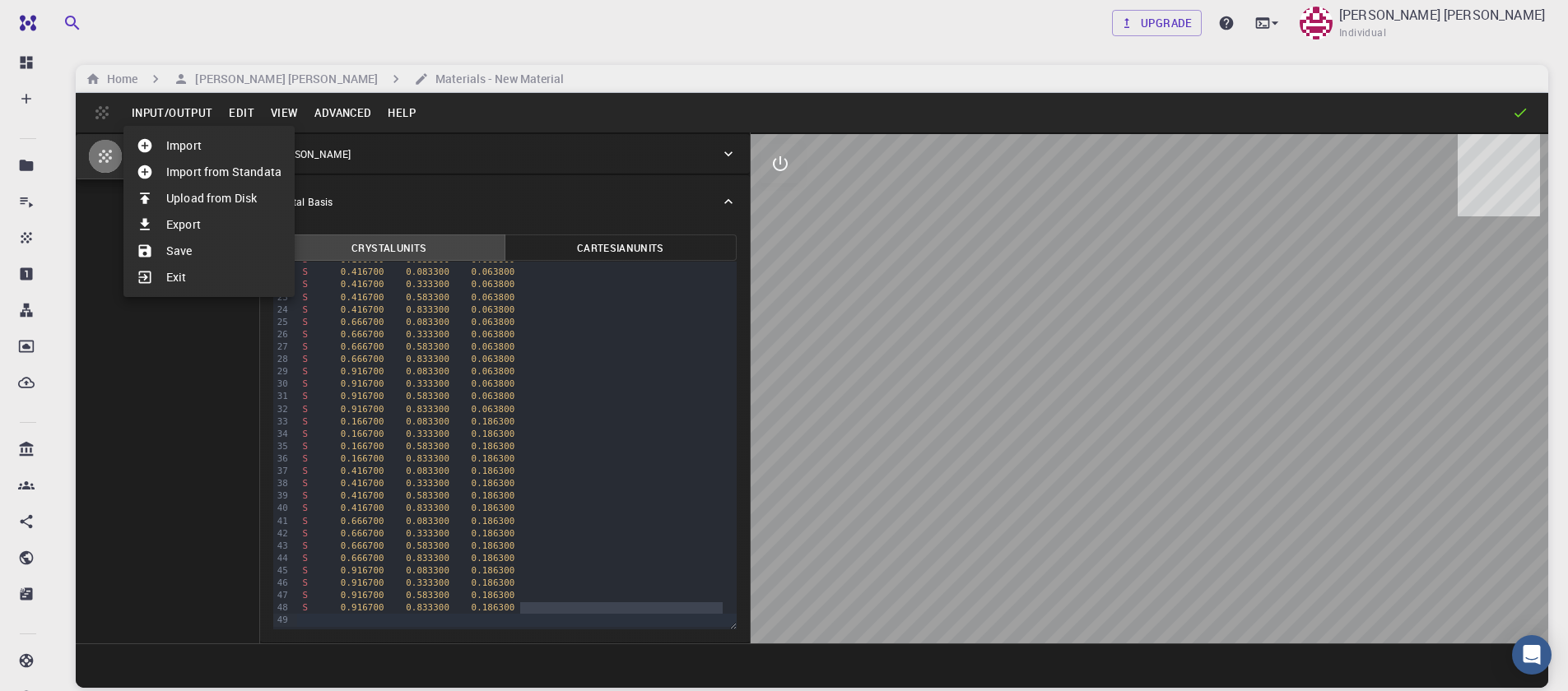
click at [192, 322] on div at bounding box center [784, 346] width 1568 height 691
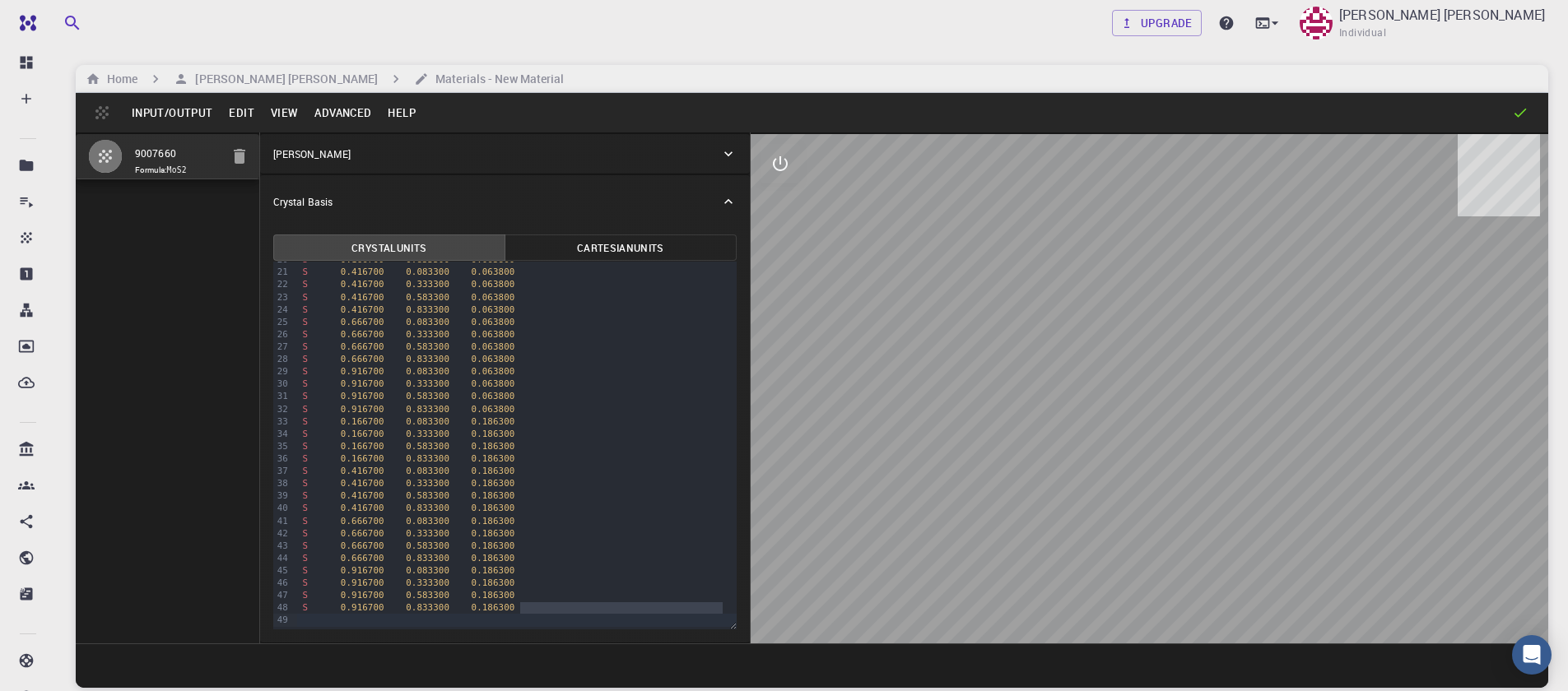
scroll to position [0, 0]
click at [610, 253] on button "Cartesian Units" at bounding box center [621, 248] width 233 height 26
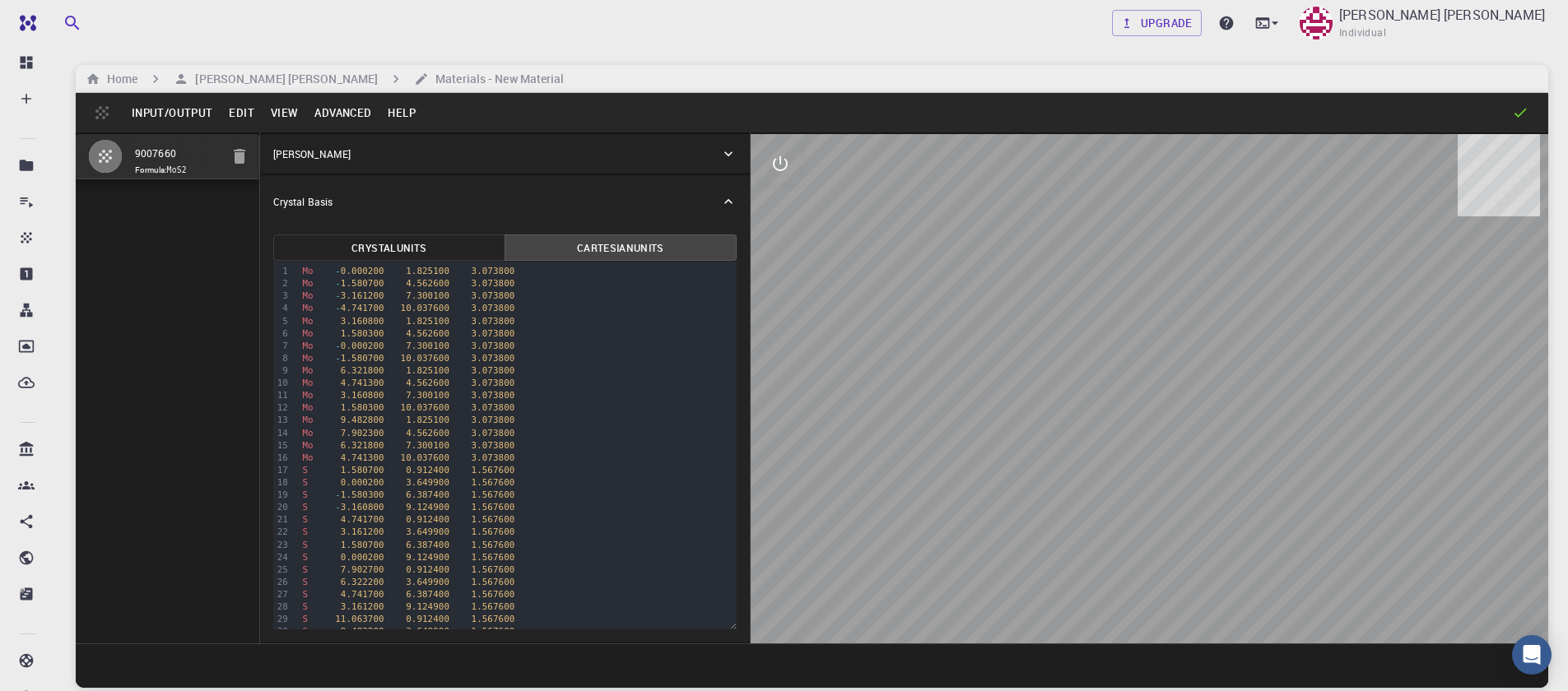
click at [437, 251] on button "Crystal Units" at bounding box center [389, 248] width 233 height 26
click at [167, 114] on button "Input/Output" at bounding box center [171, 113] width 97 height 26
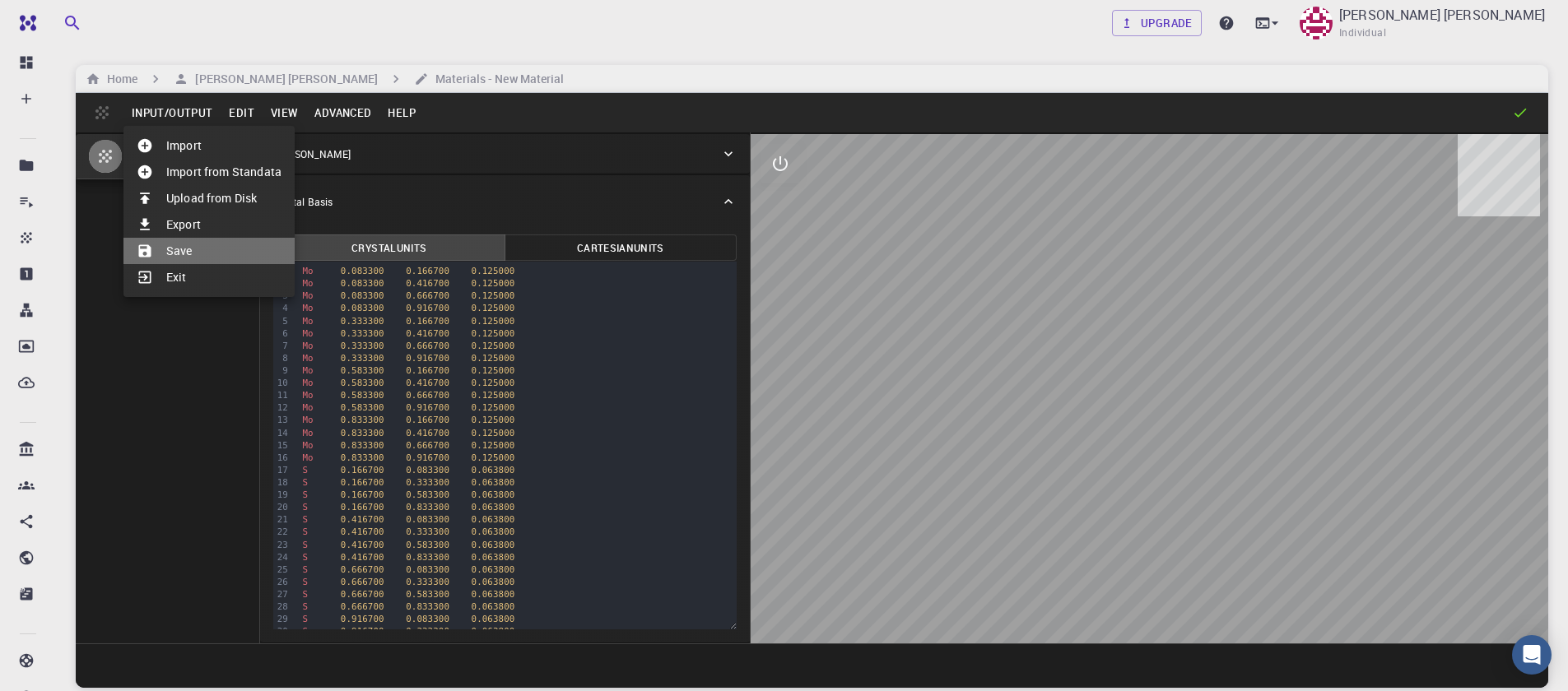
click at [201, 250] on li "Save" at bounding box center [209, 251] width 171 height 26
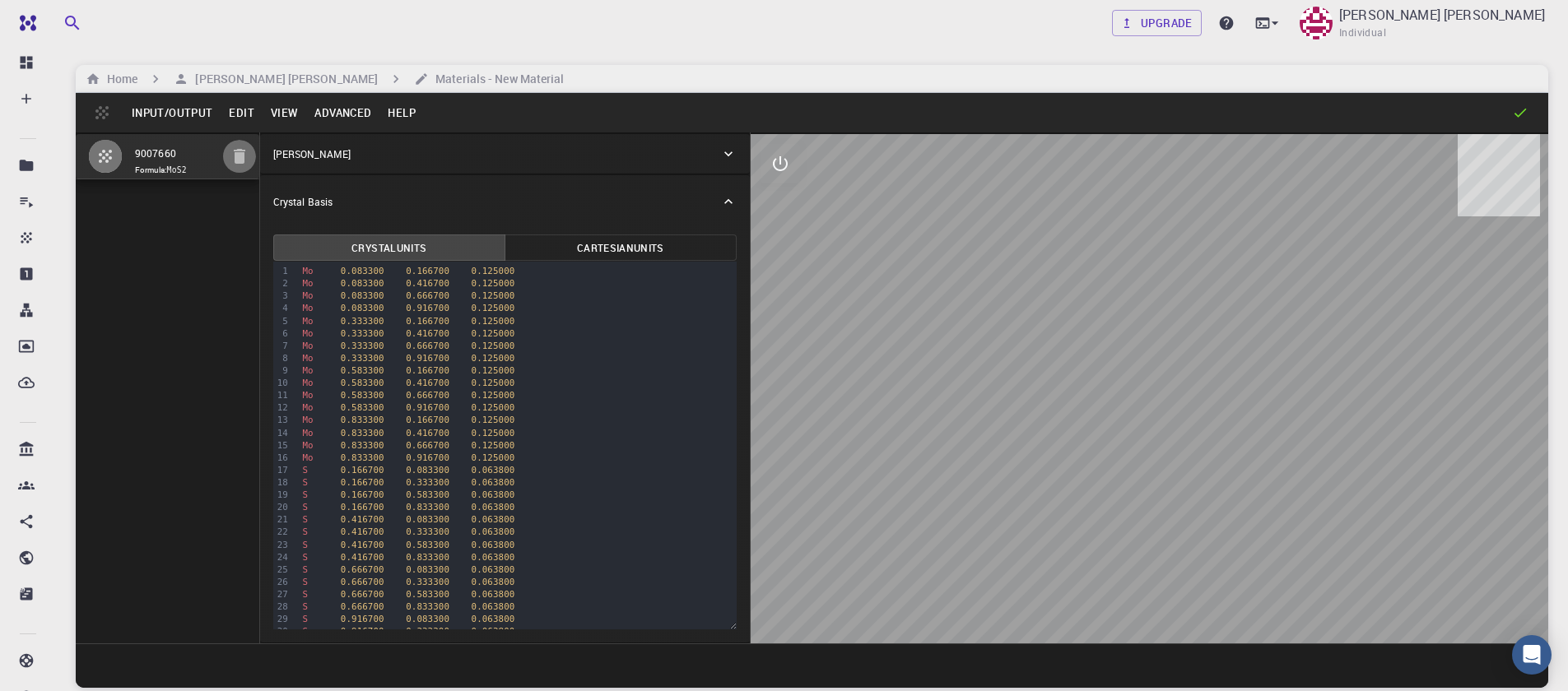
click at [235, 169] on button "button" at bounding box center [239, 156] width 33 height 33
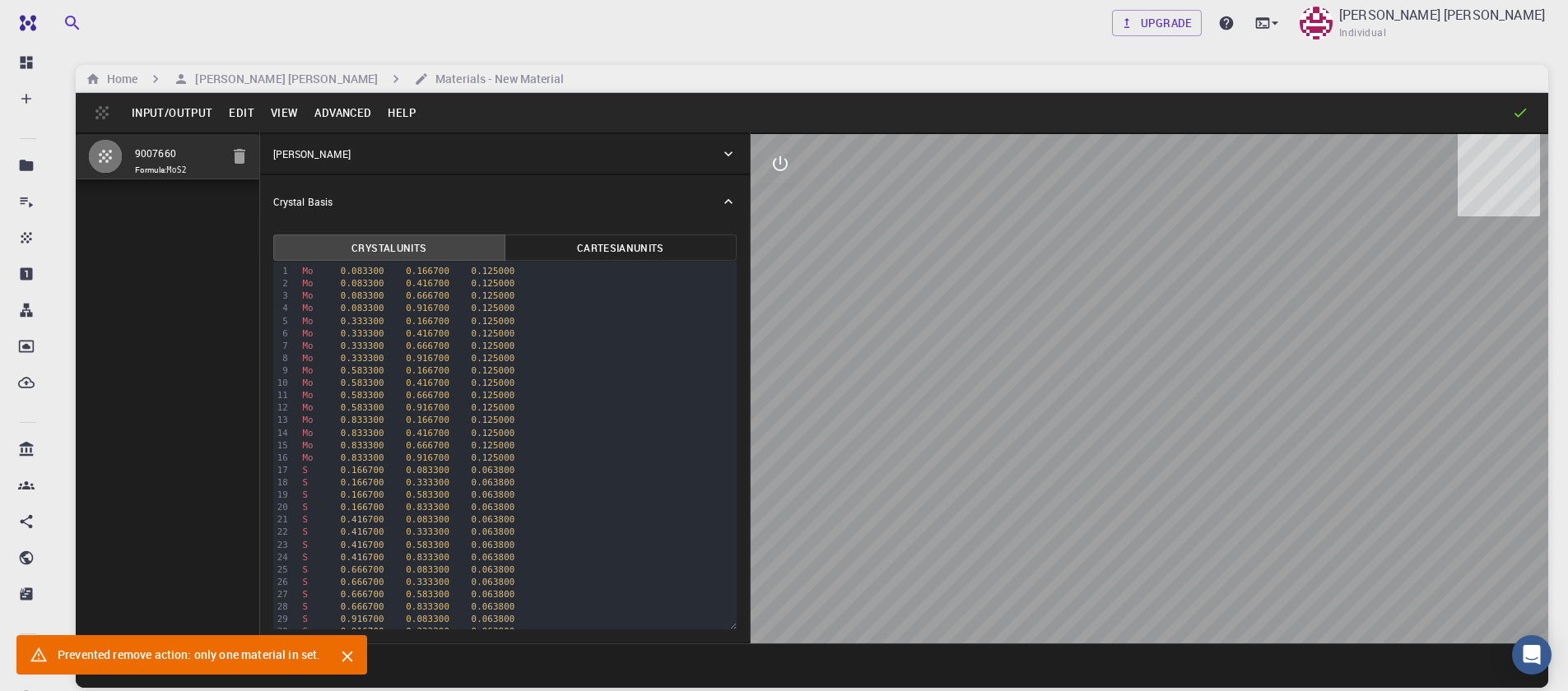
click at [345, 654] on icon "Close" at bounding box center [347, 656] width 18 height 18
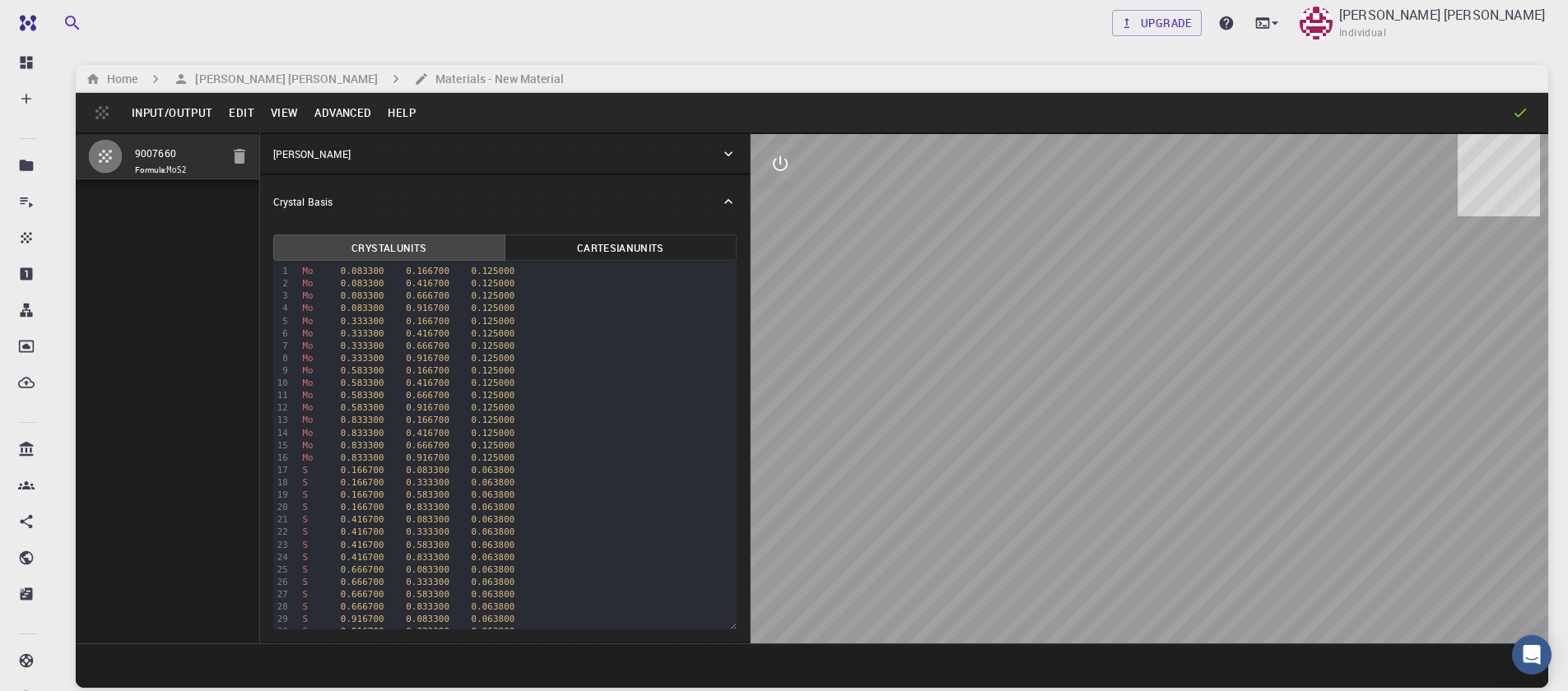
click at [159, 106] on button "Input/Output" at bounding box center [171, 113] width 97 height 26
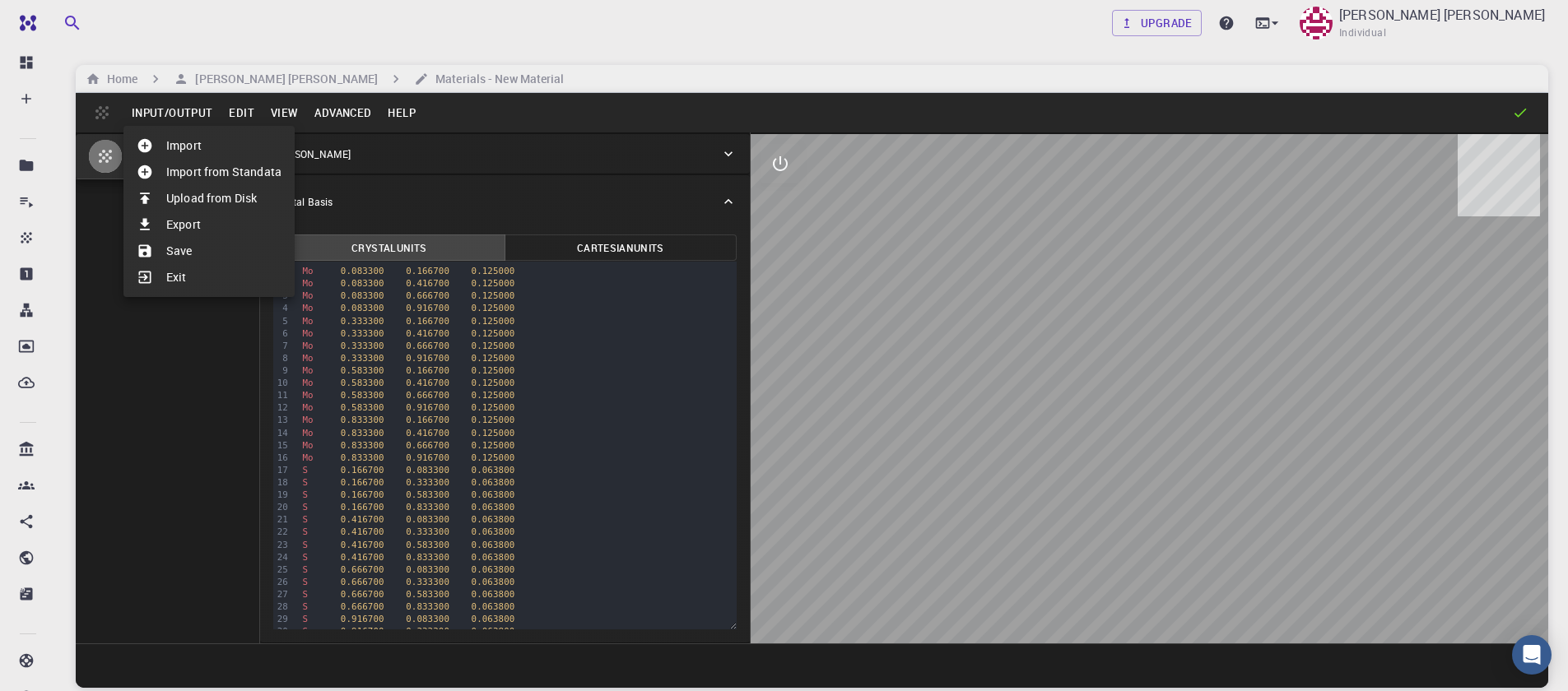
click at [191, 144] on li "Import" at bounding box center [209, 146] width 171 height 26
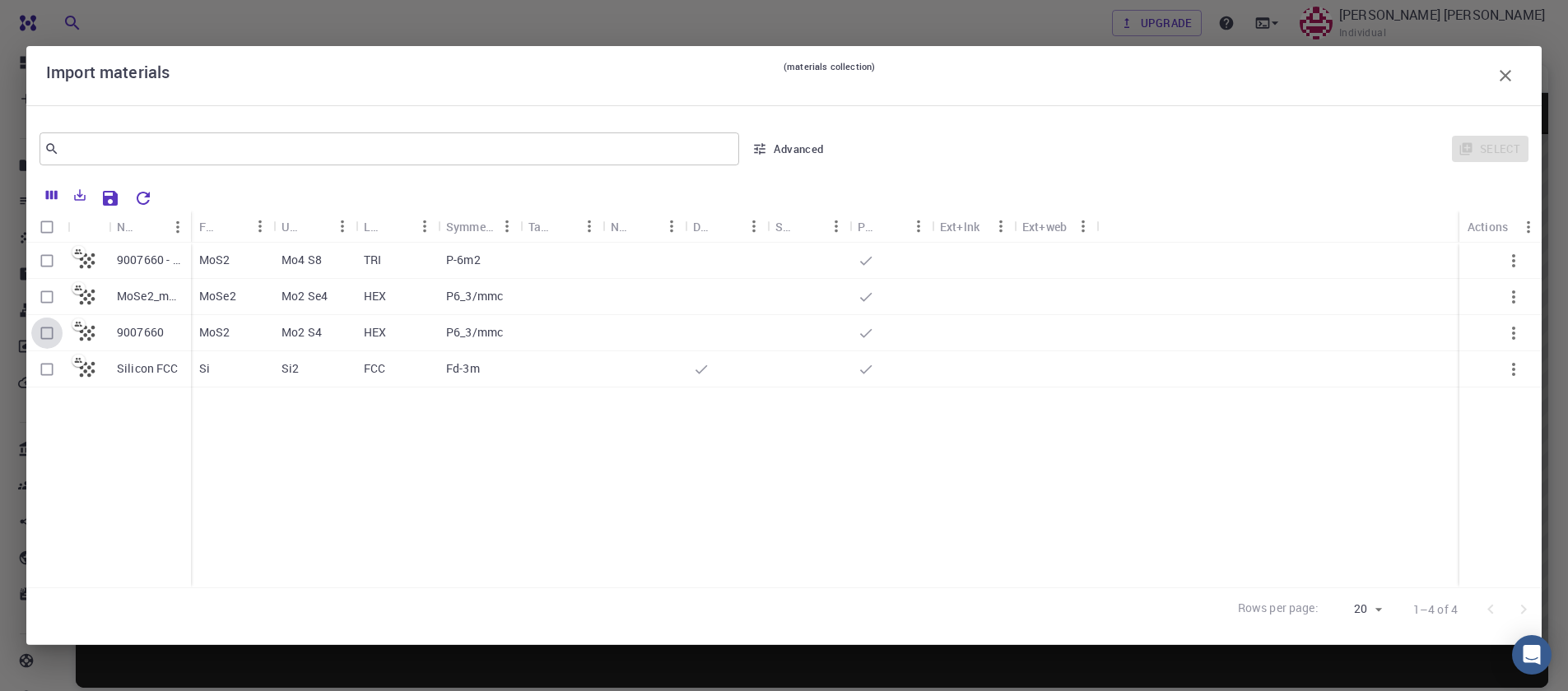
click at [46, 332] on input "Select row" at bounding box center [46, 332] width 31 height 31
checkbox input "true"
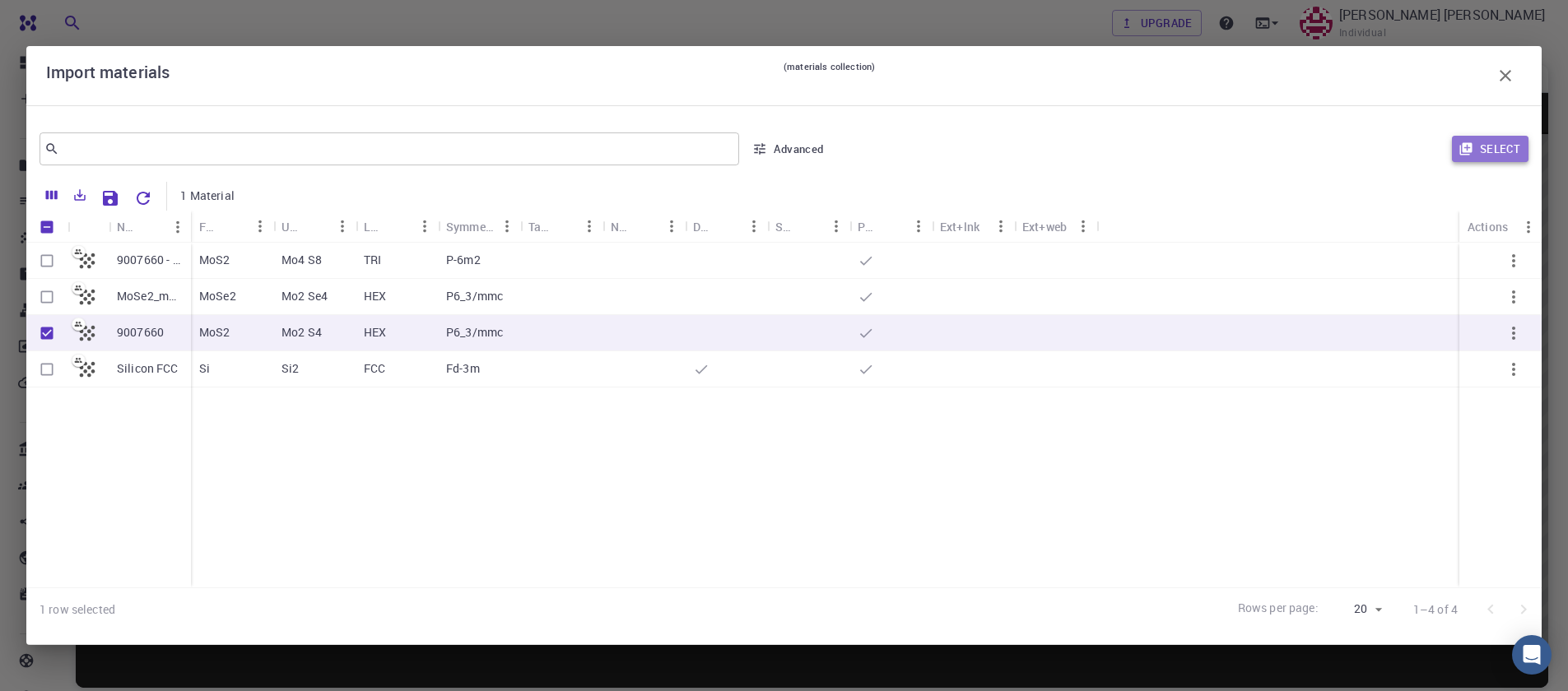
click at [1476, 150] on button "Select" at bounding box center [1490, 149] width 76 height 26
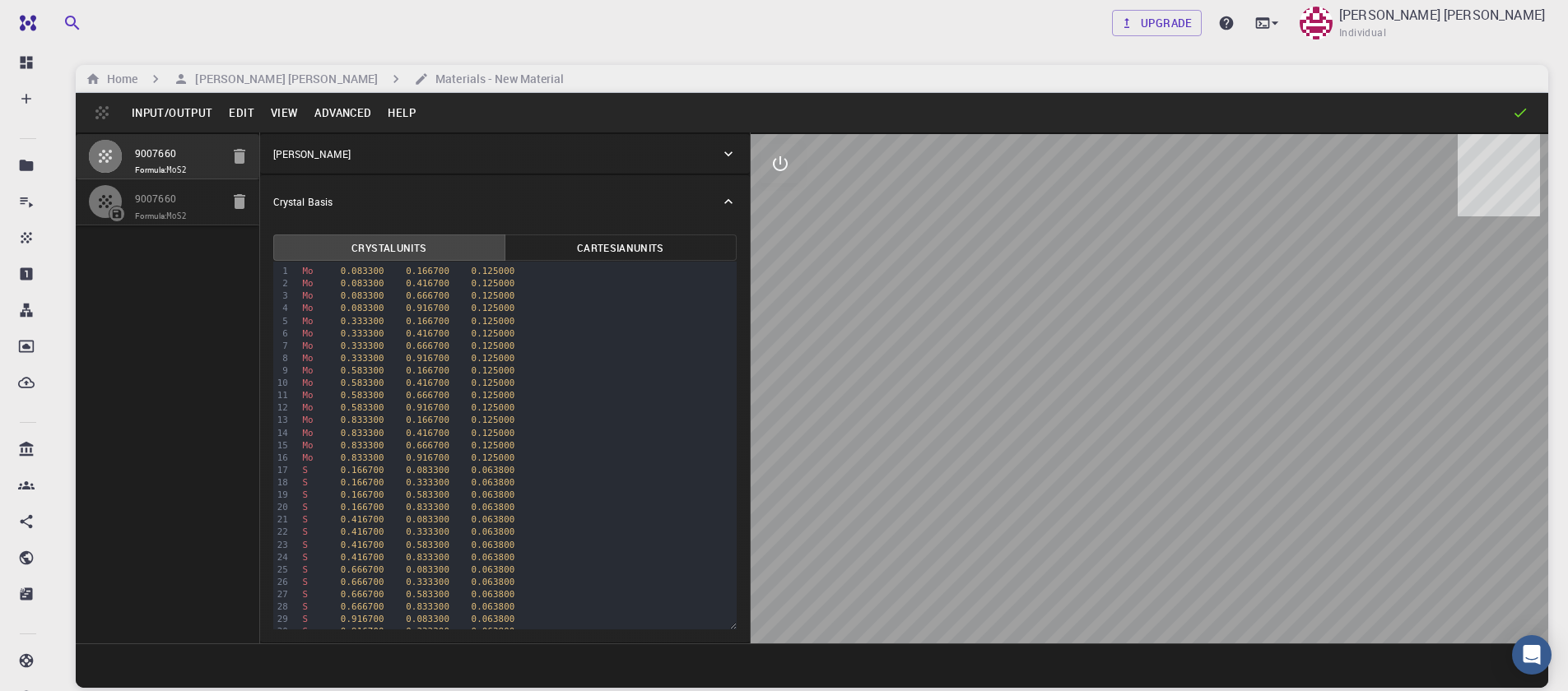
click at [240, 157] on icon "button" at bounding box center [239, 156] width 11 height 15
type input "HEX"
type input "3.161"
type input "12.295"
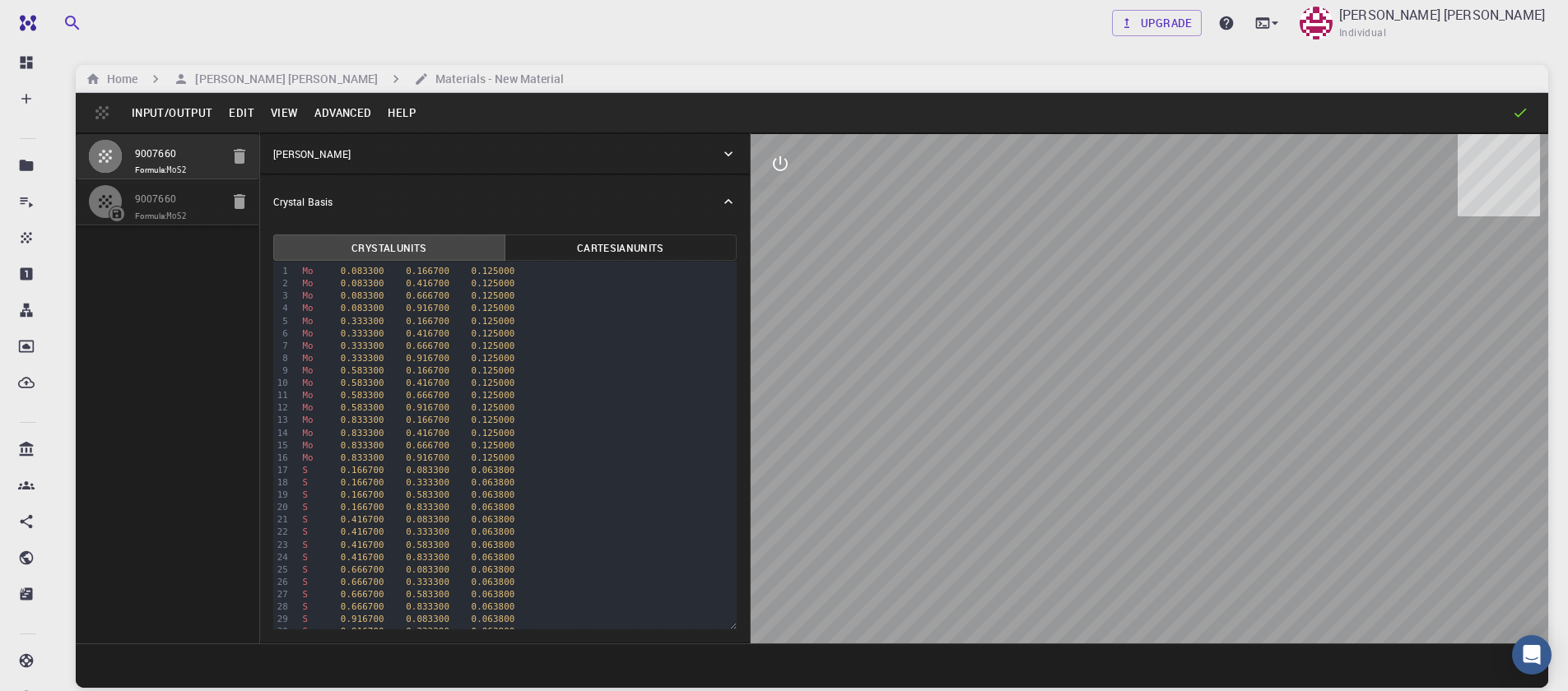
type input "119.99999999999999"
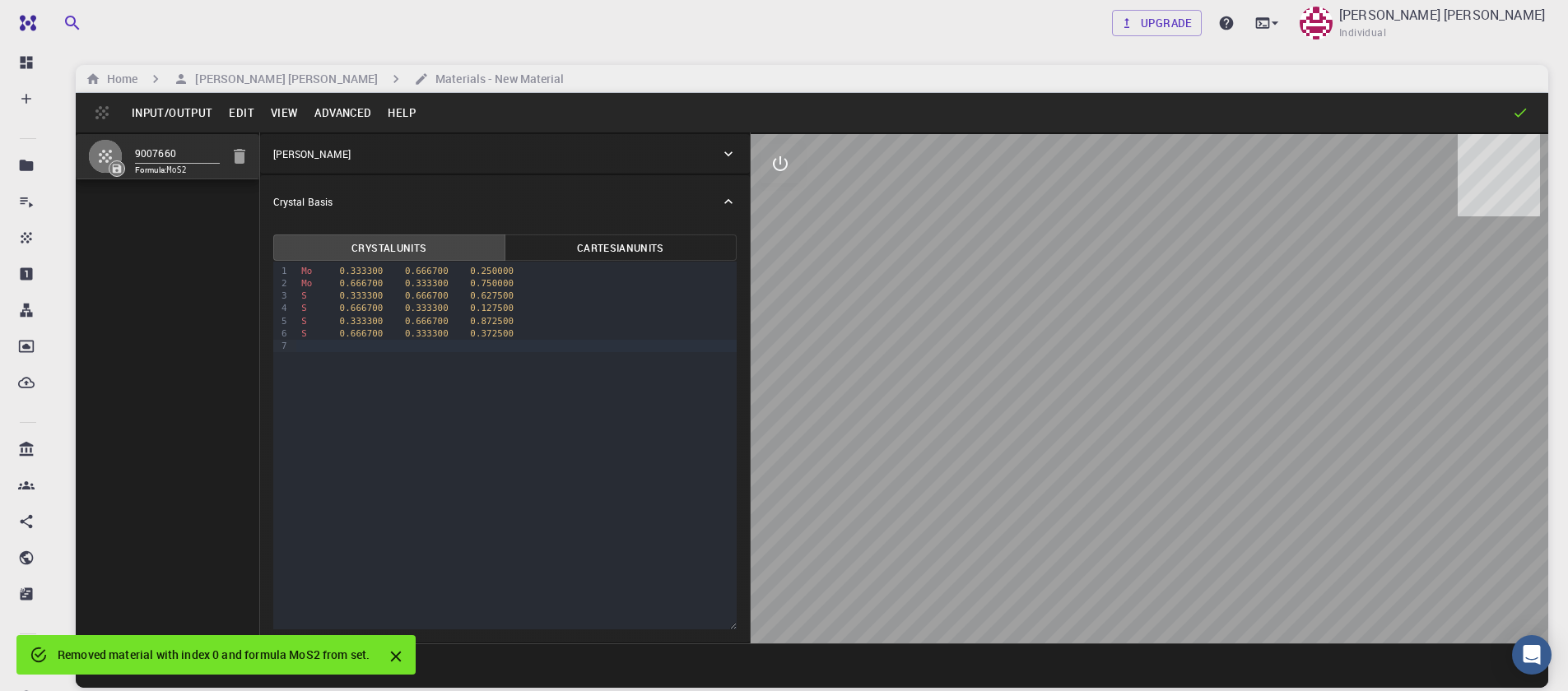
click at [650, 333] on div "S 0.666700 0.333300 0.372500" at bounding box center [517, 333] width 441 height 12
drag, startPoint x: 520, startPoint y: 287, endPoint x: 280, endPoint y: 274, distance: 240.4
click at [280, 279] on div "9 1 2 3 4 5 6 7 › Mo 0.333300 0.666700 0.250000 Mo 0.666700 0.333300 0.750000 S…" at bounding box center [505, 445] width 463 height 368
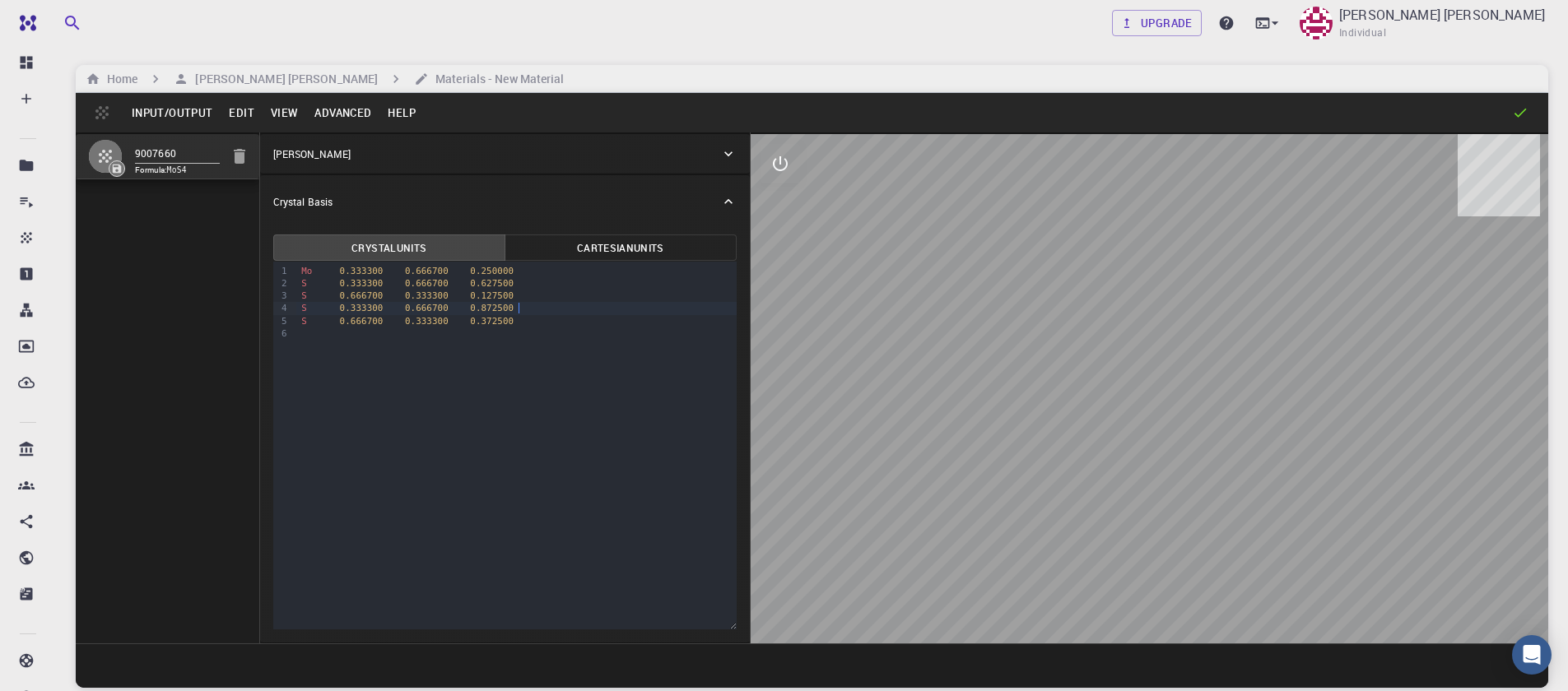
click at [532, 303] on div "S 0.333300 0.666700 0.872500" at bounding box center [517, 308] width 441 height 12
drag, startPoint x: 515, startPoint y: 311, endPoint x: 278, endPoint y: 314, distance: 237.0
click at [278, 314] on div "9 1 2 3 4 5 6 › Mo 0.333300 0.666700 0.250000 S 0.333300 0.666700 0.627500 S 0.…" at bounding box center [505, 445] width 463 height 368
drag, startPoint x: 524, startPoint y: 286, endPoint x: 447, endPoint y: 284, distance: 77.0
click at [471, 284] on div "S 0.333300 0.666700 0.627500" at bounding box center [517, 283] width 441 height 12
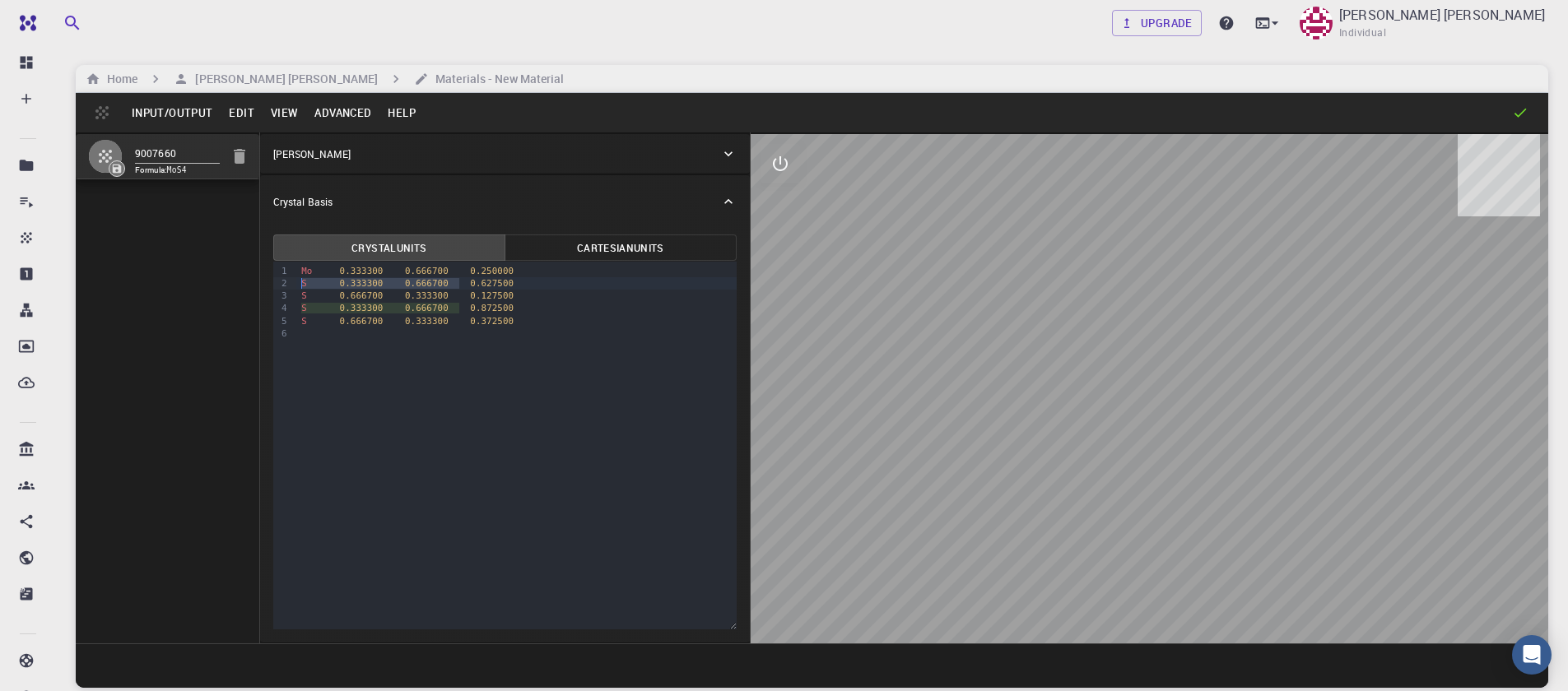
drag, startPoint x: 447, startPoint y: 284, endPoint x: 291, endPoint y: 284, distance: 156.0
click at [291, 284] on div "9 1 2 3 4 5 6 › Mo 0.333300 0.666700 0.250000 S 0.333300 0.666700 0.627500 S 0.…" at bounding box center [505, 445] width 463 height 368
click at [452, 279] on div "S 0.333300 0.666700 0.627500" at bounding box center [517, 283] width 441 height 12
drag, startPoint x: 523, startPoint y: 285, endPoint x: 293, endPoint y: 282, distance: 230.0
click at [293, 282] on div "9 1 2 3 4 5 6 › Mo 0.333300 0.666700 0.250000 S 0.333300 0.666700 0.627500 S 0.…" at bounding box center [505, 445] width 463 height 368
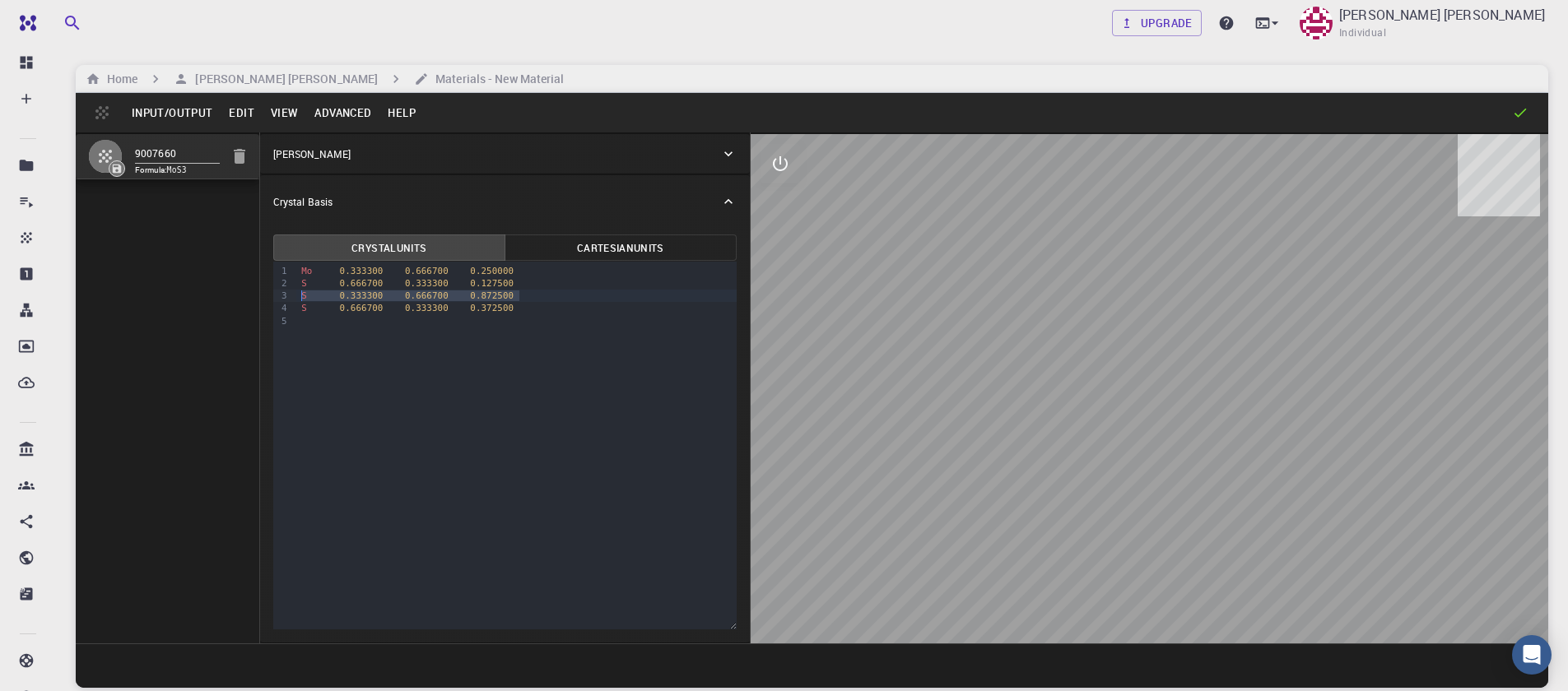
drag, startPoint x: 518, startPoint y: 297, endPoint x: 300, endPoint y: 297, distance: 218.0
click at [300, 297] on div "S 0.333300 0.666700 0.872500" at bounding box center [517, 296] width 441 height 12
click at [319, 118] on button "Advanced" at bounding box center [343, 113] width 73 height 26
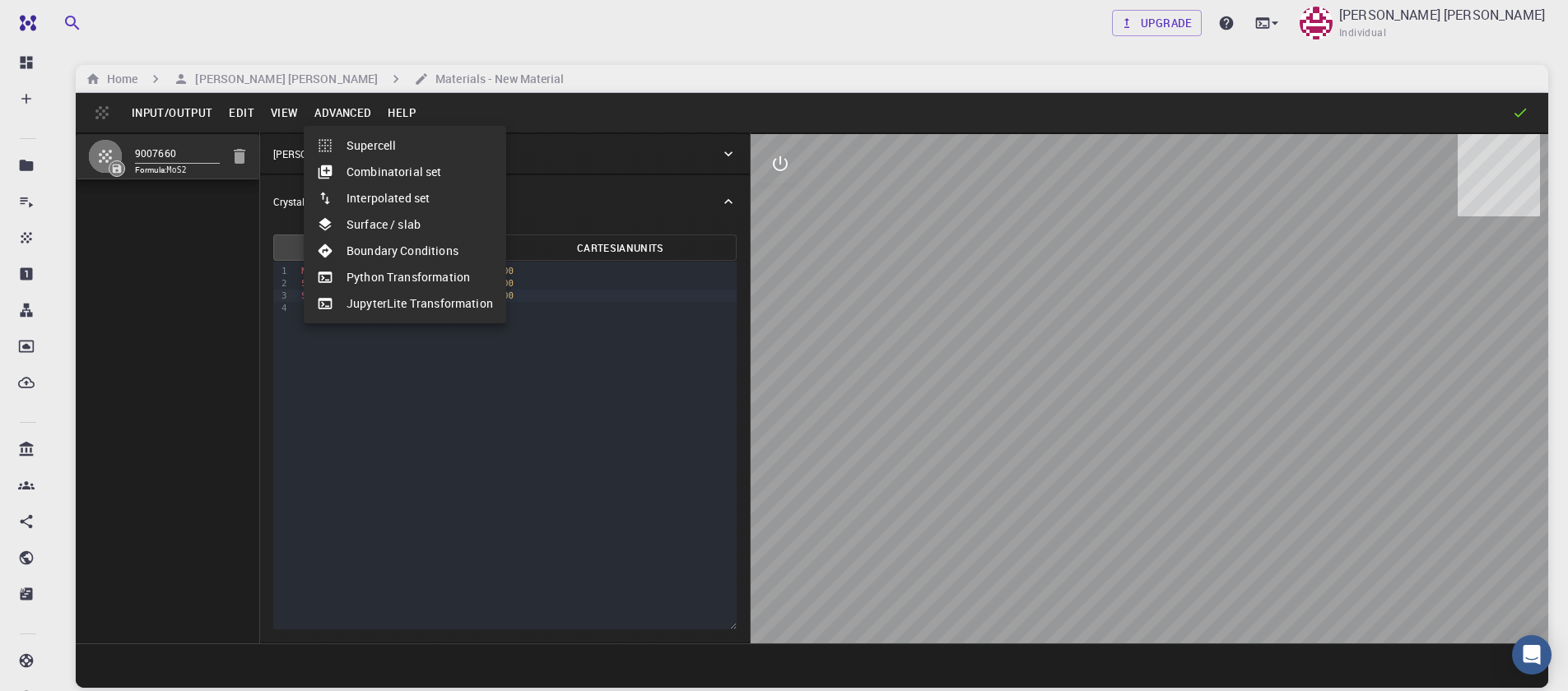
click at [375, 229] on li "Surface / slab" at bounding box center [405, 225] width 202 height 26
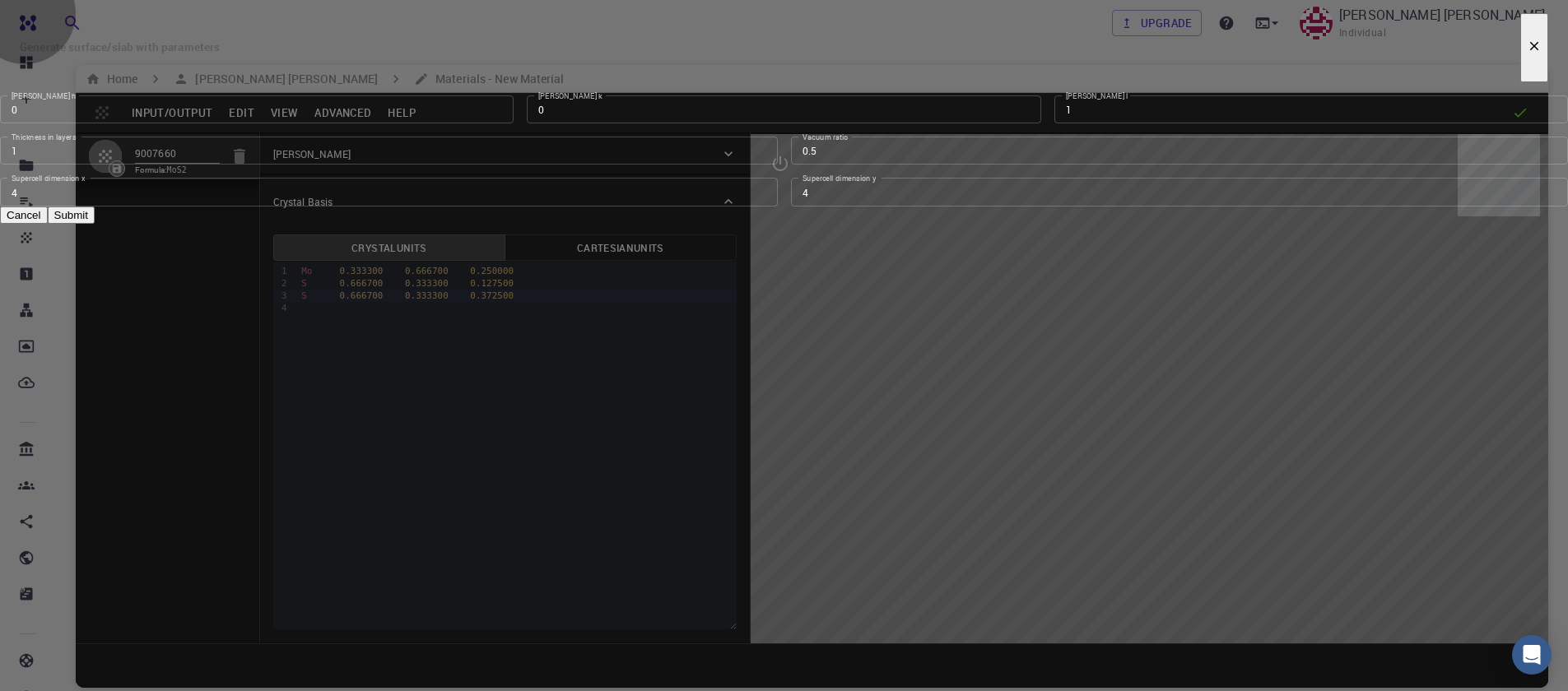
click at [95, 224] on button "Submit" at bounding box center [72, 215] width 47 height 17
type input "TRI"
type input "12.644"
type input "12.643978171445884"
type input "24.59"
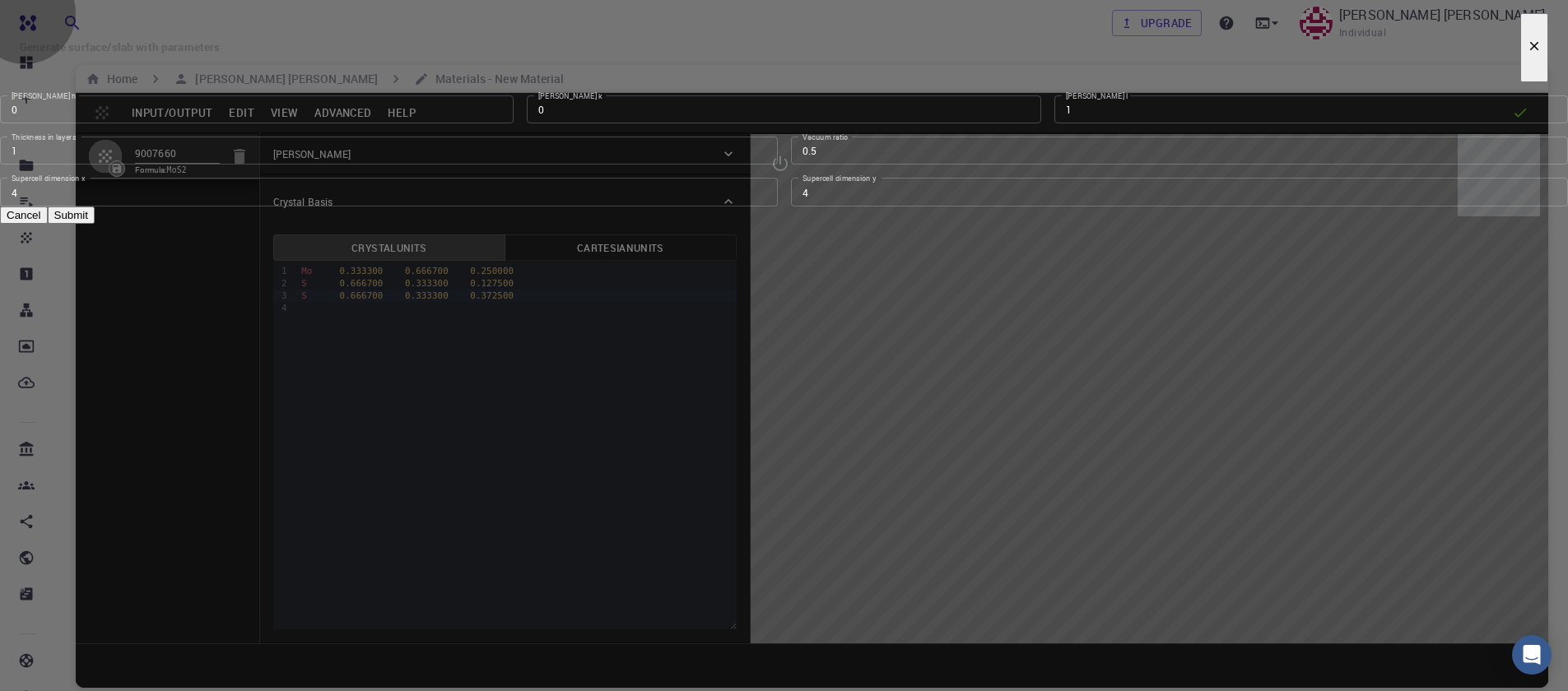
type input "120.0000571088431"
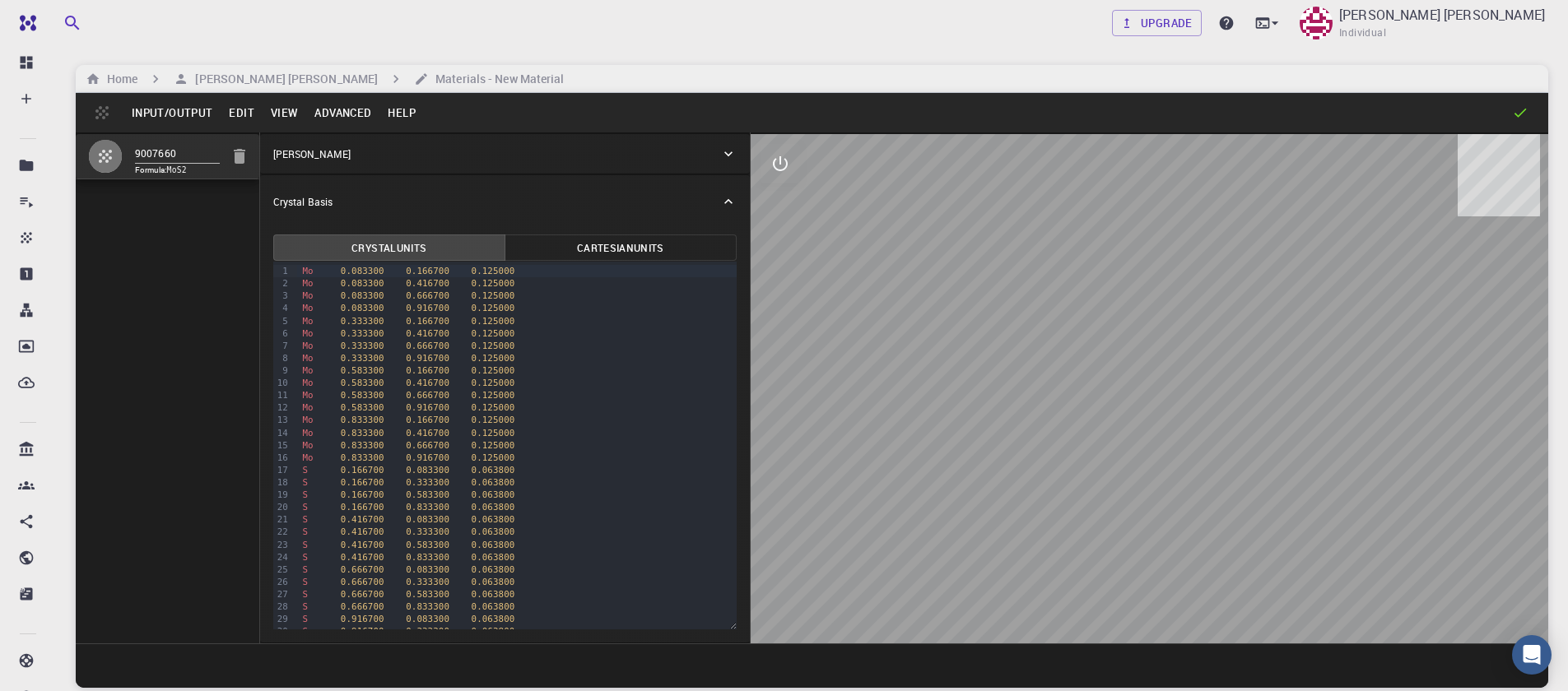
click at [177, 115] on button "Input/Output" at bounding box center [171, 113] width 97 height 26
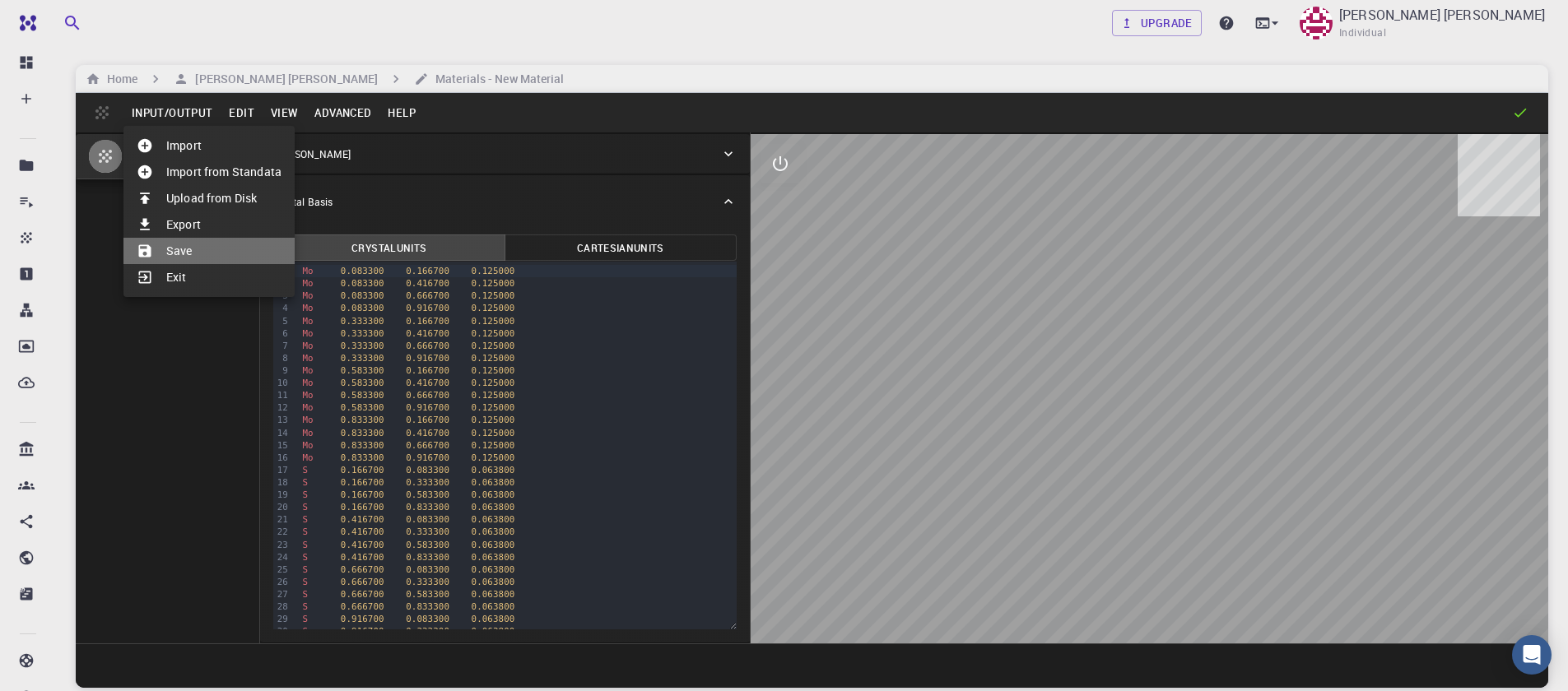
drag, startPoint x: 177, startPoint y: 252, endPoint x: 166, endPoint y: 247, distance: 12.1
click at [176, 252] on li "Save" at bounding box center [209, 251] width 171 height 26
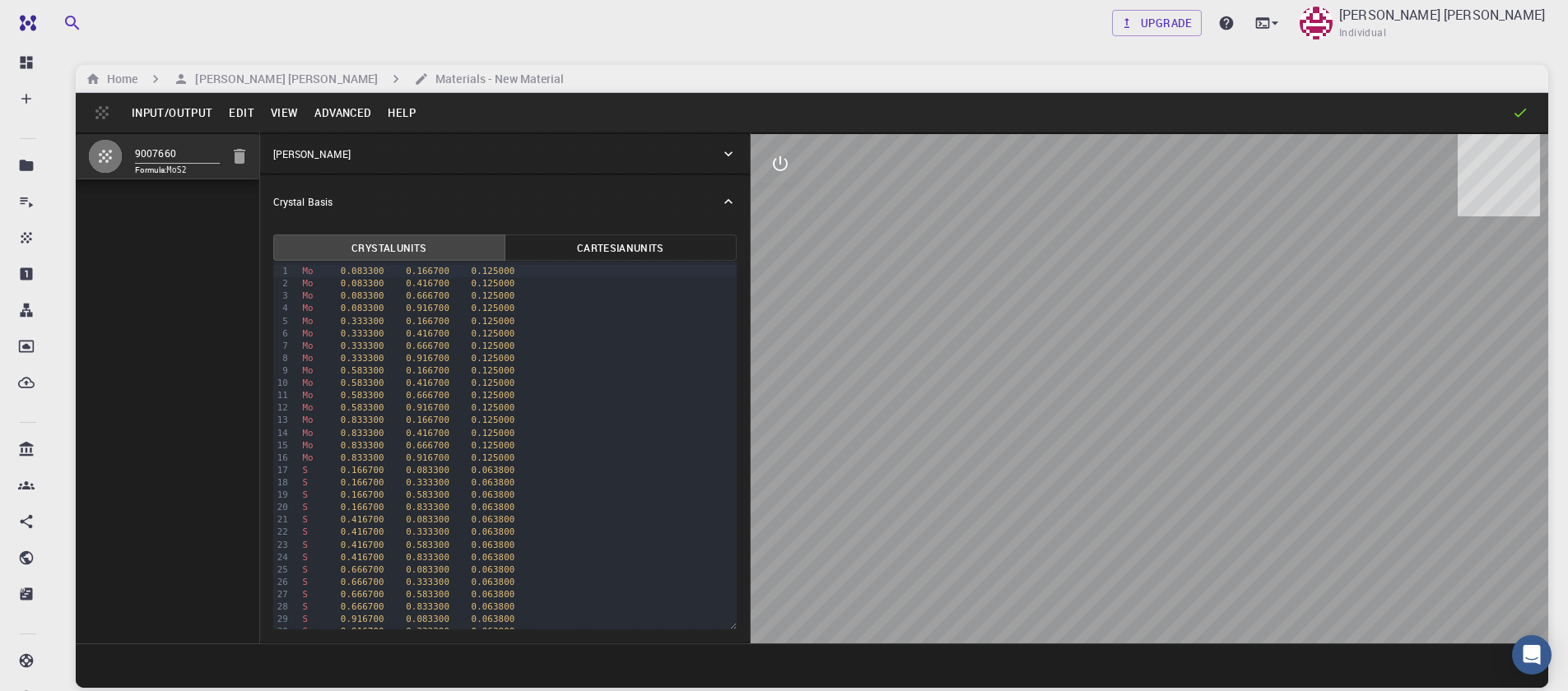
click at [196, 121] on button "Input/Output" at bounding box center [171, 113] width 97 height 26
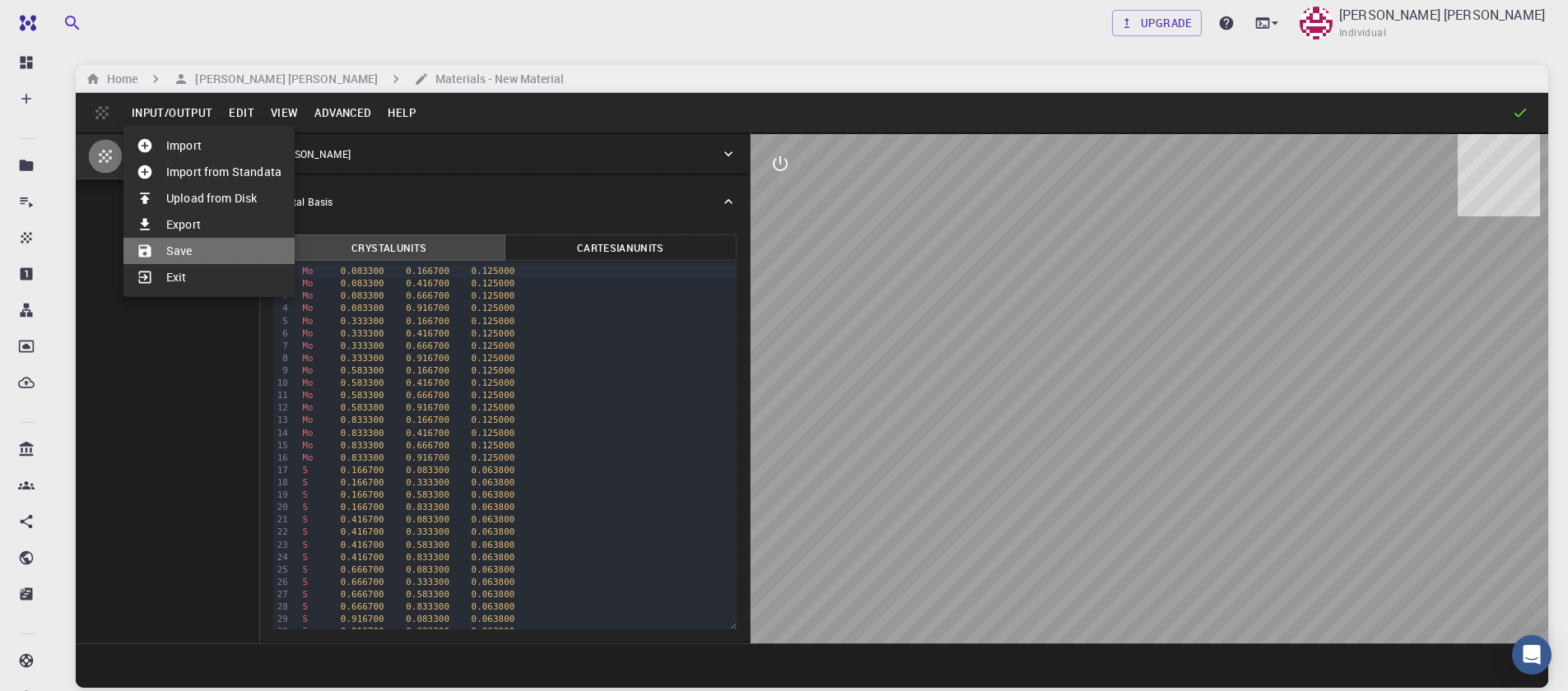
click at [215, 248] on li "Save" at bounding box center [209, 251] width 171 height 26
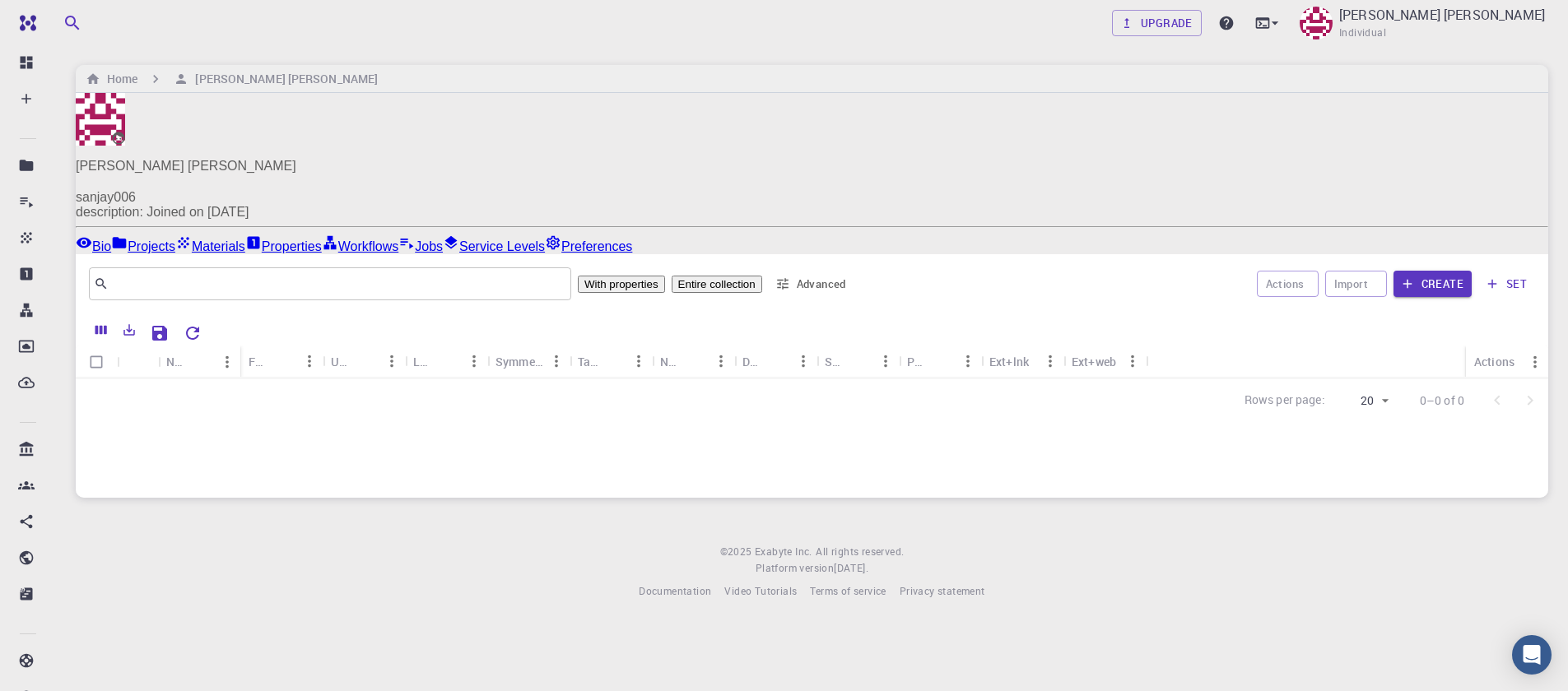
scroll to position [65, 0]
click at [502, 442] on div at bounding box center [812, 500] width 1473 height 245
click at [175, 234] on link "Projects" at bounding box center [143, 244] width 64 height 20
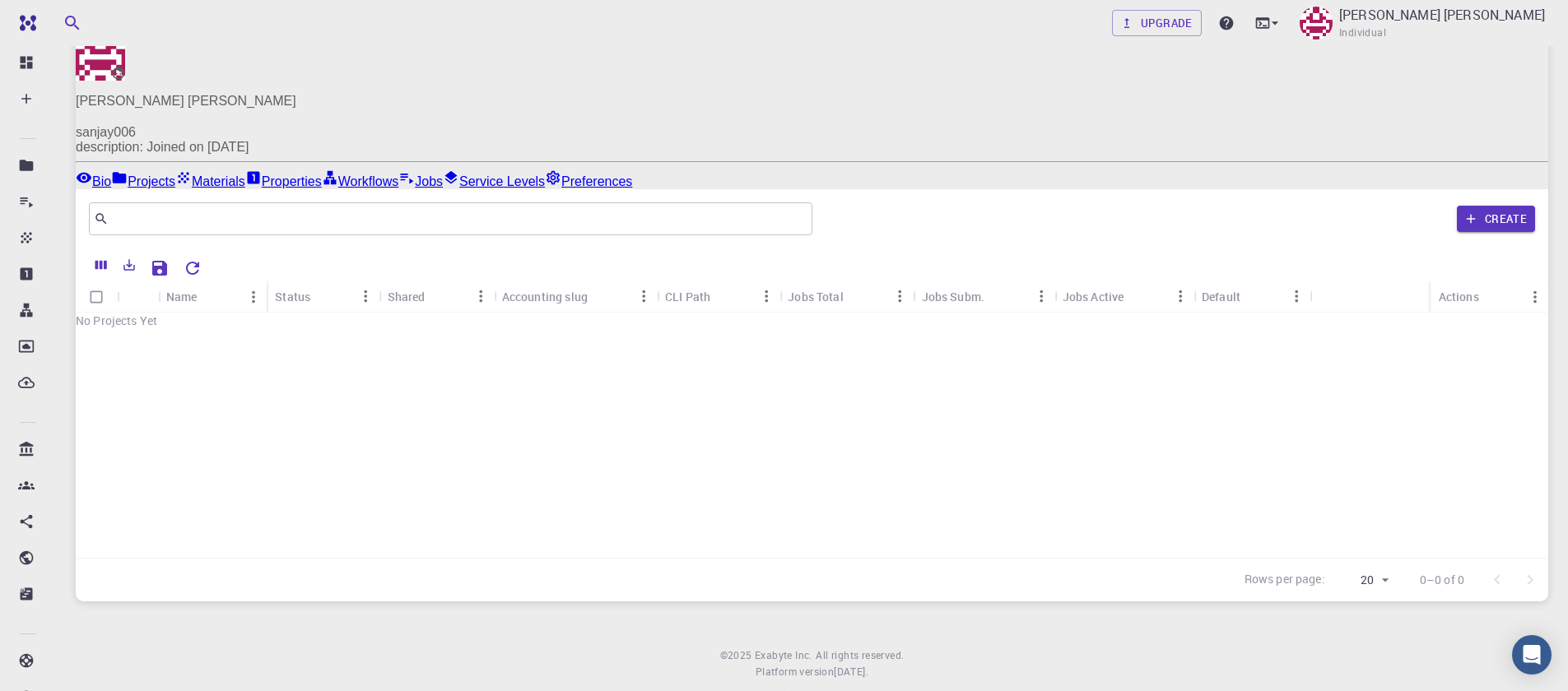
click at [246, 169] on link "Materials" at bounding box center [210, 179] width 70 height 20
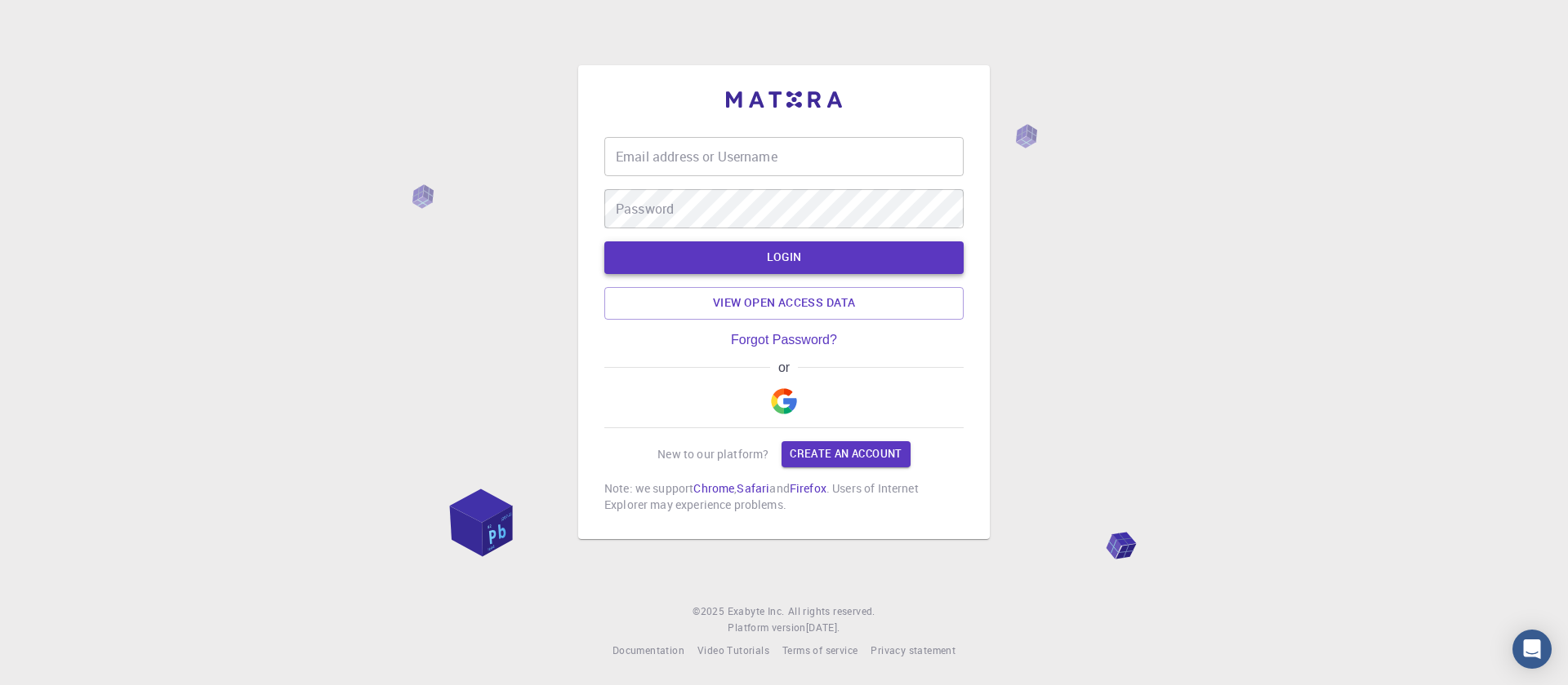
type input "[EMAIL_ADDRESS][DOMAIN_NAME]"
click at [873, 271] on button "LOGIN" at bounding box center [784, 258] width 360 height 33
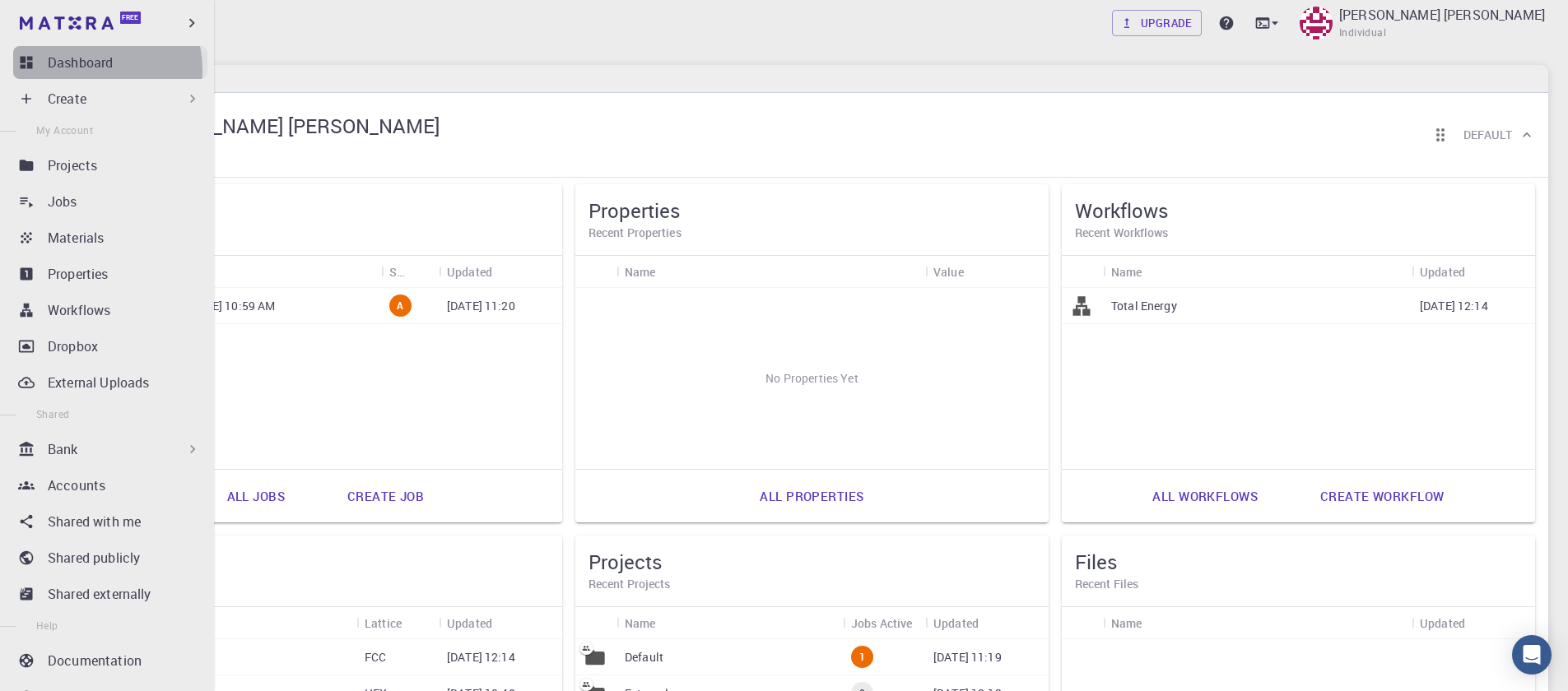
click at [82, 70] on p "Dashboard" at bounding box center [80, 62] width 65 height 20
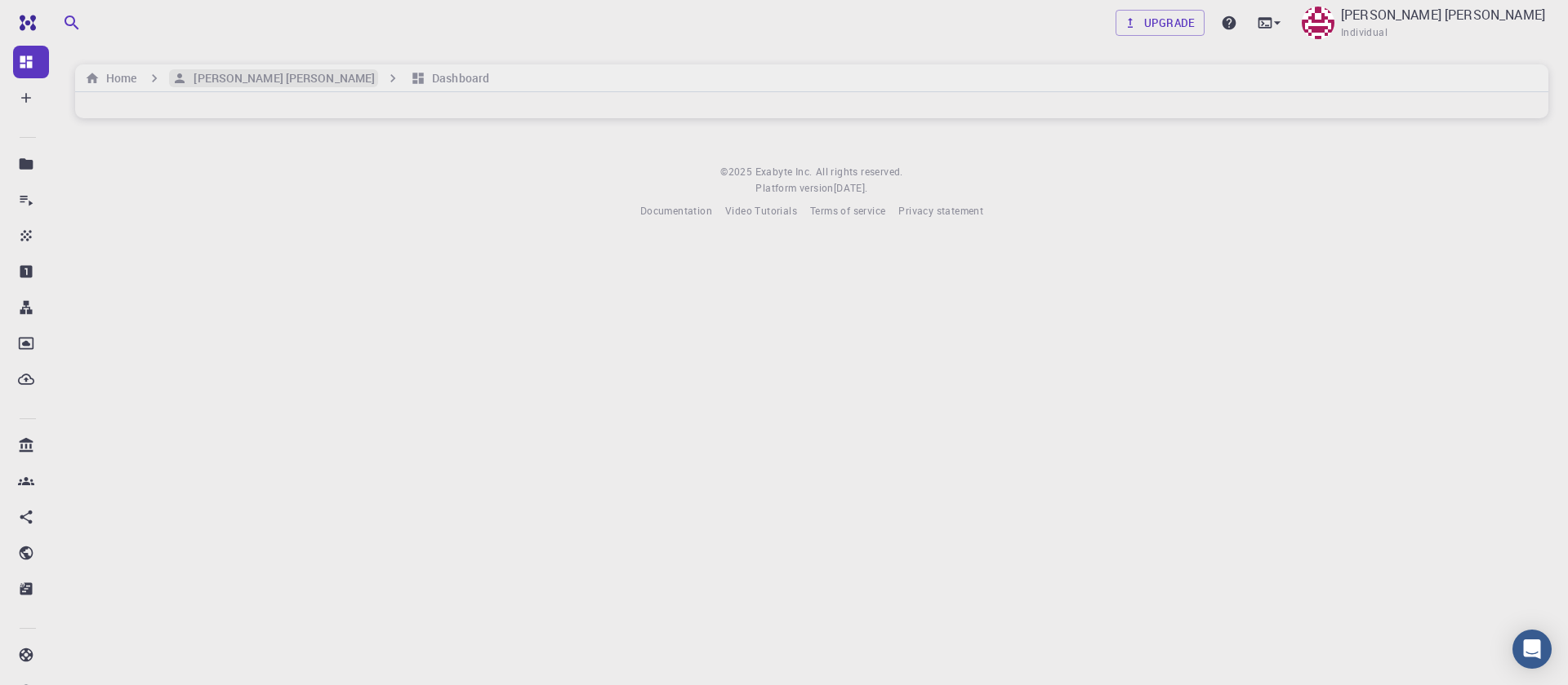
click at [228, 72] on h6 "[PERSON_NAME] [PERSON_NAME]" at bounding box center [280, 77] width 188 height 18
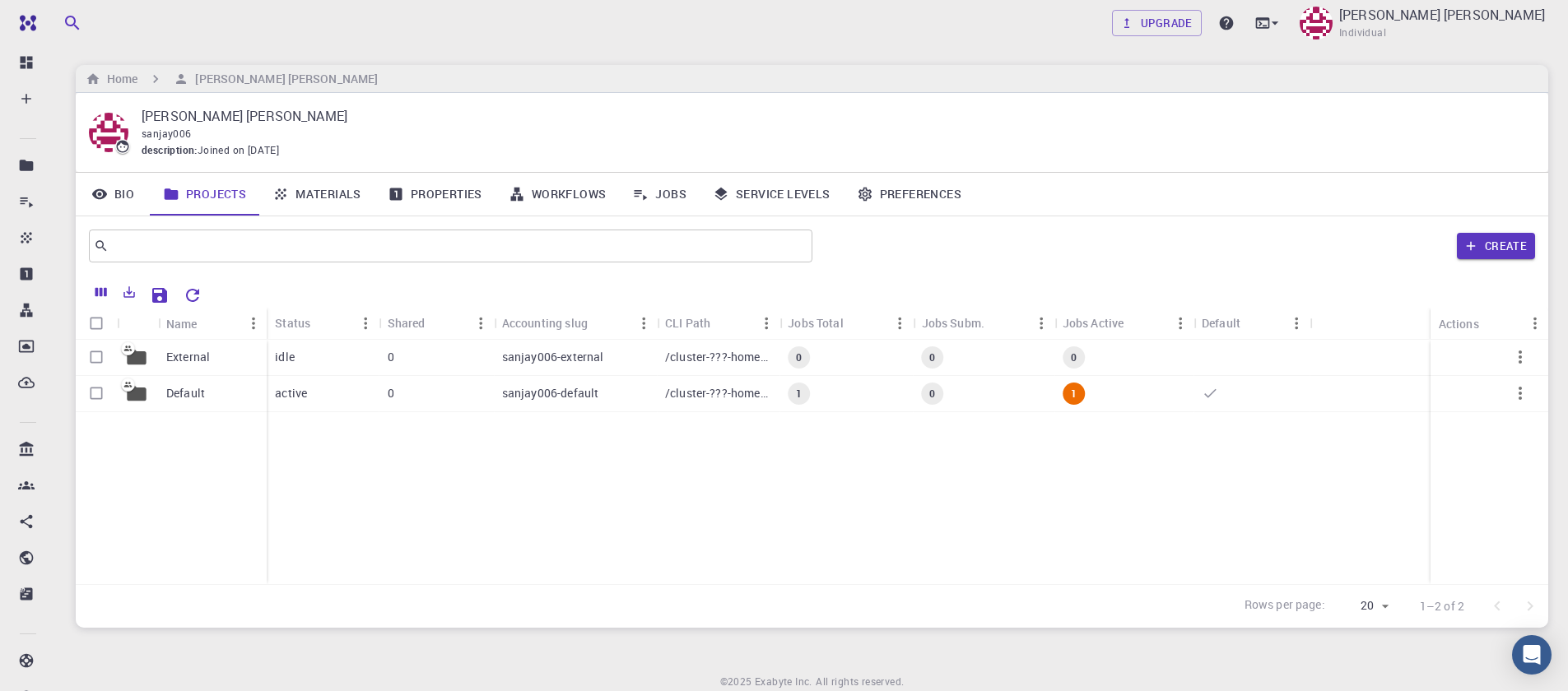
click at [324, 198] on link "Materials" at bounding box center [316, 194] width 115 height 42
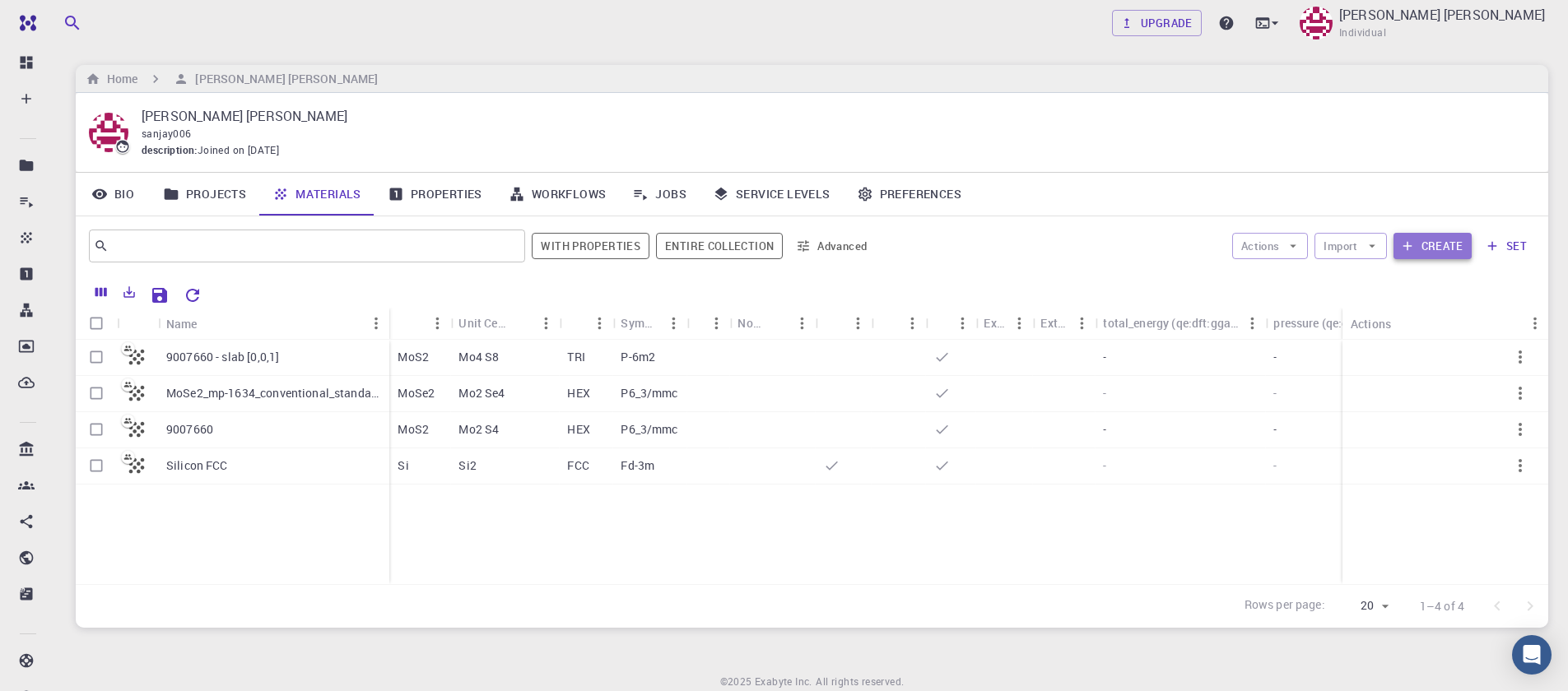
click at [1444, 246] on button "Create" at bounding box center [1432, 246] width 78 height 26
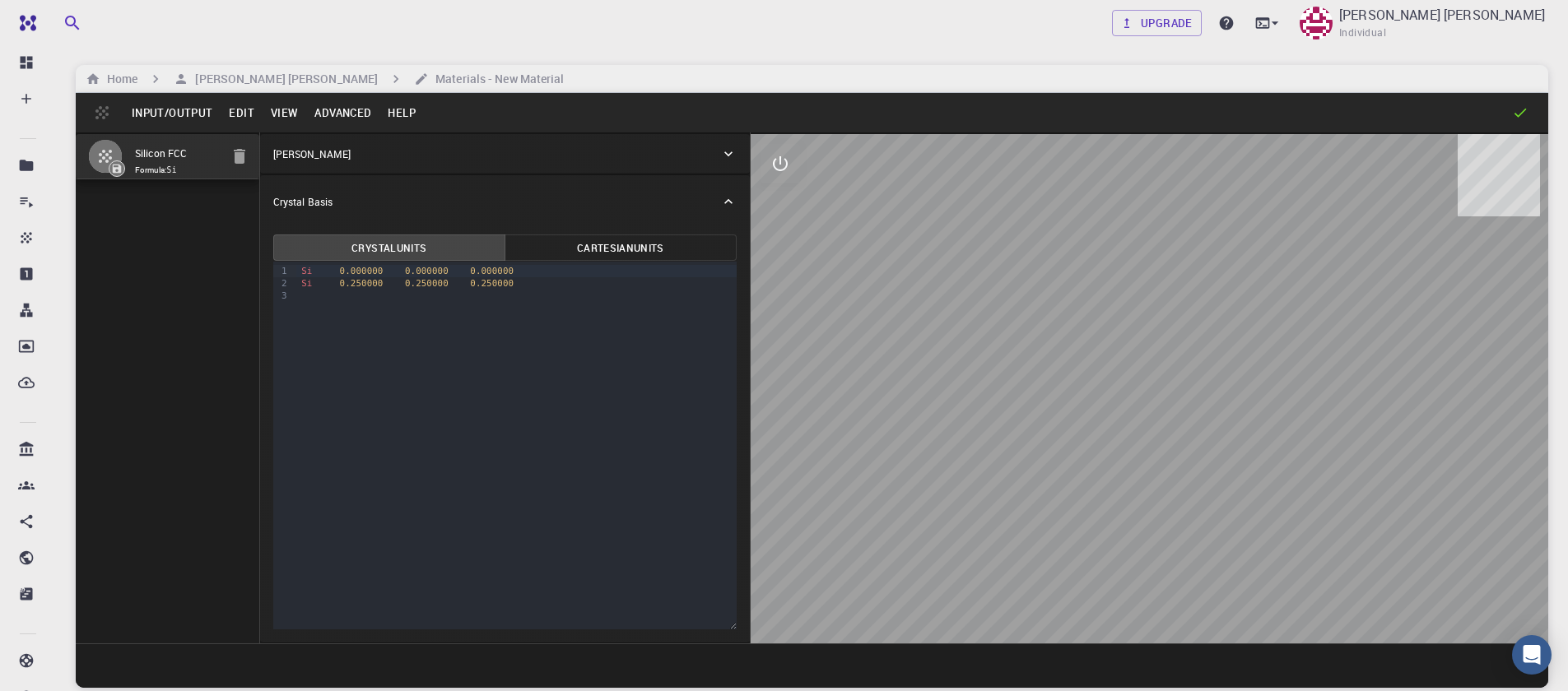
click at [182, 113] on button "Input/Output" at bounding box center [171, 113] width 97 height 26
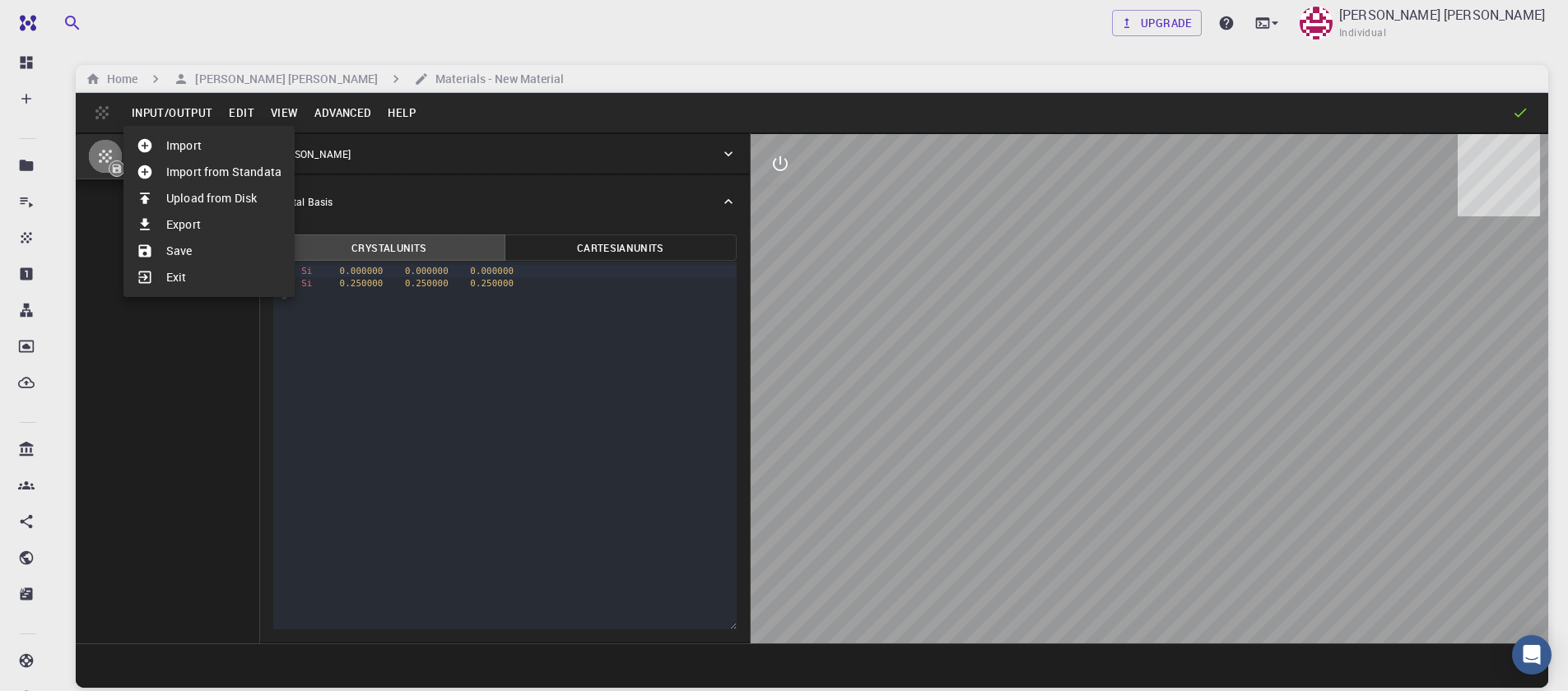
click at [185, 155] on li "Import" at bounding box center [209, 146] width 171 height 26
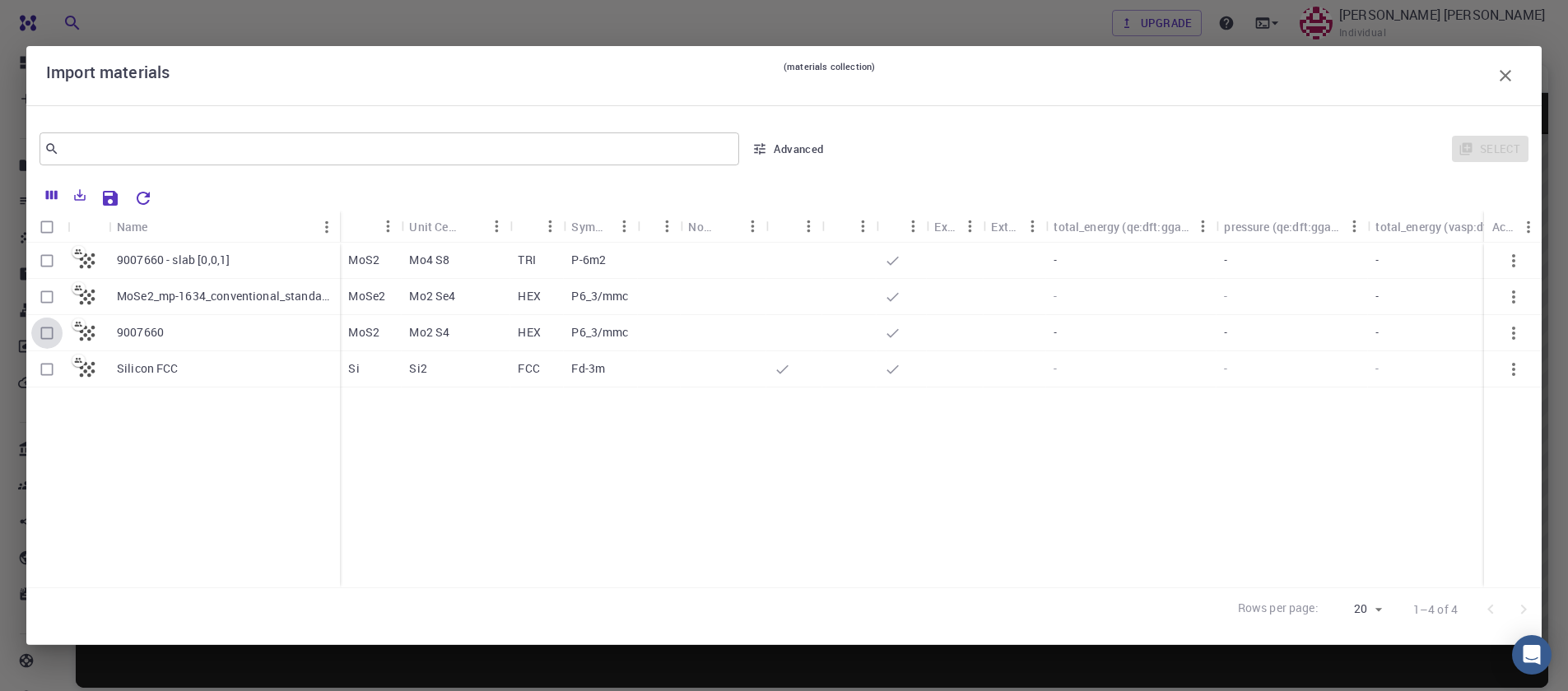
click at [43, 342] on input "Select row" at bounding box center [46, 332] width 31 height 31
checkbox input "true"
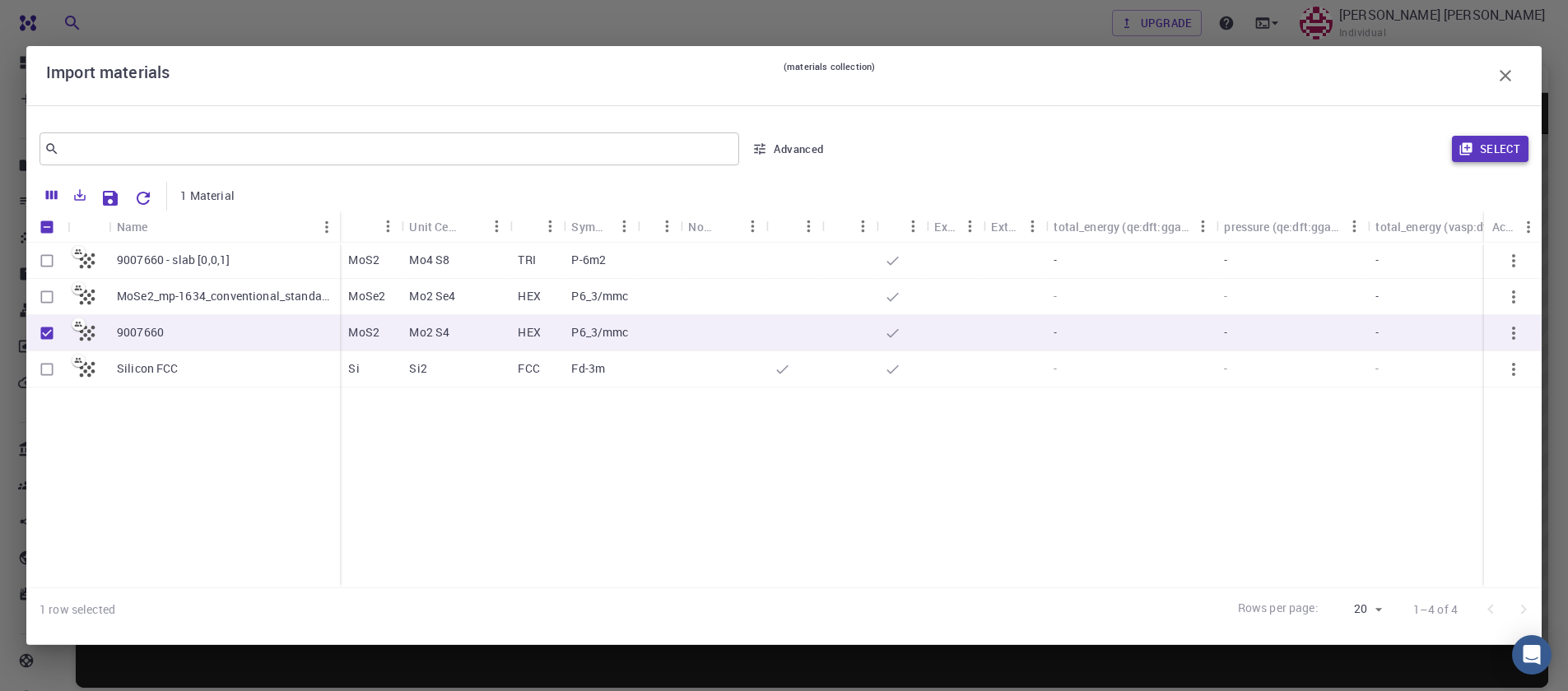
click at [1466, 149] on icon "button" at bounding box center [1465, 149] width 12 height 12
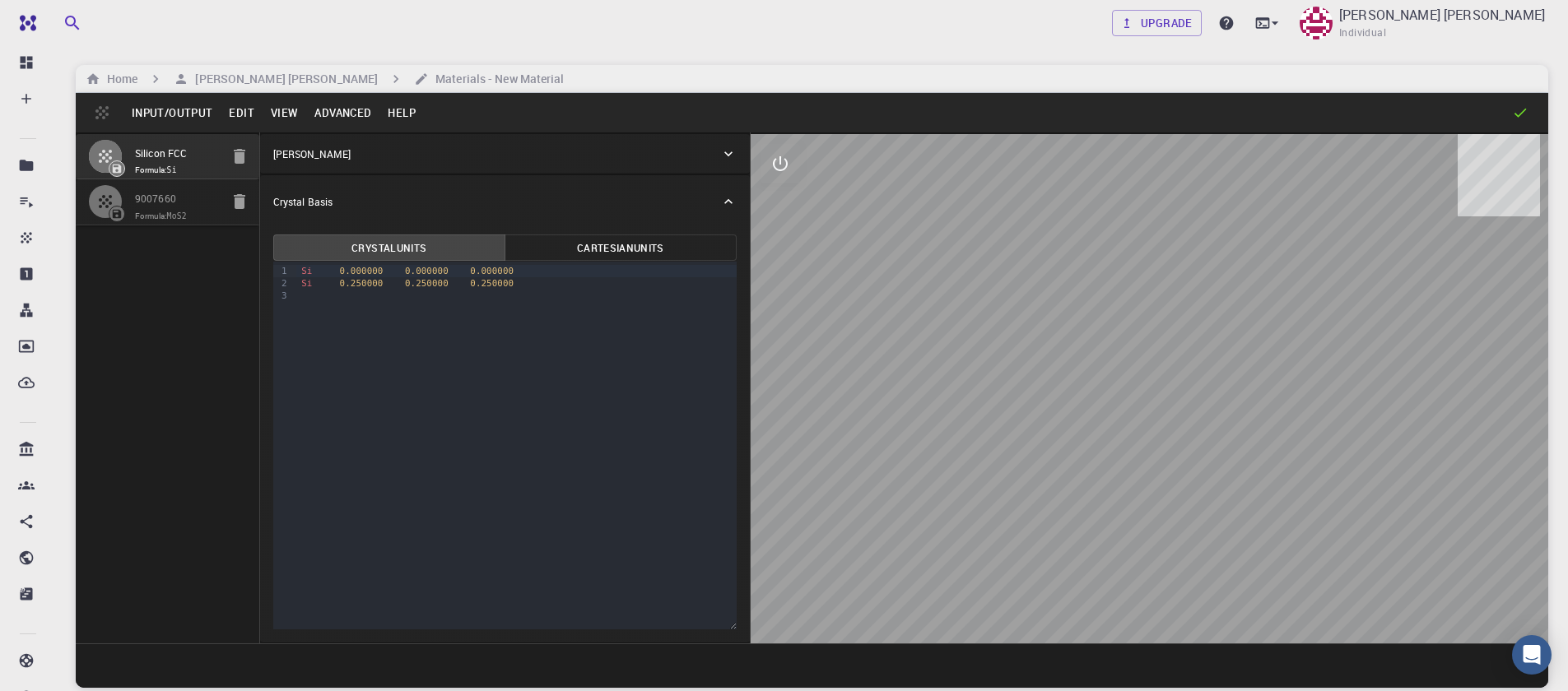
click at [234, 159] on icon "button" at bounding box center [239, 156] width 11 height 15
type input "HEX"
type input "3.161"
type input "12.295"
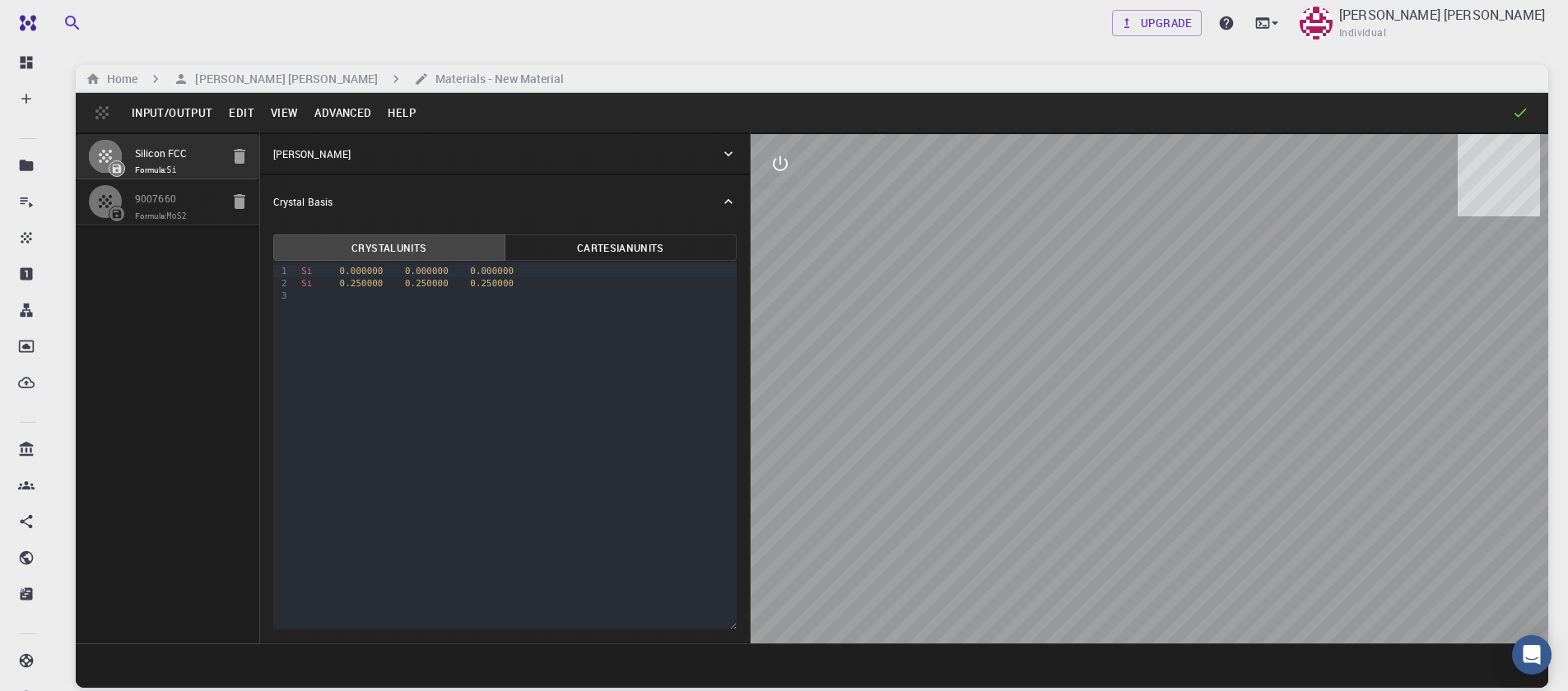
type input "90"
type input "119.99999999999999"
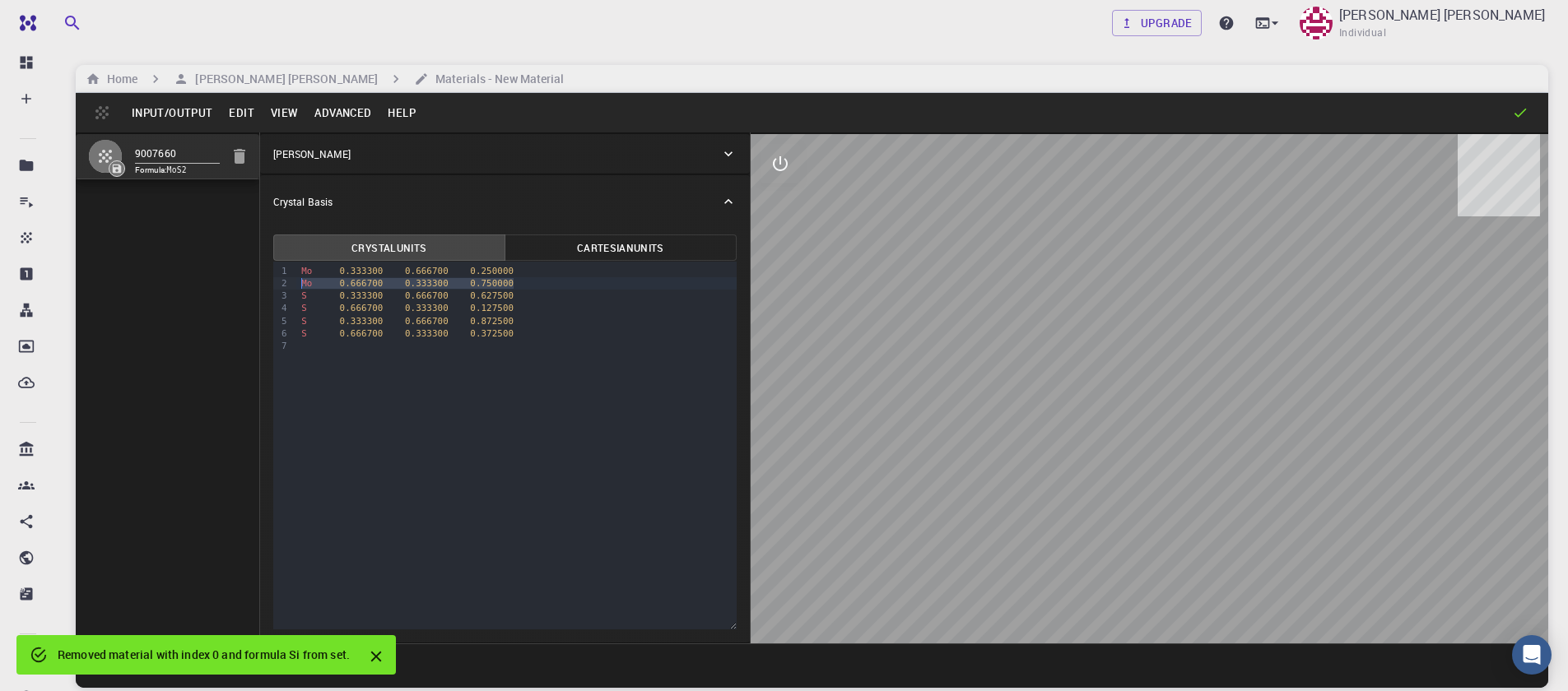
drag, startPoint x: 514, startPoint y: 284, endPoint x: 282, endPoint y: 284, distance: 232.0
click at [282, 284] on div "9 1 2 3 4 5 6 7 › Mo 0.333300 0.666700 0.250000 Mo 0.666700 0.333300 0.750000 S…" at bounding box center [505, 445] width 463 height 368
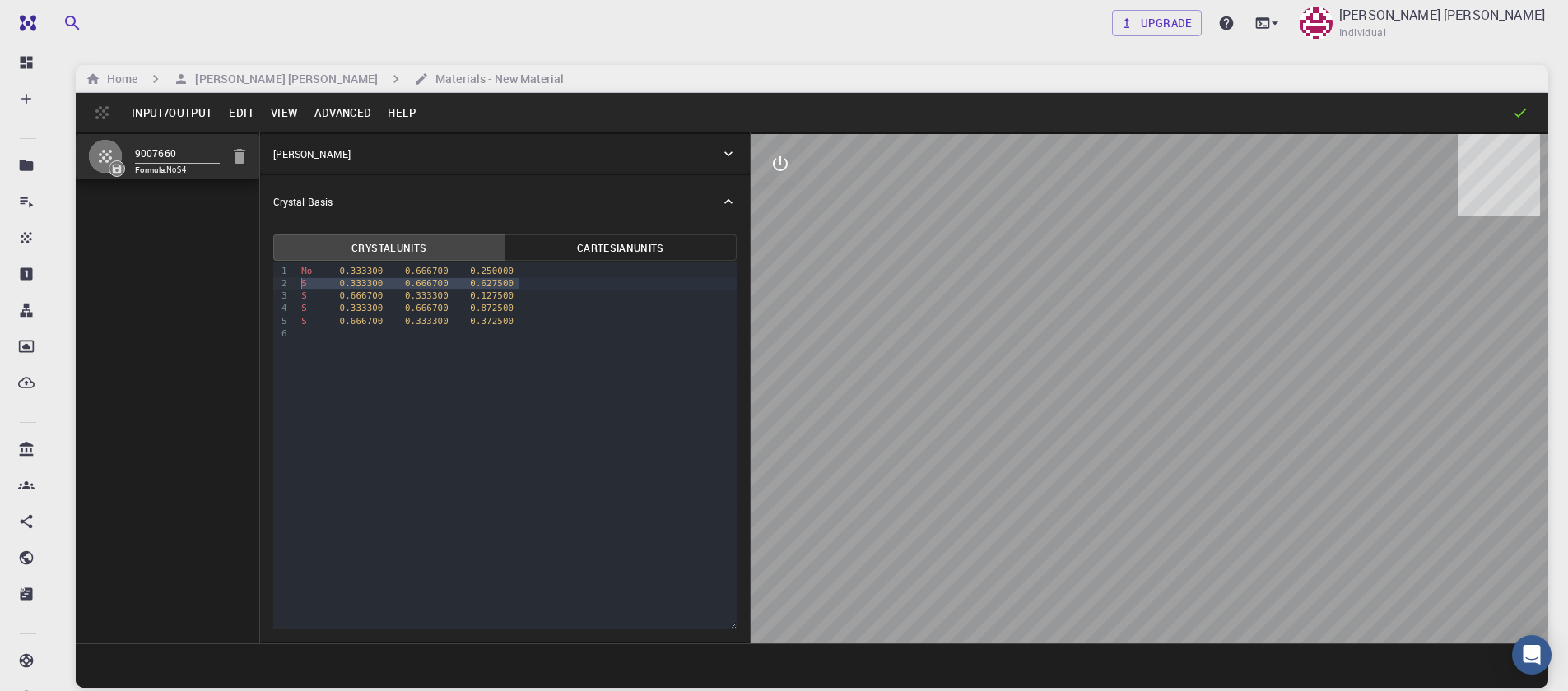
drag, startPoint x: 520, startPoint y: 285, endPoint x: 299, endPoint y: 277, distance: 221.1
click at [286, 286] on div "9 1 2 3 4 5 6 › Mo 0.333300 0.666700 0.250000 S 0.333300 0.666700 0.627500 S 0.…" at bounding box center [505, 445] width 463 height 368
drag, startPoint x: 517, startPoint y: 297, endPoint x: 291, endPoint y: 297, distance: 226.0
click at [291, 297] on div "9 1 2 3 4 5 › Mo 0.333300 0.666700 0.250000 S 0.666700 0.333300 0.127500 S 0.33…" at bounding box center [505, 445] width 463 height 368
click at [320, 115] on button "Advanced" at bounding box center [343, 113] width 73 height 26
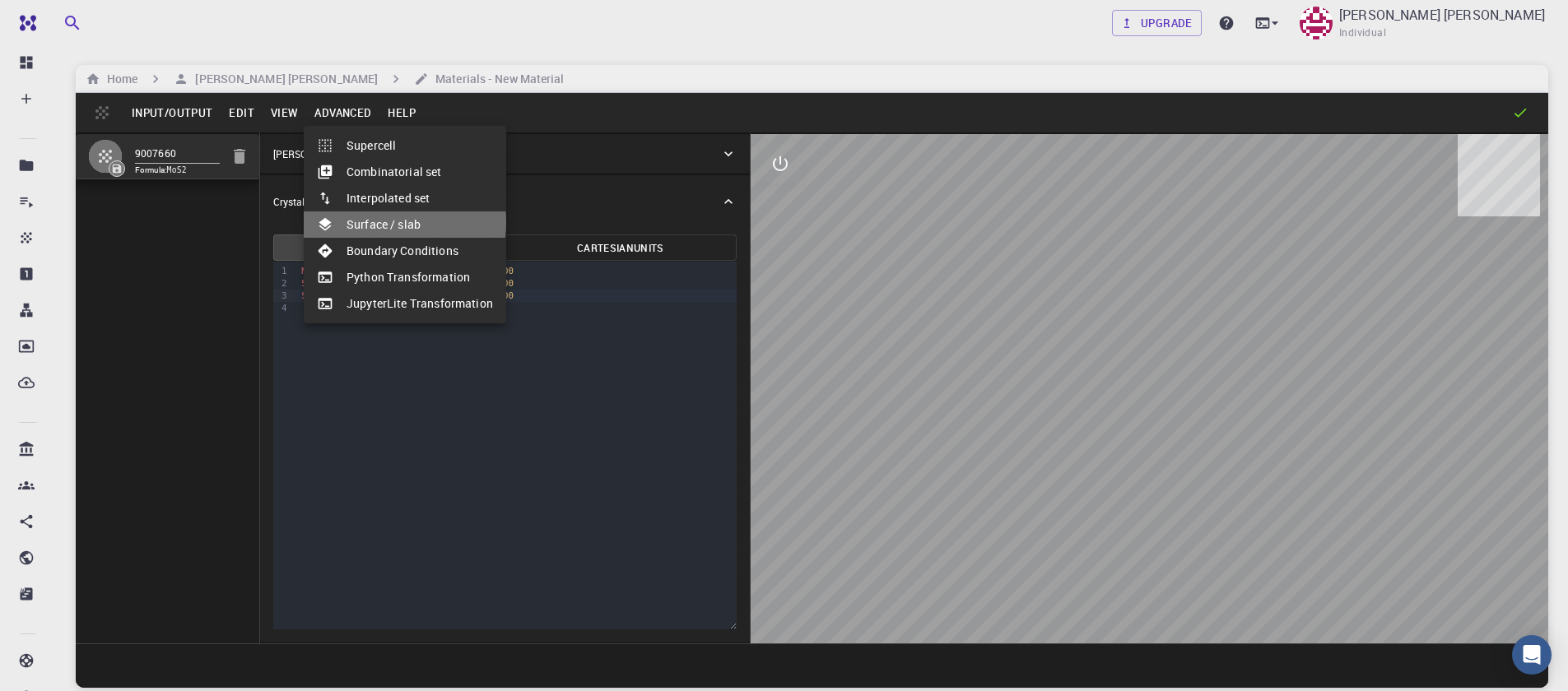
click at [380, 222] on li "Surface / slab" at bounding box center [405, 225] width 202 height 26
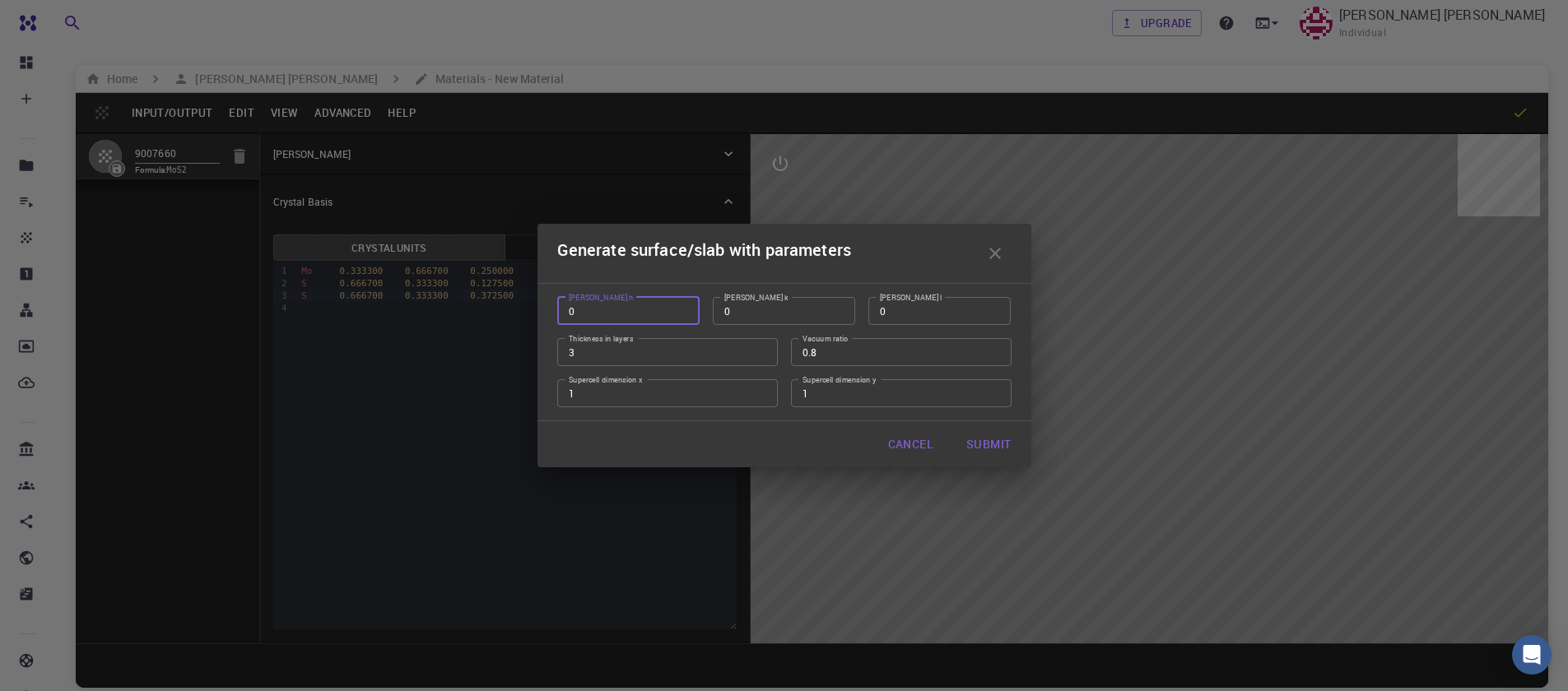
type input "0"
click at [687, 317] on input "0" at bounding box center [628, 312] width 142 height 28
type input "1"
click at [995, 309] on input "1" at bounding box center [939, 312] width 142 height 28
click at [996, 357] on input "0.59" at bounding box center [901, 352] width 220 height 28
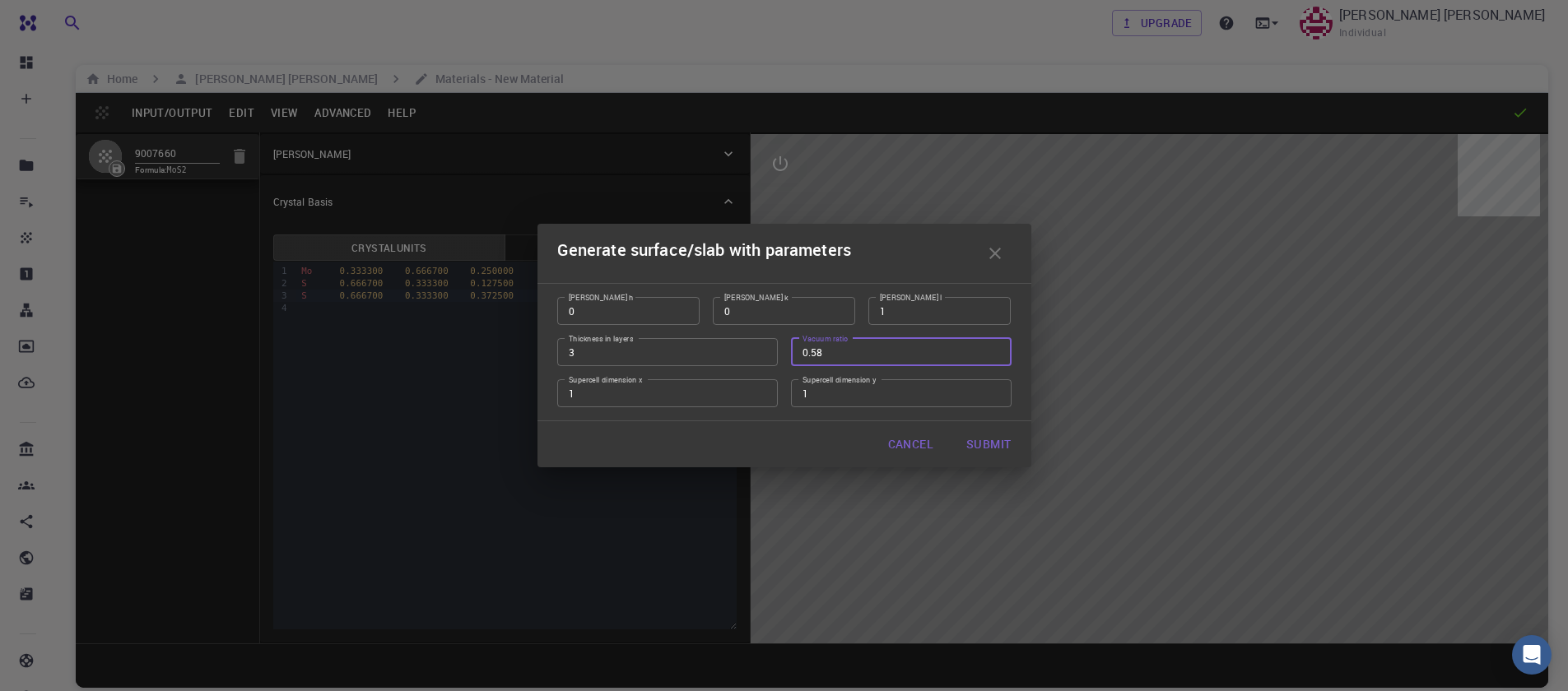
click at [996, 357] on input "0.58" at bounding box center [901, 352] width 220 height 28
click at [996, 357] on input "0.57" at bounding box center [901, 352] width 220 height 28
click at [996, 357] on input "0.56" at bounding box center [901, 352] width 220 height 28
click at [996, 357] on input "0.55" at bounding box center [901, 352] width 220 height 28
click at [996, 357] on input "0.54" at bounding box center [901, 352] width 220 height 28
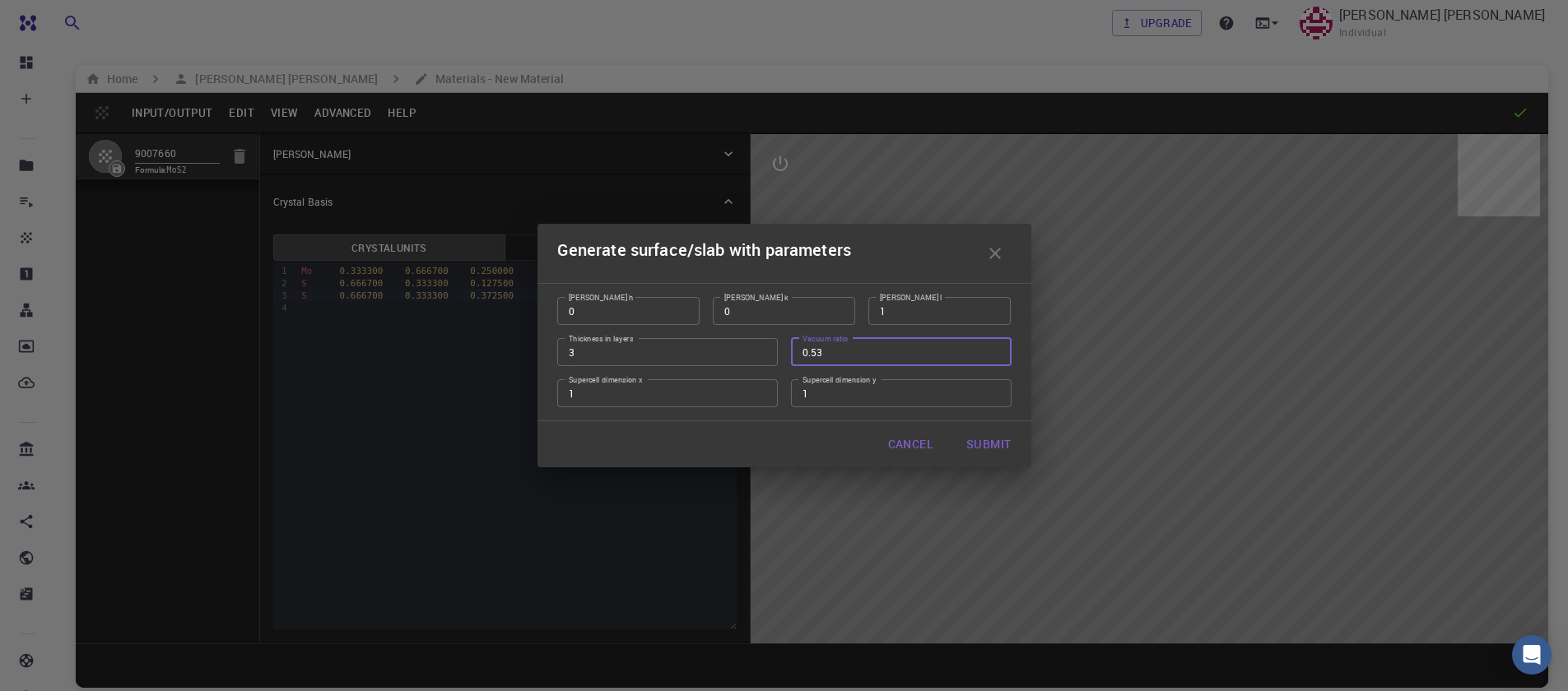
click at [996, 357] on input "0.53" at bounding box center [901, 352] width 220 height 28
click at [996, 357] on input "0.52" at bounding box center [901, 352] width 220 height 28
click at [996, 357] on input "0.51" at bounding box center [901, 352] width 220 height 28
type input "0.5"
click at [996, 357] on input "0.5" at bounding box center [901, 352] width 220 height 28
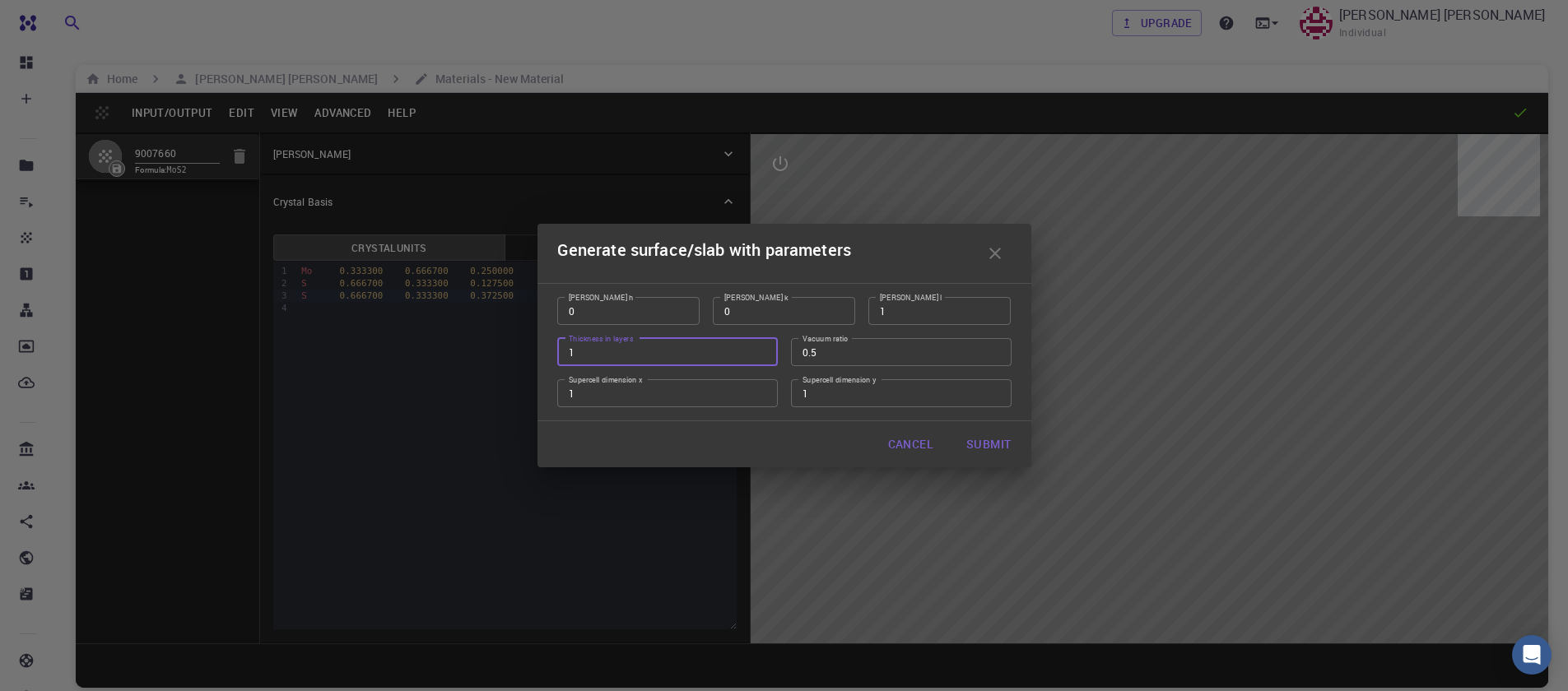
type input "1"
click at [763, 356] on input "1" at bounding box center [668, 352] width 220 height 28
click at [763, 388] on input "2" at bounding box center [668, 394] width 220 height 28
click at [763, 388] on input "3" at bounding box center [668, 394] width 220 height 28
type input "4"
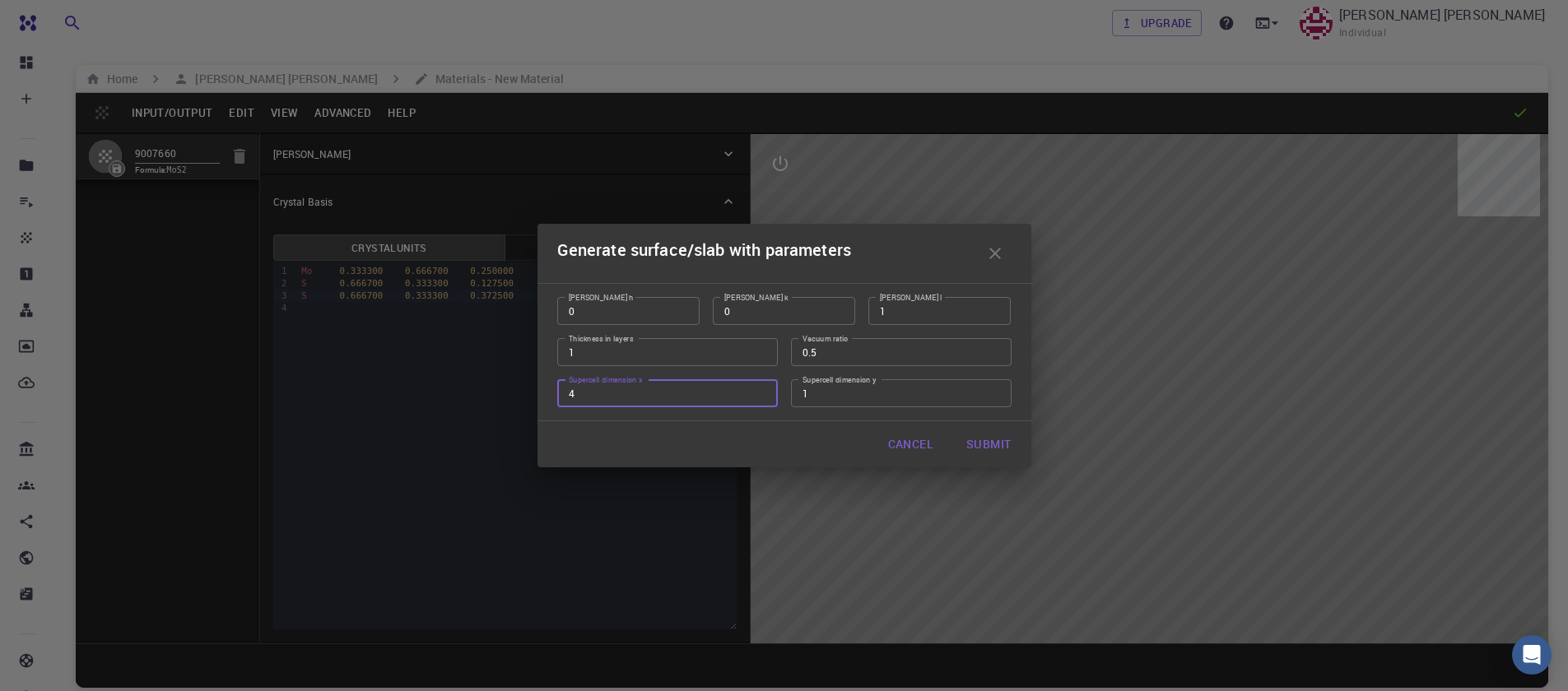
click at [763, 388] on input "4" at bounding box center [668, 394] width 220 height 28
click at [994, 389] on input "2" at bounding box center [901, 394] width 220 height 28
click at [994, 389] on input "3" at bounding box center [901, 394] width 220 height 28
type input "4"
click at [994, 389] on input "4" at bounding box center [901, 394] width 220 height 28
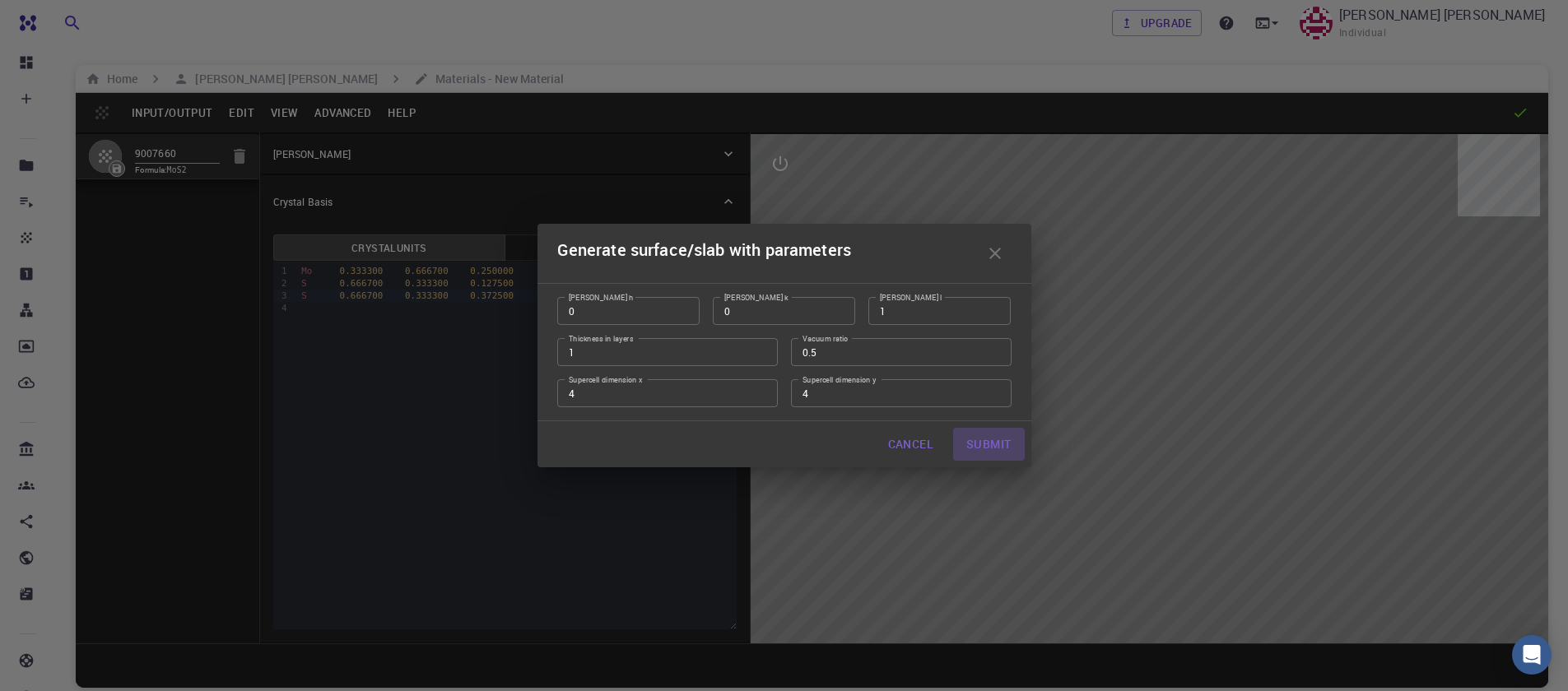
click at [998, 450] on button "Submit" at bounding box center [988, 444] width 71 height 33
type input "TRI"
type input "12.644"
type input "12.643978171445884"
type input "24.59"
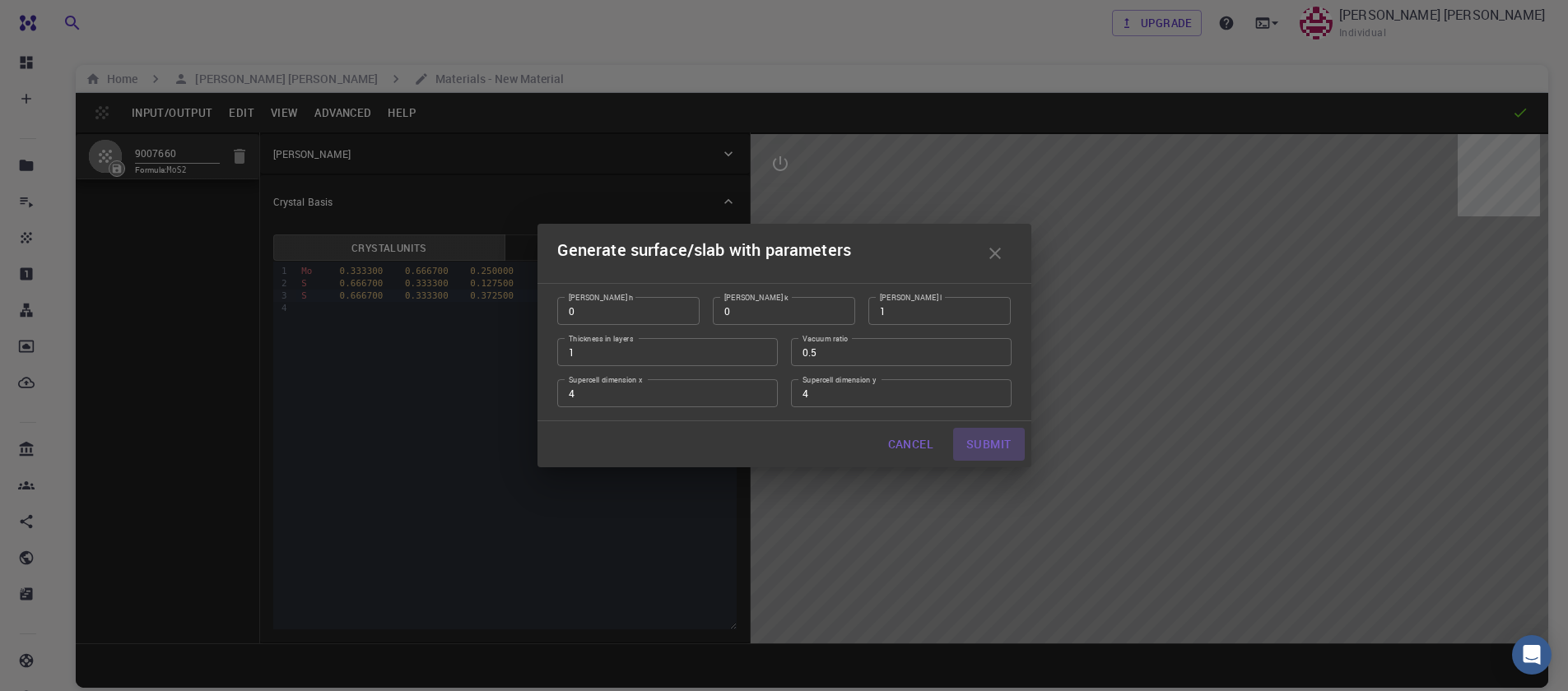
type input "120.0000571088431"
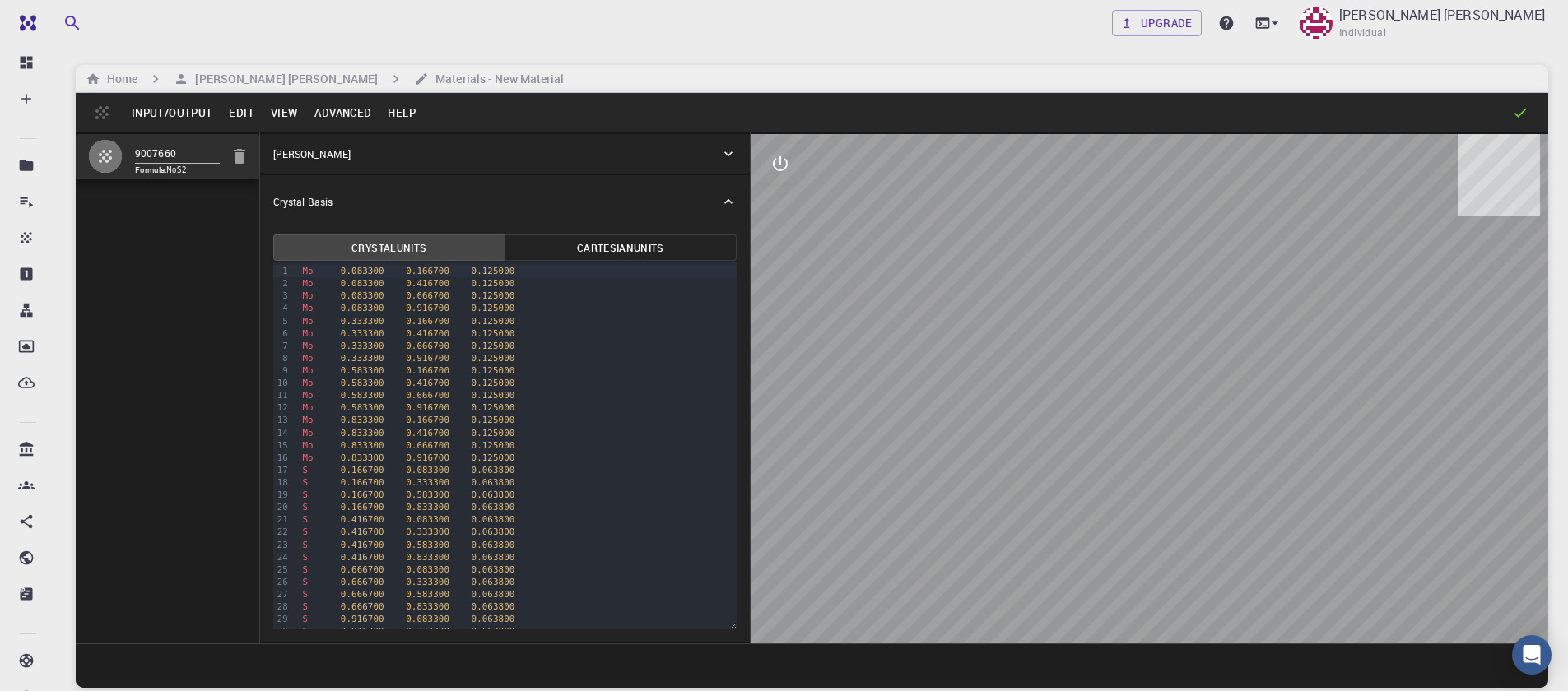
click at [159, 114] on button "Input/Output" at bounding box center [171, 113] width 97 height 26
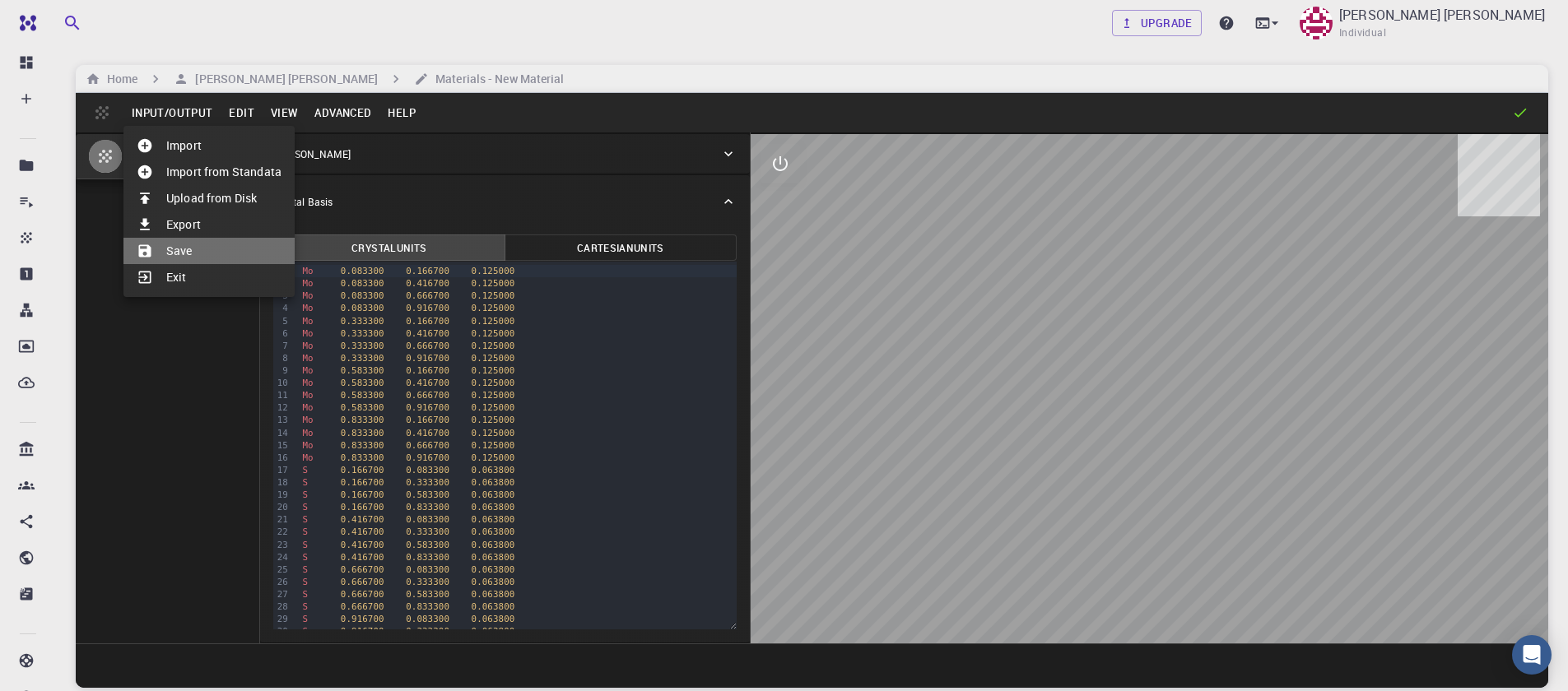
click at [173, 246] on li "Save" at bounding box center [209, 251] width 171 height 26
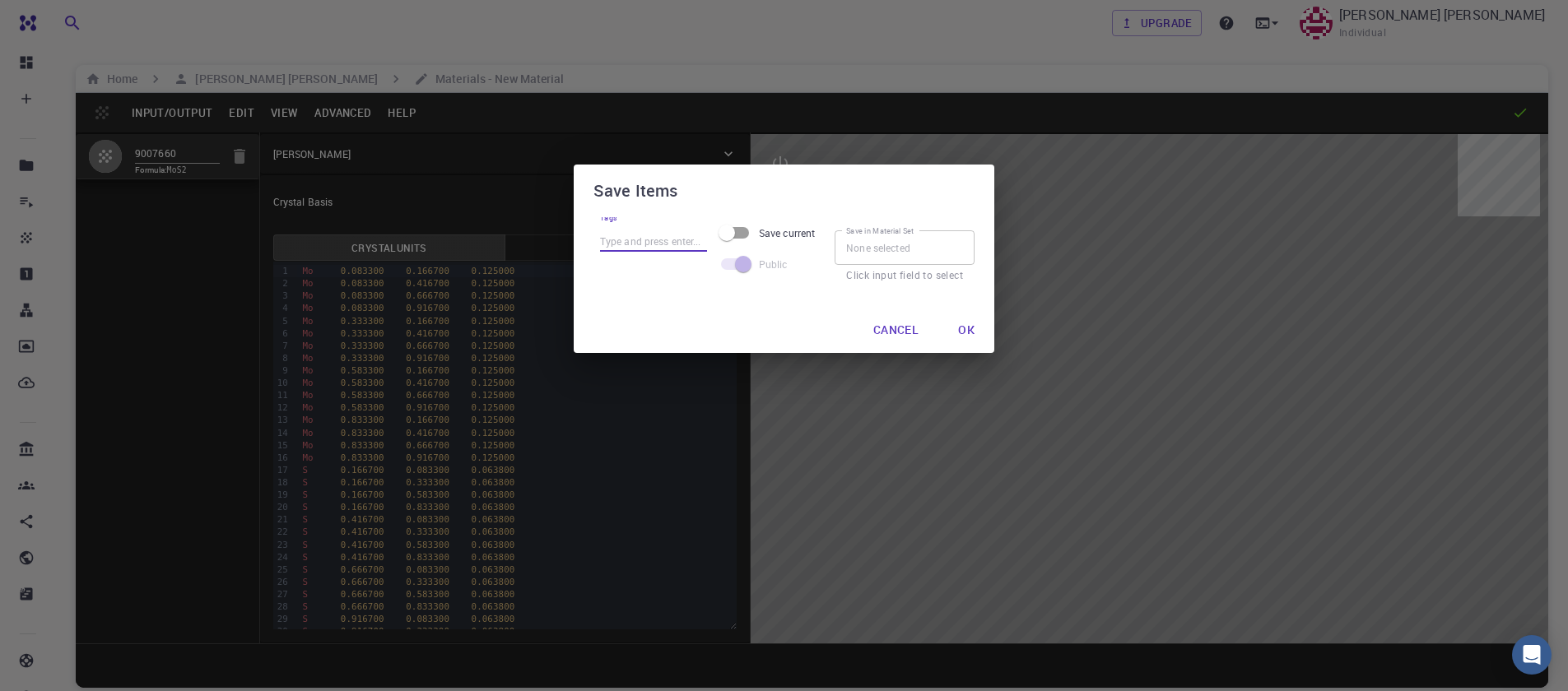
click at [635, 248] on input "Tags" at bounding box center [654, 241] width 107 height 22
type input "mos2"
click at [745, 238] on input "Save current" at bounding box center [727, 233] width 94 height 31
checkbox input "true"
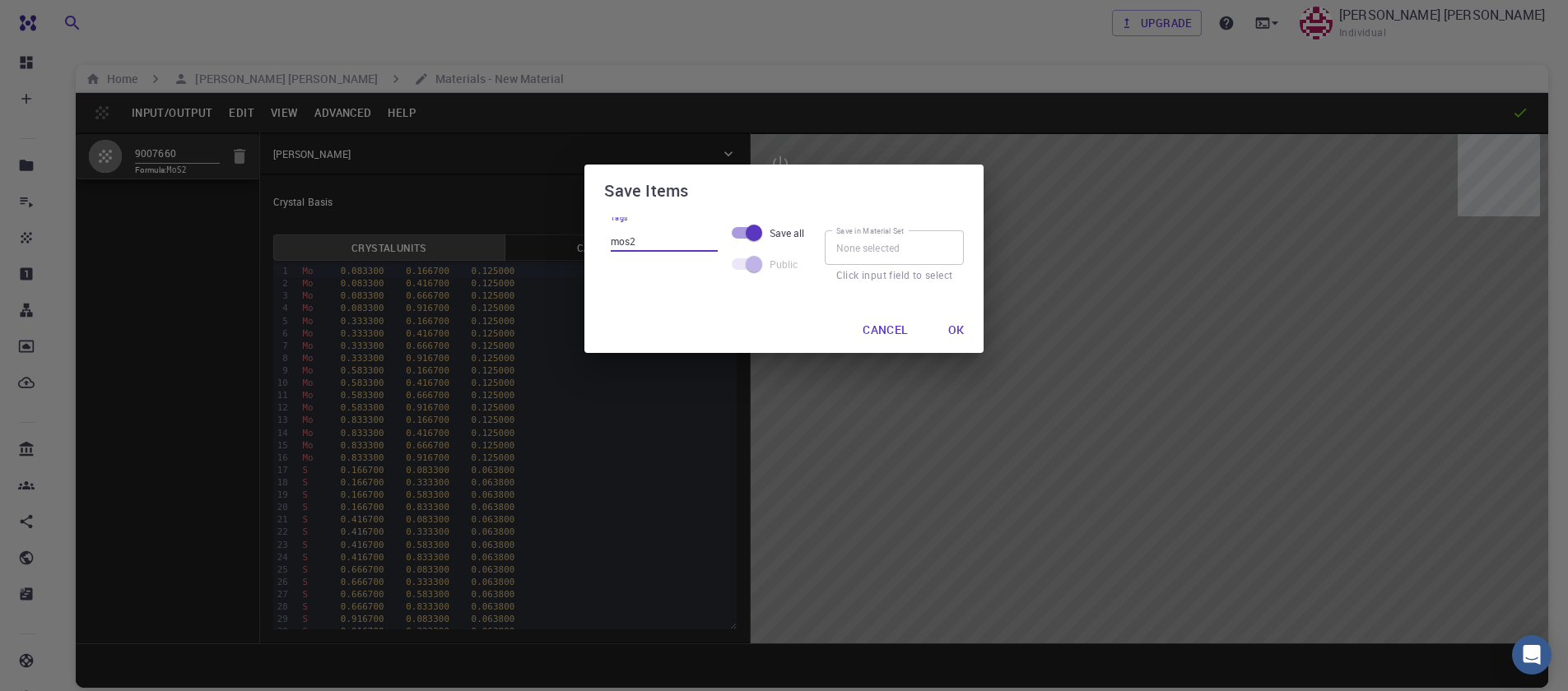
click at [657, 247] on input "mos2" at bounding box center [665, 241] width 107 height 22
drag, startPoint x: 658, startPoint y: 240, endPoint x: 599, endPoint y: 246, distance: 59.3
click at [599, 246] on div "Tags mos2 Save all Public Save in Material Set Save in Material Set Click input…" at bounding box center [784, 262] width 400 height 89
type input "test3"
click at [953, 324] on button "Ok" at bounding box center [956, 329] width 42 height 33
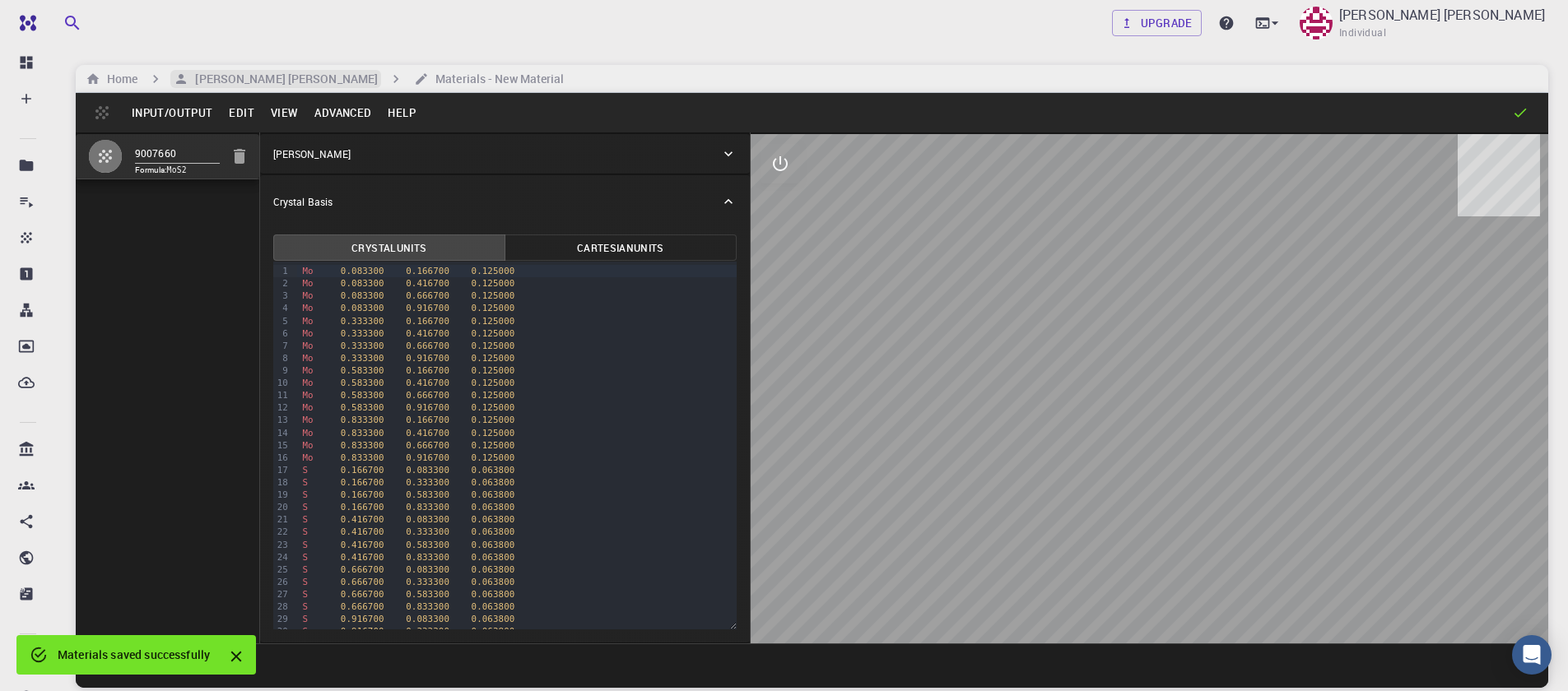
click at [252, 82] on h6 "[PERSON_NAME] [PERSON_NAME]" at bounding box center [283, 78] width 189 height 18
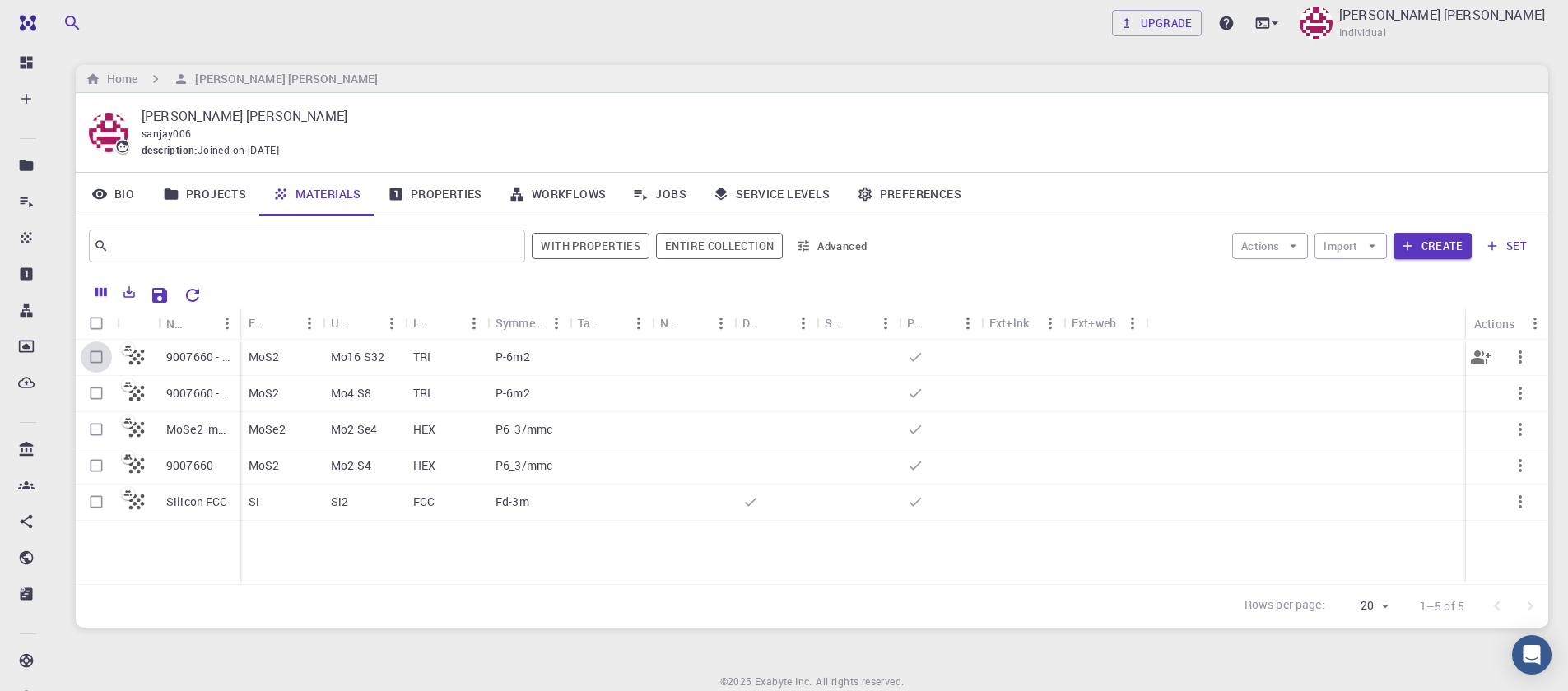
drag, startPoint x: 95, startPoint y: 360, endPoint x: 79, endPoint y: 357, distance: 16.3
click at [95, 360] on input "Select row" at bounding box center [96, 357] width 31 height 31
checkbox input "true"
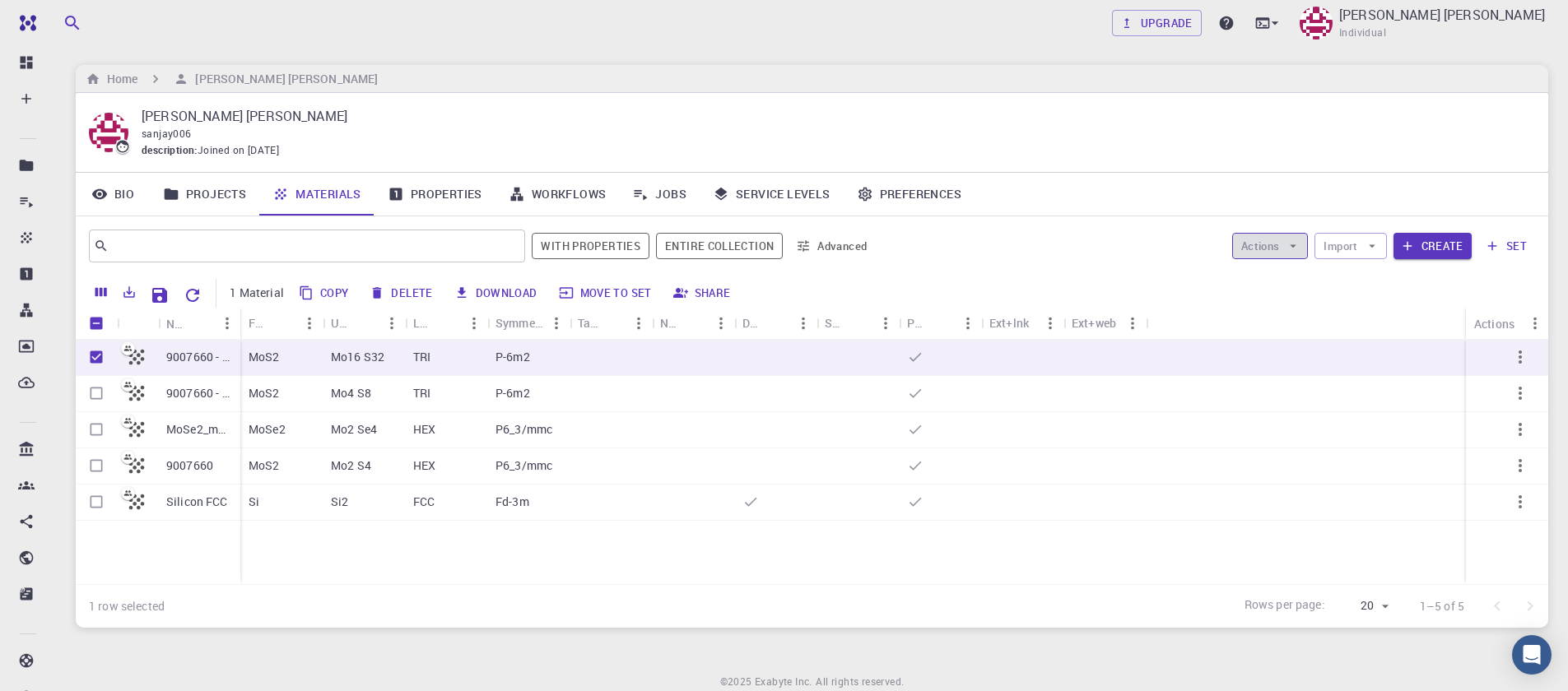
click at [1293, 249] on icon "button" at bounding box center [1294, 247] width 15 height 15
click at [1283, 284] on span "Create Job" at bounding box center [1301, 279] width 52 height 16
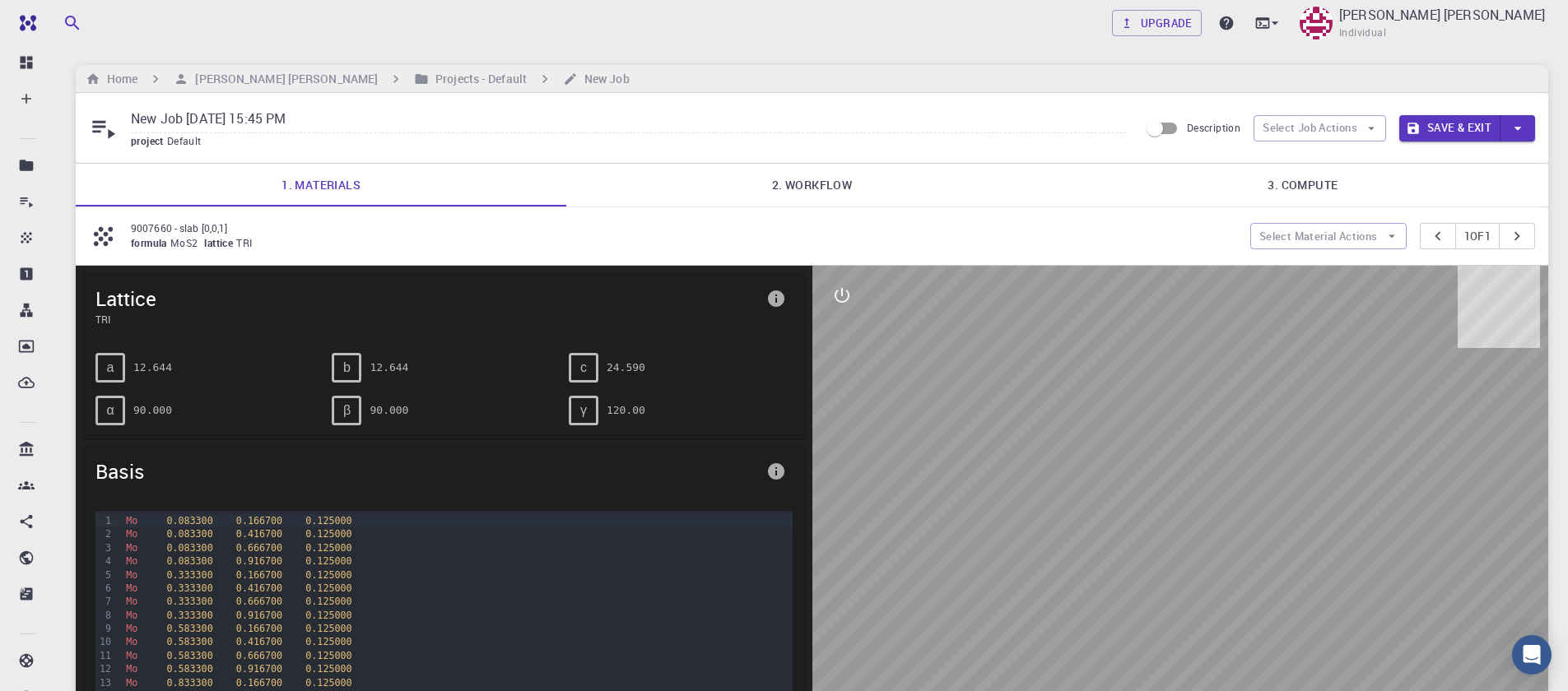
click at [799, 192] on link "2. Workflow" at bounding box center [811, 185] width 491 height 42
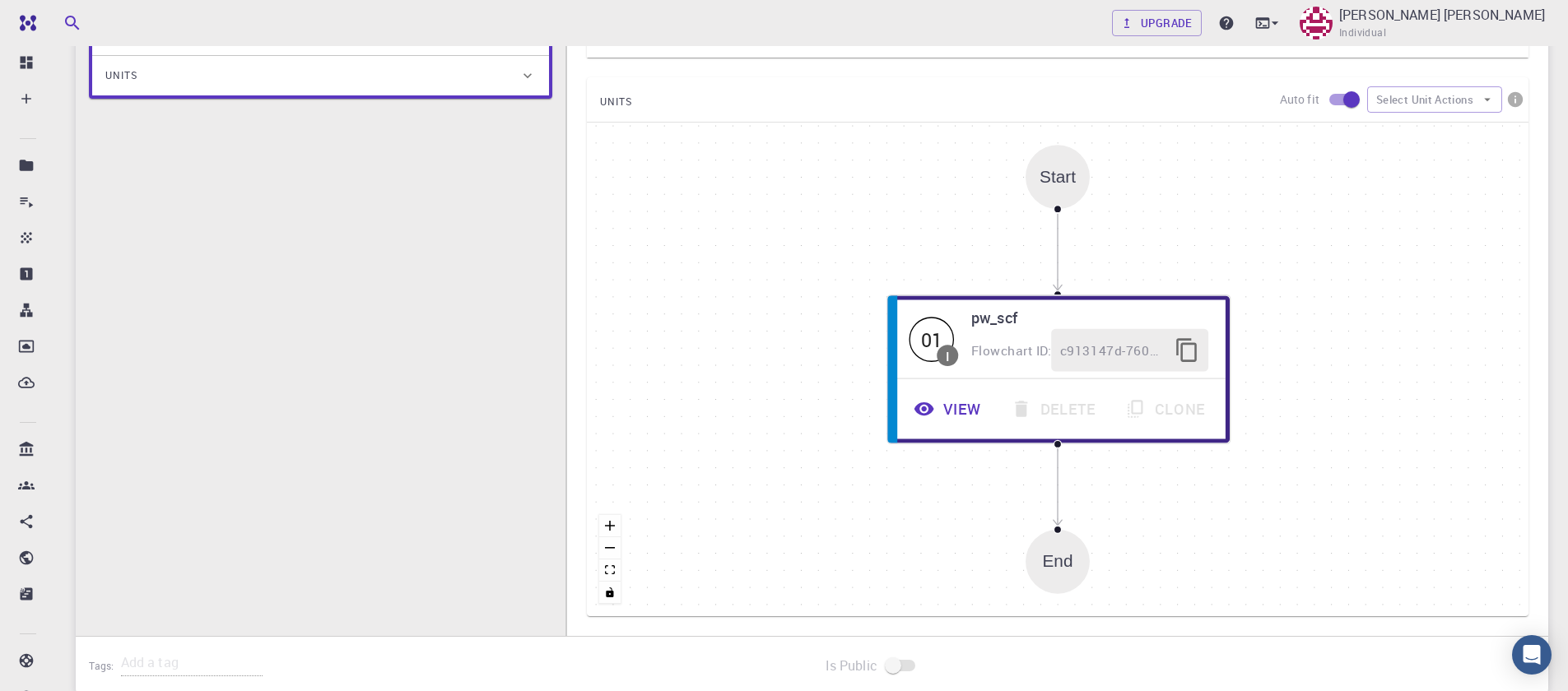
scroll to position [514, 0]
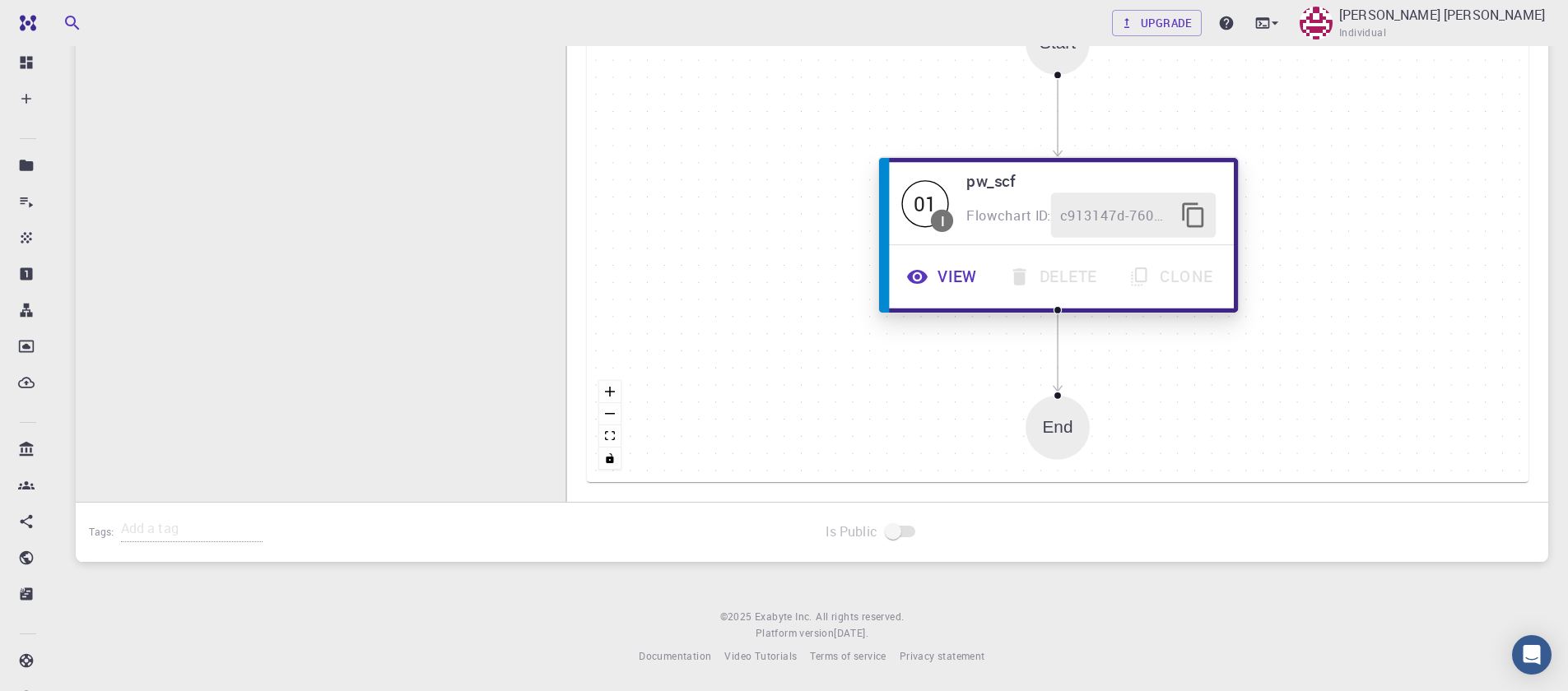
click at [932, 268] on button "View" at bounding box center [945, 277] width 102 height 45
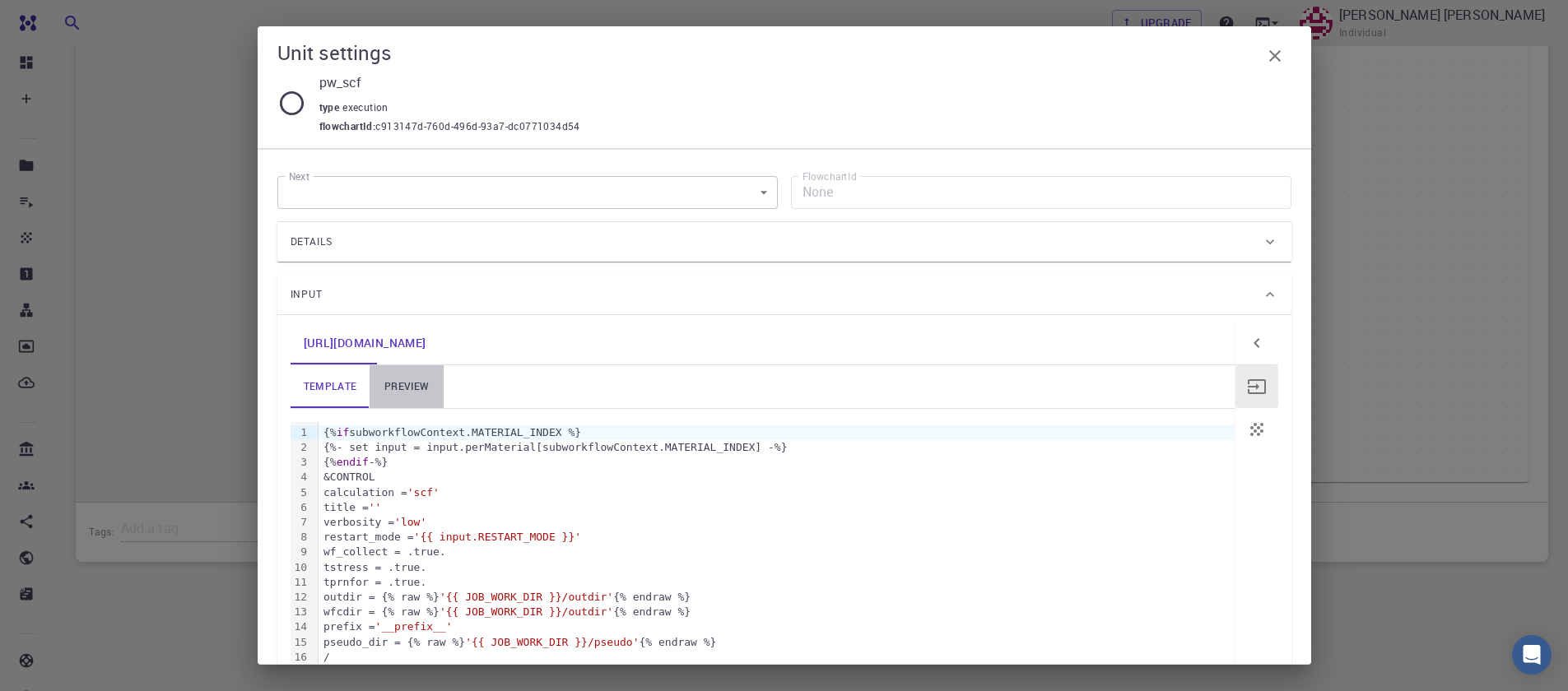
click at [389, 387] on link "preview" at bounding box center [407, 386] width 74 height 42
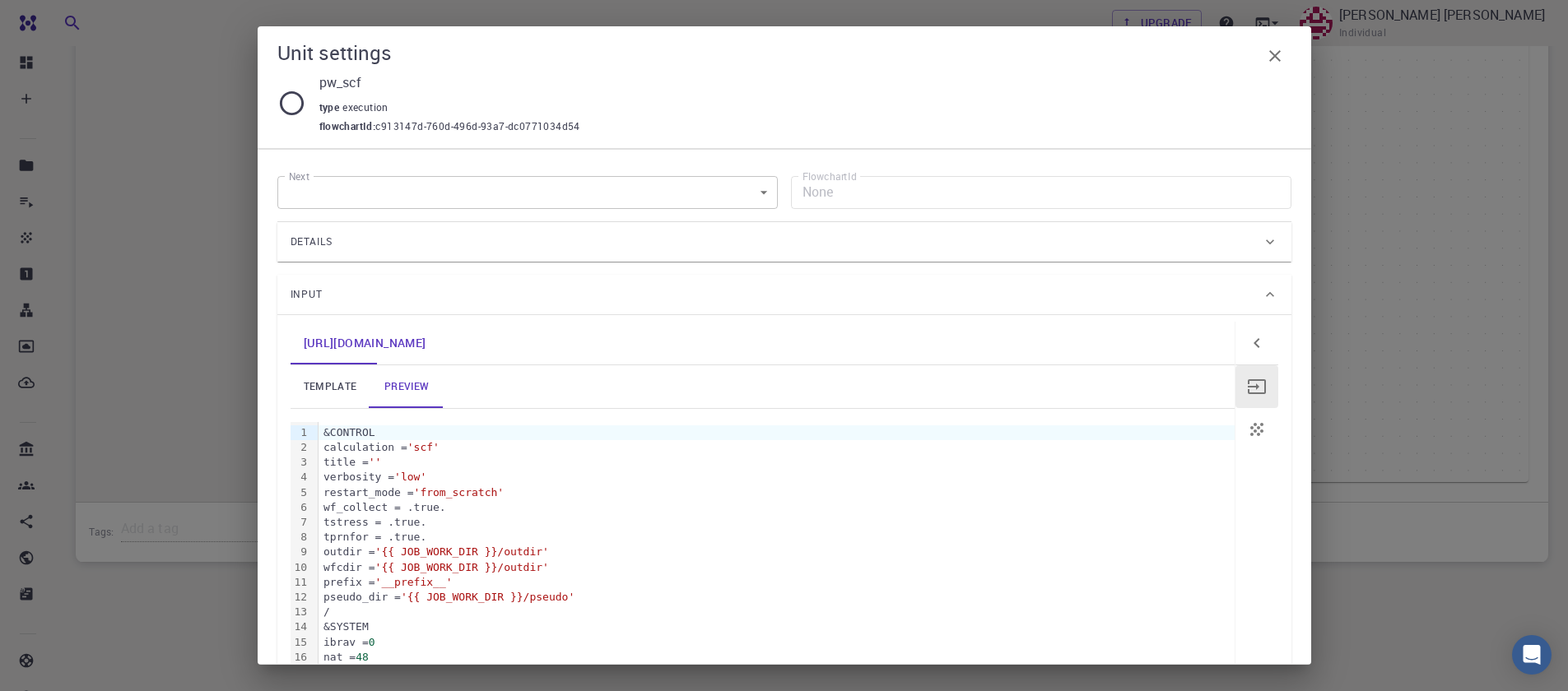
click at [461, 610] on div "/" at bounding box center [776, 613] width 916 height 15
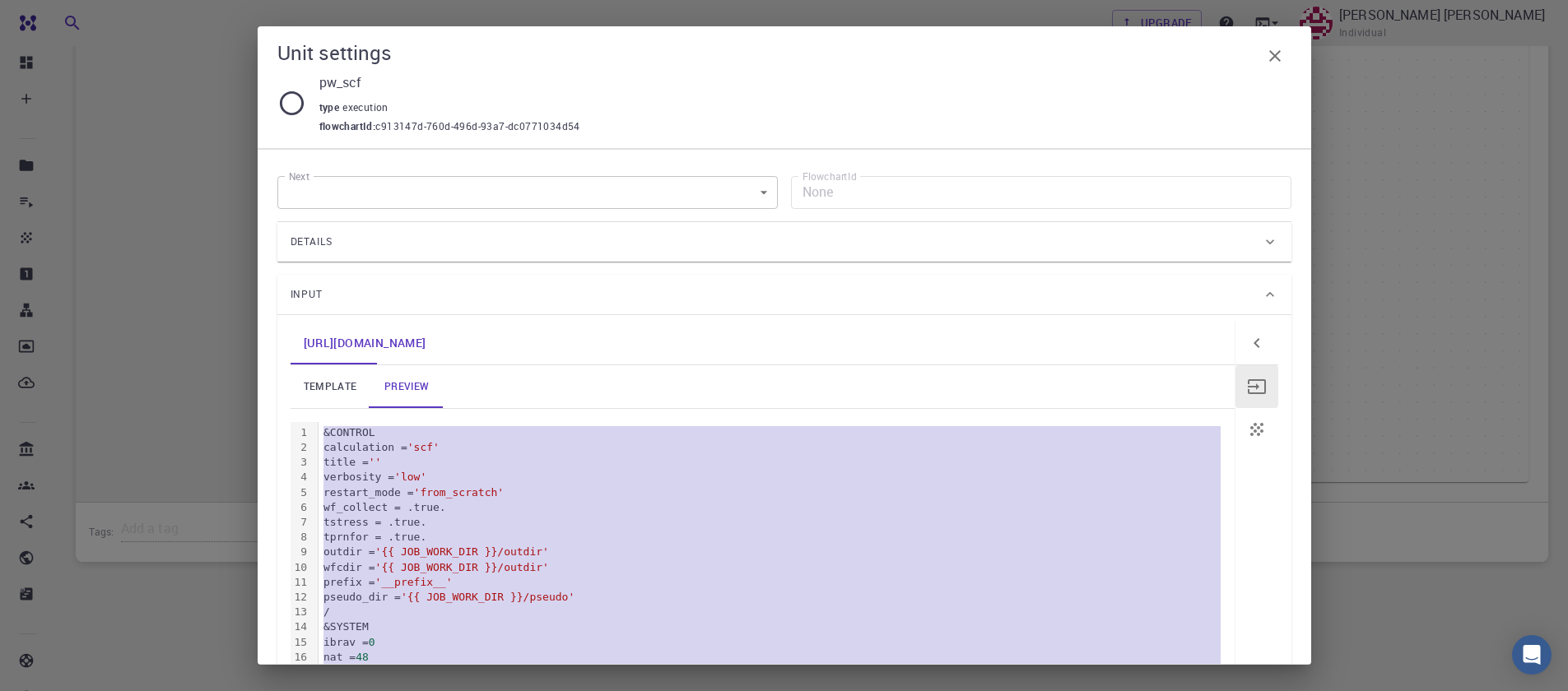
copy div "&CONTROL calculation = 'scf' title = '' verbosity = 'low' restart_mode = 'from_…"
